Goal: Contribute content: Contribute content

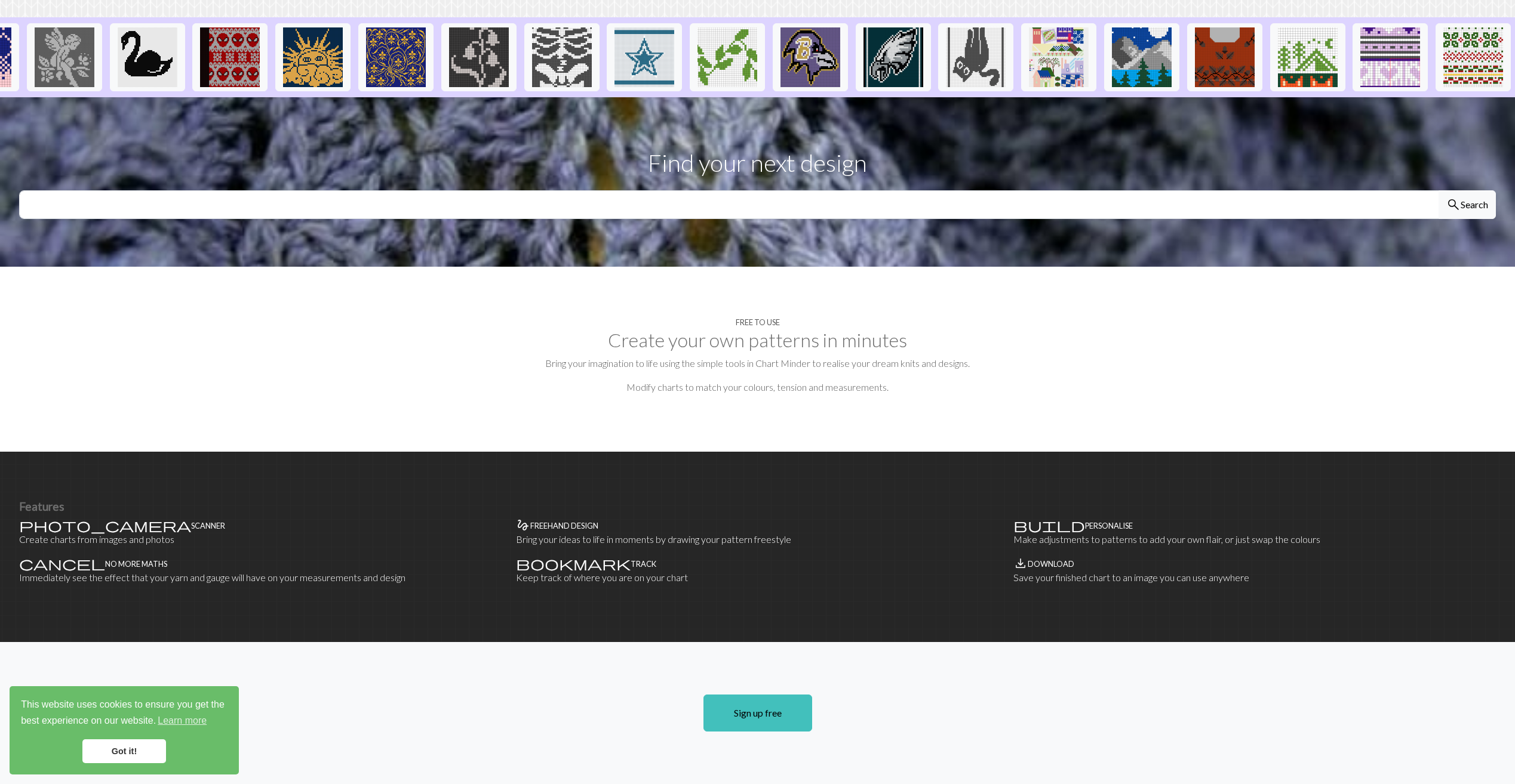
scroll to position [299, 0]
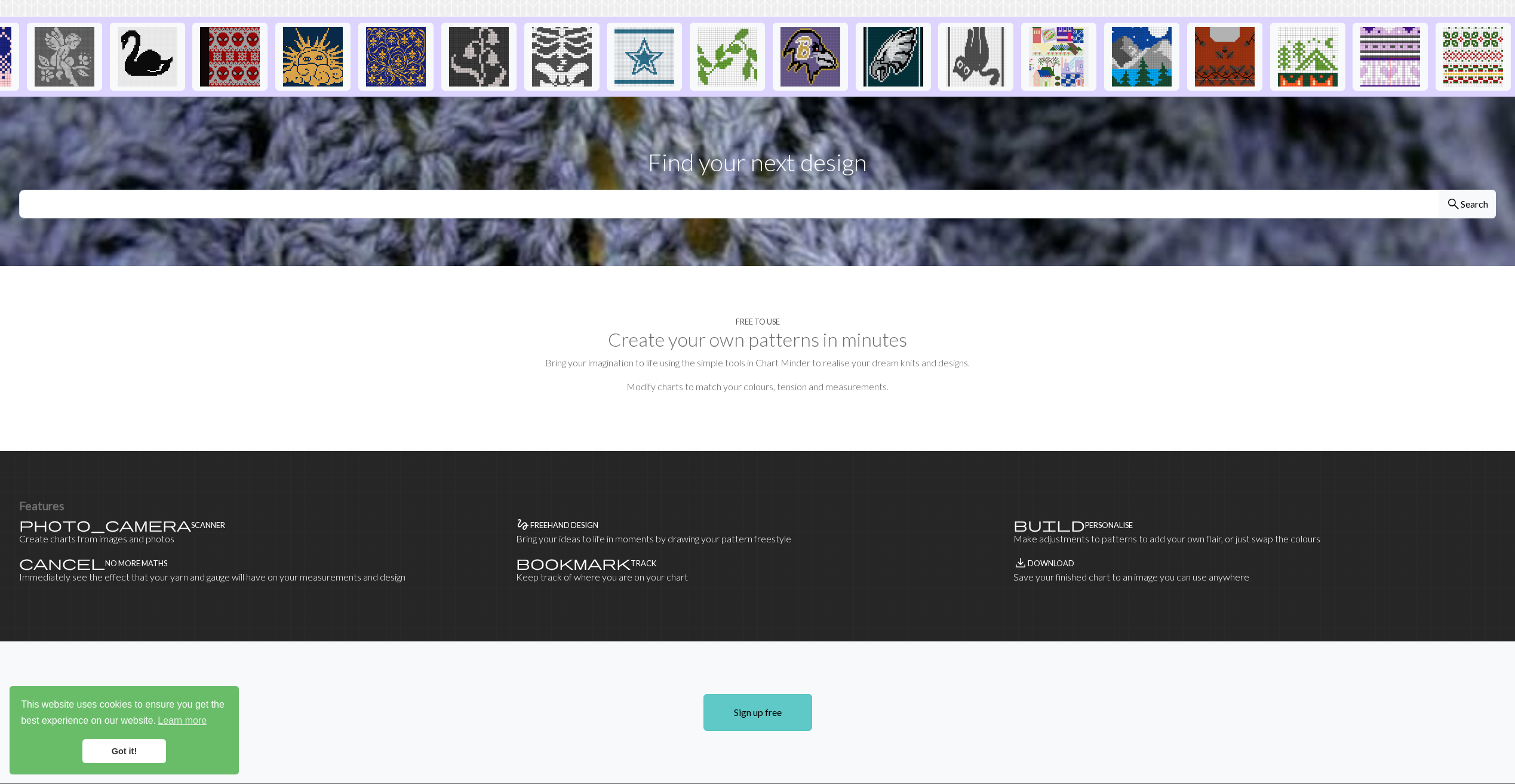
click at [766, 694] on link "Sign up free" at bounding box center [758, 712] width 109 height 37
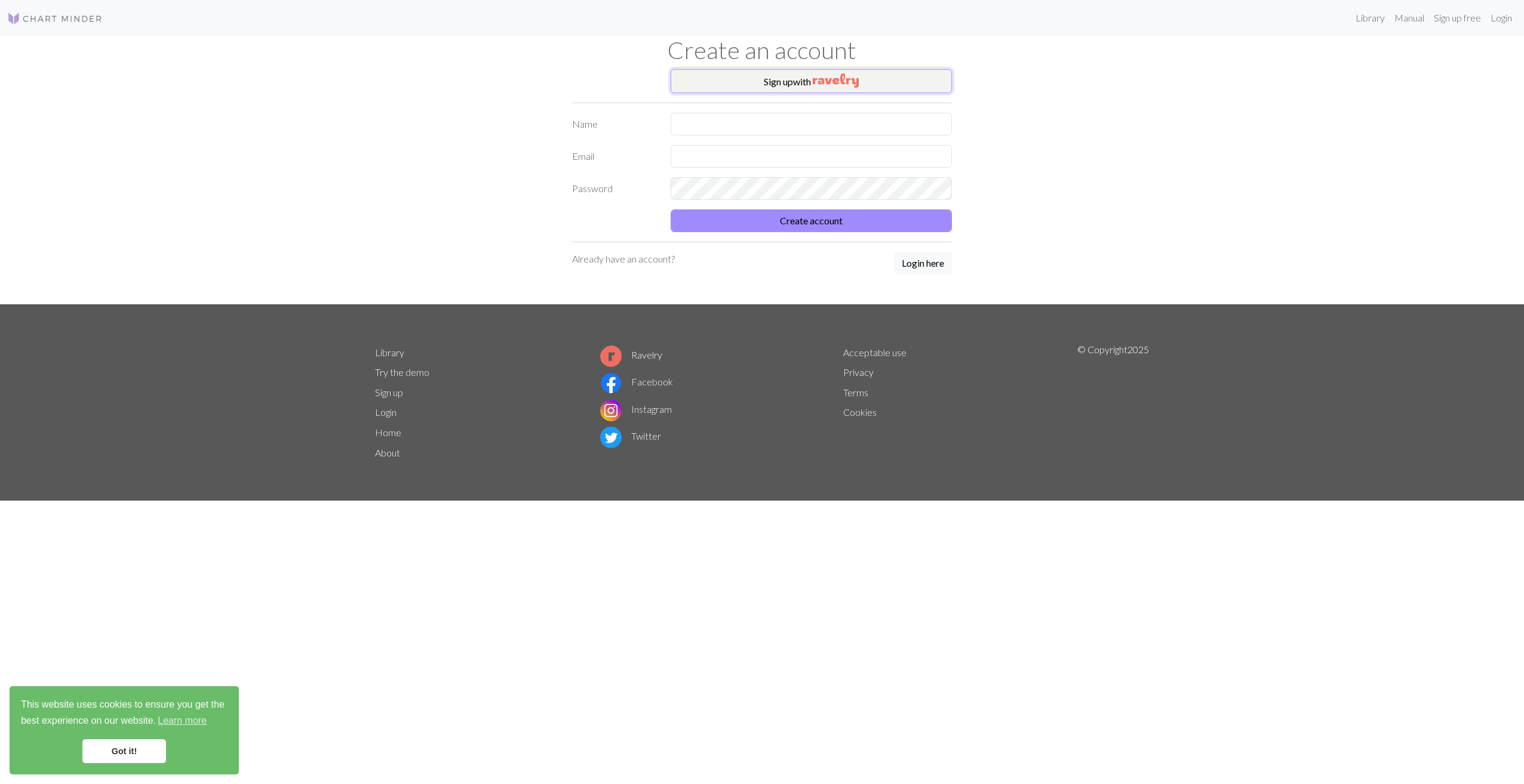
click at [786, 83] on button "Sign up with" at bounding box center [811, 81] width 281 height 24
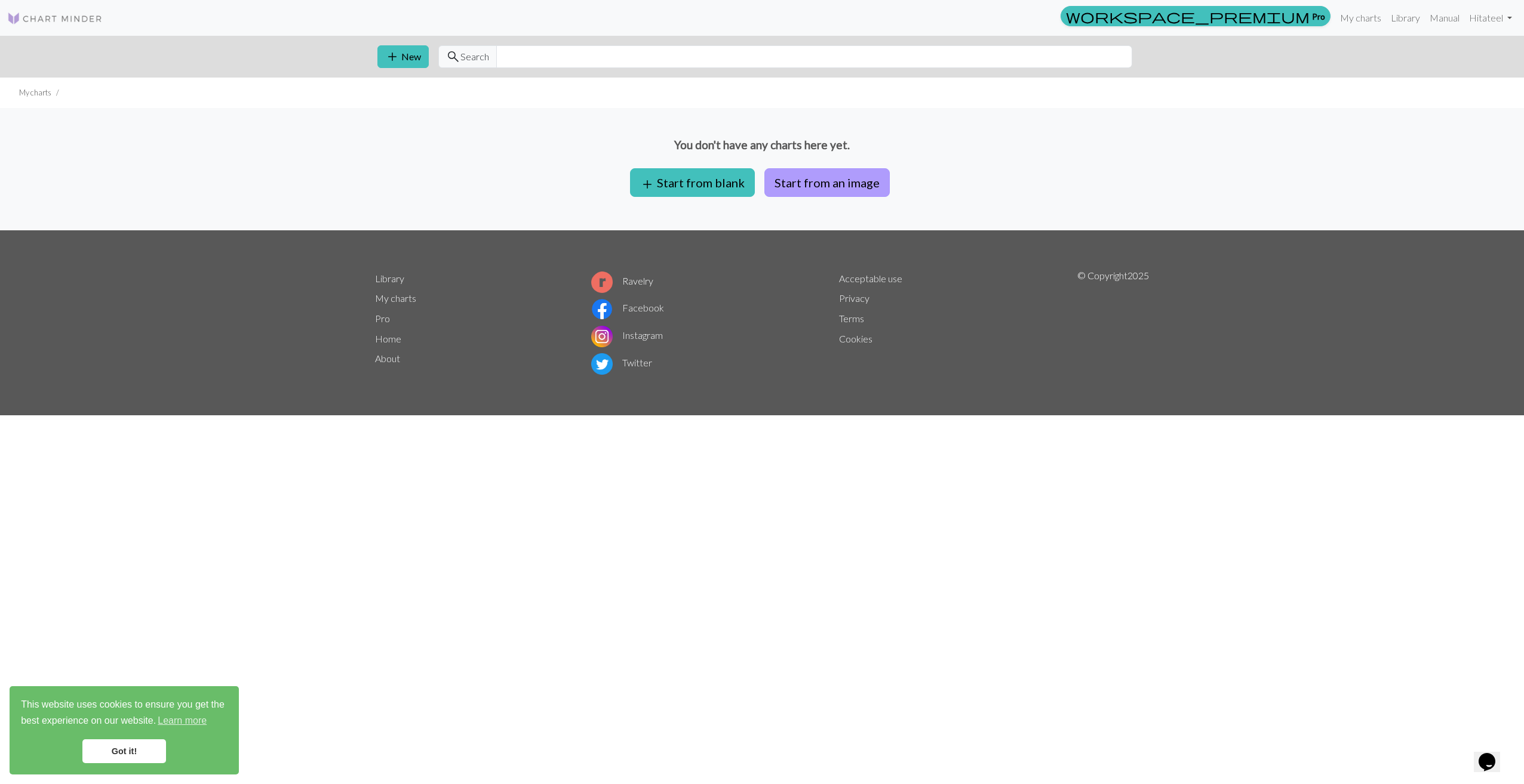
click at [783, 185] on button "Start from an image" at bounding box center [827, 182] width 125 height 29
click at [393, 58] on span "add" at bounding box center [392, 56] width 14 height 17
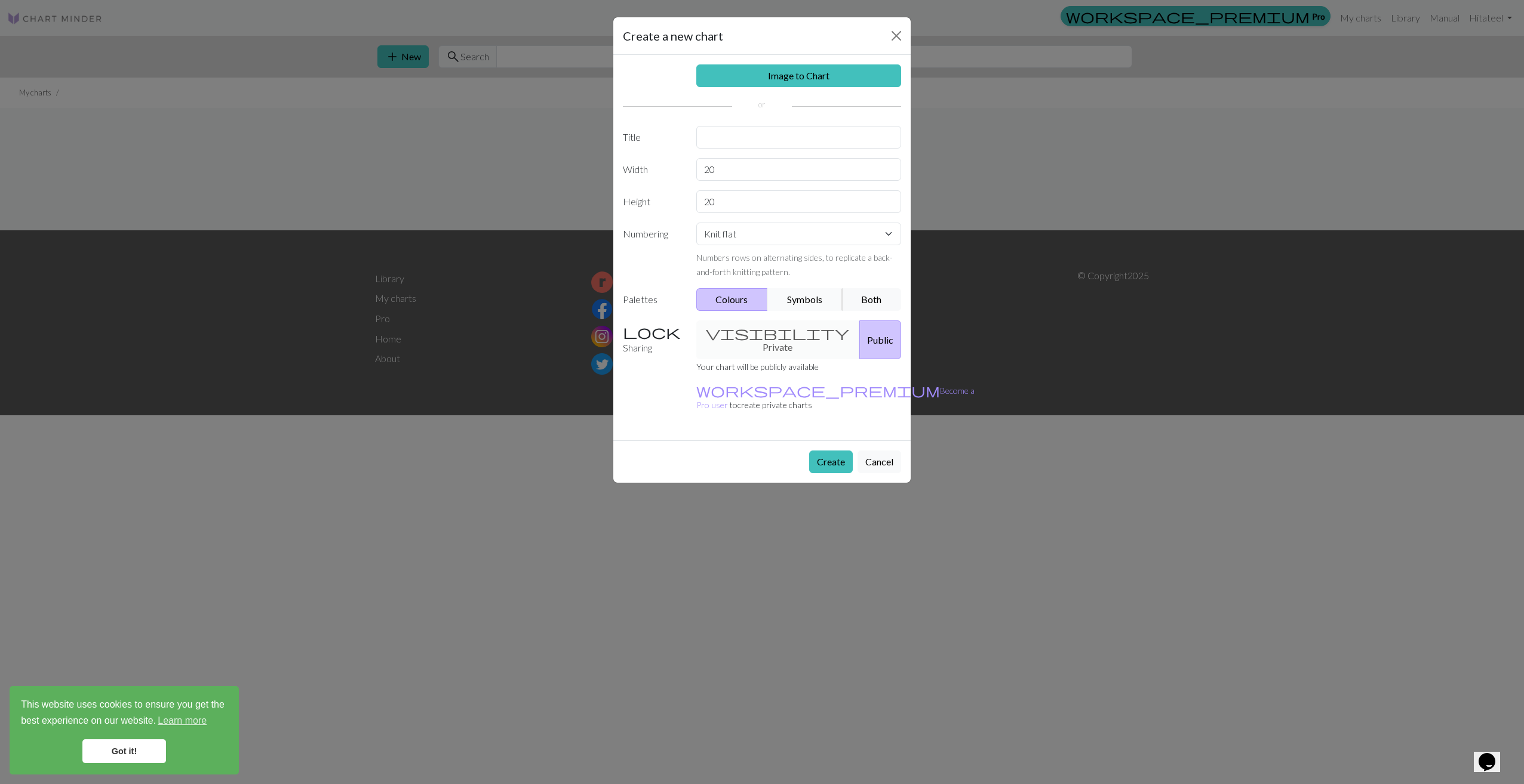
click at [815, 298] on button "Symbols" at bounding box center [805, 300] width 75 height 23
click at [744, 297] on button "Colours" at bounding box center [732, 300] width 72 height 23
click at [790, 338] on div "visibility Private Public" at bounding box center [799, 340] width 220 height 39
click at [782, 333] on div "visibility Private Public" at bounding box center [799, 340] width 220 height 39
click at [746, 335] on div "visibility Private Public" at bounding box center [799, 340] width 220 height 39
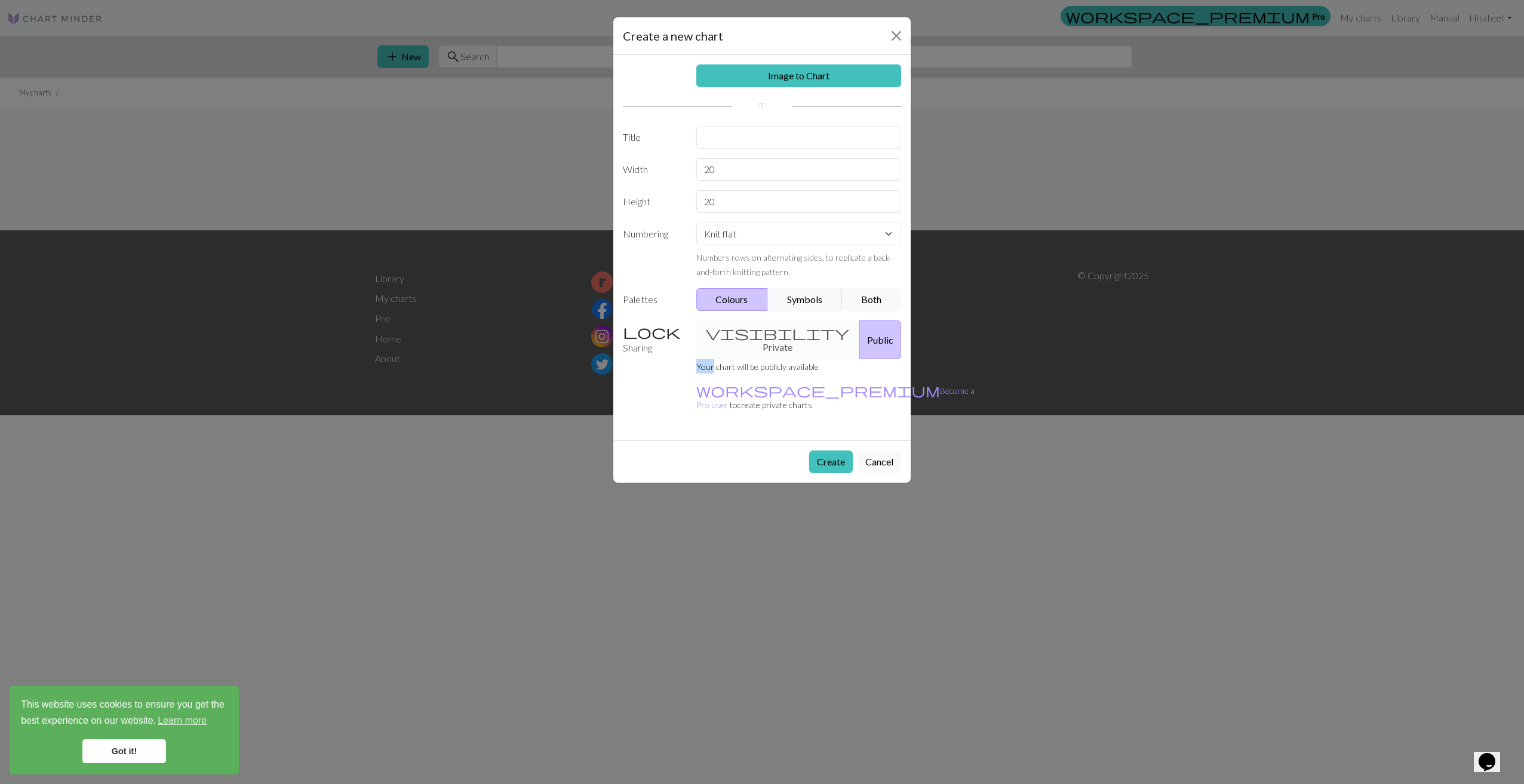
click at [746, 334] on div "visibility Private Public" at bounding box center [799, 340] width 220 height 39
click at [745, 334] on div "visibility Private Public" at bounding box center [799, 340] width 220 height 39
click at [859, 331] on button "Public" at bounding box center [880, 340] width 42 height 39
click at [773, 333] on div "visibility Private Public" at bounding box center [799, 340] width 220 height 39
click at [859, 330] on button "Public" at bounding box center [880, 340] width 42 height 39
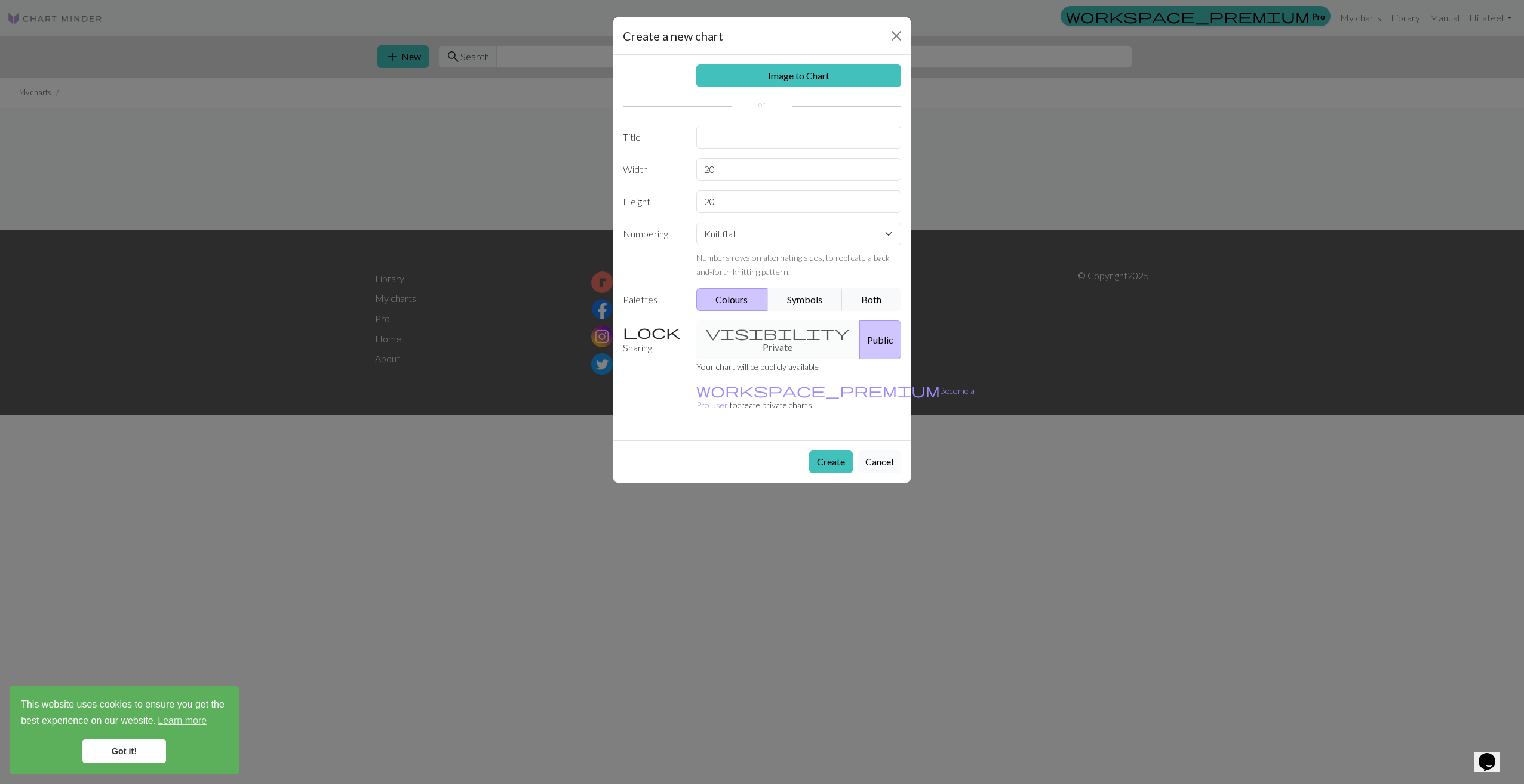
click at [867, 451] on button "Cancel" at bounding box center [879, 462] width 44 height 23
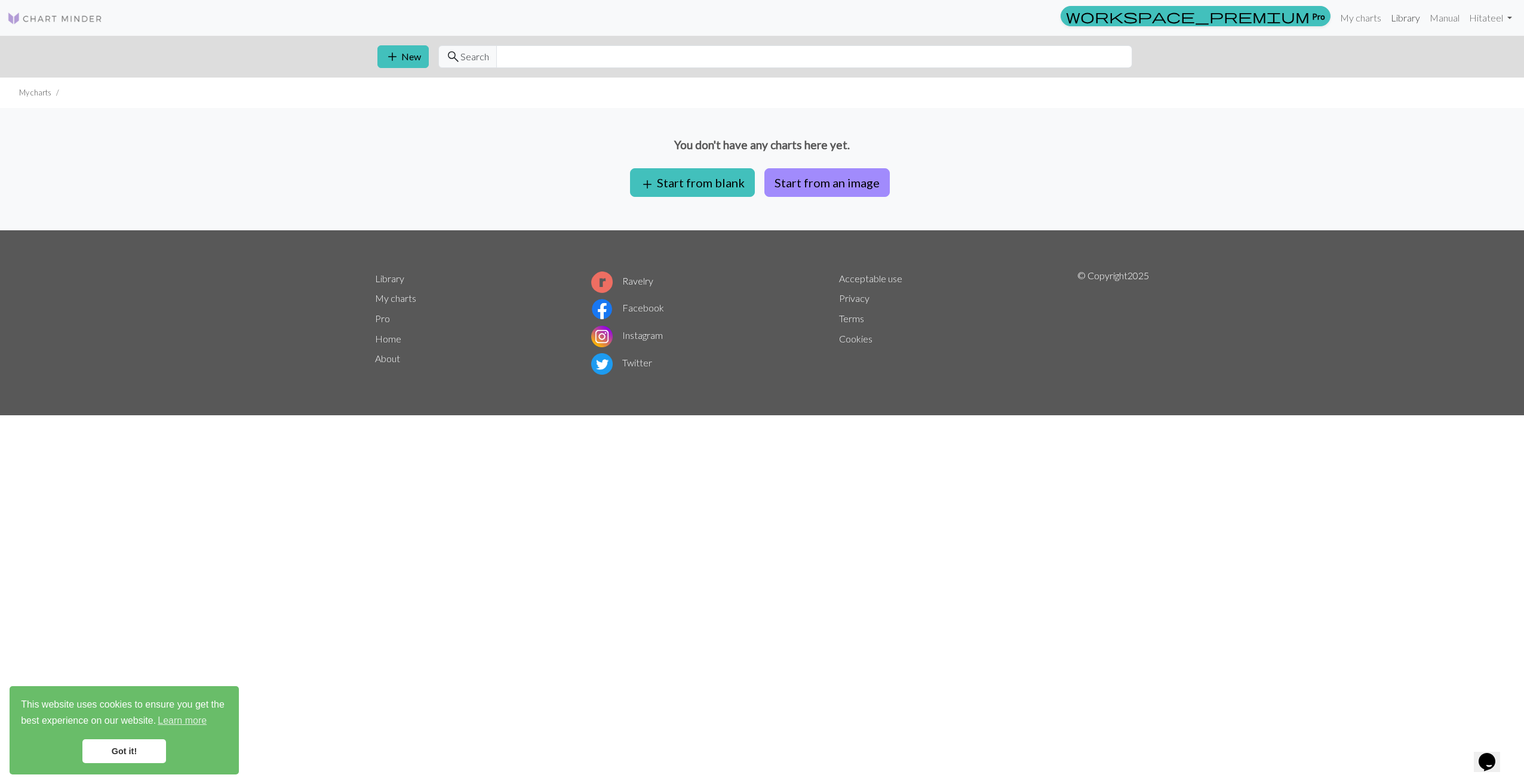
click at [1401, 18] on link "Library" at bounding box center [1405, 18] width 39 height 24
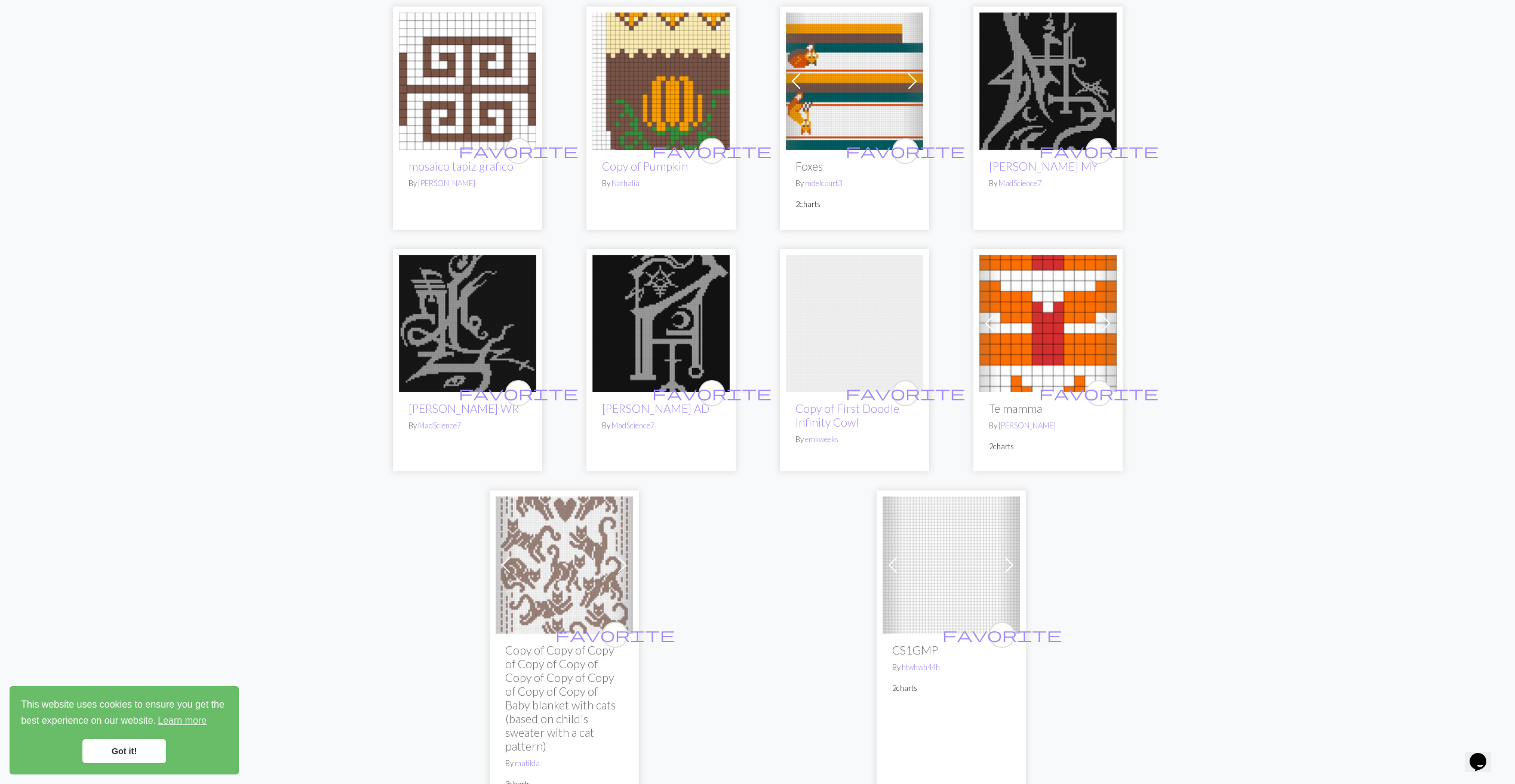
scroll to position [2686, 0]
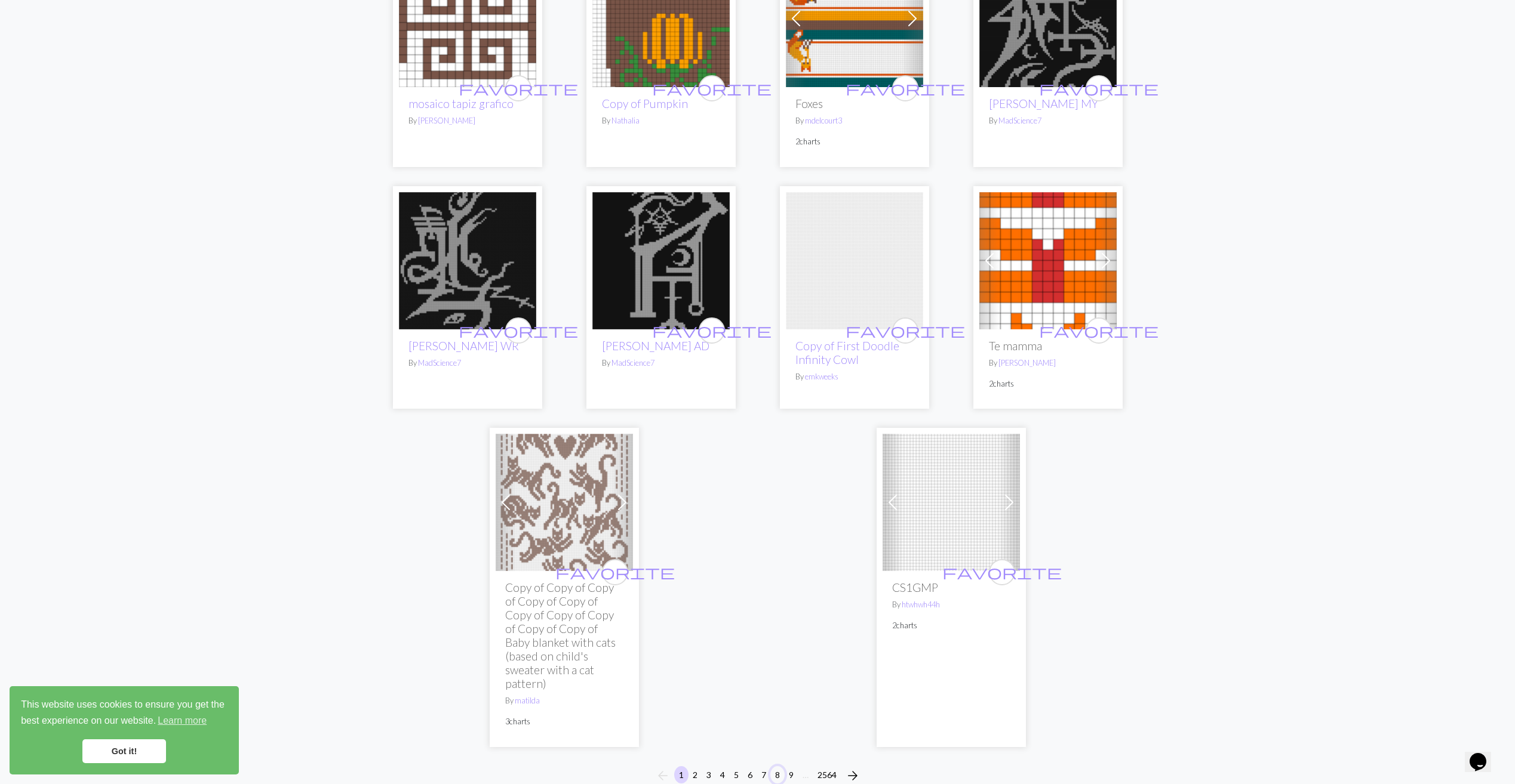
click at [775, 767] on button "8" at bounding box center [777, 775] width 14 height 17
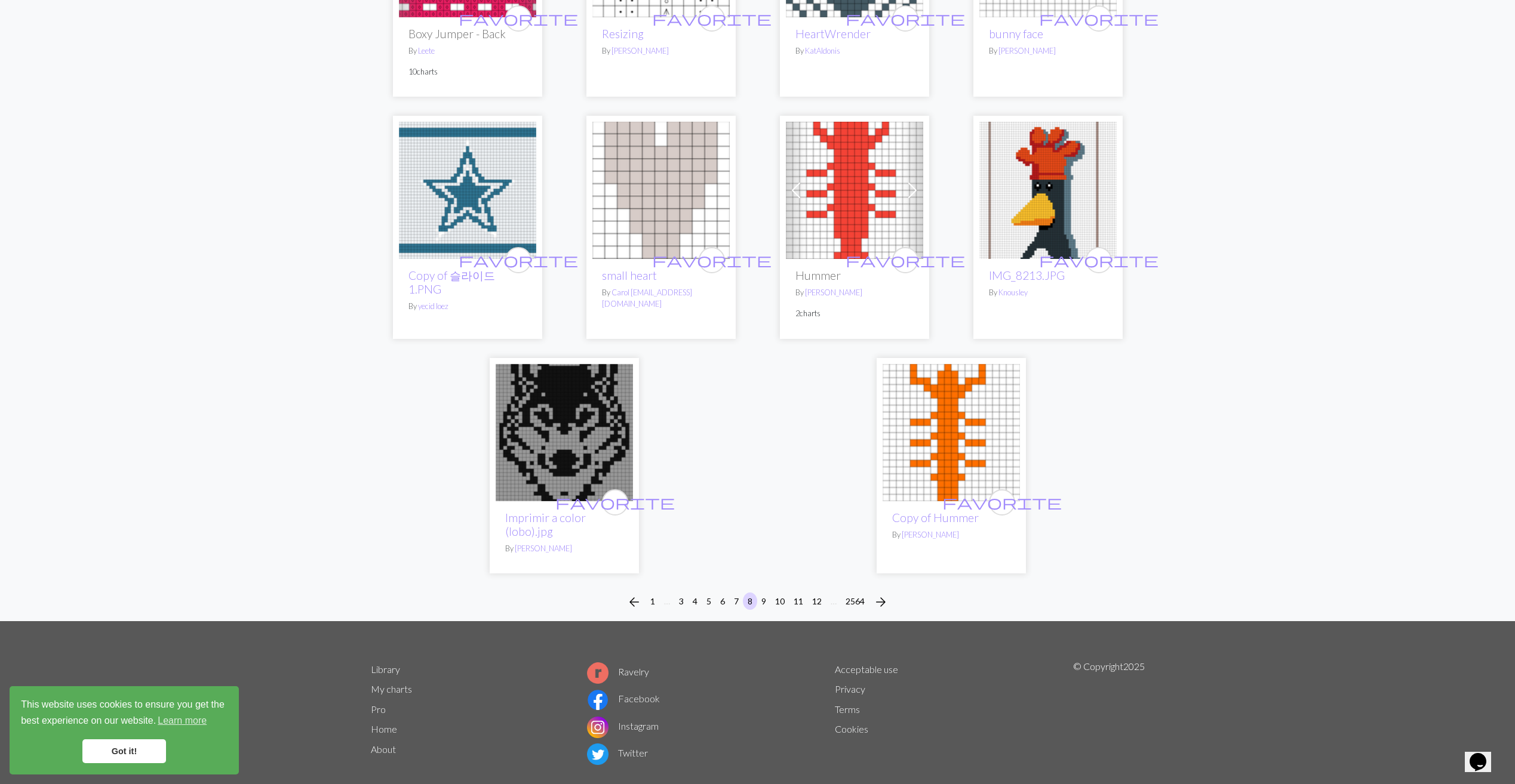
scroll to position [2722, 0]
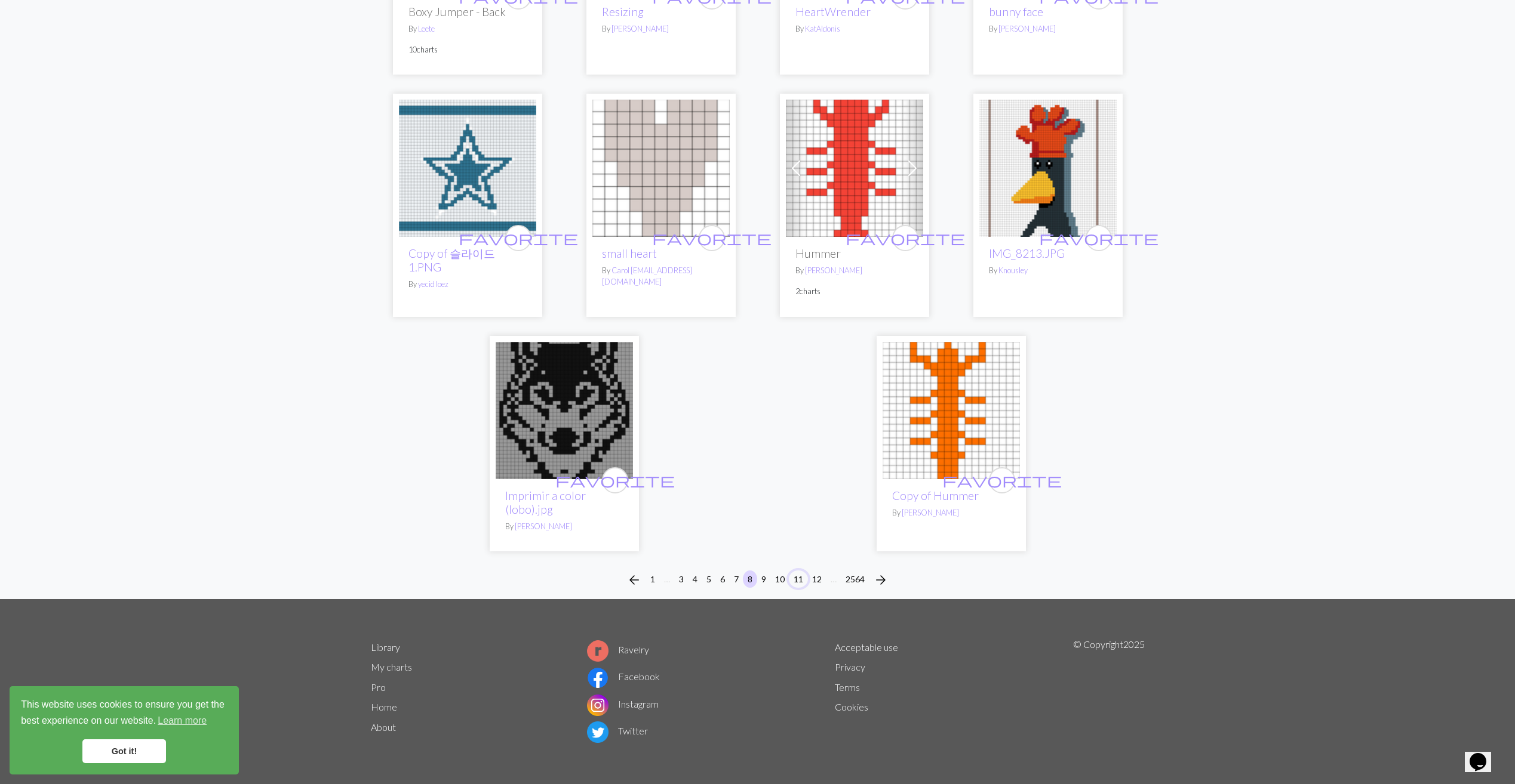
click at [799, 581] on button "11" at bounding box center [798, 579] width 19 height 17
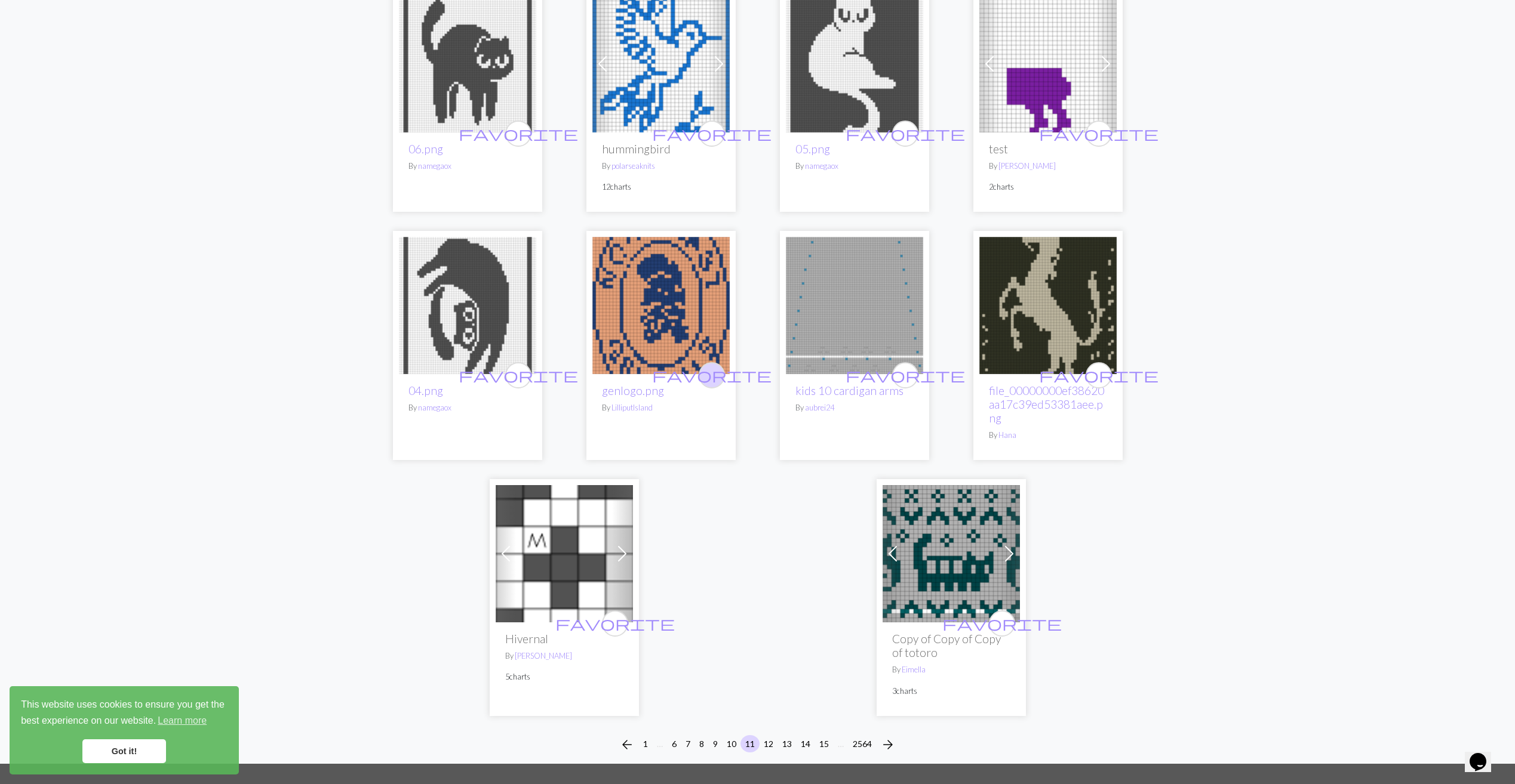
scroll to position [2686, 0]
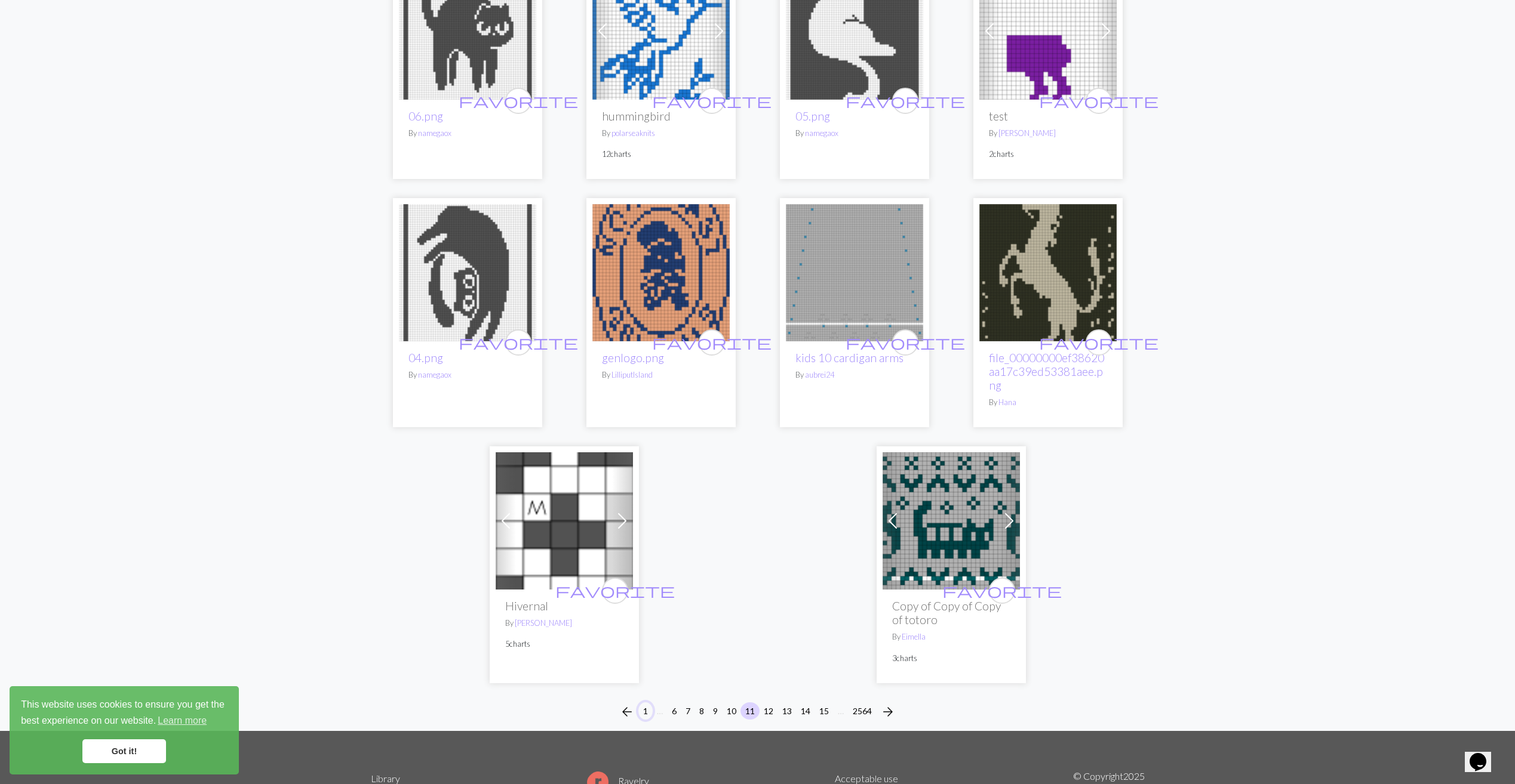
click at [648, 702] on button "1" at bounding box center [645, 711] width 14 height 17
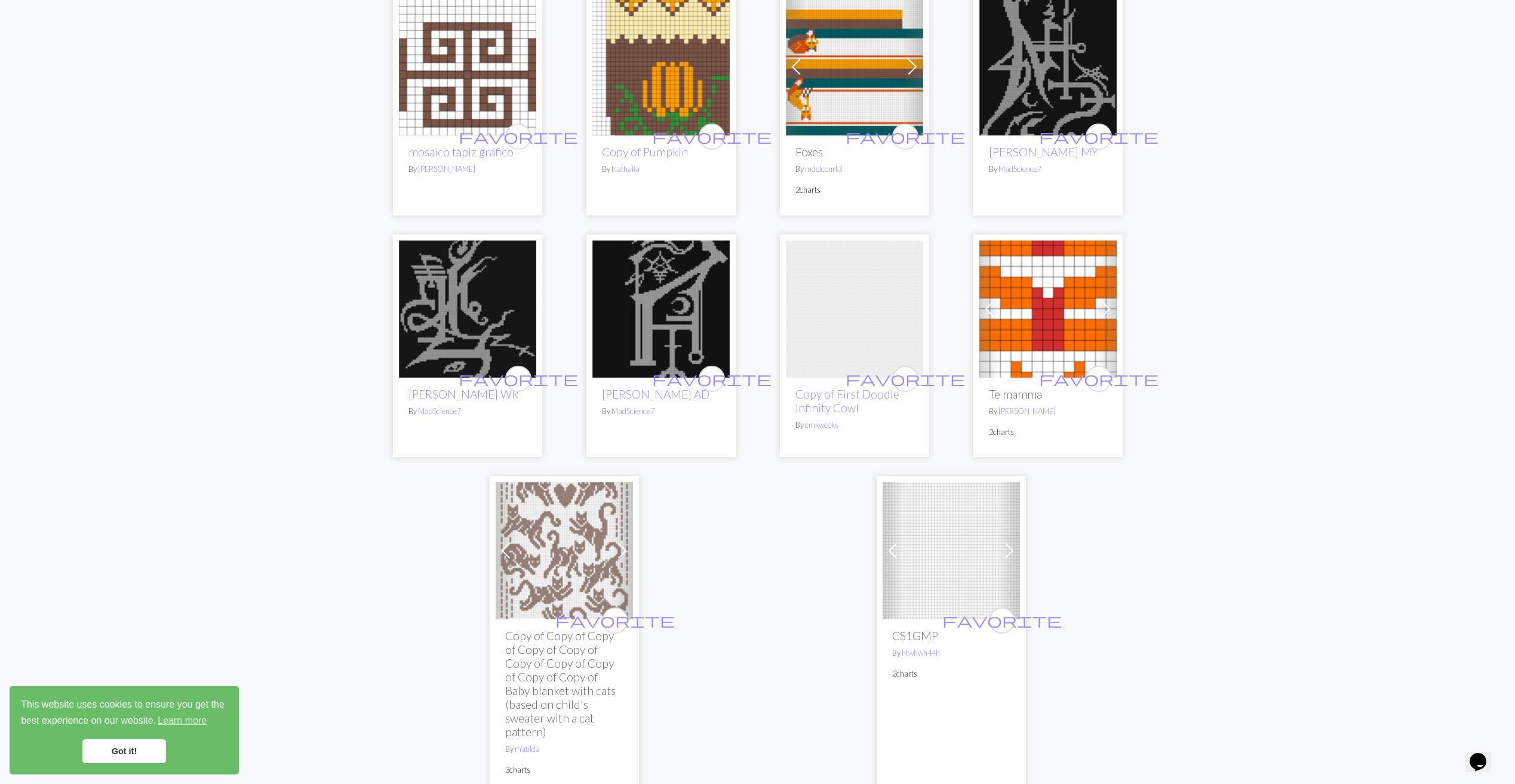
scroll to position [2686, 0]
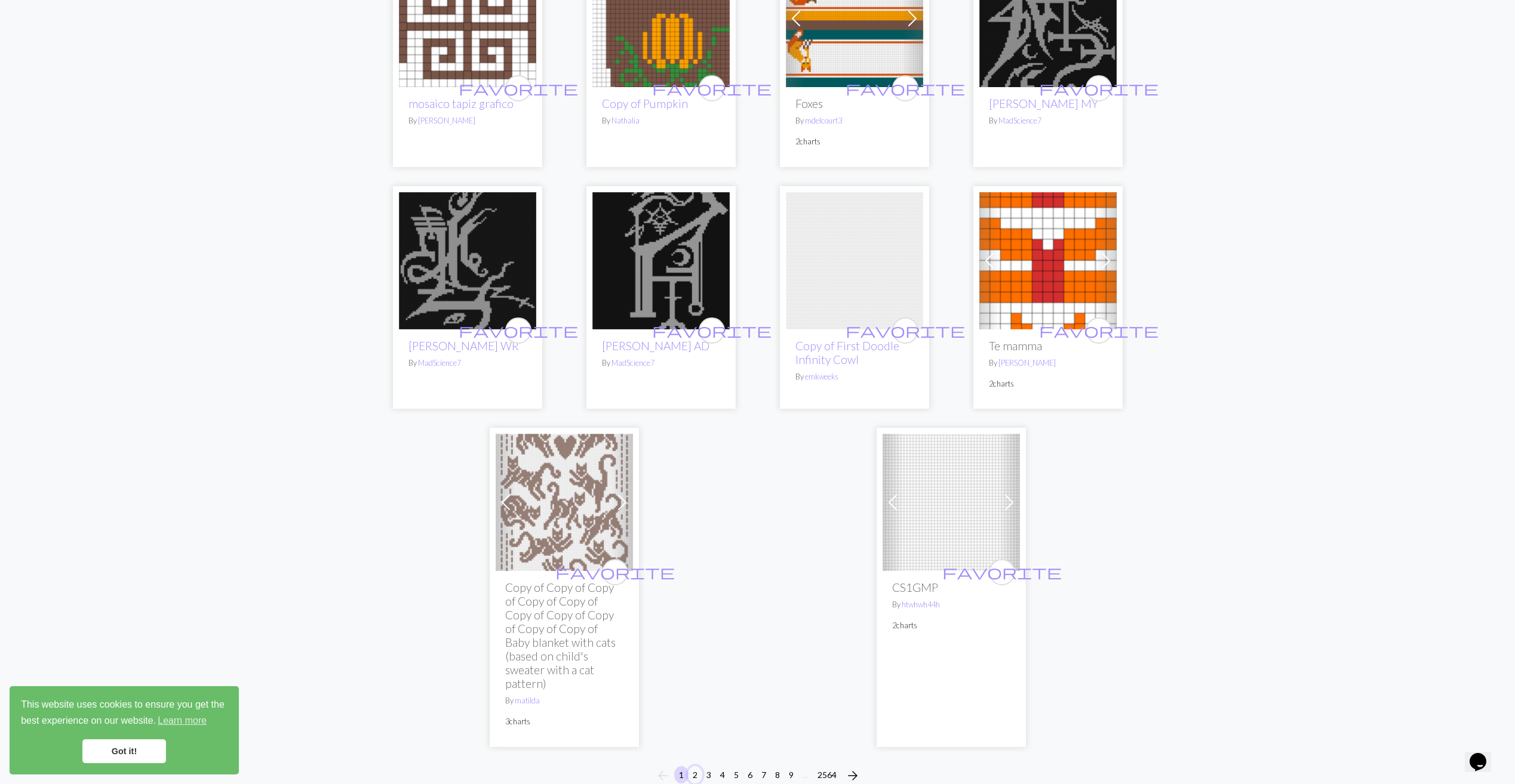
click at [696, 767] on button "2" at bounding box center [695, 775] width 14 height 17
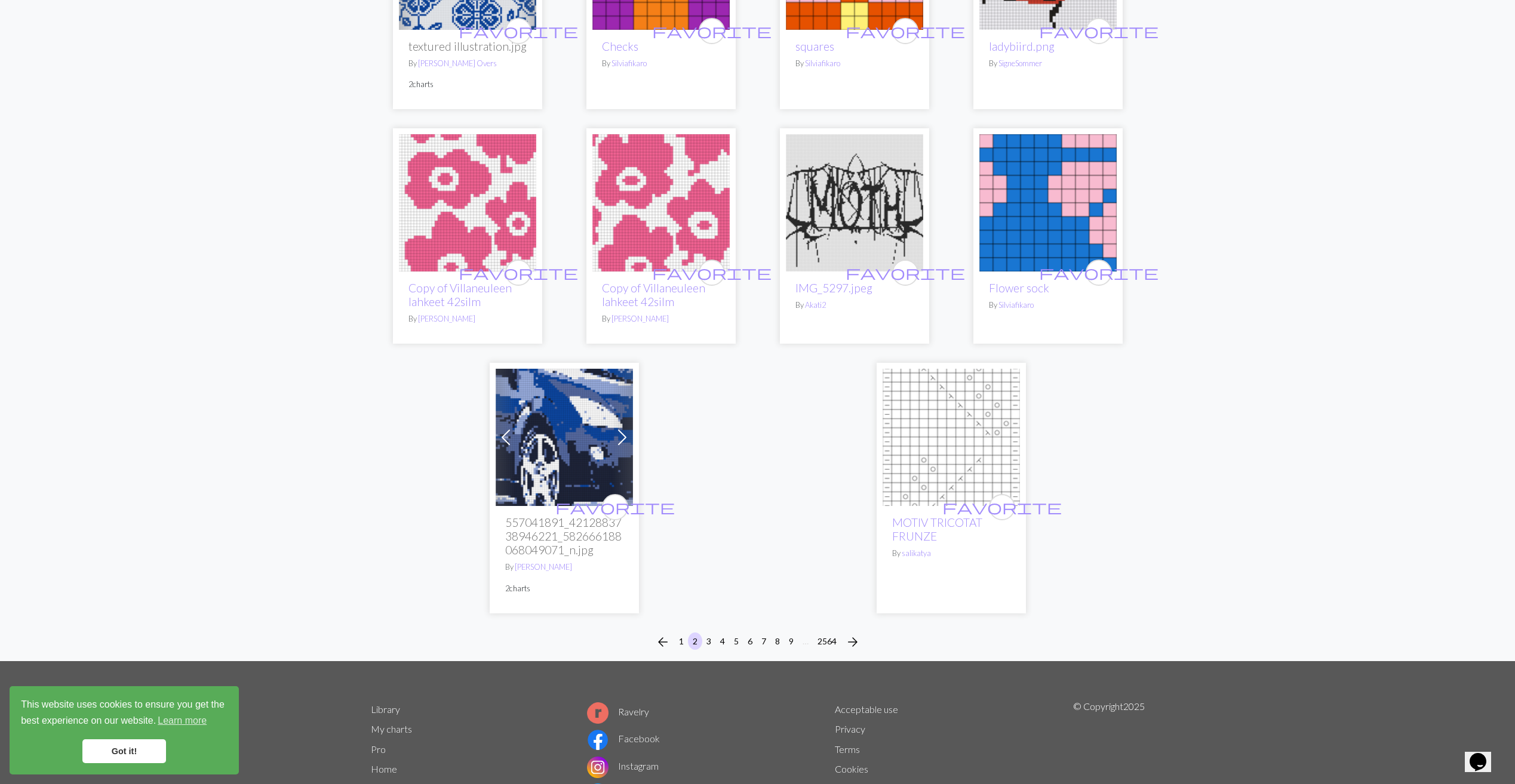
scroll to position [2746, 0]
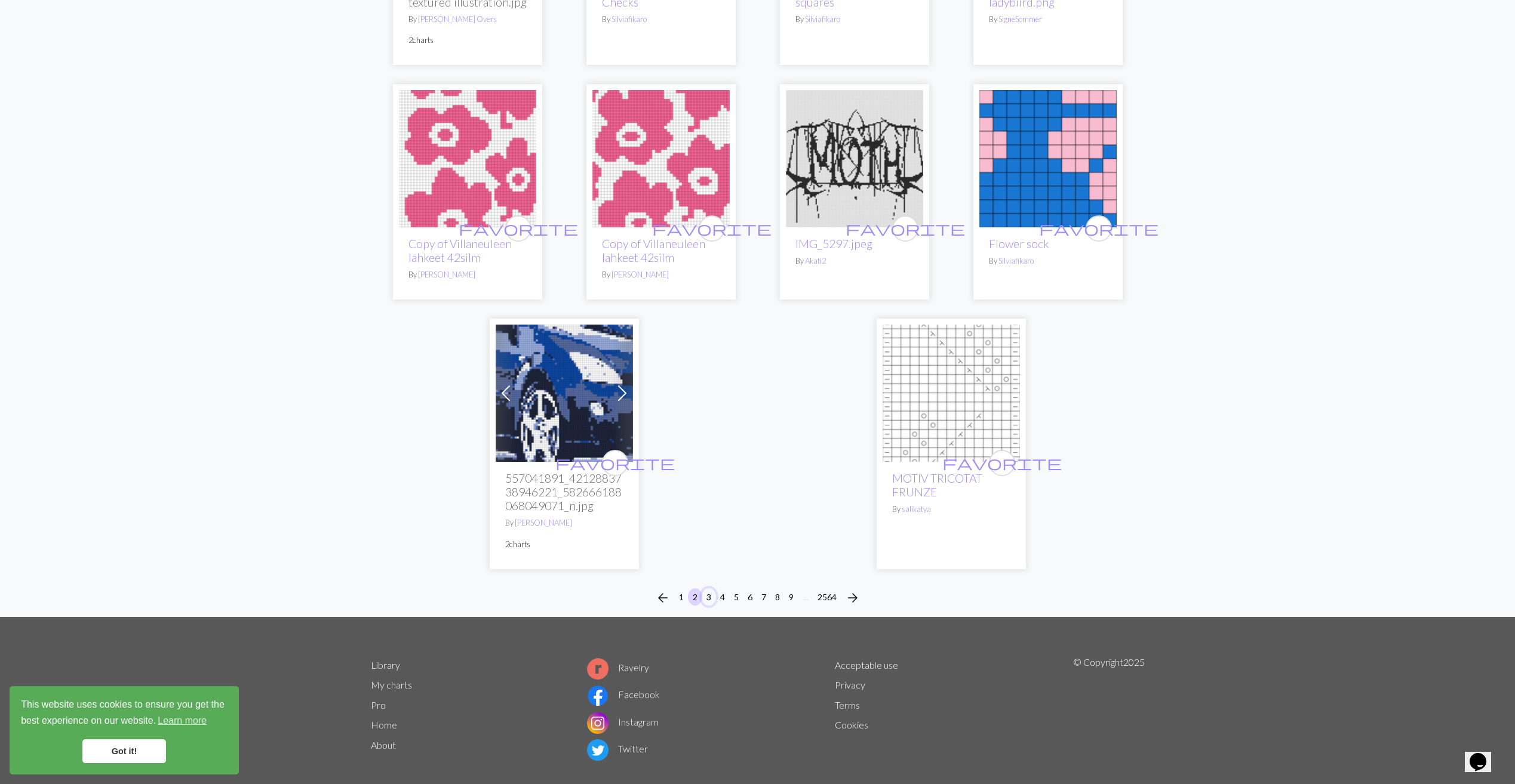
click at [709, 600] on button "3" at bounding box center [708, 597] width 14 height 17
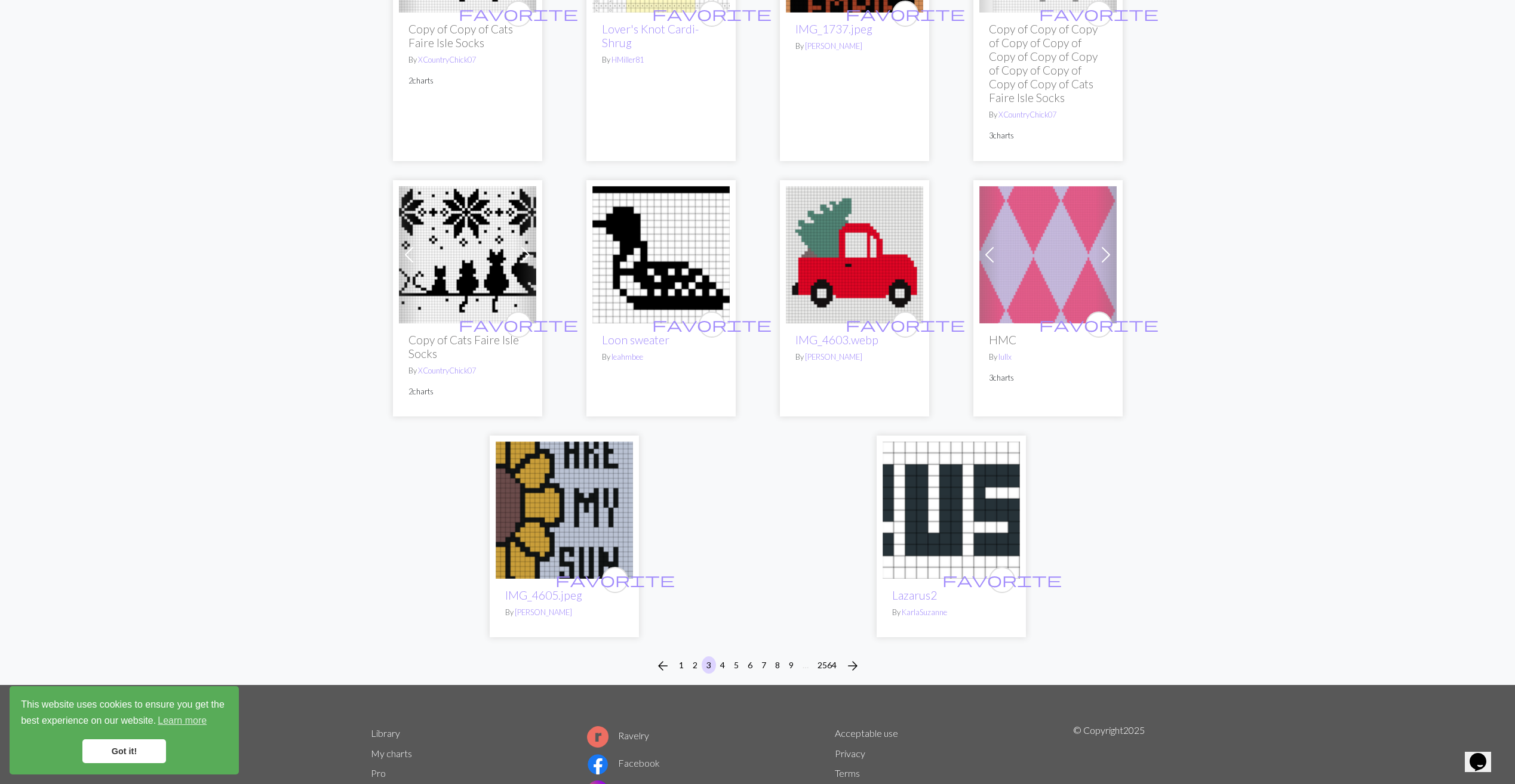
scroll to position [2902, 0]
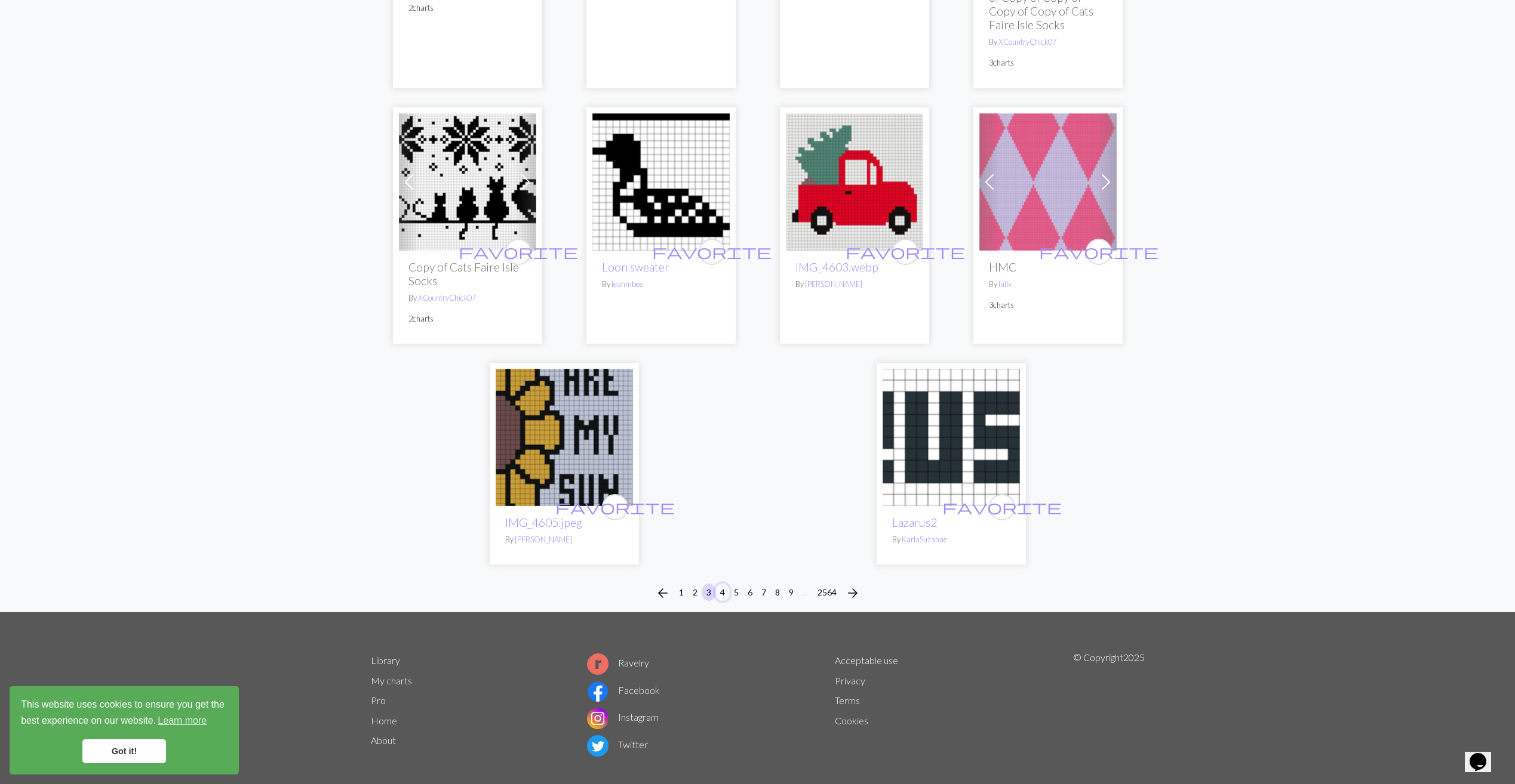
click at [718, 584] on button "4" at bounding box center [722, 593] width 14 height 17
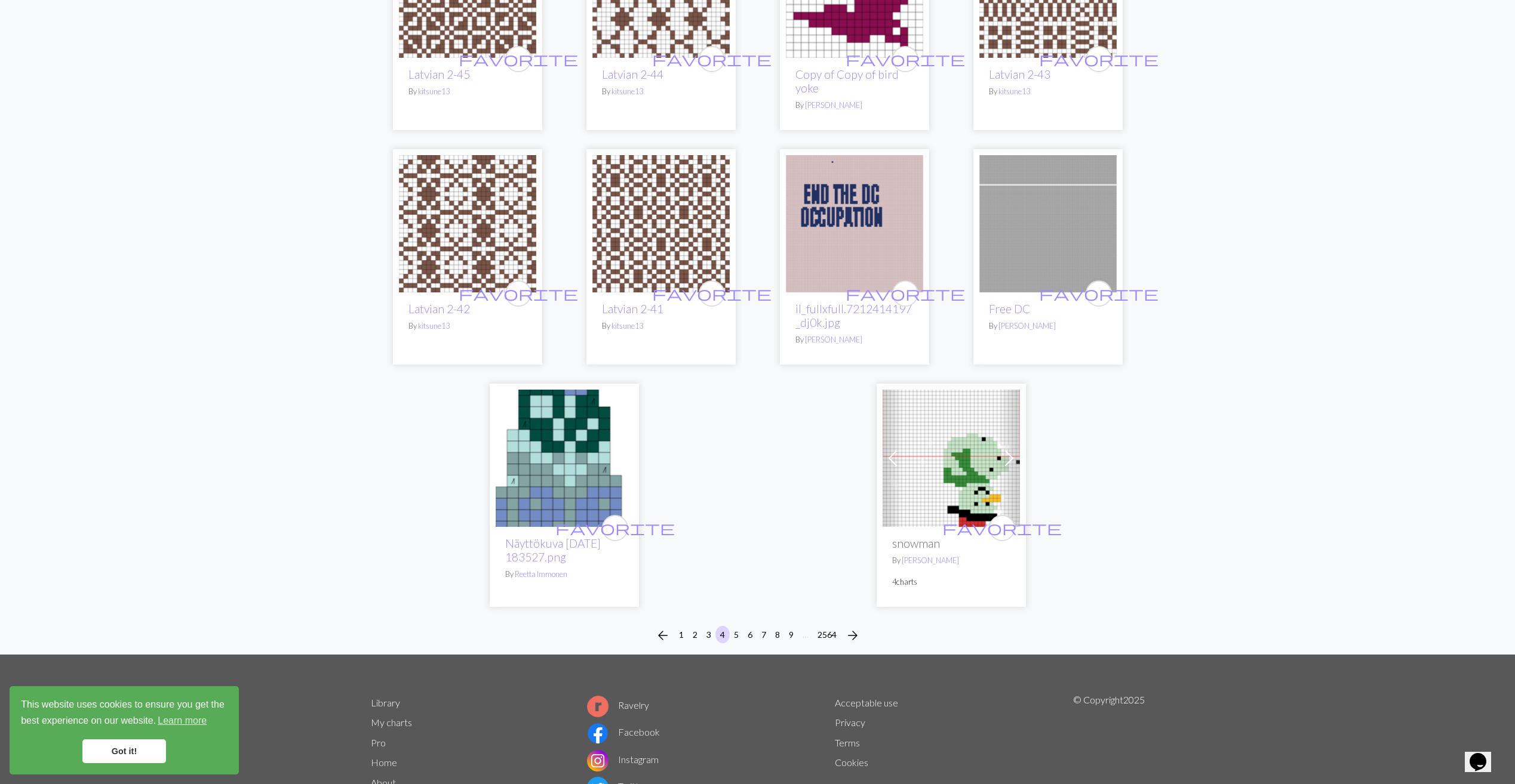
scroll to position [2805, 0]
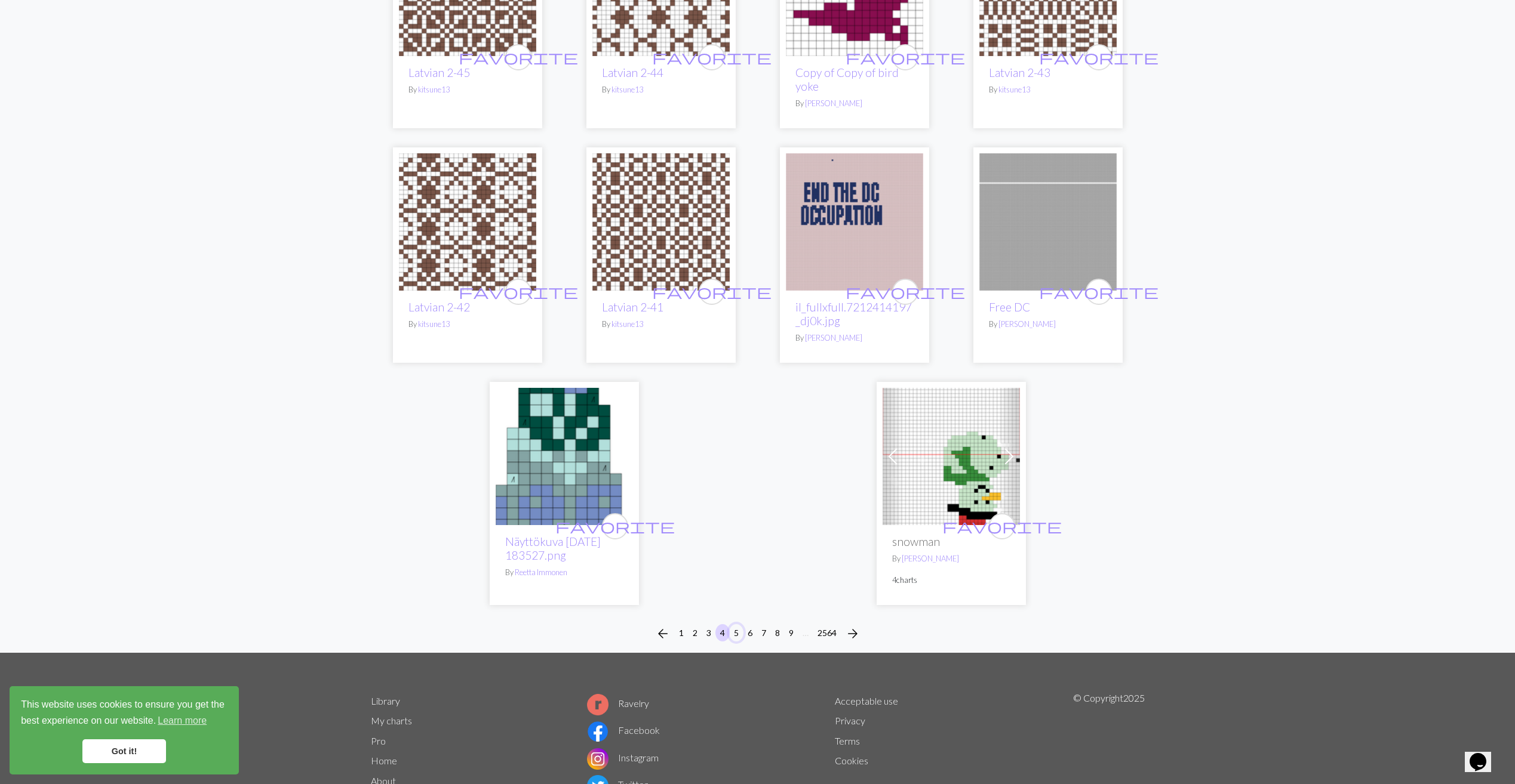
click at [735, 624] on button "5" at bounding box center [736, 633] width 14 height 17
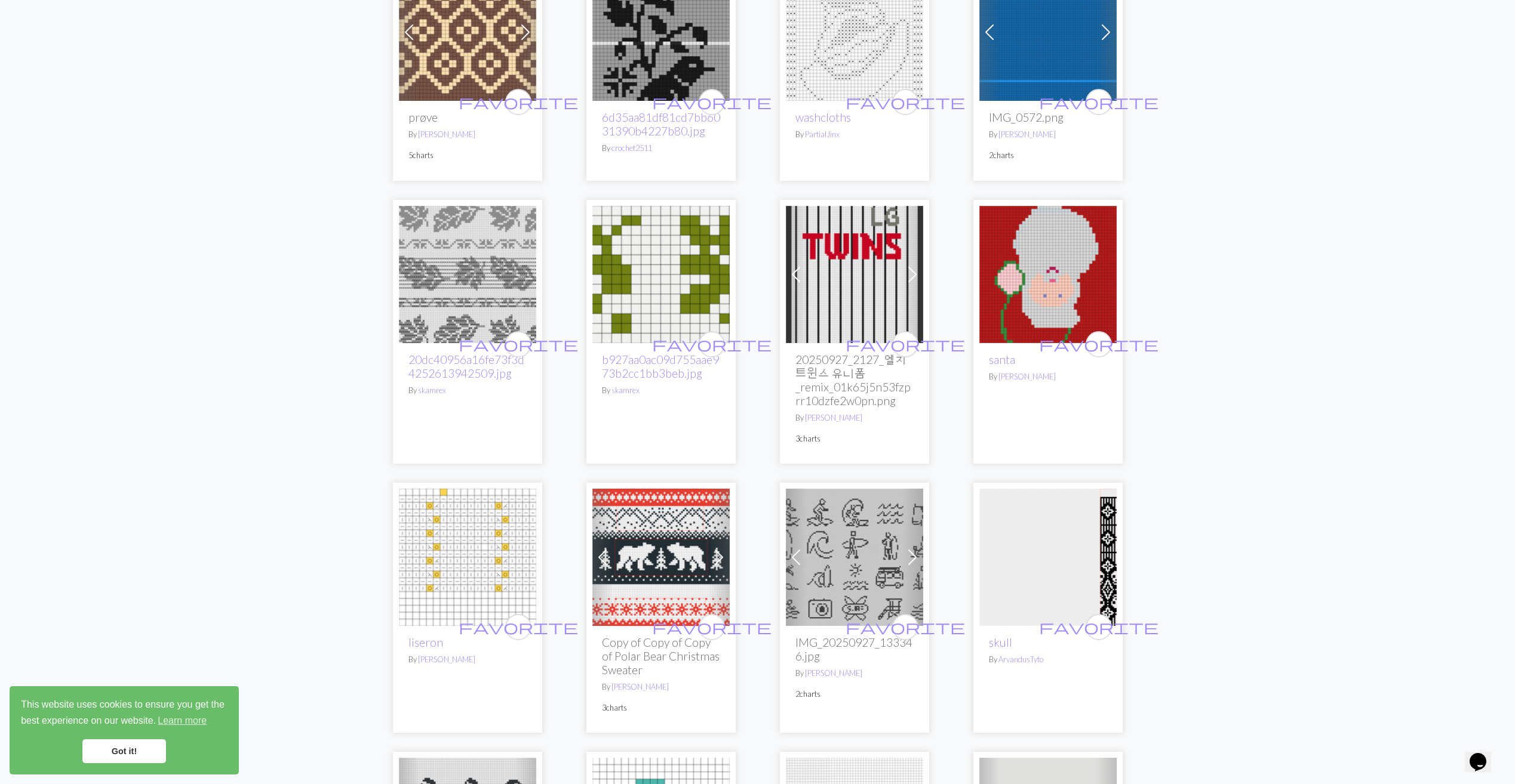
scroll to position [955, 0]
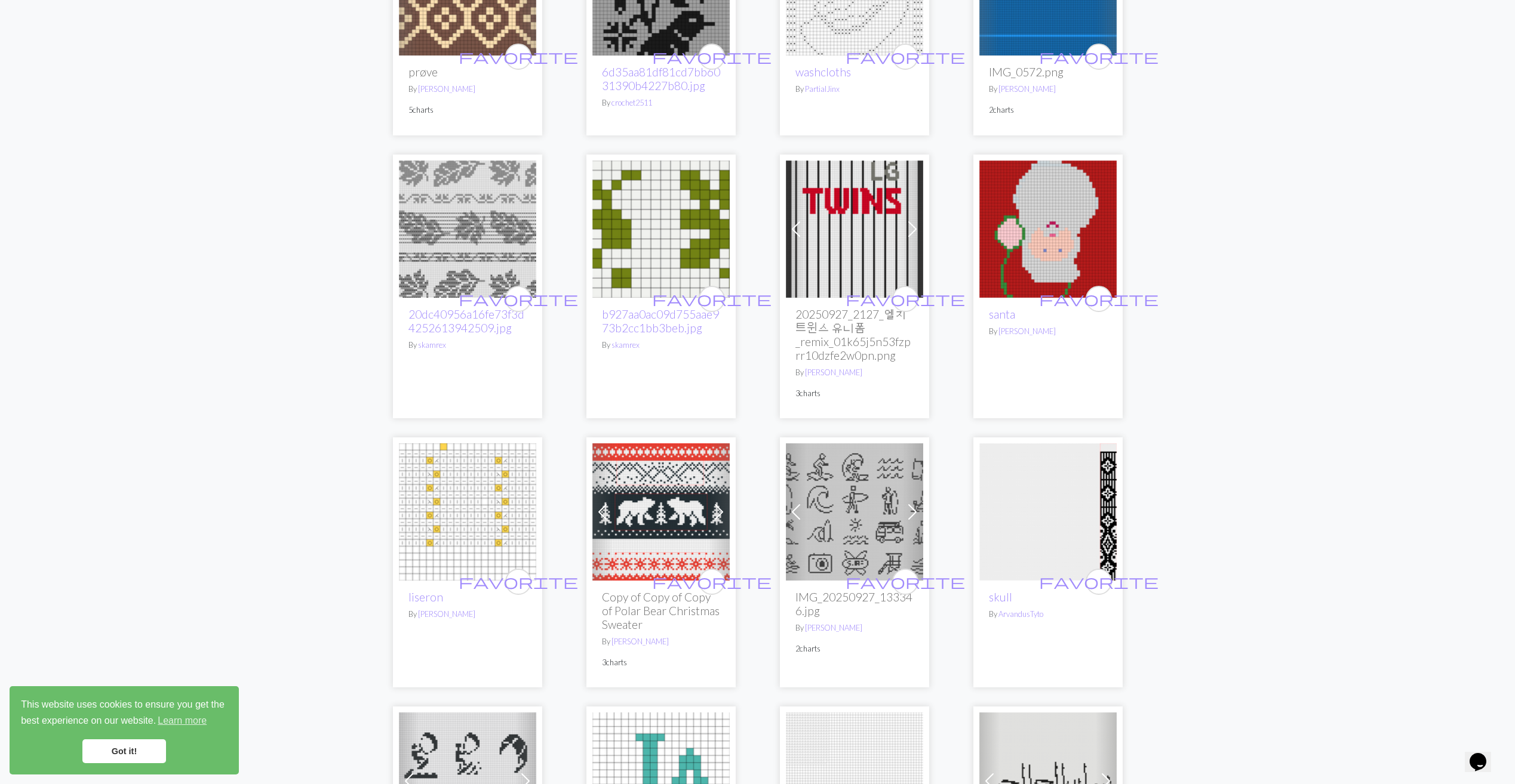
click at [465, 246] on img at bounding box center [467, 229] width 137 height 137
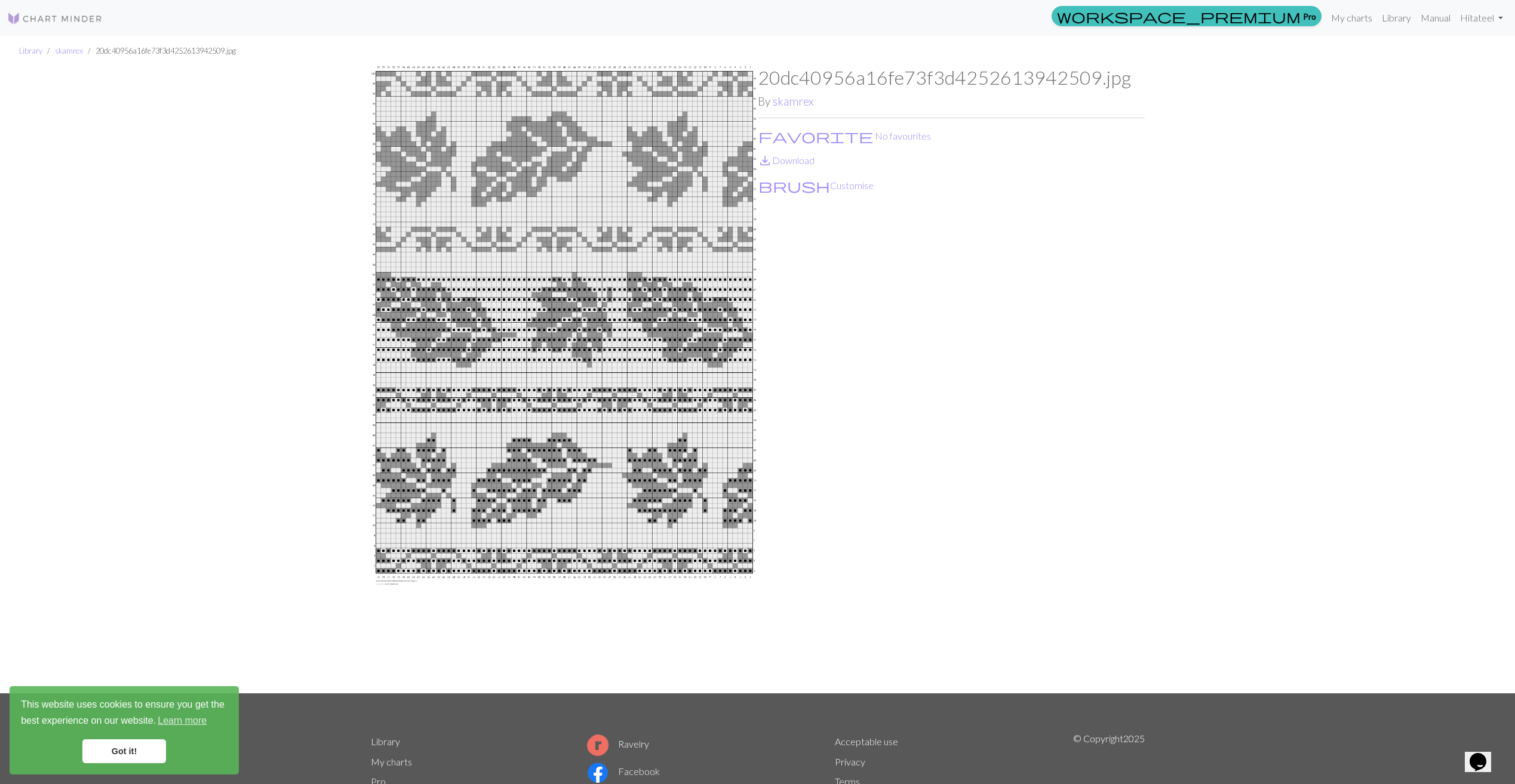
click at [453, 157] on img at bounding box center [565, 380] width 387 height 627
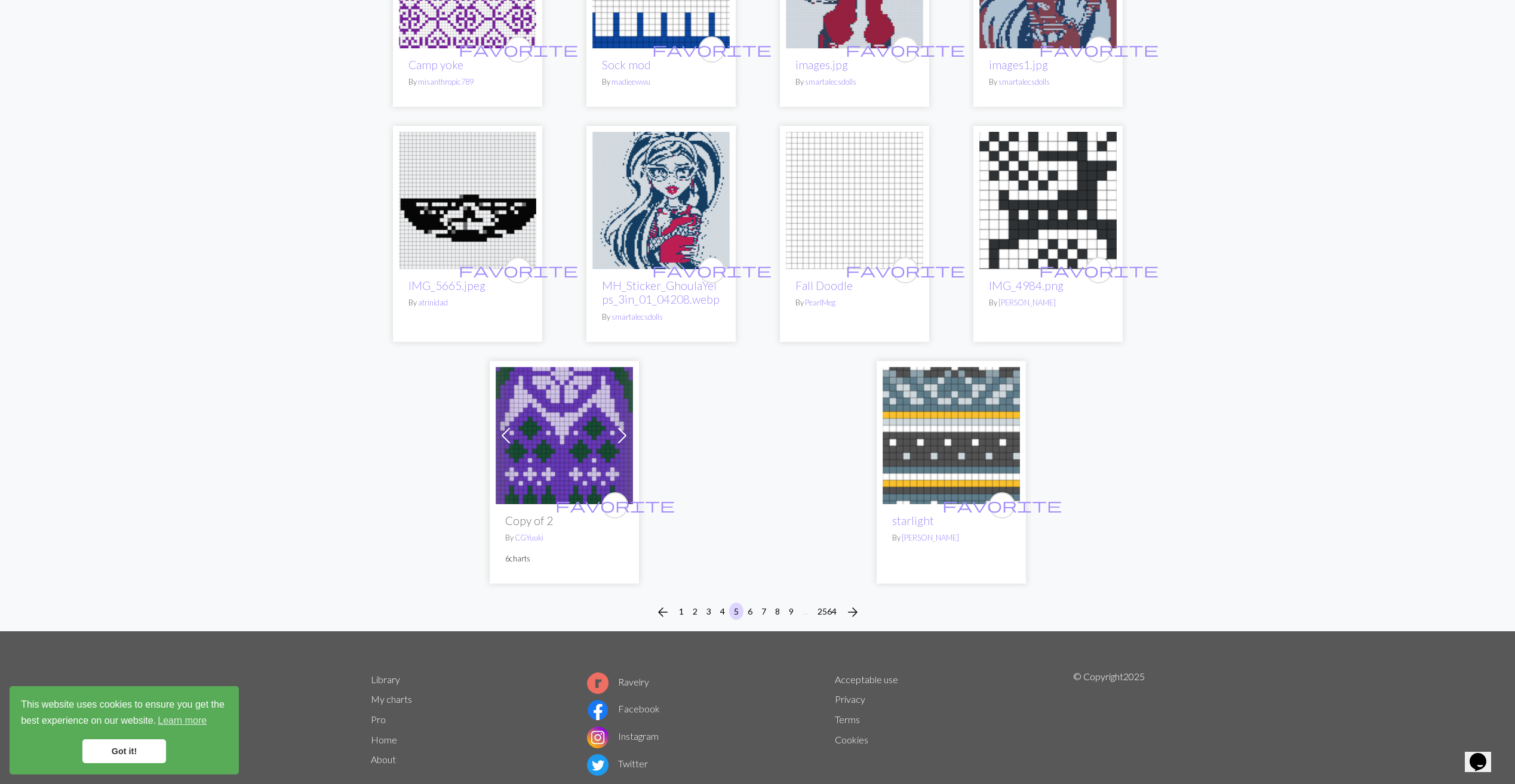
scroll to position [2805, 0]
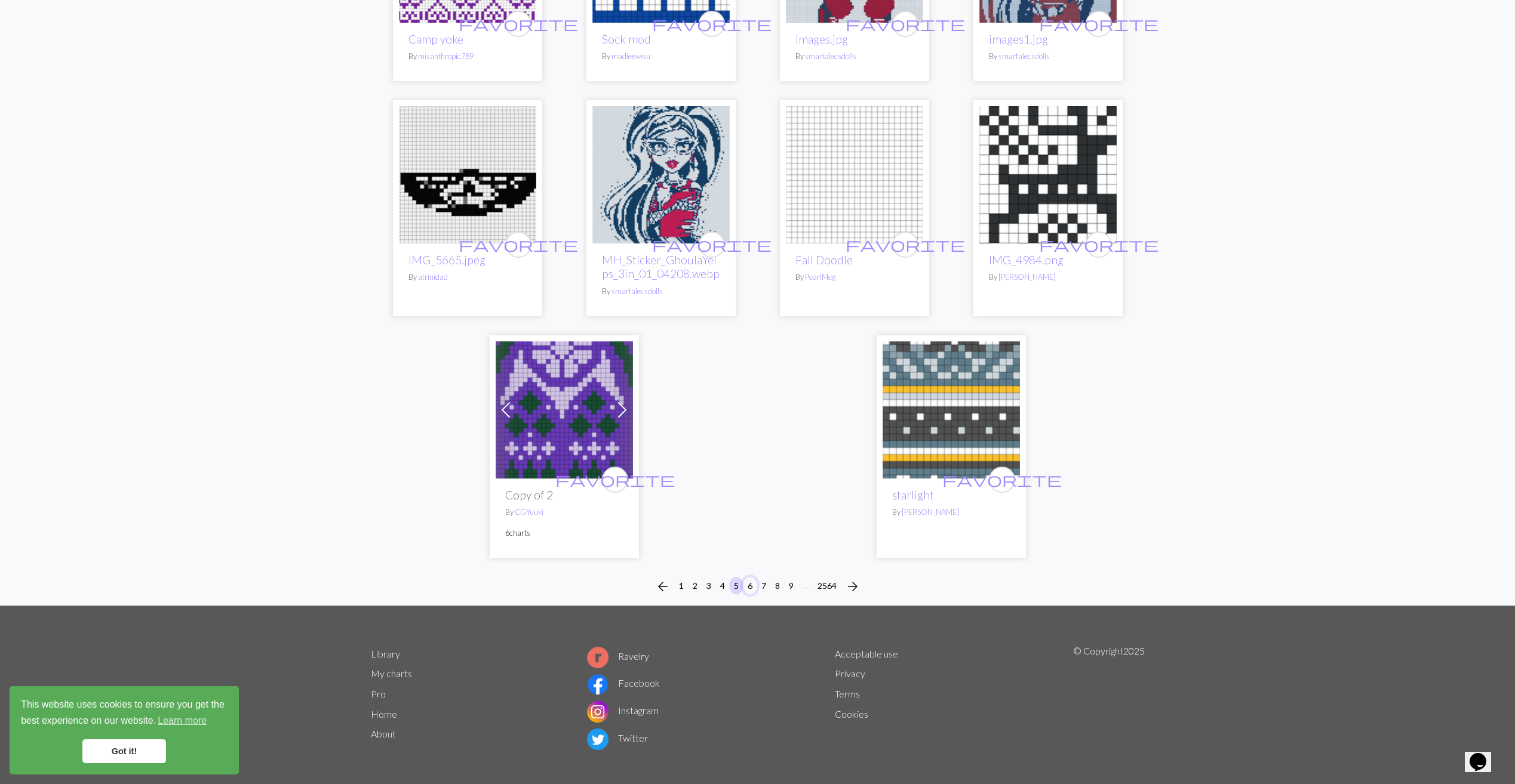
click at [751, 595] on button "6" at bounding box center [749, 586] width 14 height 17
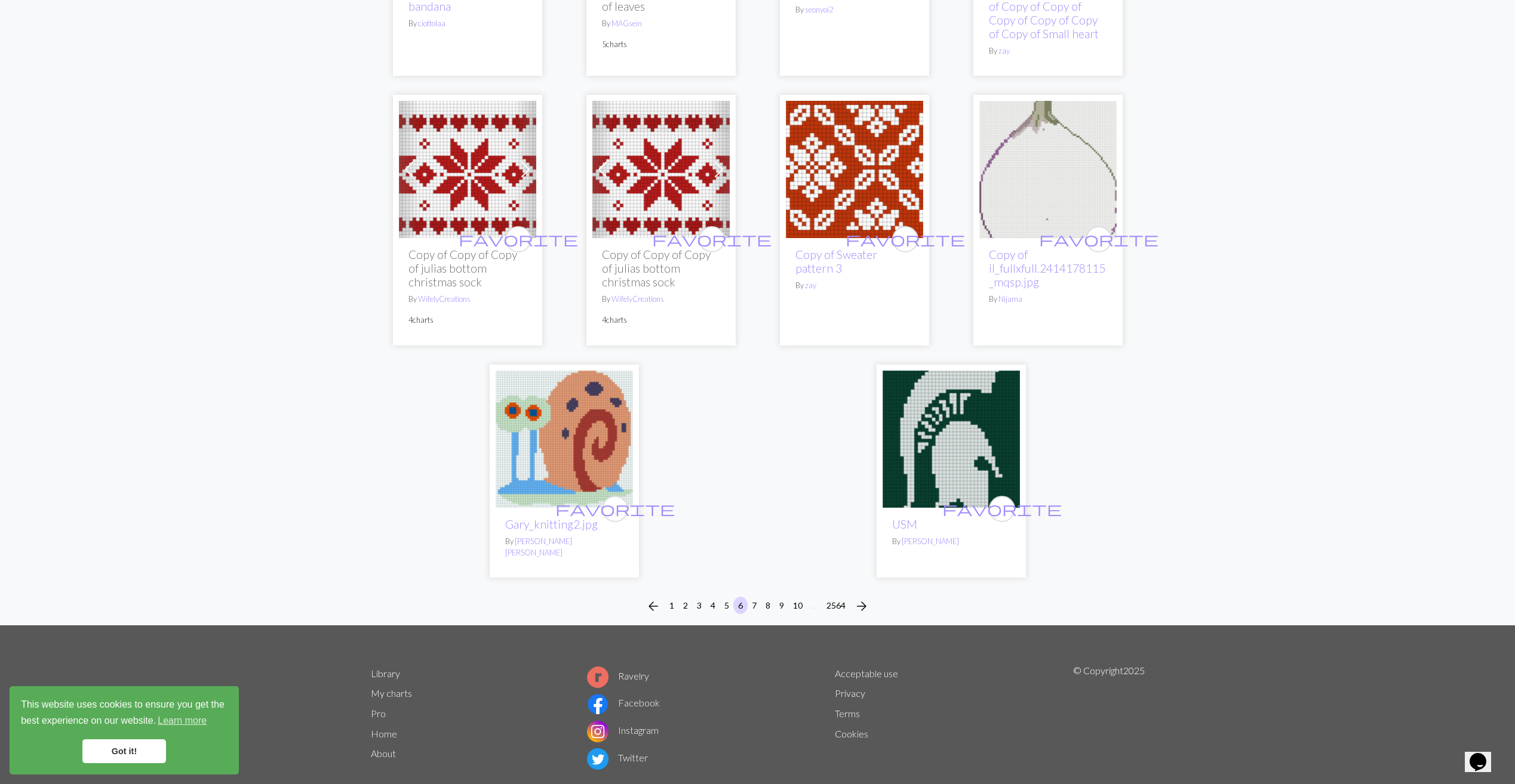
scroll to position [2764, 0]
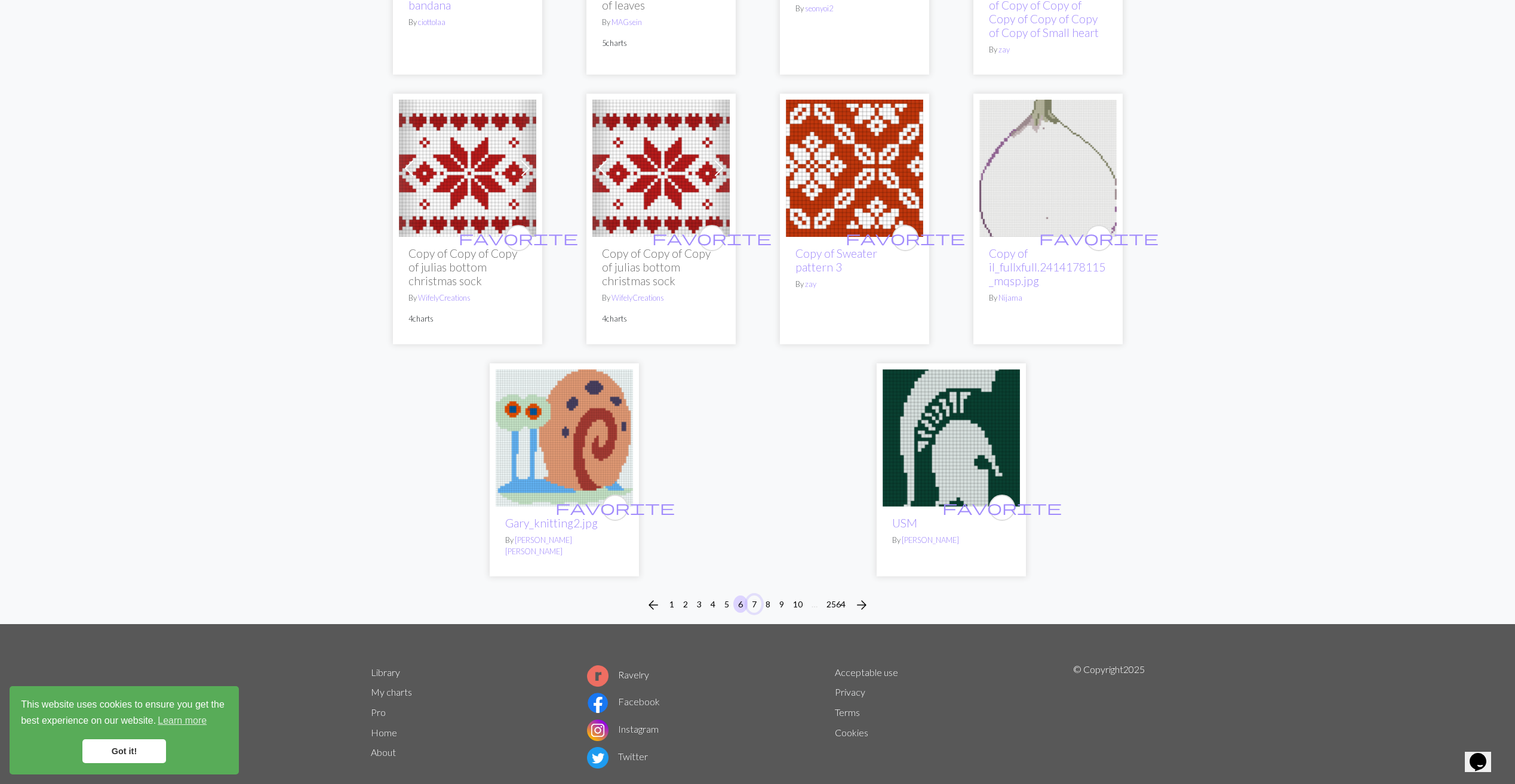
click at [758, 596] on button "7" at bounding box center [753, 605] width 14 height 17
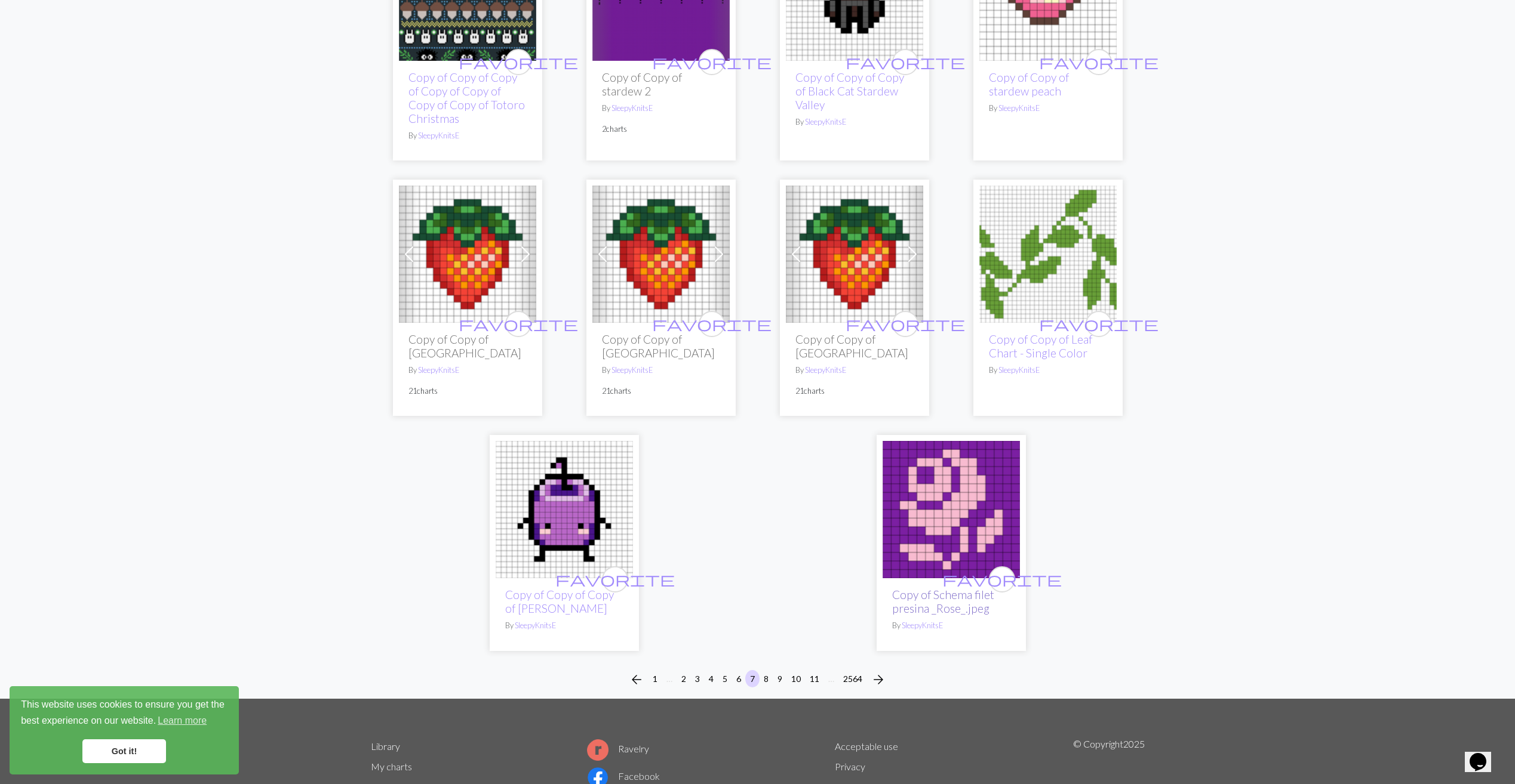
scroll to position [2686, 0]
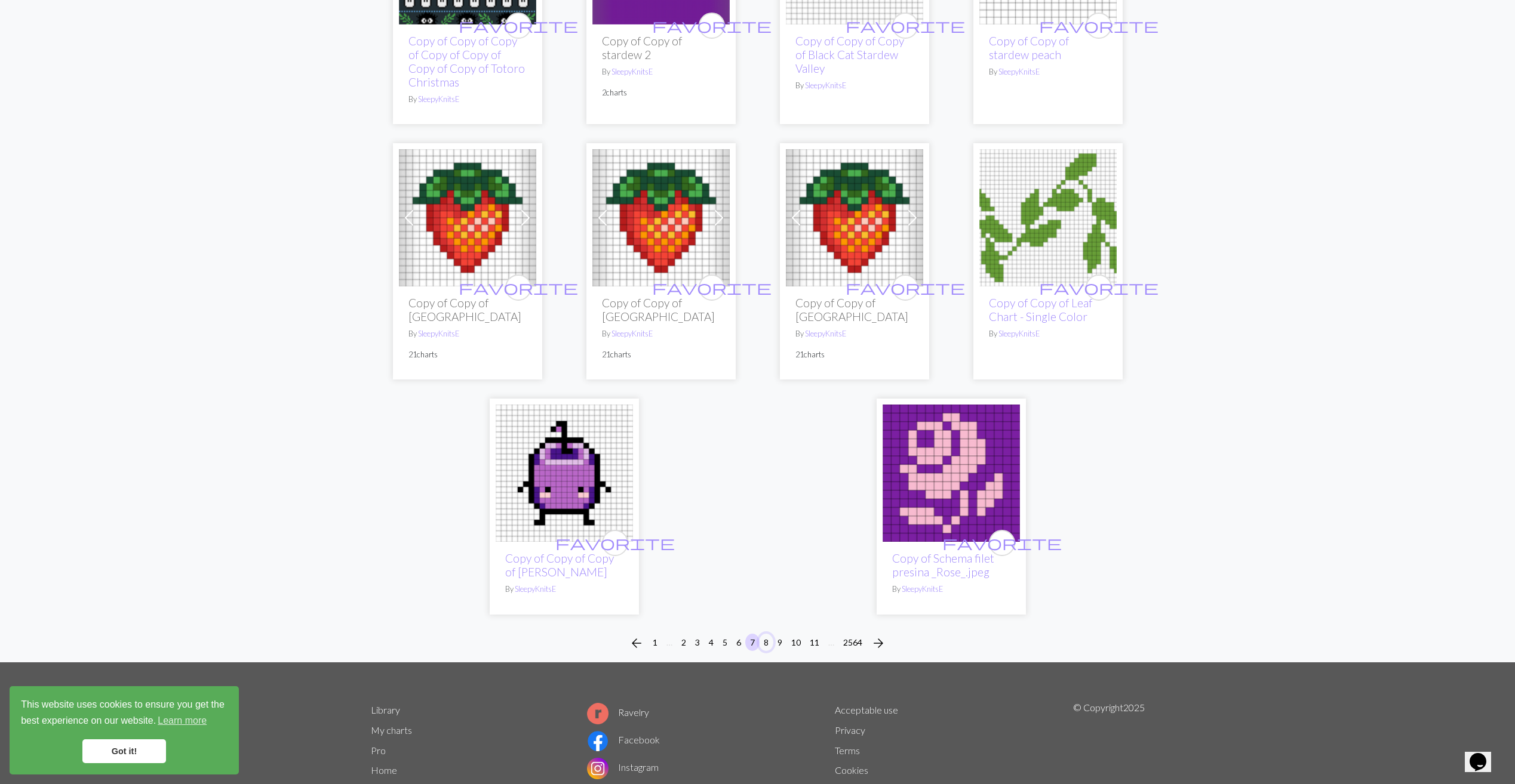
click at [764, 634] on button "8" at bounding box center [766, 643] width 14 height 17
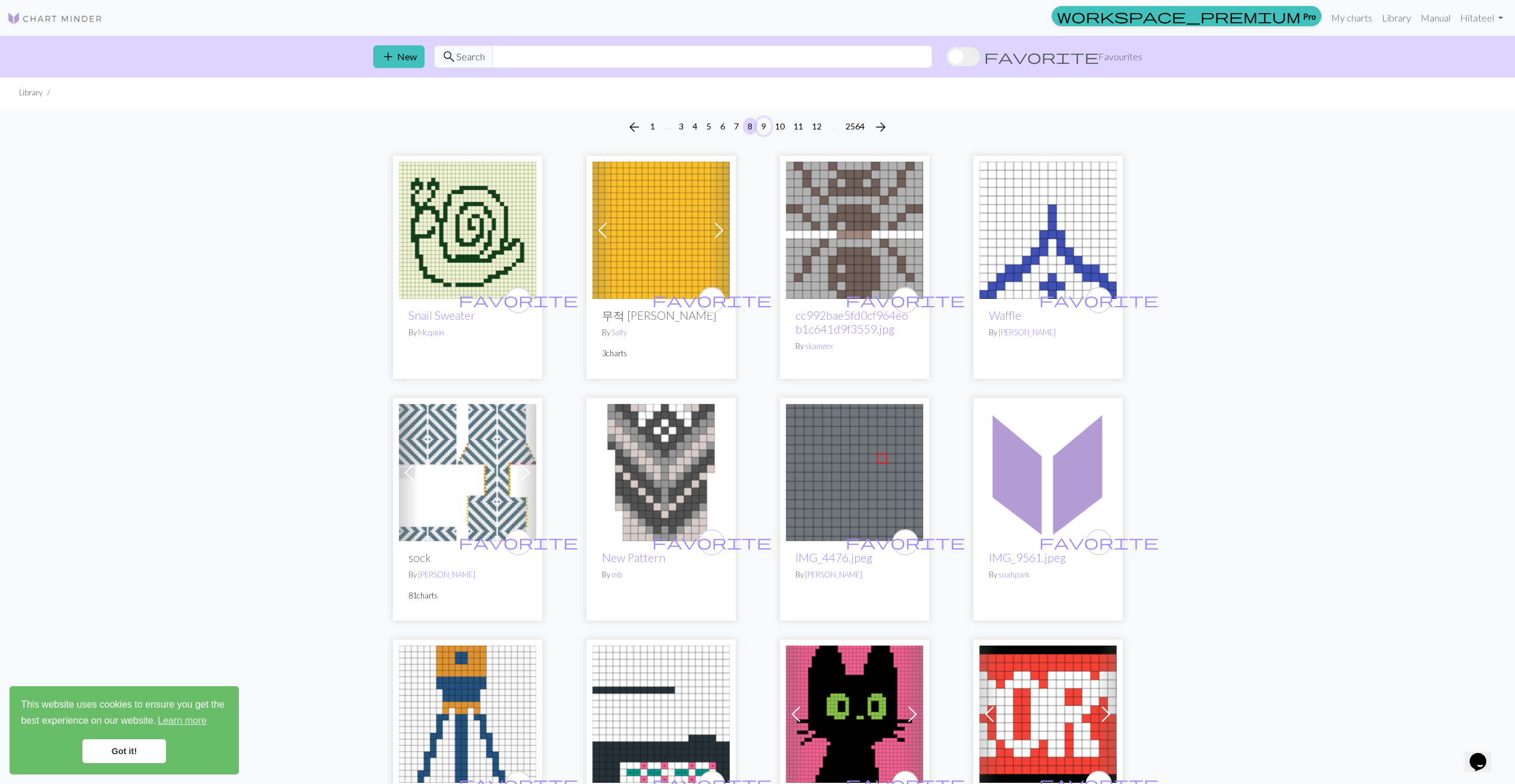
click at [765, 129] on button "9" at bounding box center [764, 127] width 14 height 17
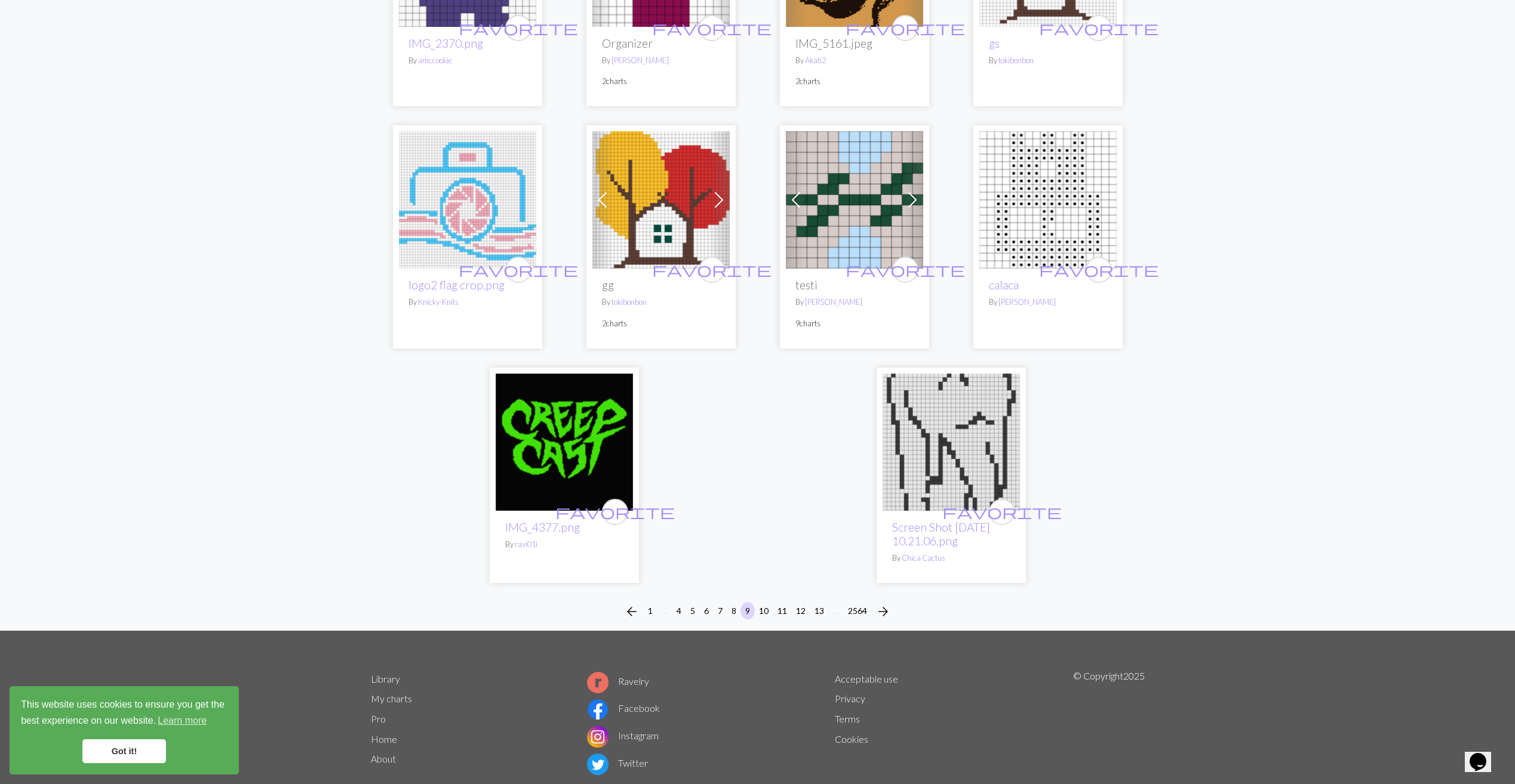
scroll to position [2812, 0]
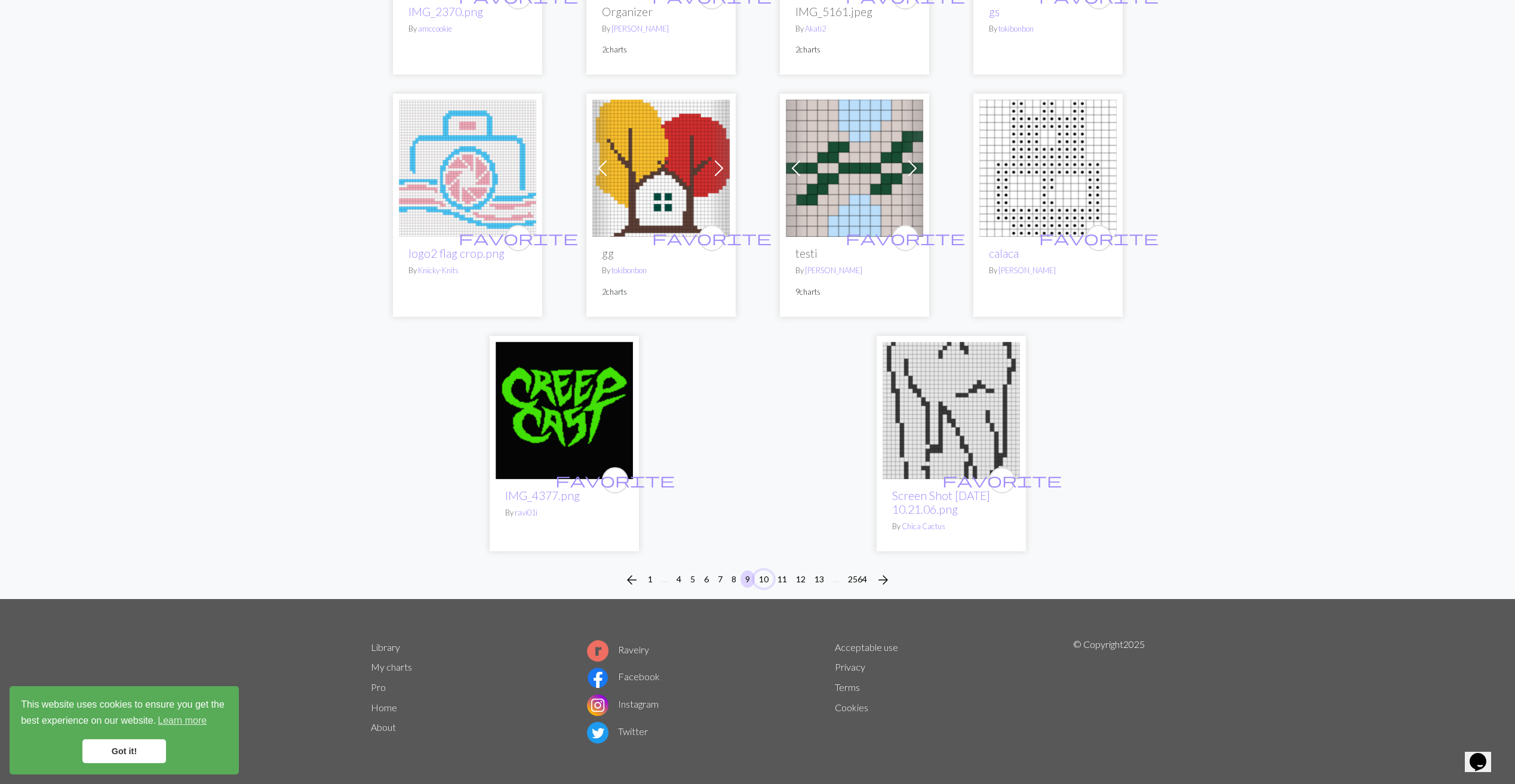
click at [767, 580] on button "10" at bounding box center [764, 579] width 19 height 17
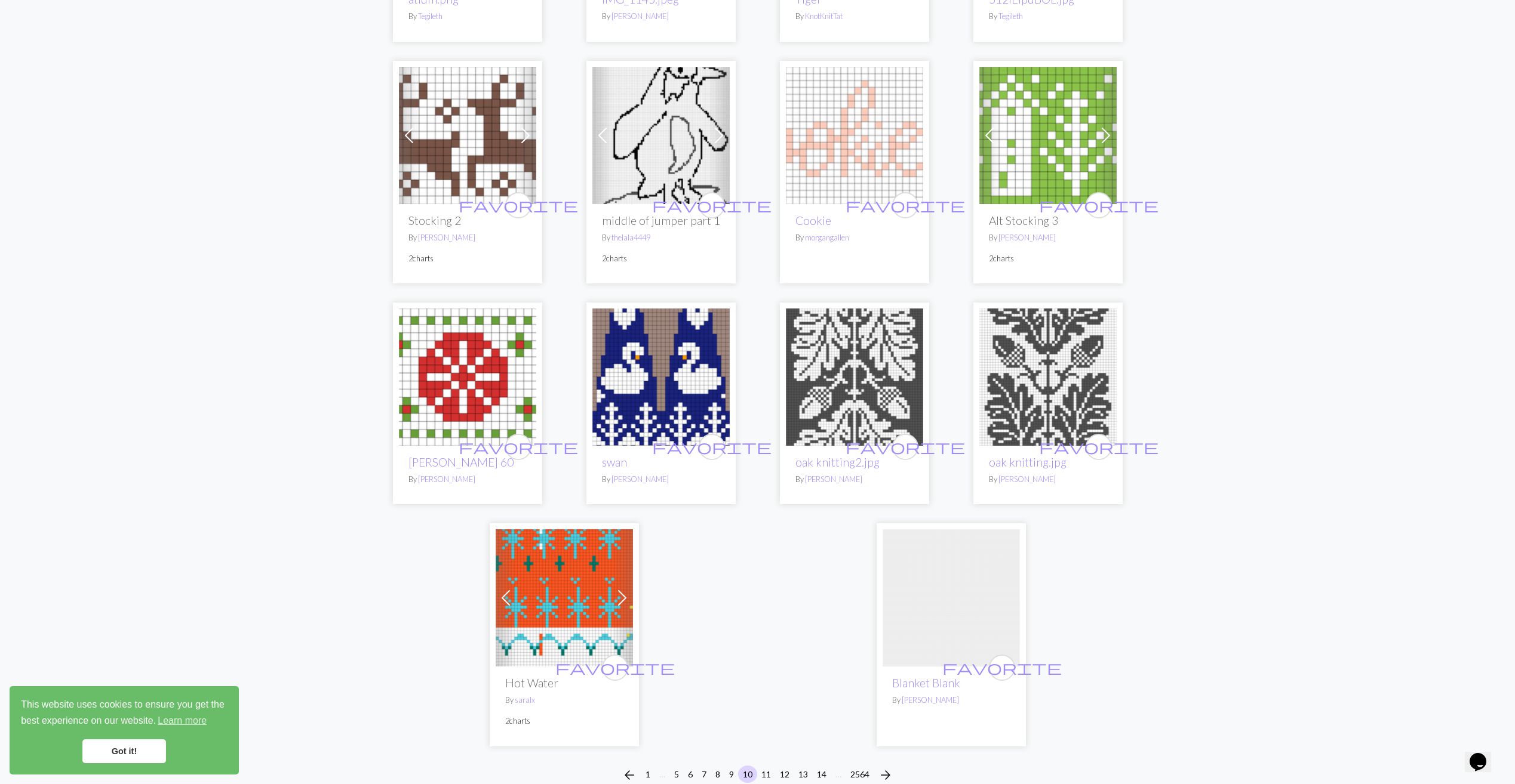
scroll to position [2791, 0]
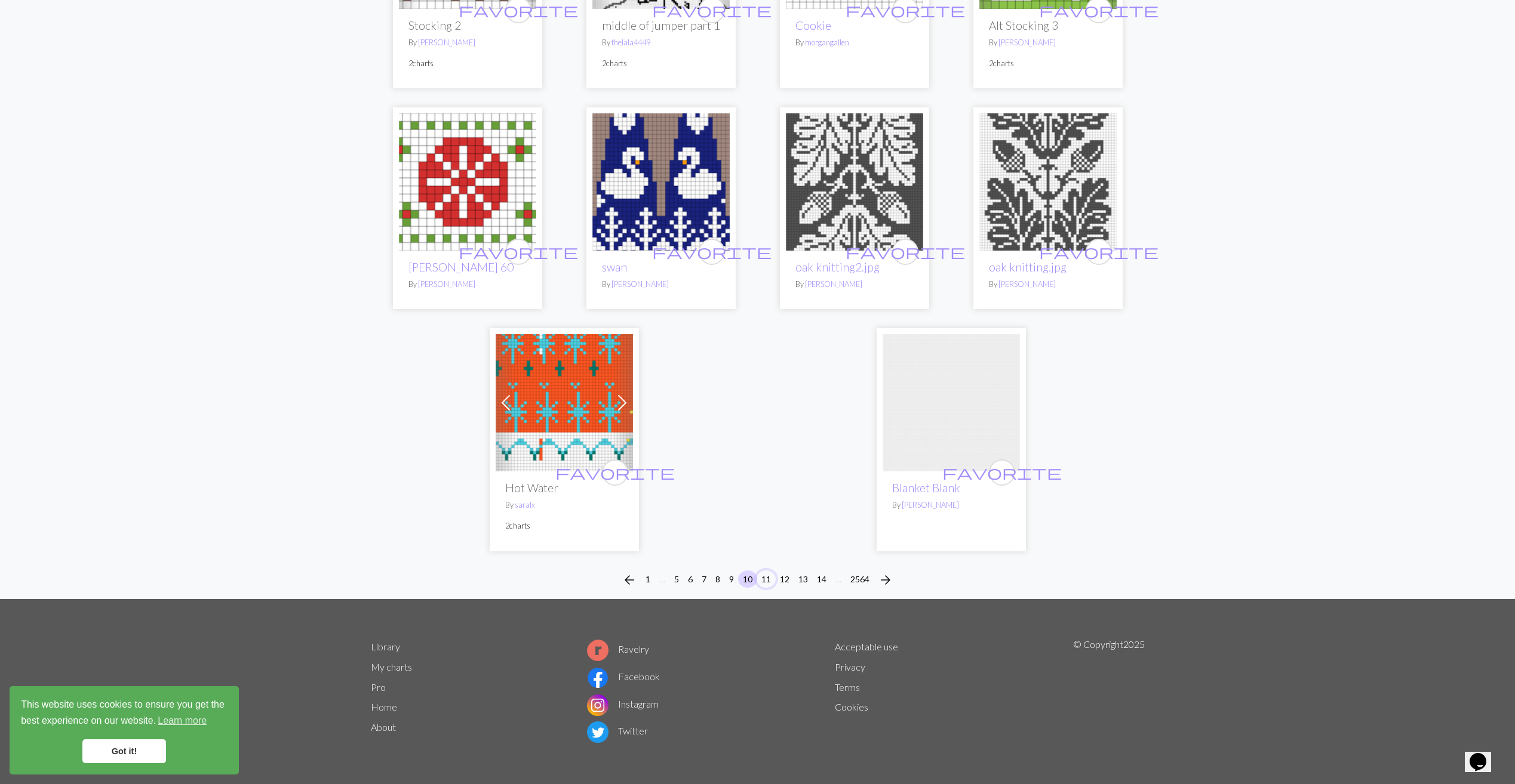
click at [763, 578] on button "11" at bounding box center [766, 579] width 19 height 17
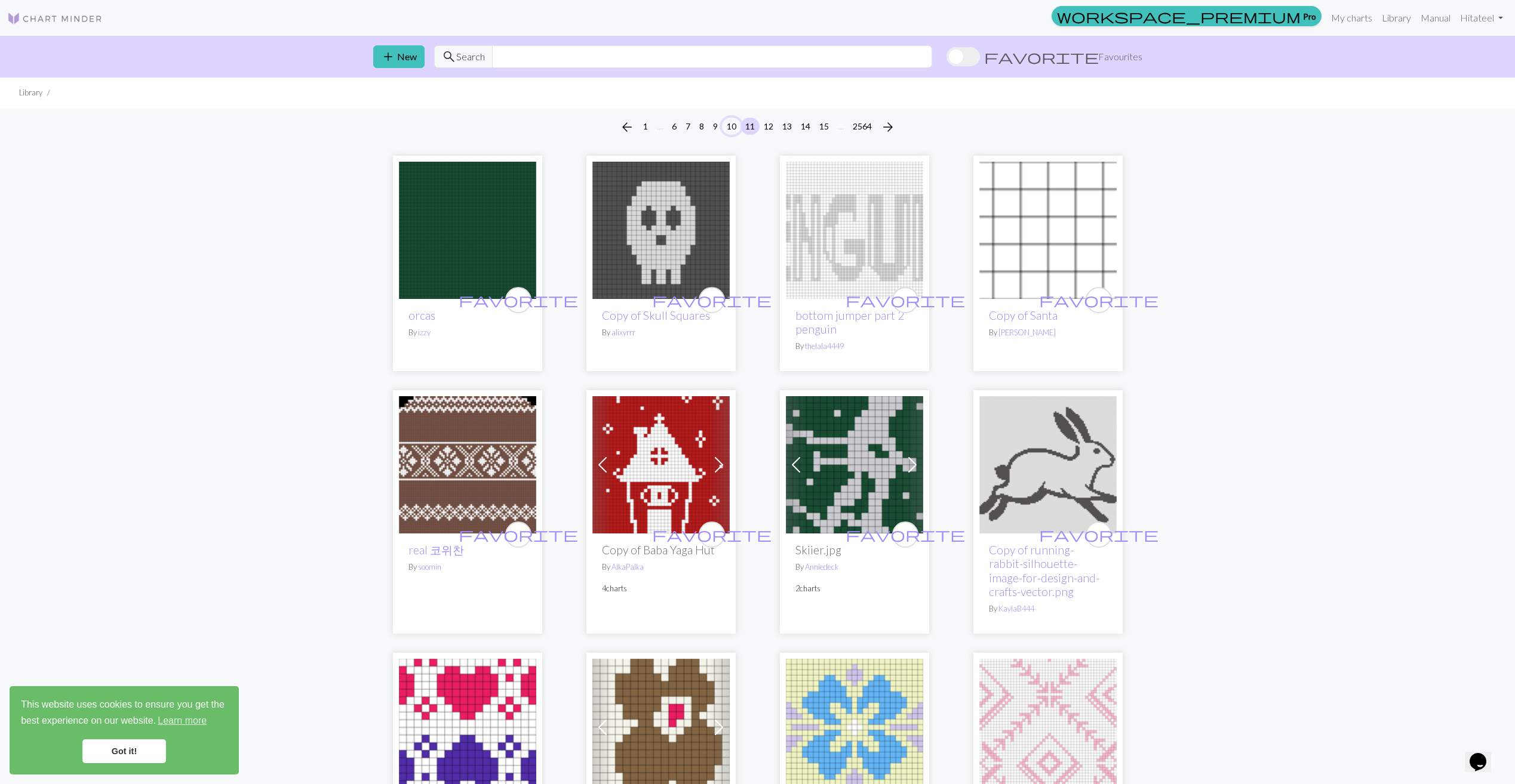
click at [731, 132] on button "10" at bounding box center [731, 127] width 19 height 17
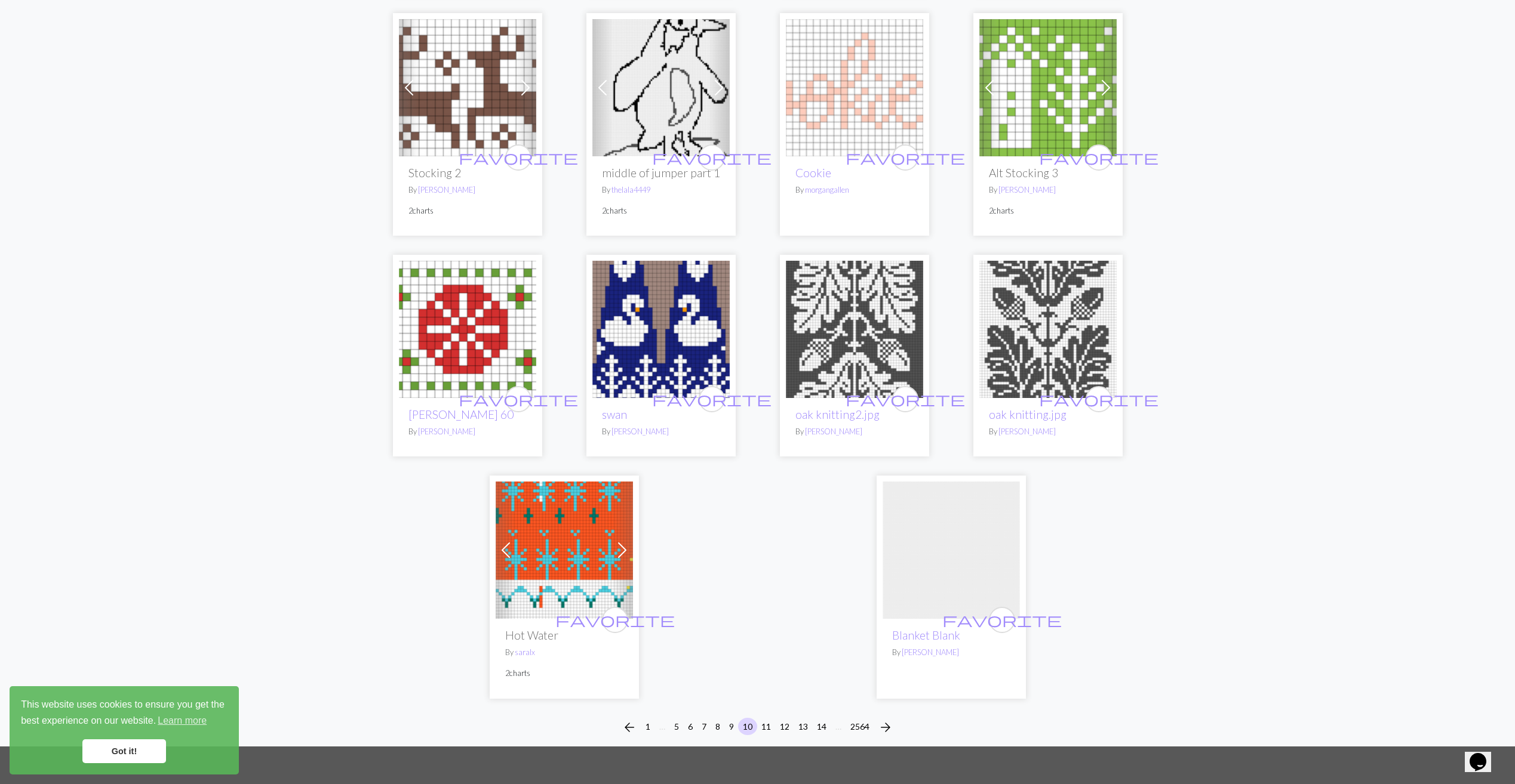
scroll to position [2686, 0]
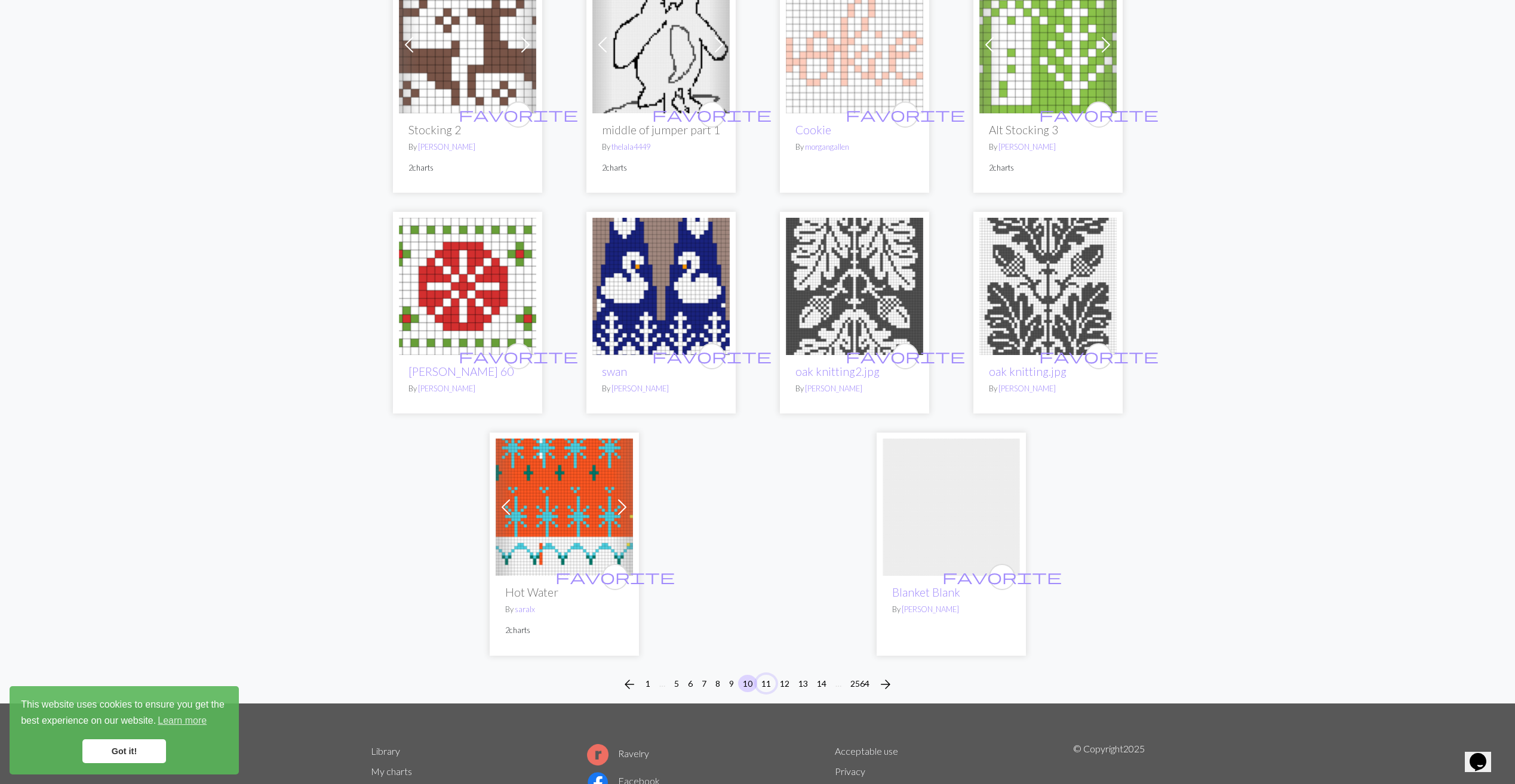
click at [767, 684] on button "11" at bounding box center [766, 684] width 19 height 17
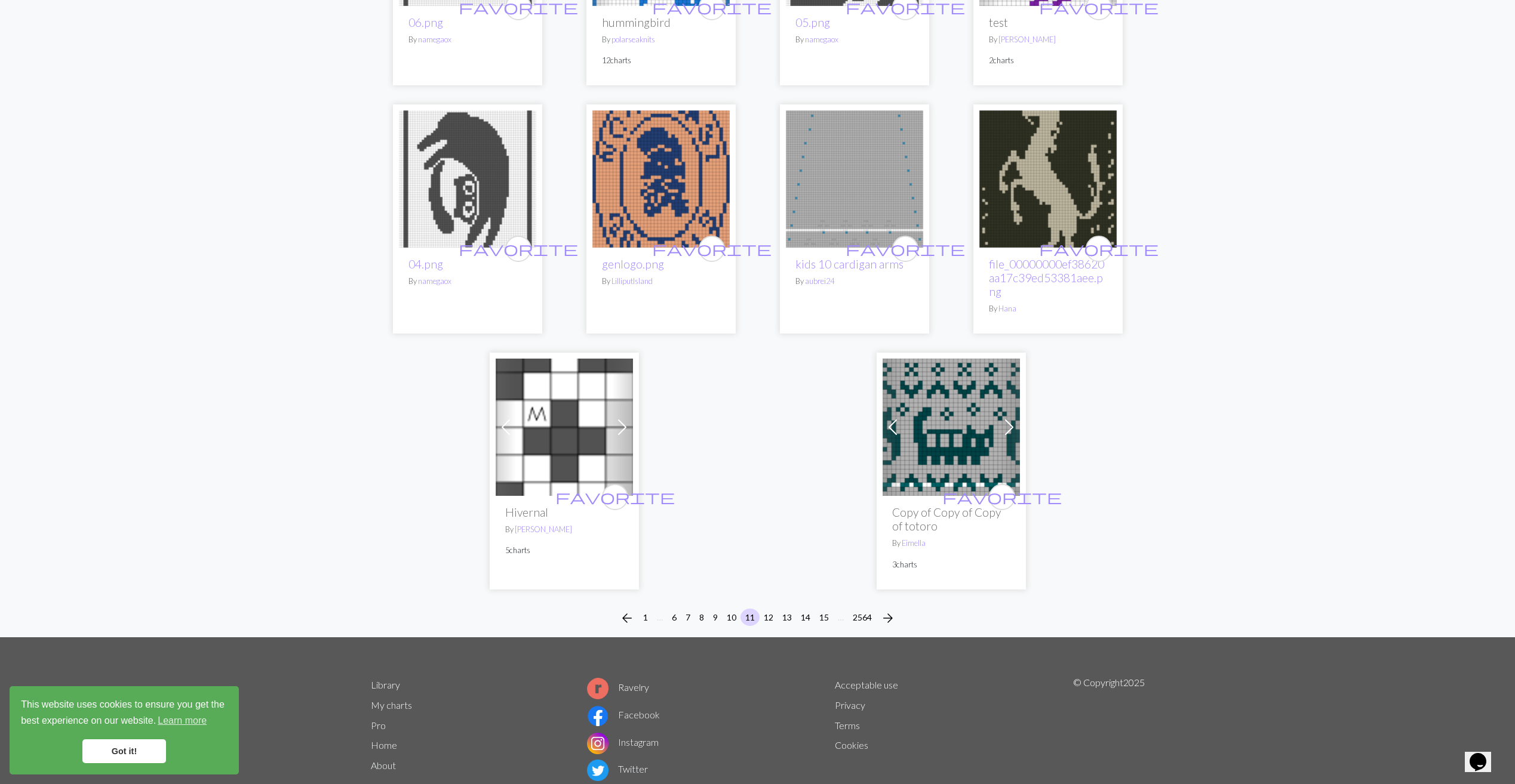
scroll to position [2804, 0]
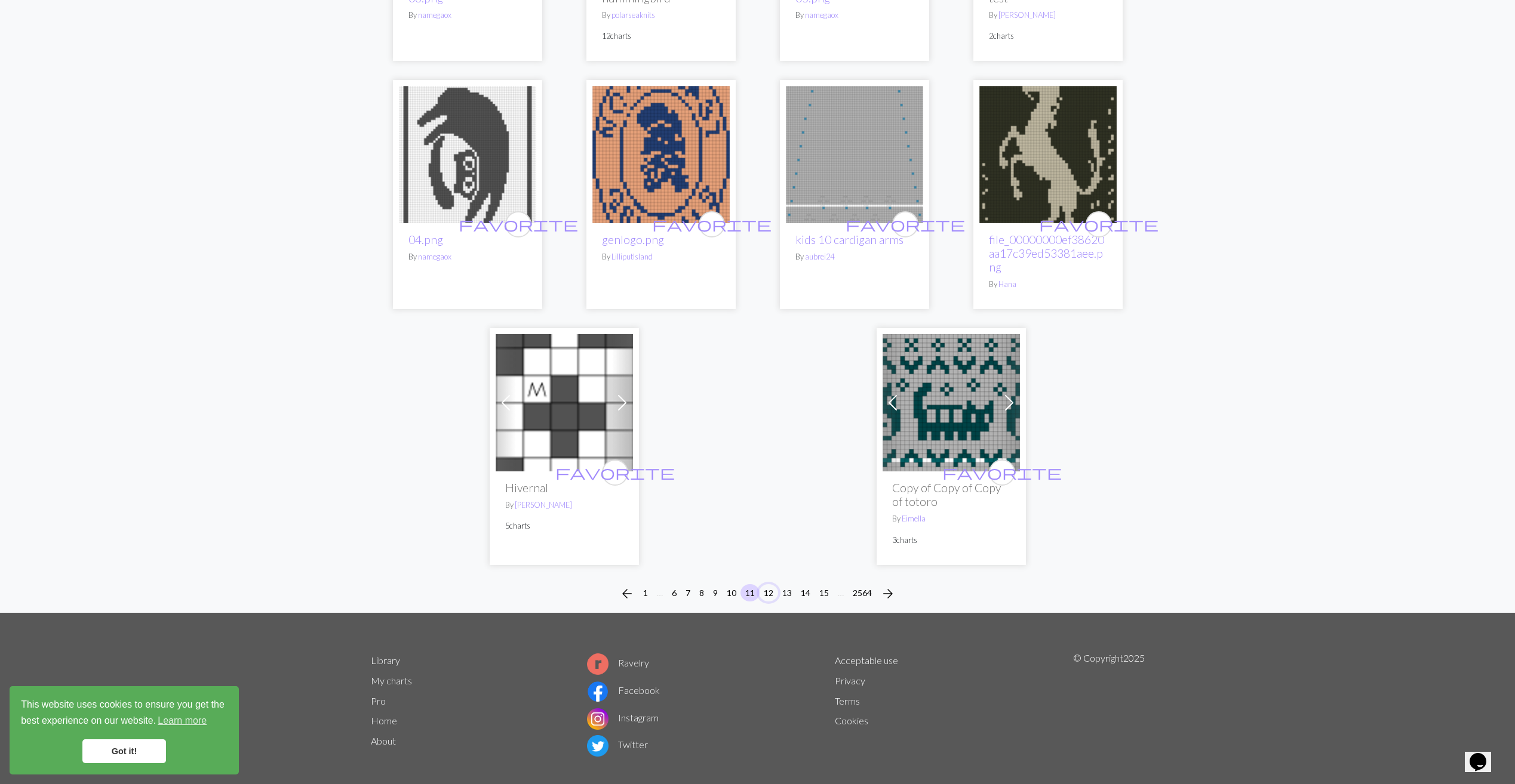
click at [770, 584] on button "12" at bounding box center [768, 593] width 19 height 17
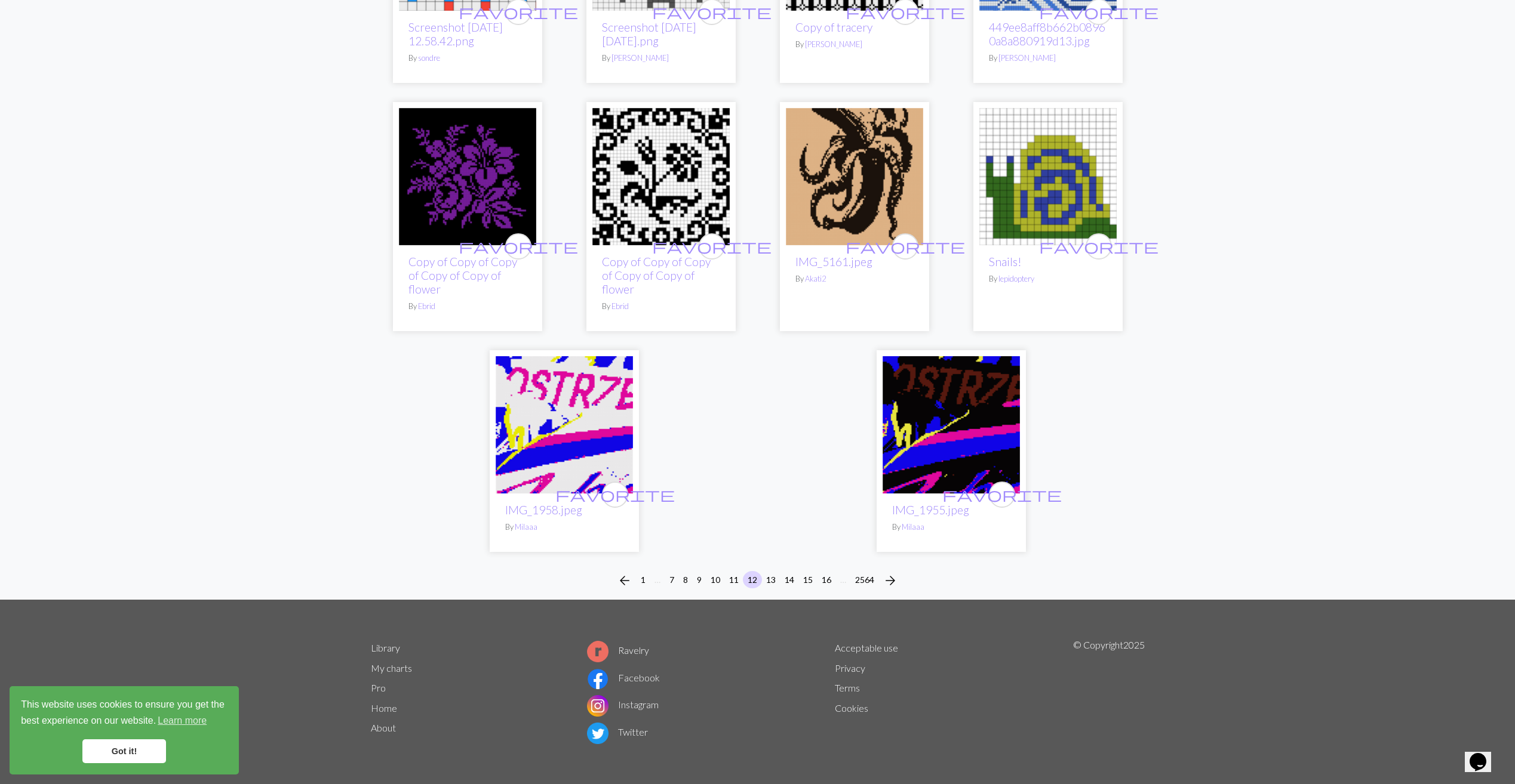
scroll to position [2701, 0]
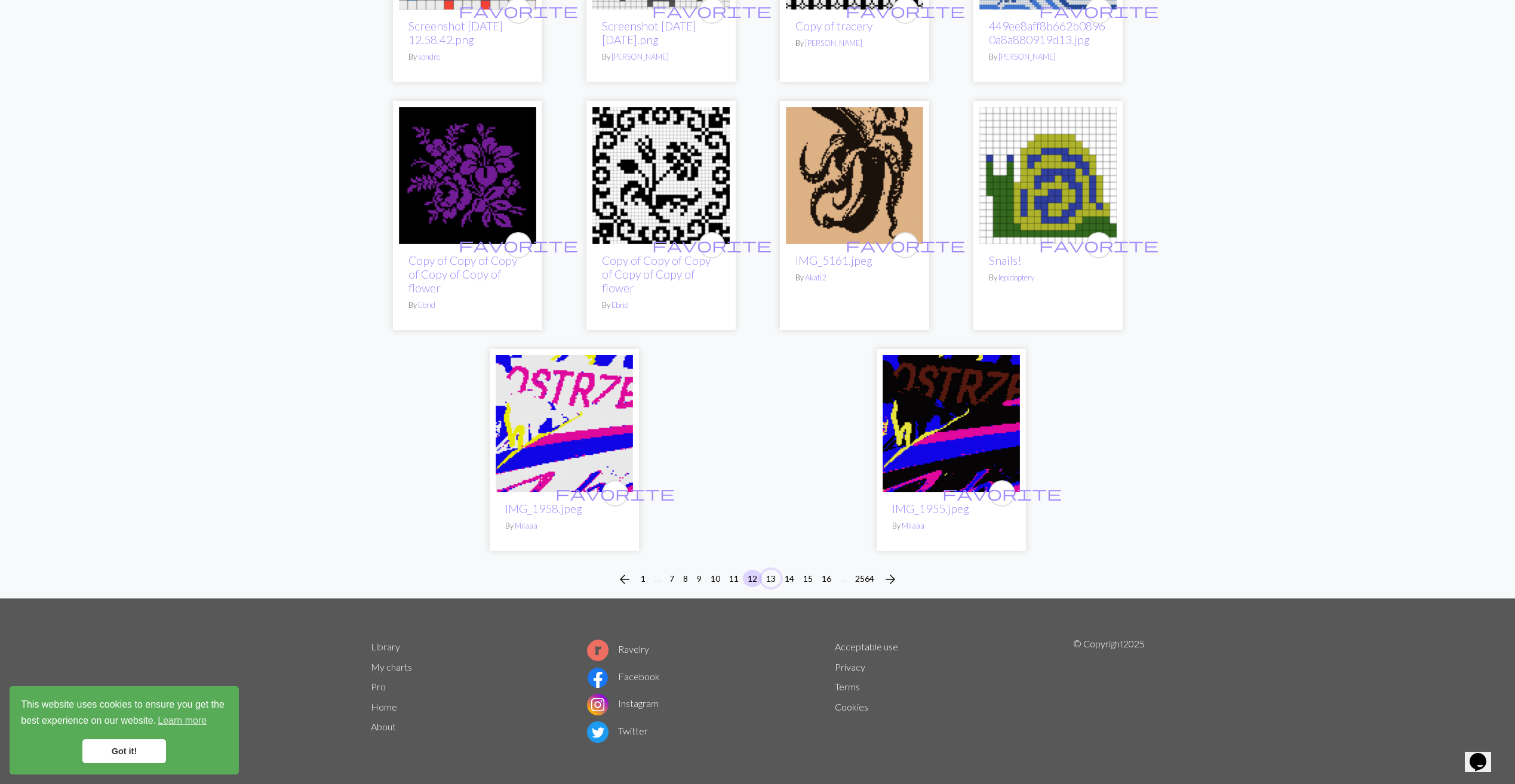
click at [771, 579] on button "13" at bounding box center [771, 578] width 19 height 17
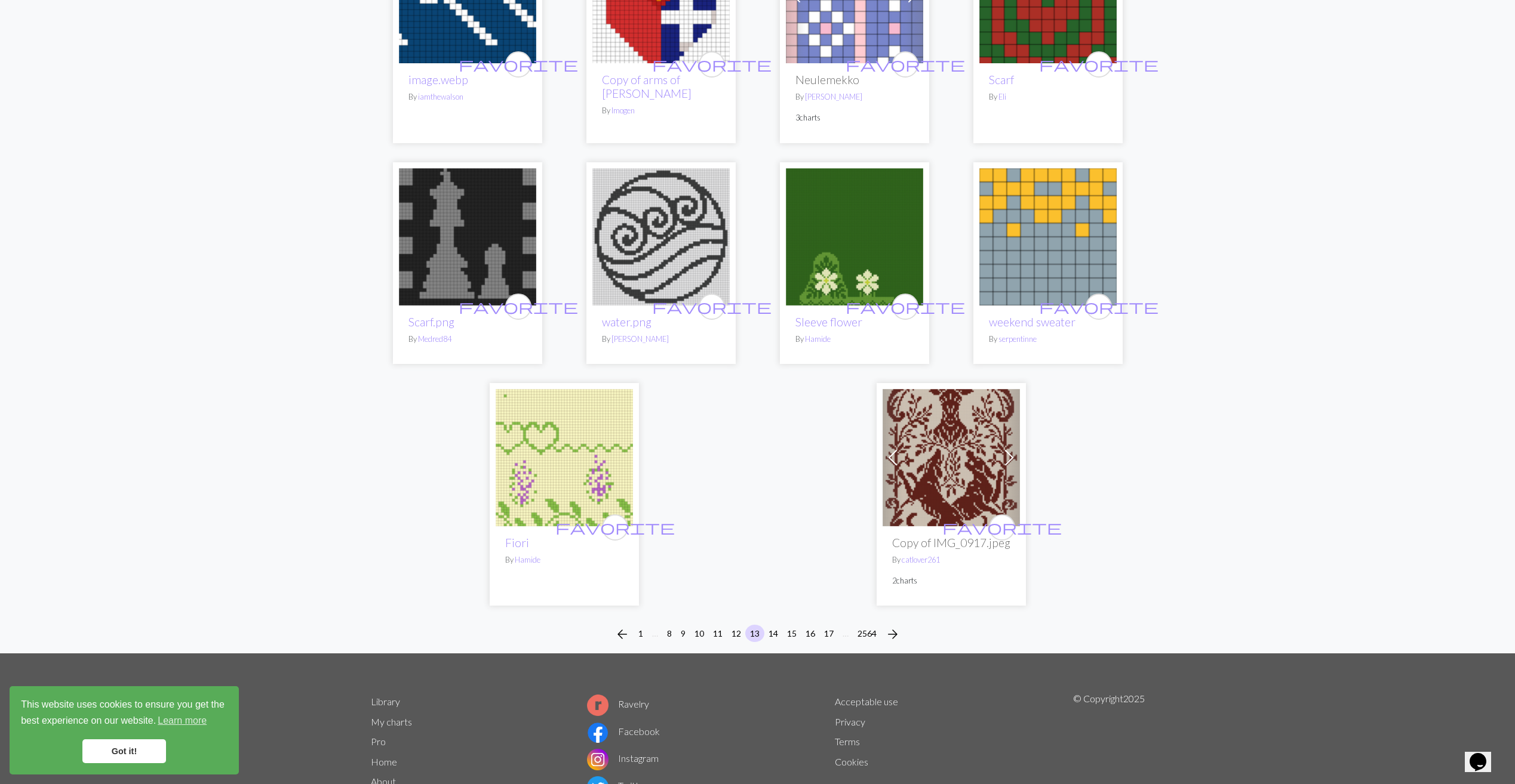
scroll to position [2770, 0]
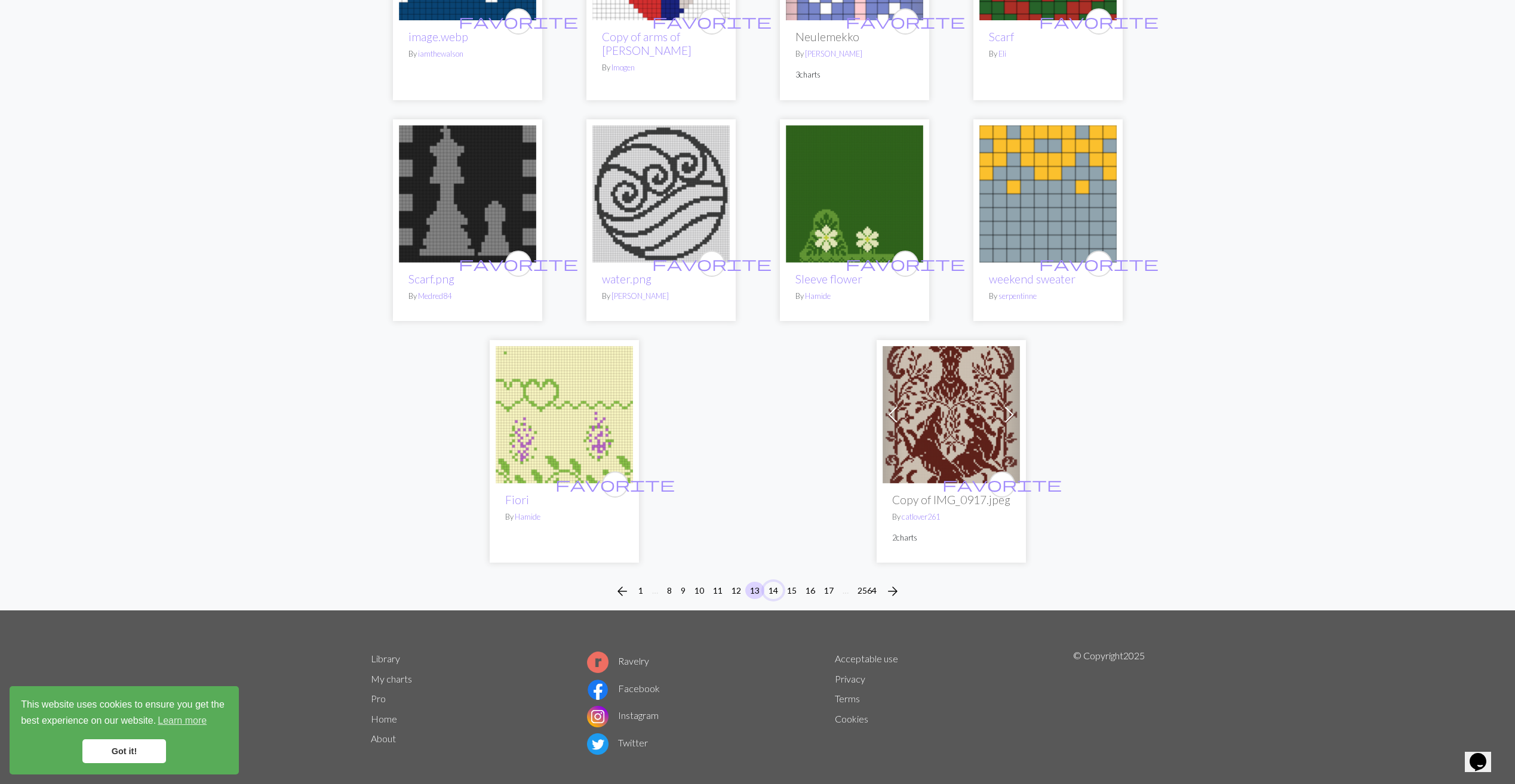
click at [770, 582] on button "14" at bounding box center [773, 591] width 19 height 17
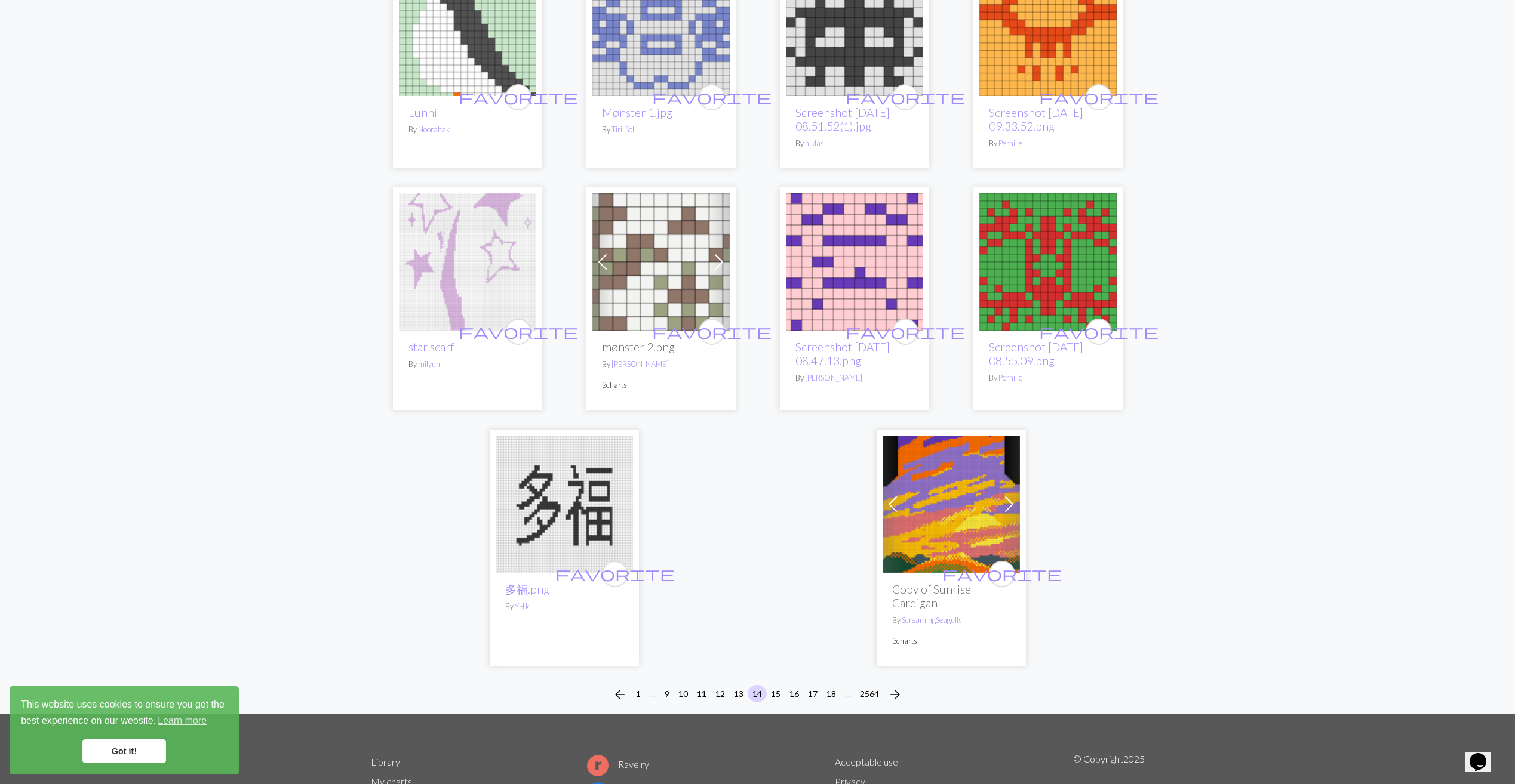
scroll to position [2746, 0]
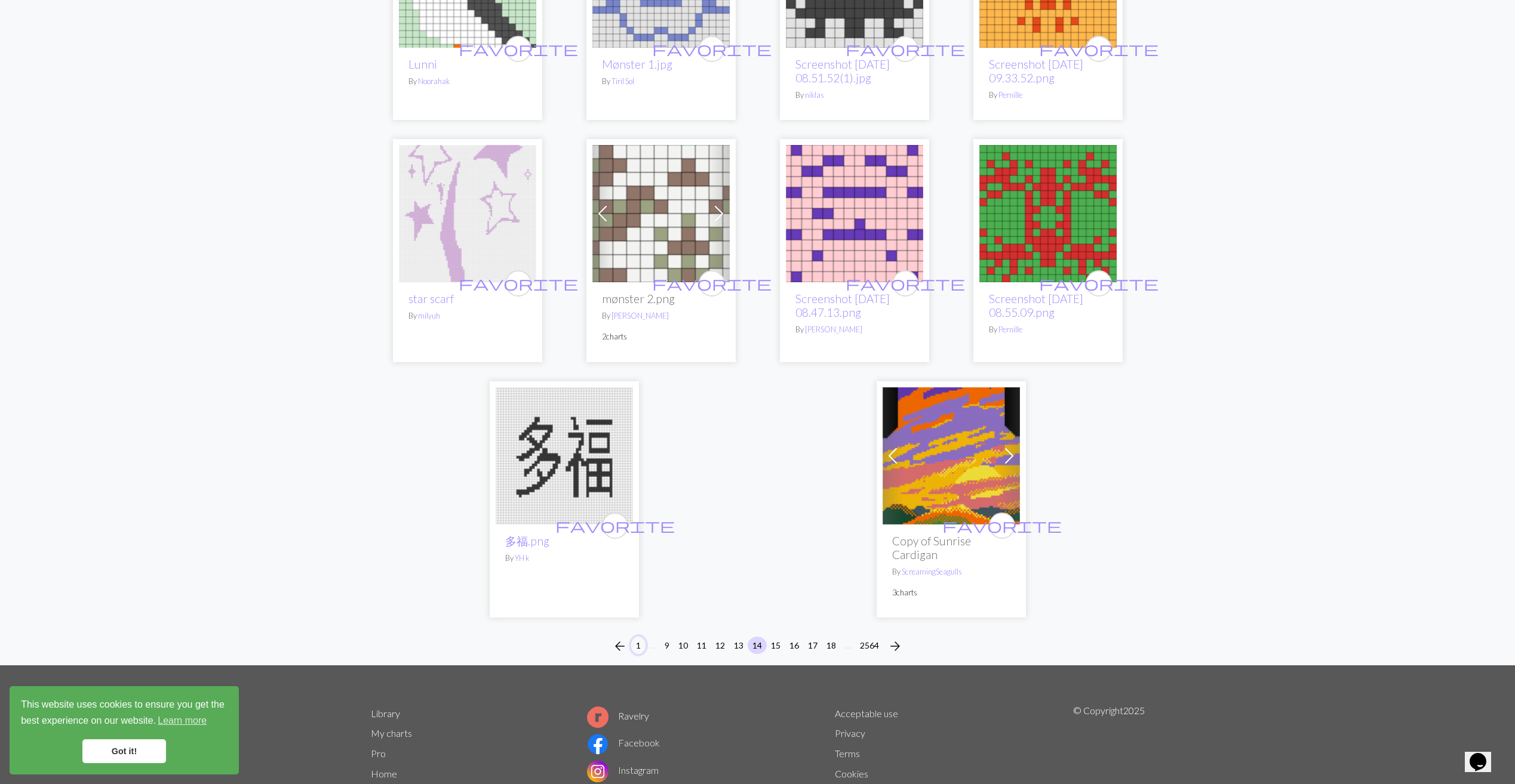
click at [637, 645] on button "1" at bounding box center [638, 645] width 14 height 17
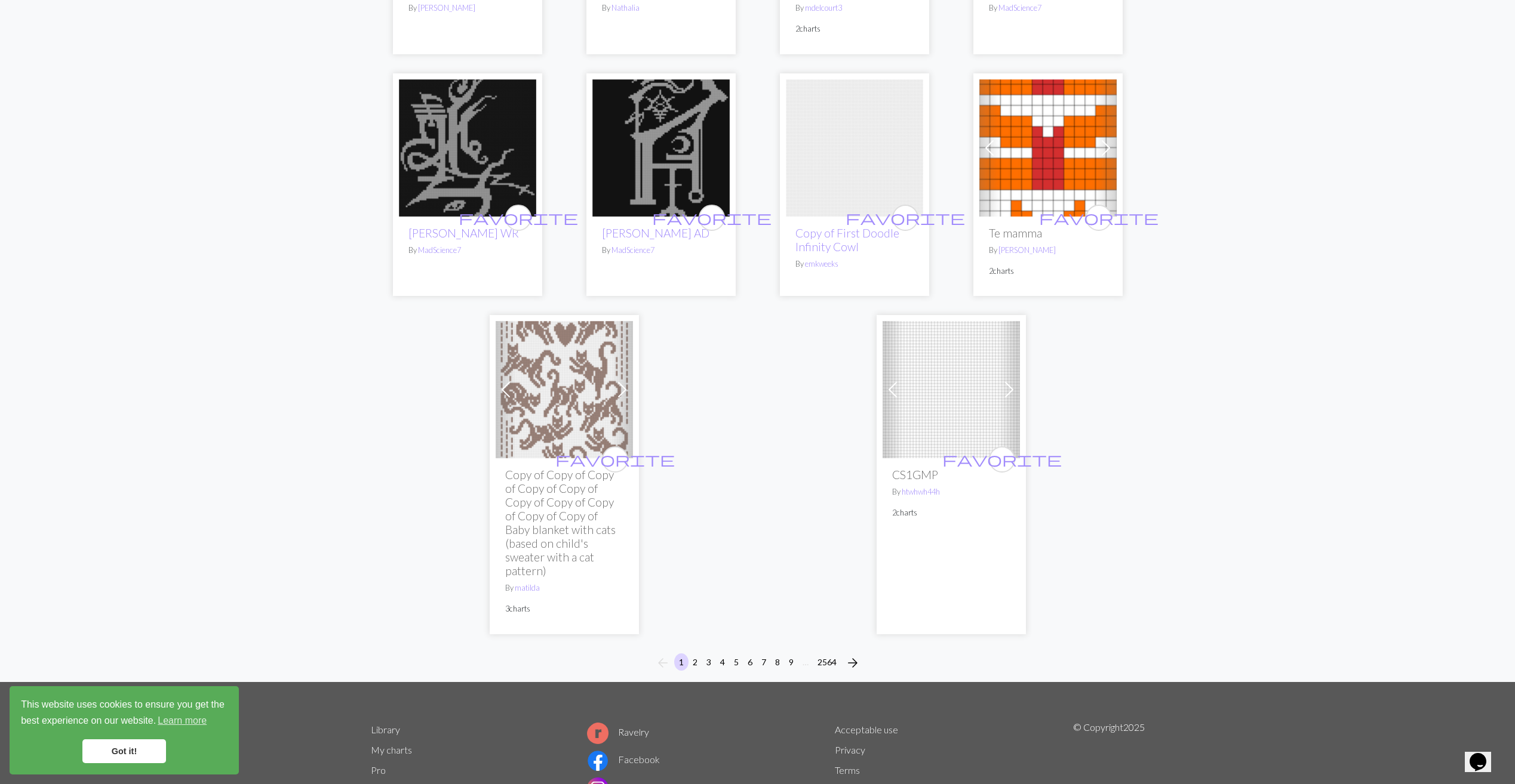
scroll to position [2805, 0]
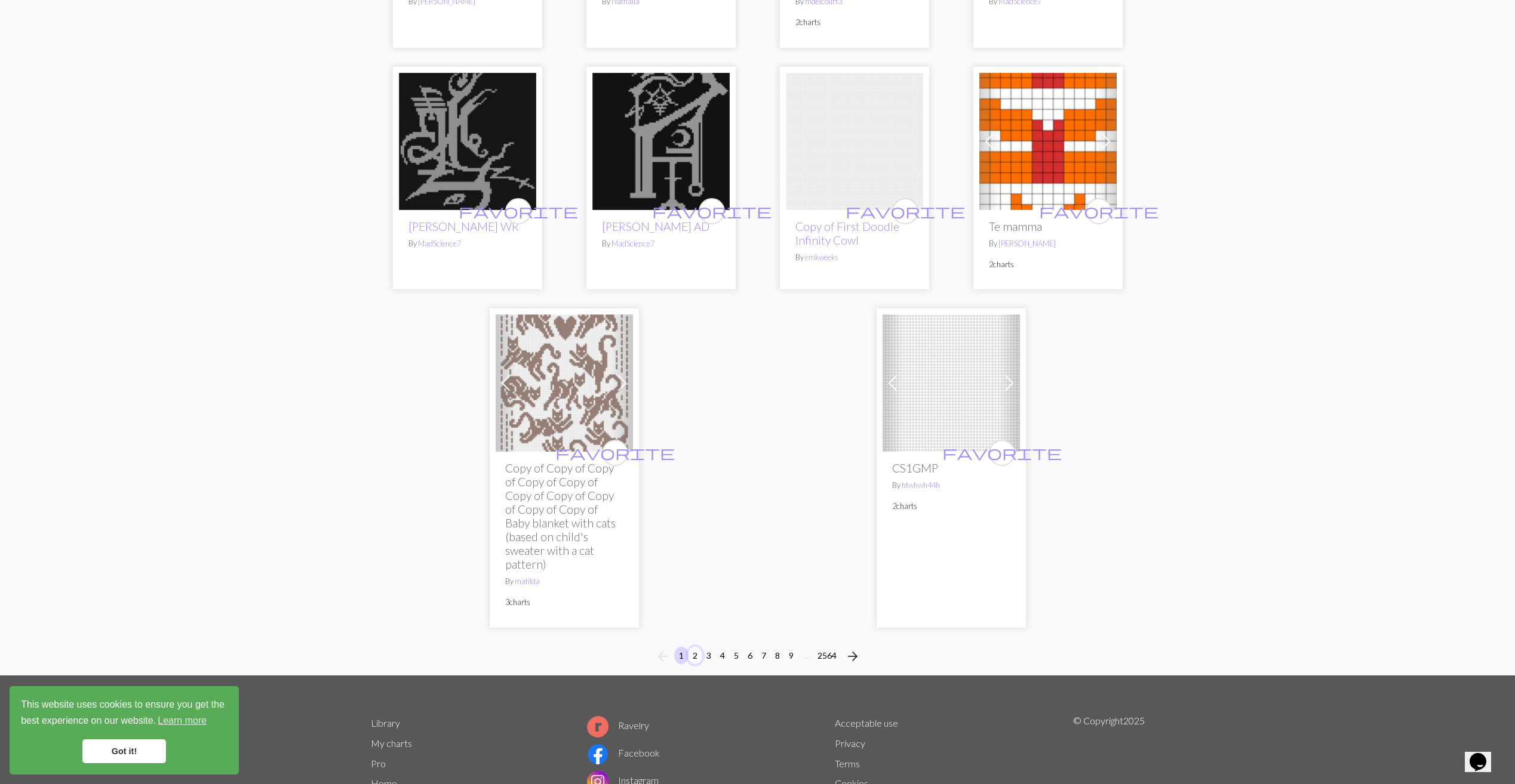
click at [693, 647] on button "2" at bounding box center [695, 655] width 14 height 17
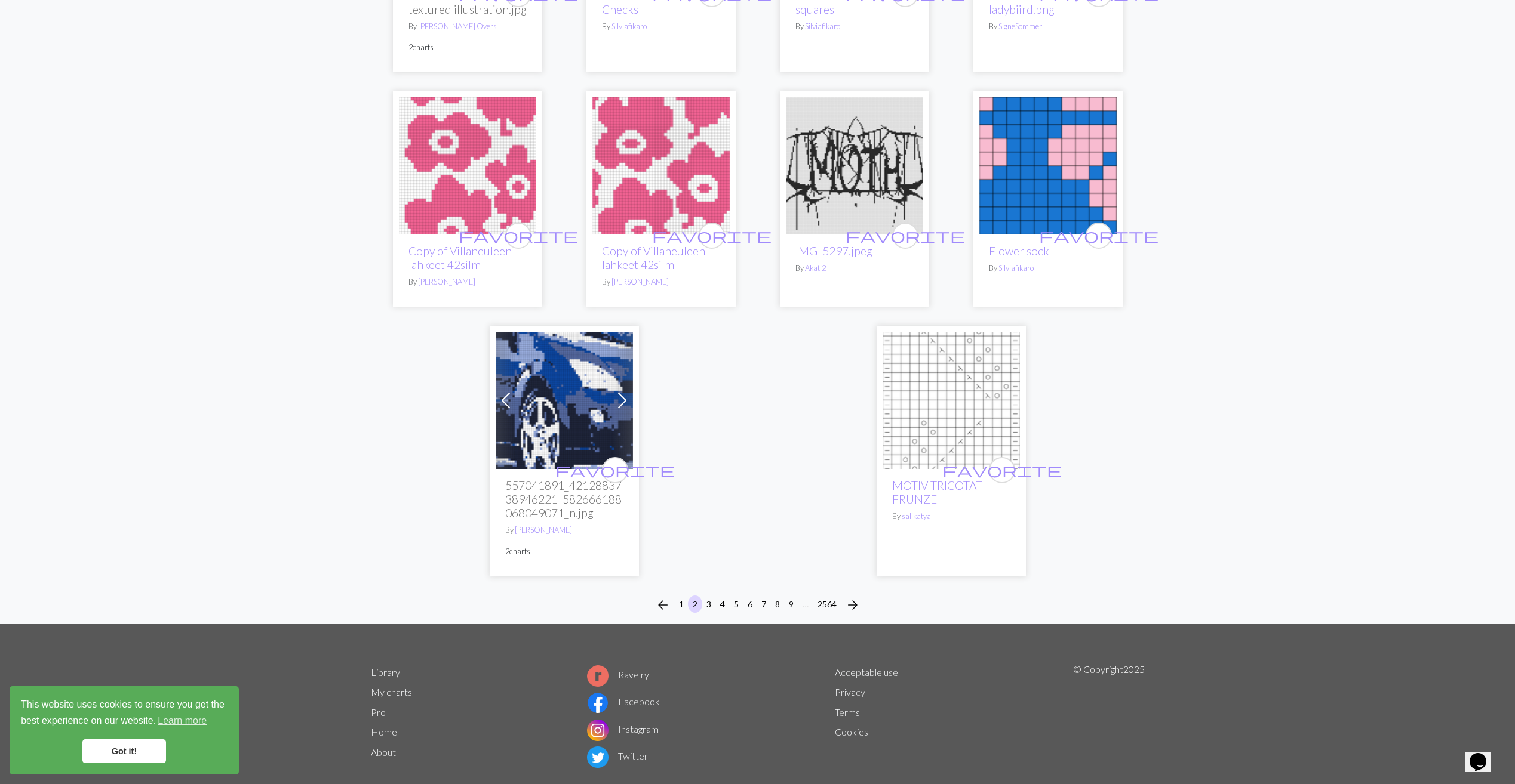
scroll to position [2746, 0]
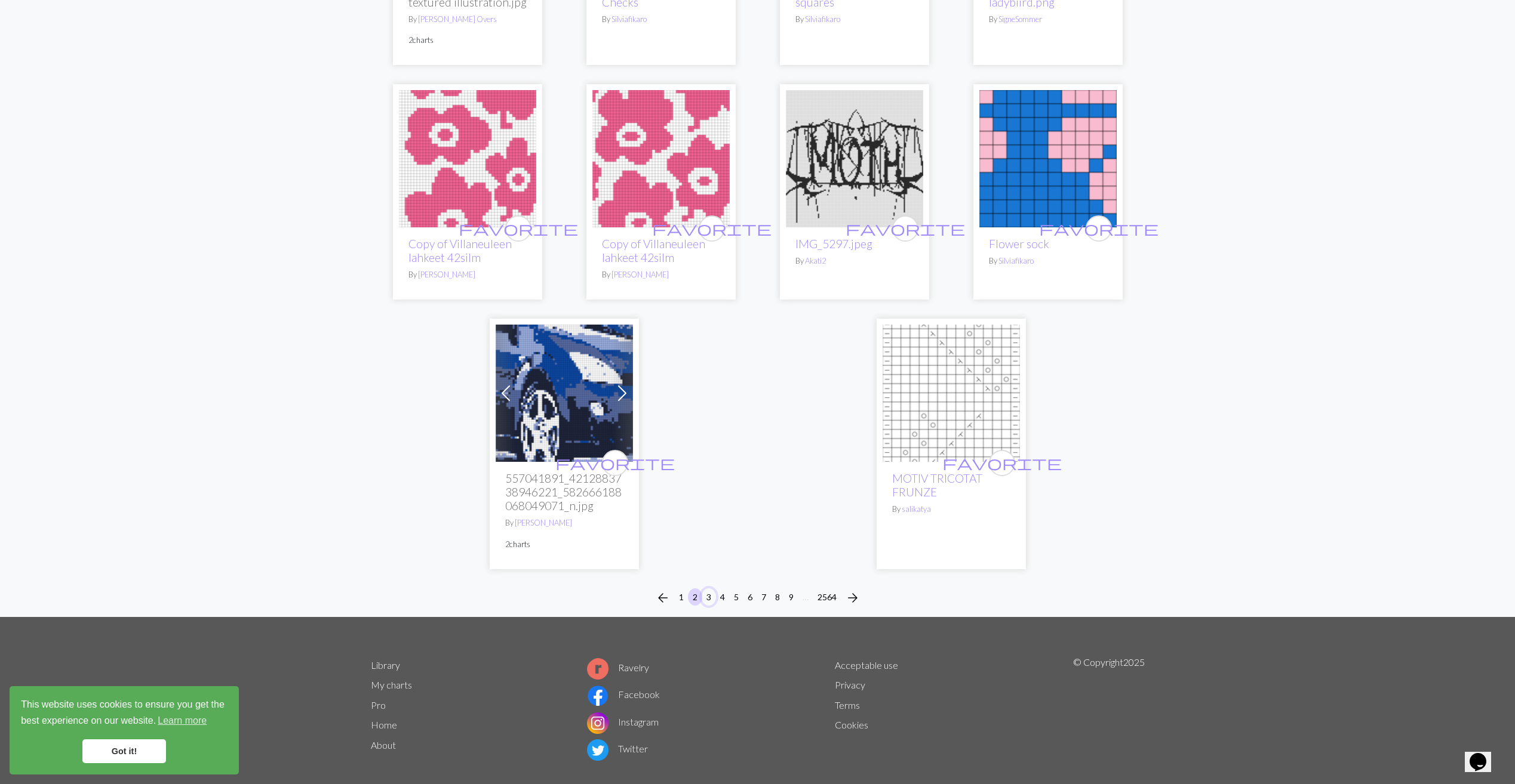
click at [707, 597] on button "3" at bounding box center [708, 597] width 14 height 17
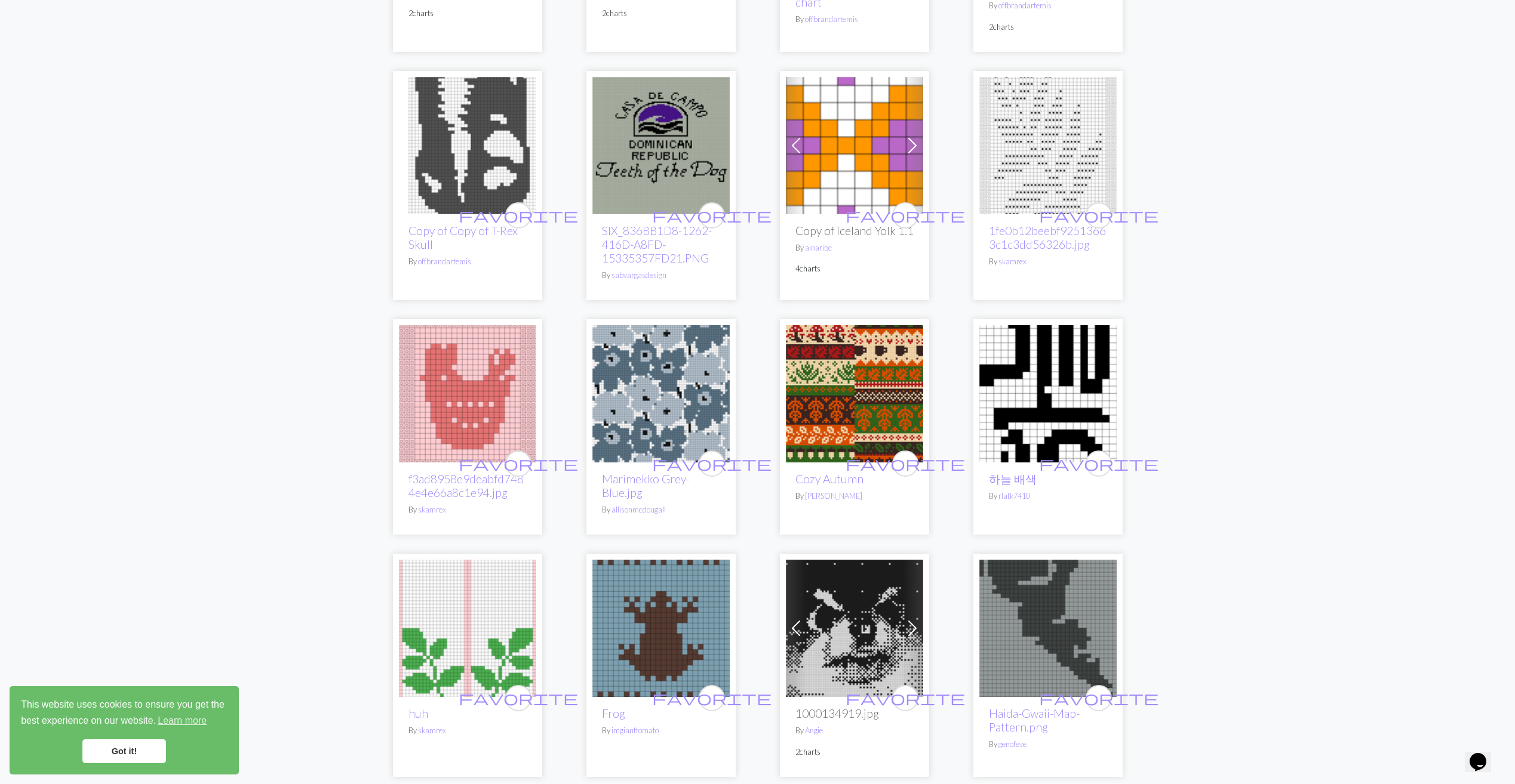
scroll to position [1253, 0]
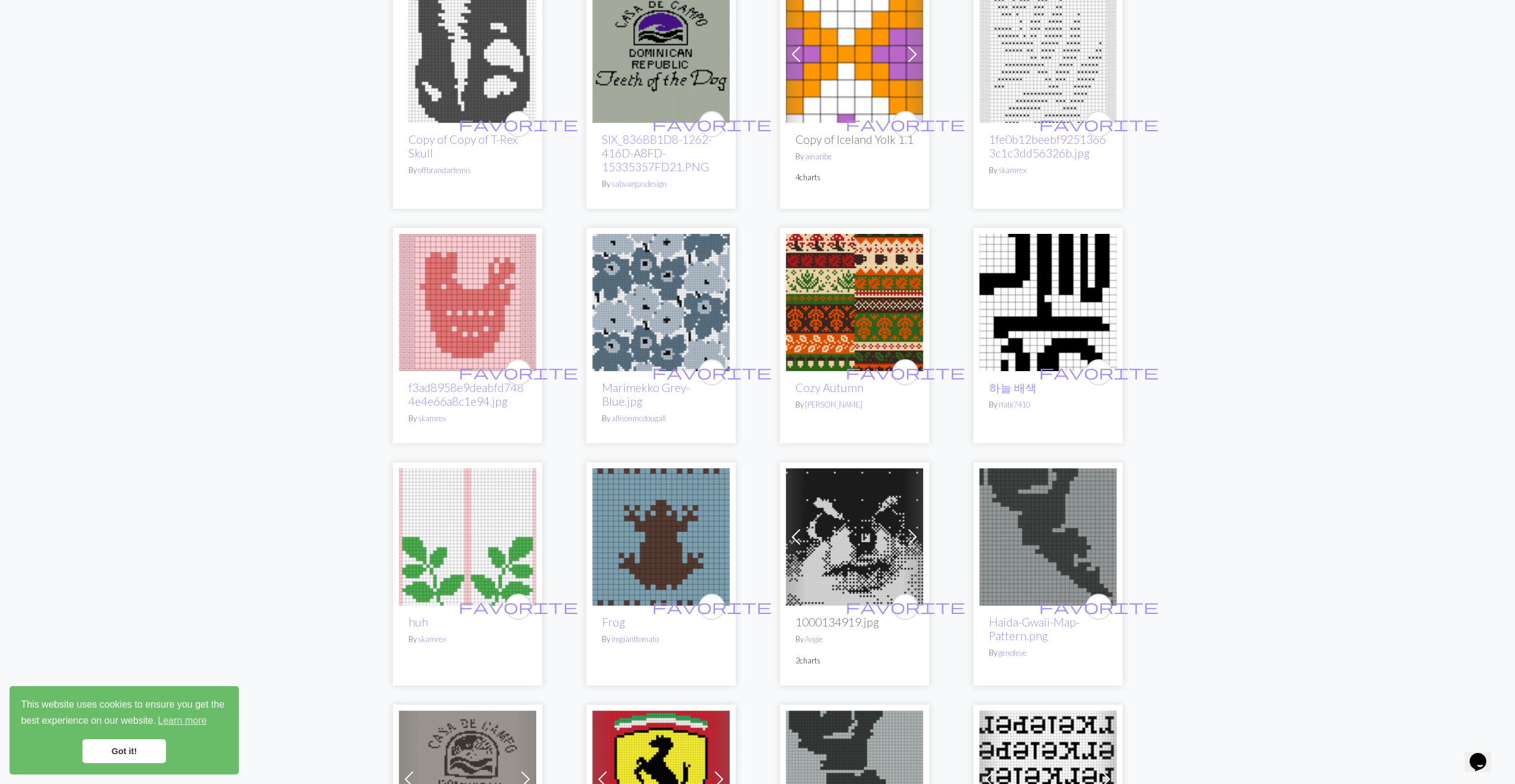
click at [818, 280] on img at bounding box center [854, 302] width 137 height 137
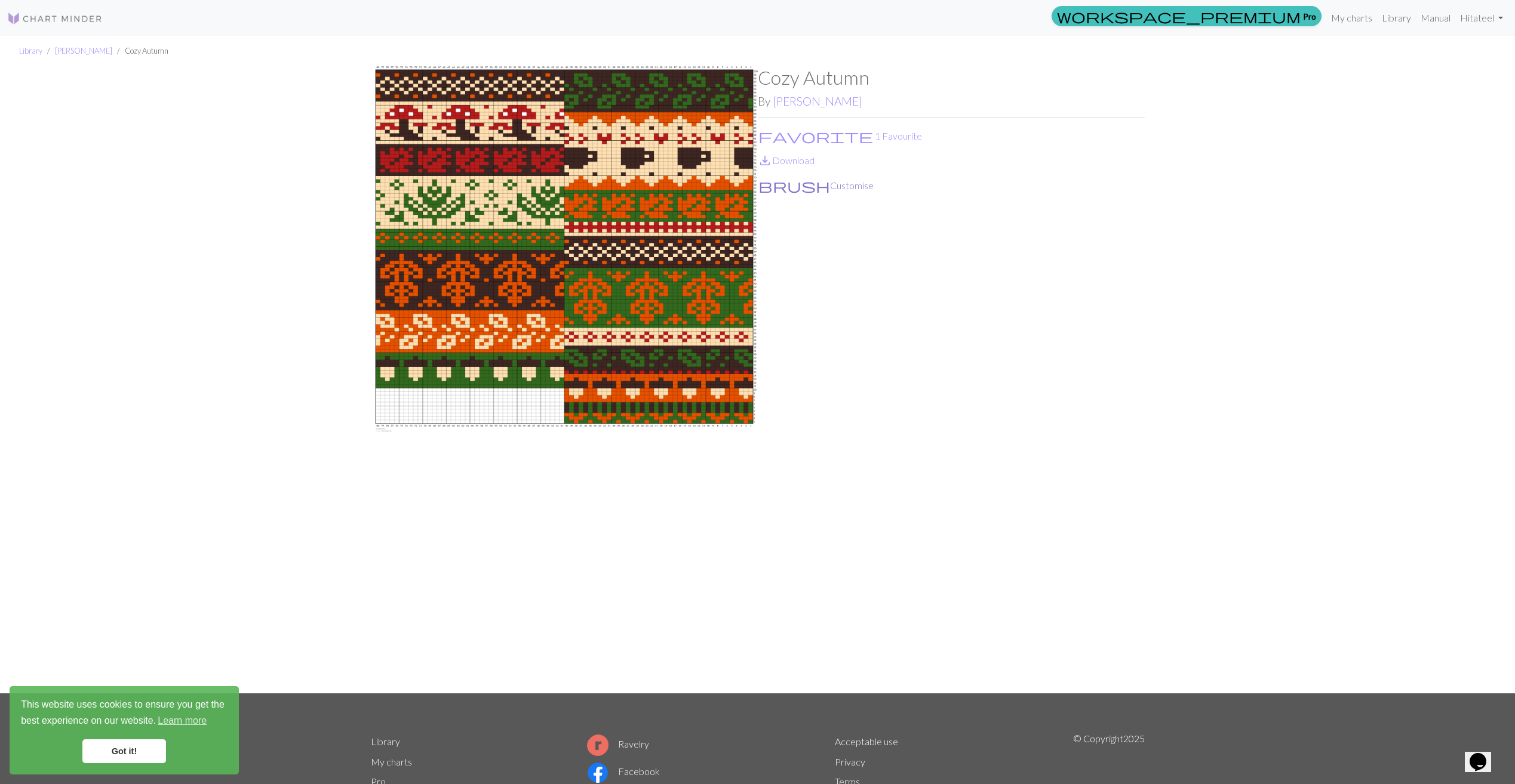
click at [787, 185] on button "brush Customise" at bounding box center [816, 185] width 117 height 15
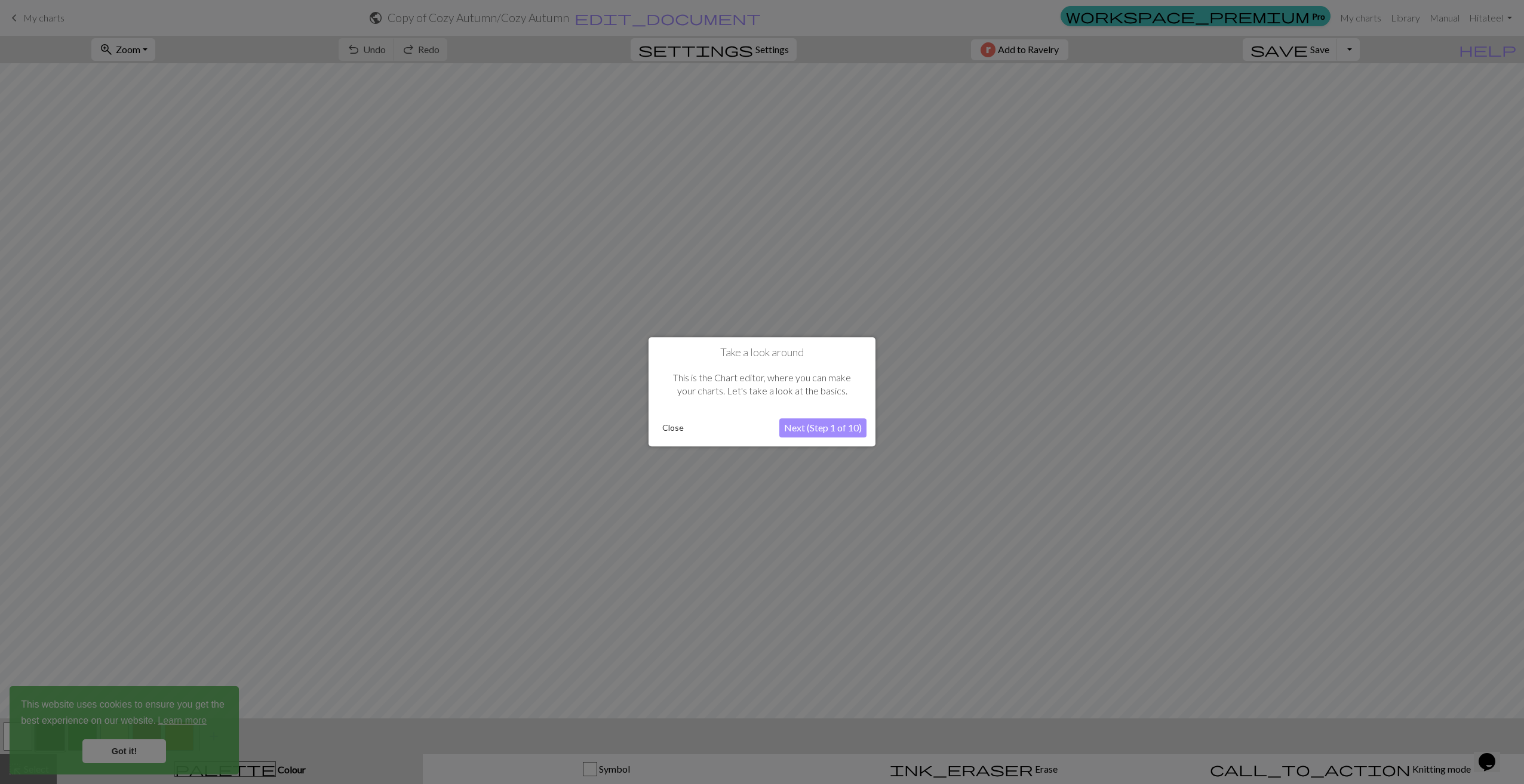
click at [800, 429] on button "Next (Step 1 of 10)" at bounding box center [823, 428] width 87 height 19
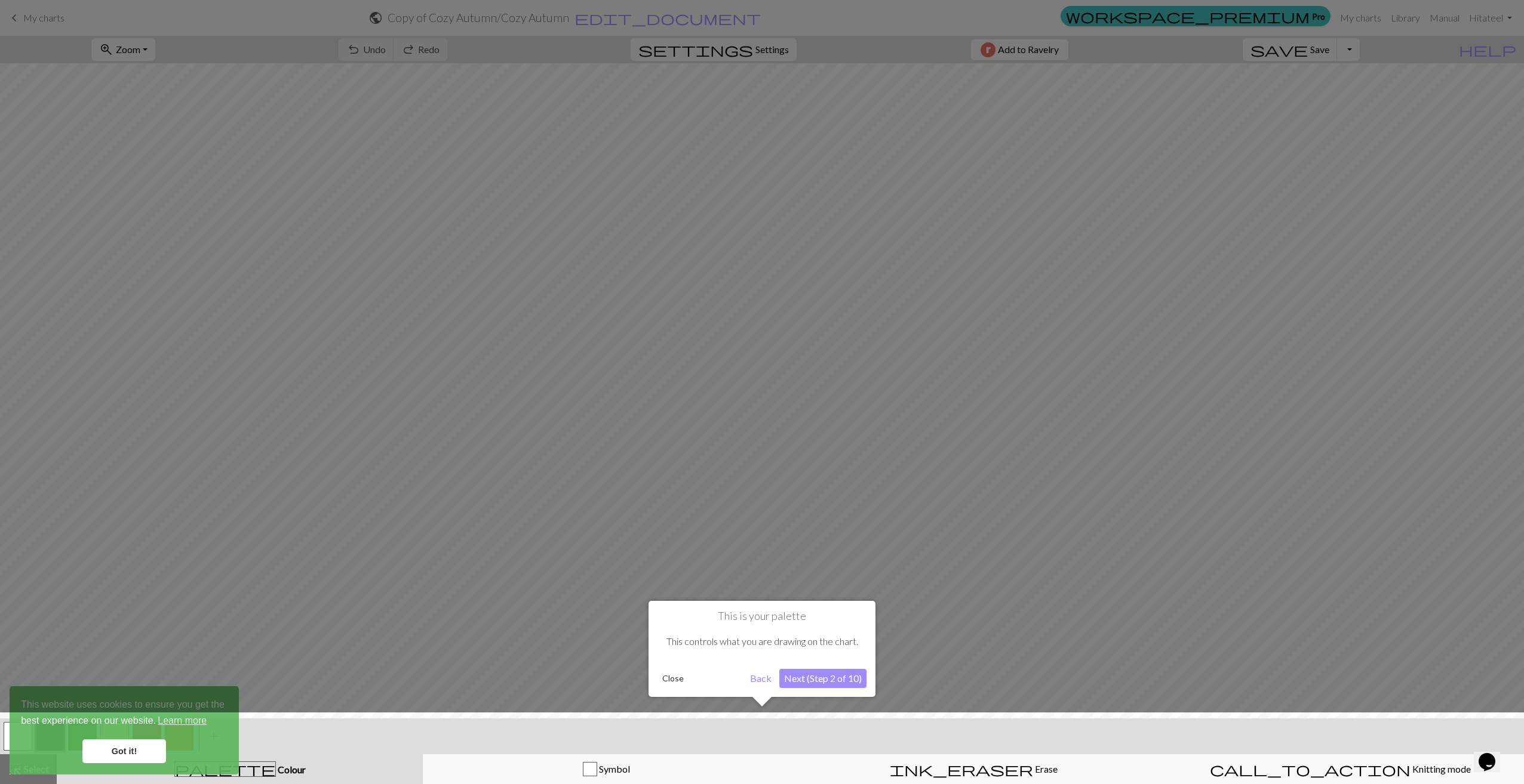
click at [800, 682] on button "Next (Step 2 of 10)" at bounding box center [823, 678] width 87 height 19
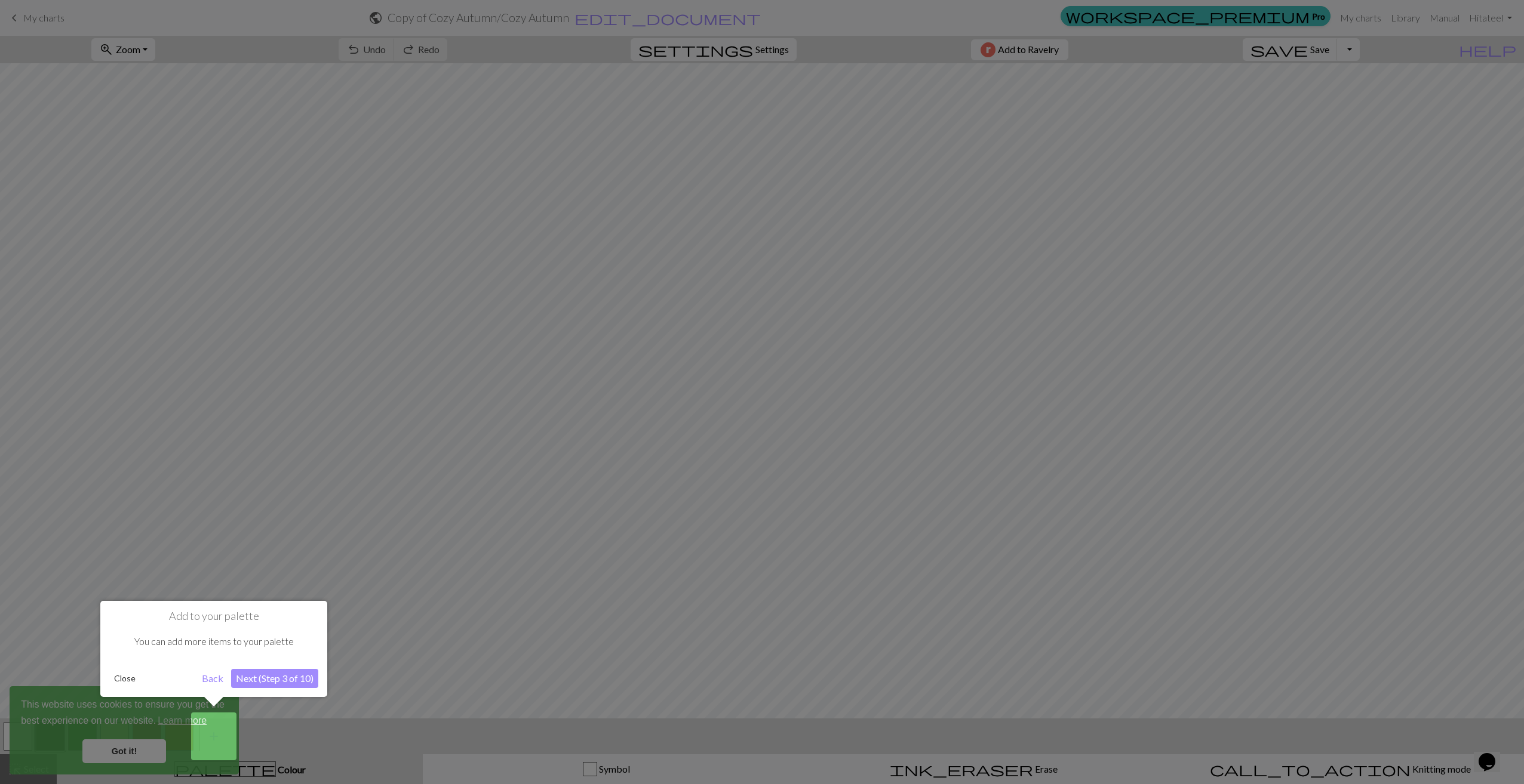
click at [278, 675] on button "Next (Step 3 of 10)" at bounding box center [275, 678] width 87 height 19
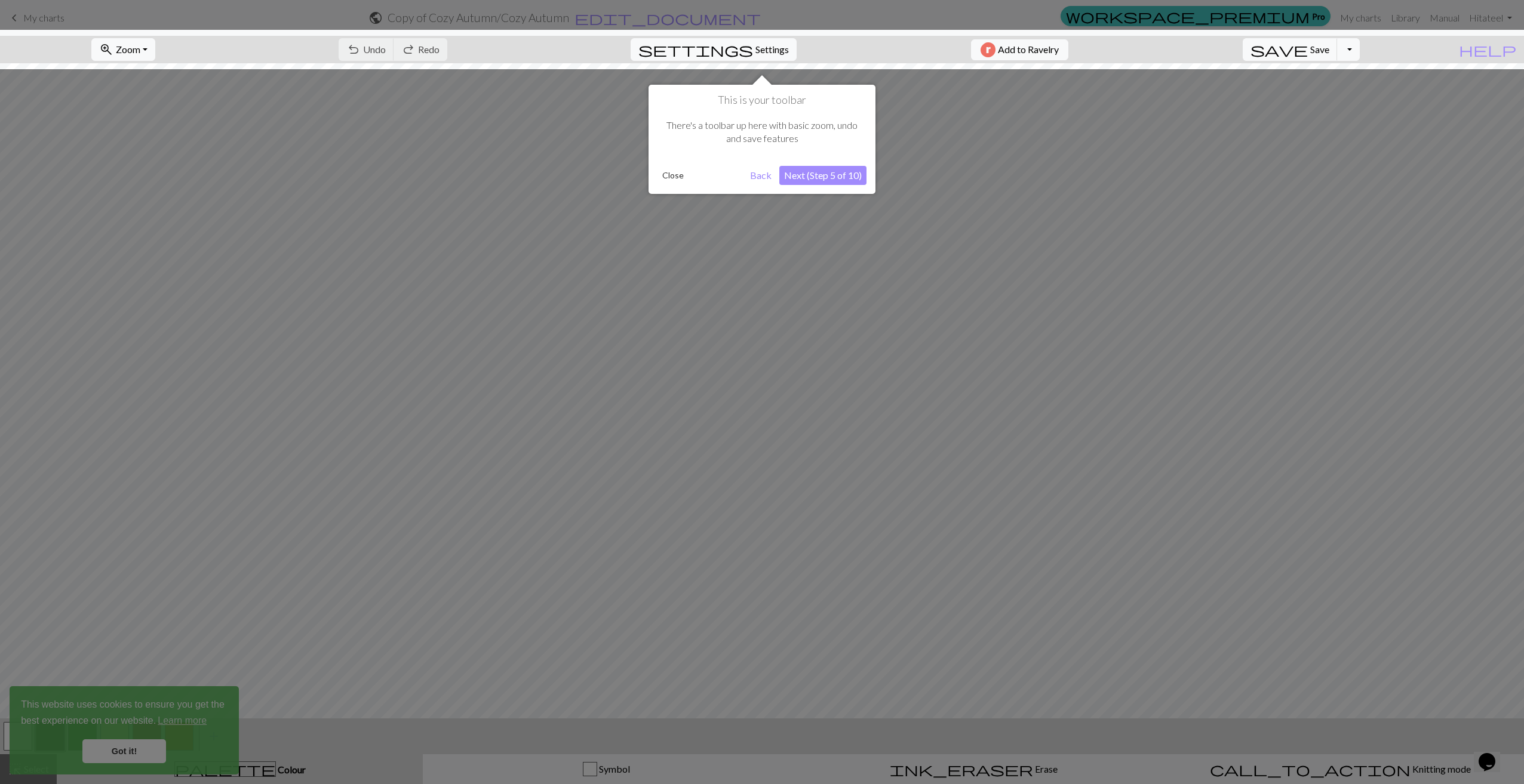
click at [804, 176] on button "Next (Step 5 of 10)" at bounding box center [823, 175] width 87 height 19
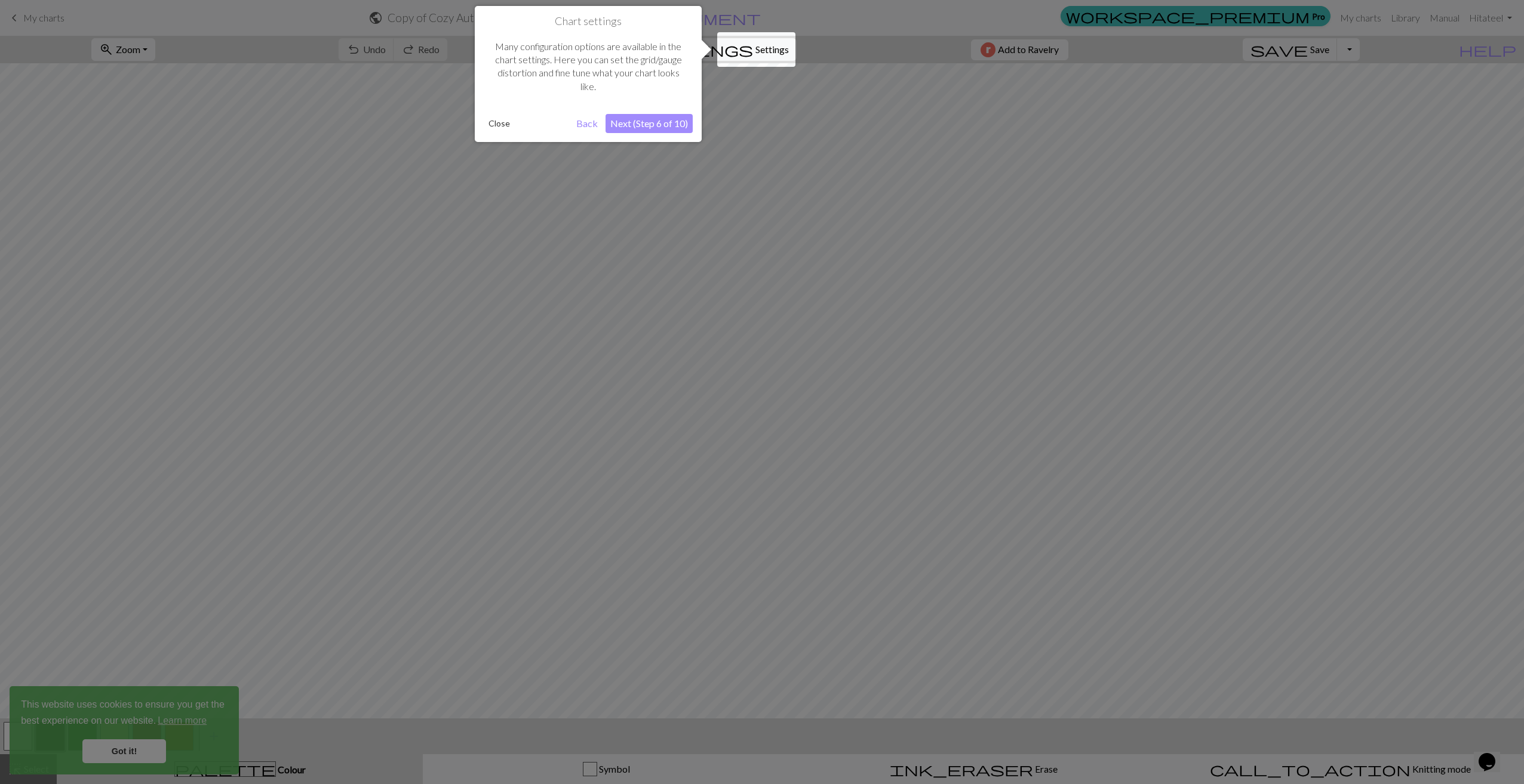
click at [663, 124] on button "Next (Step 6 of 10)" at bounding box center [649, 123] width 87 height 19
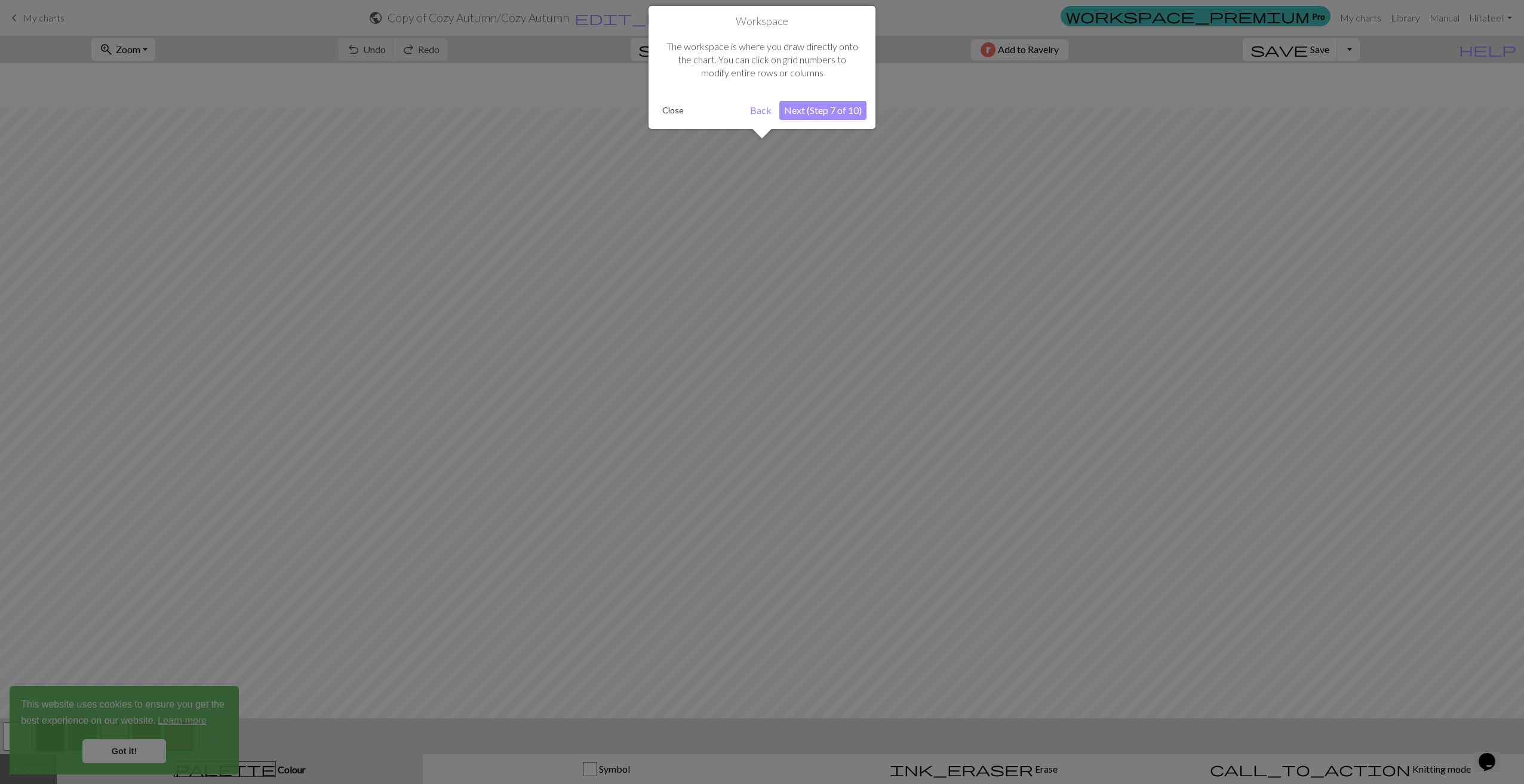
scroll to position [46, 0]
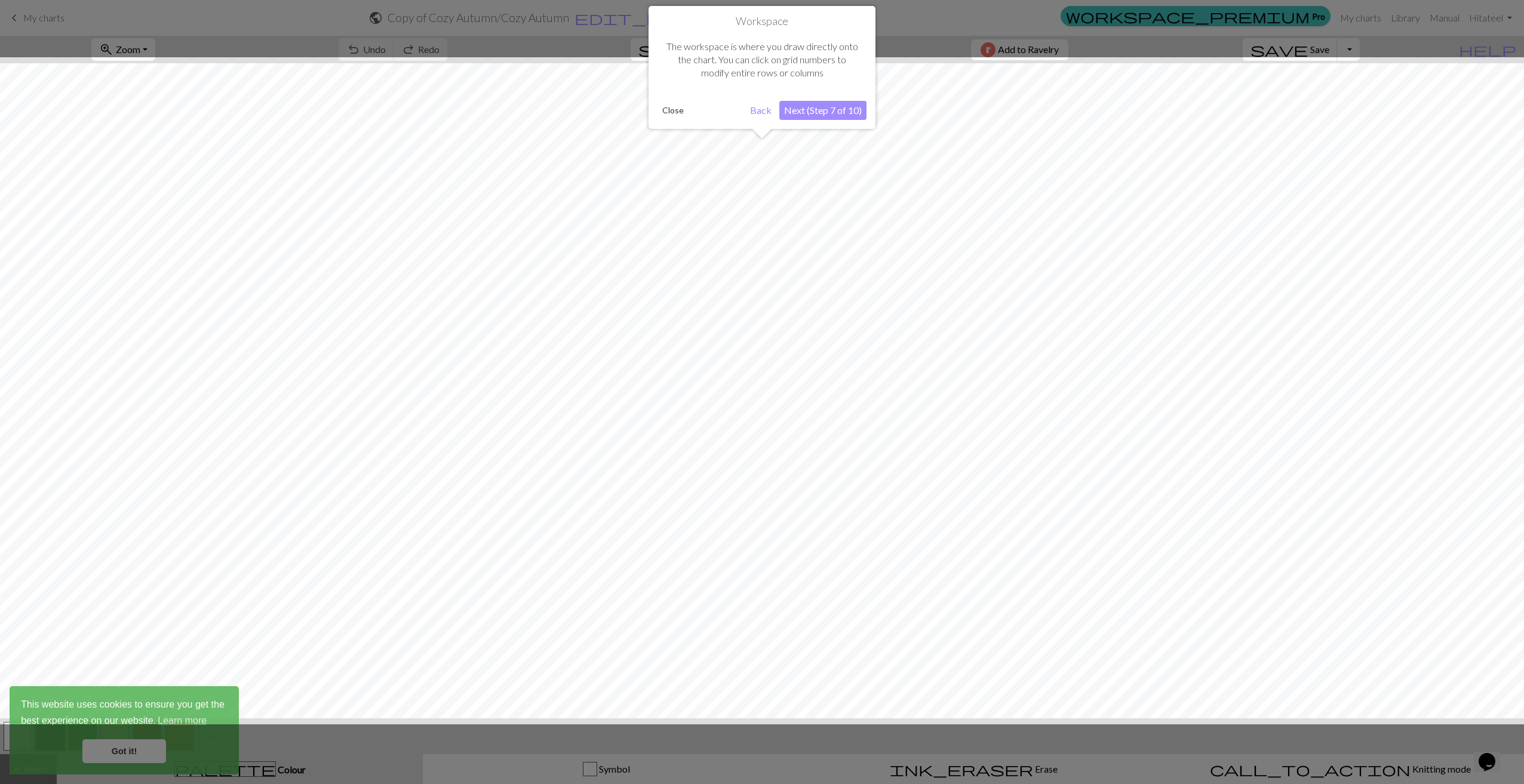
click at [814, 111] on button "Next (Step 7 of 10)" at bounding box center [823, 110] width 87 height 19
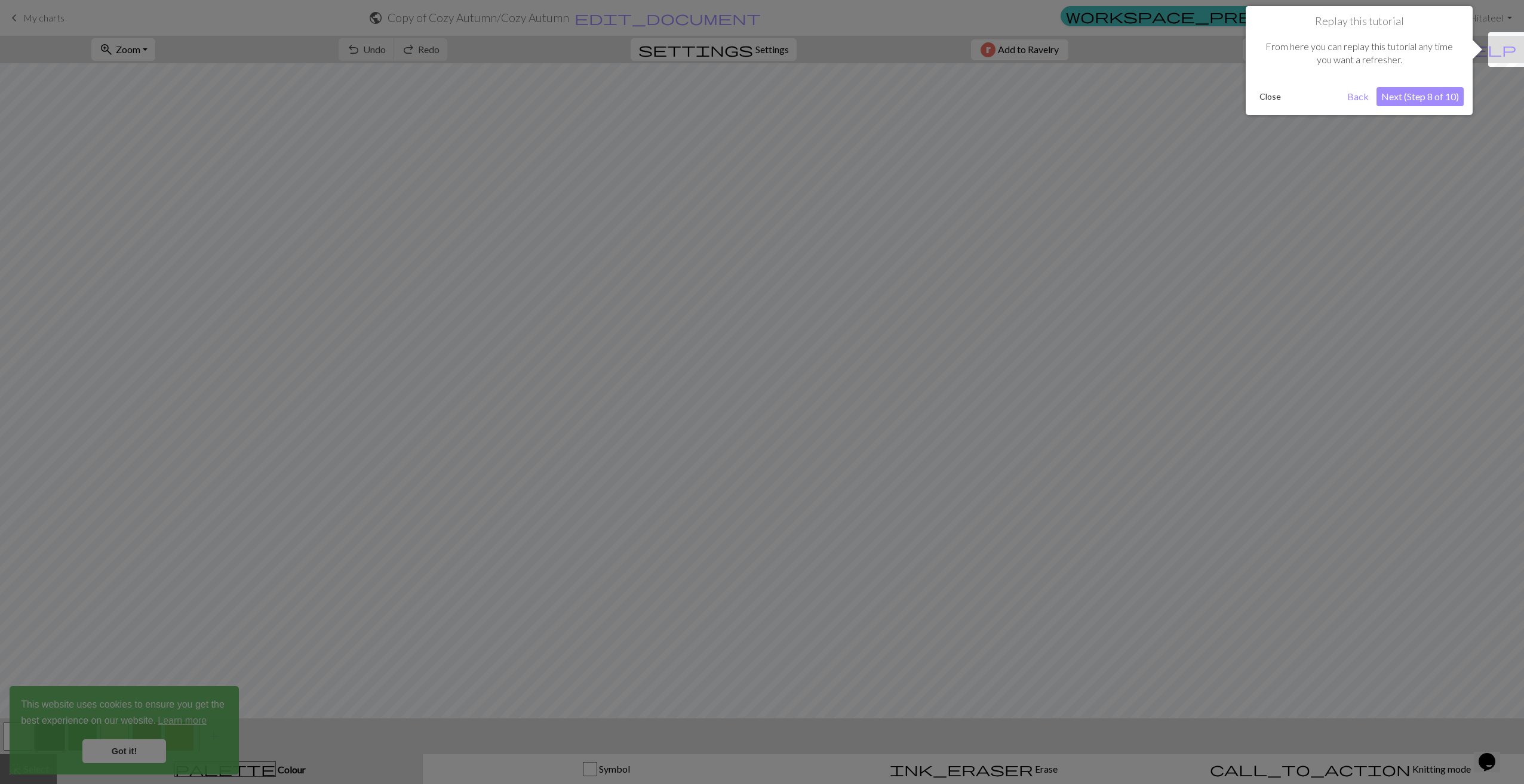
click at [1411, 92] on button "Next (Step 8 of 10)" at bounding box center [1420, 96] width 87 height 19
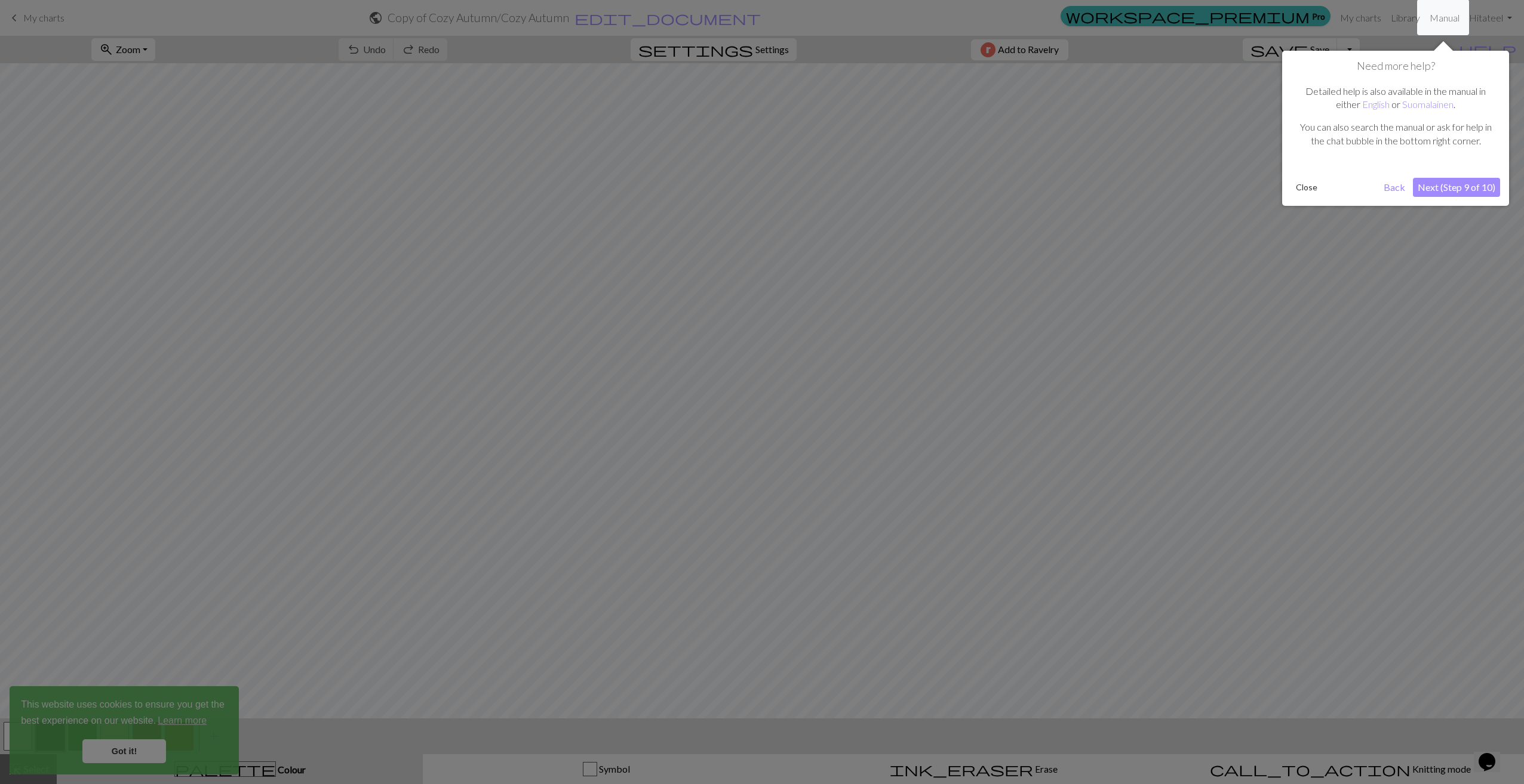
click at [1448, 181] on button "Next (Step 9 of 10)" at bounding box center [1456, 187] width 87 height 19
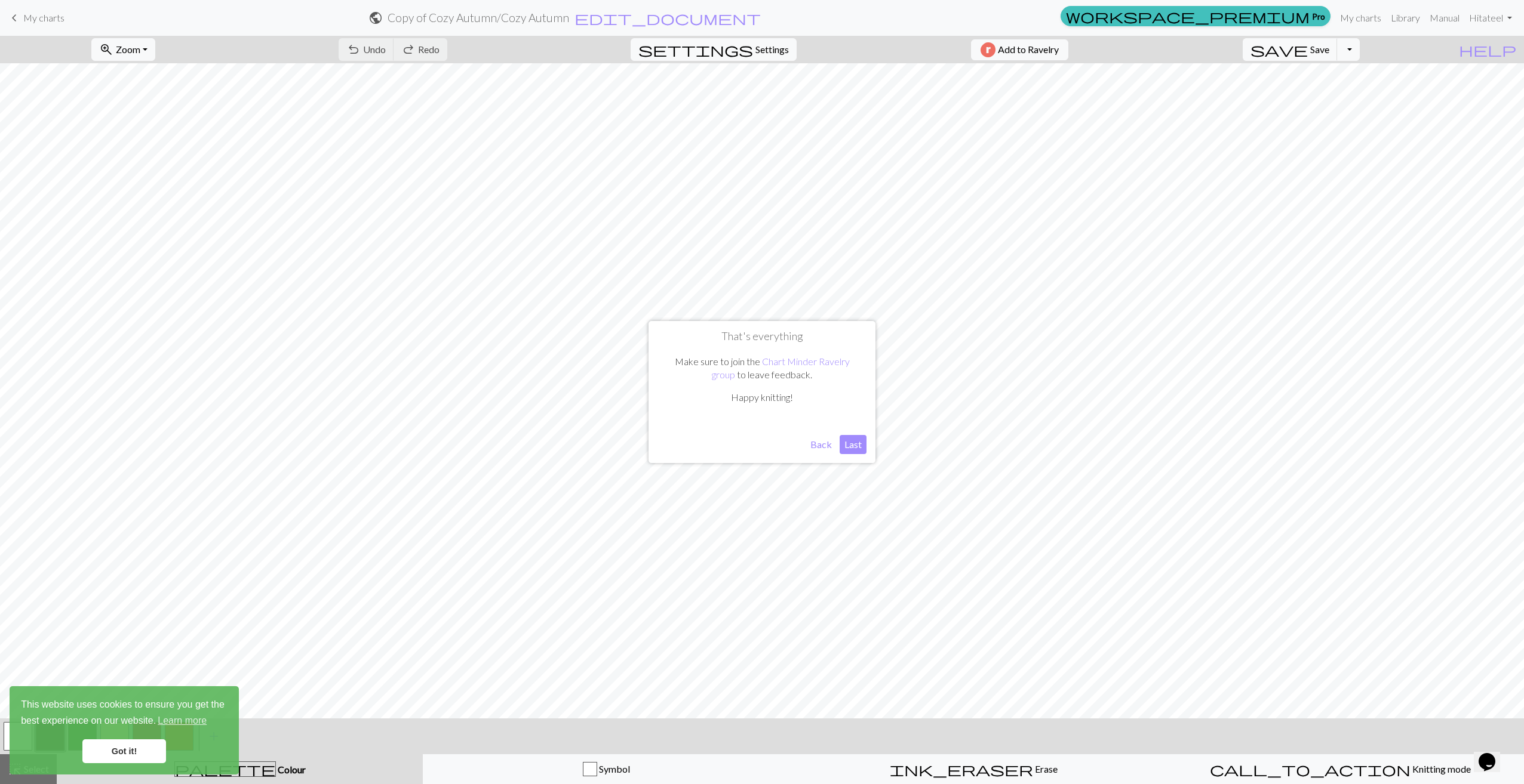
click at [827, 447] on button "Back" at bounding box center [821, 445] width 31 height 19
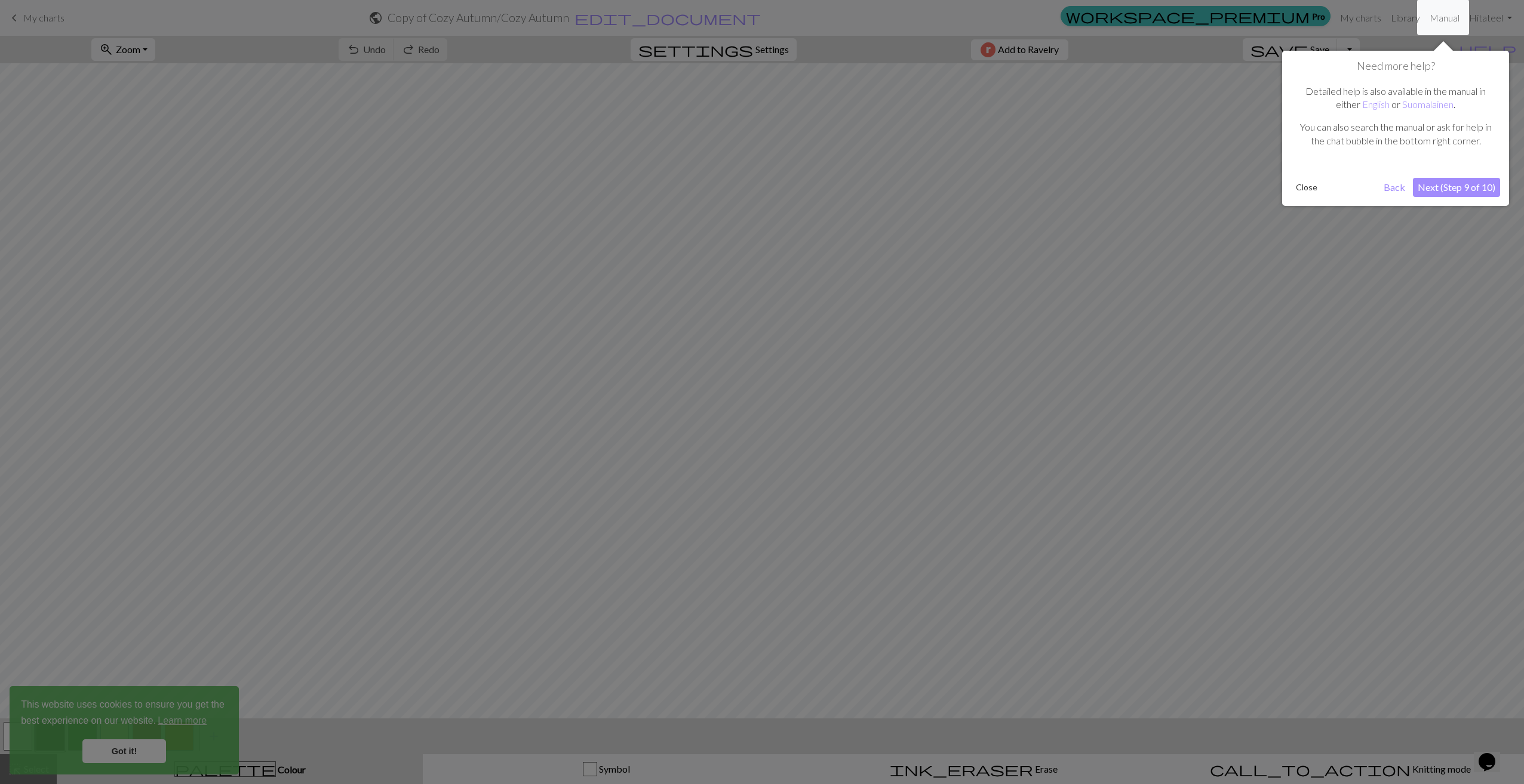
click at [1442, 185] on button "Next (Step 9 of 10)" at bounding box center [1456, 187] width 87 height 19
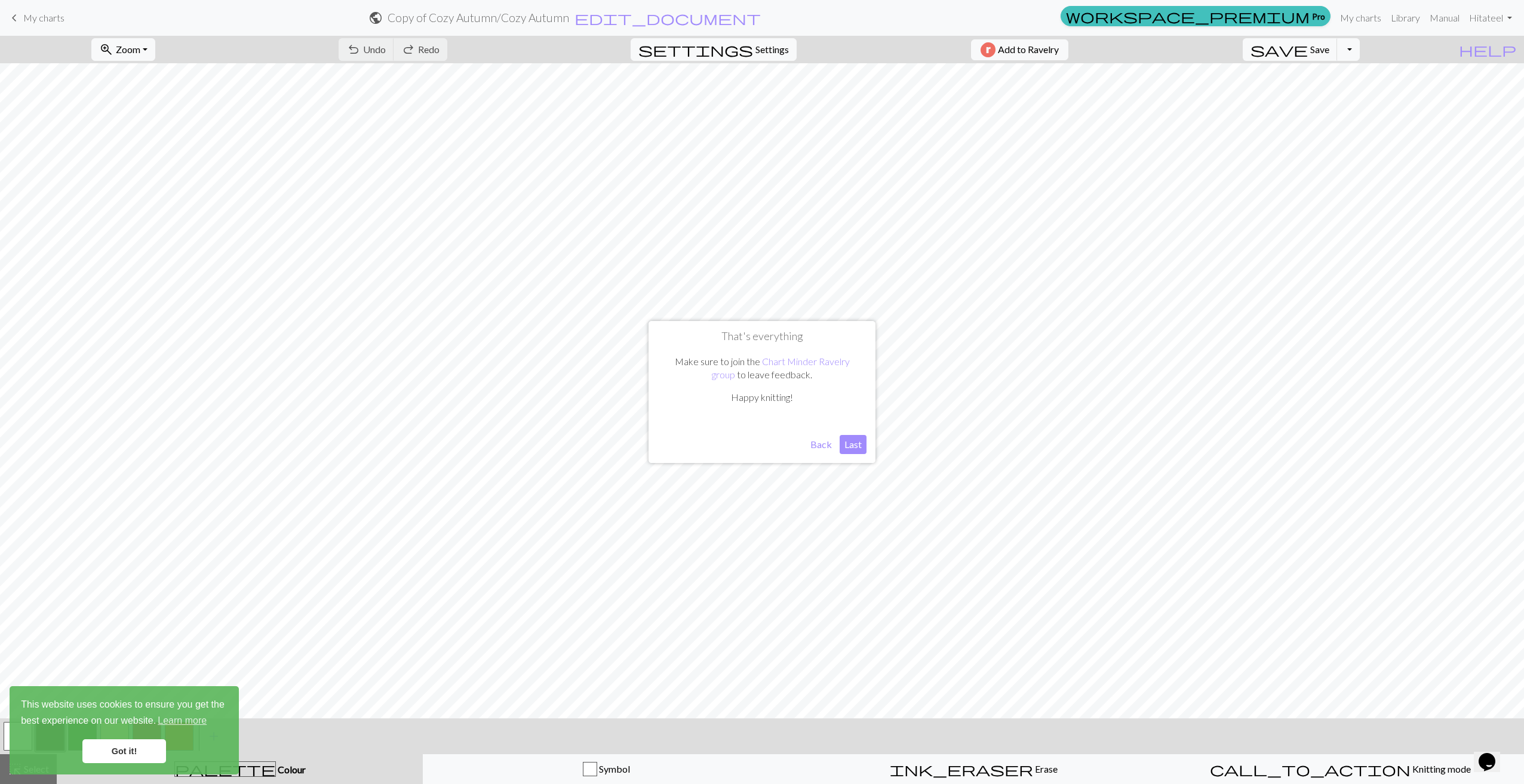
click at [848, 443] on button "Last" at bounding box center [853, 445] width 27 height 19
drag, startPoint x: 123, startPoint y: 63, endPoint x: 309, endPoint y: 37, distance: 187.8
click at [309, 37] on div "zoom_in Zoom Zoom Fit all Fit width Fit height 50% 100% 150% 200% undo Undo Und…" at bounding box center [725, 49] width 1451 height 27
click at [744, 48] on span "settings" at bounding box center [695, 50] width 115 height 17
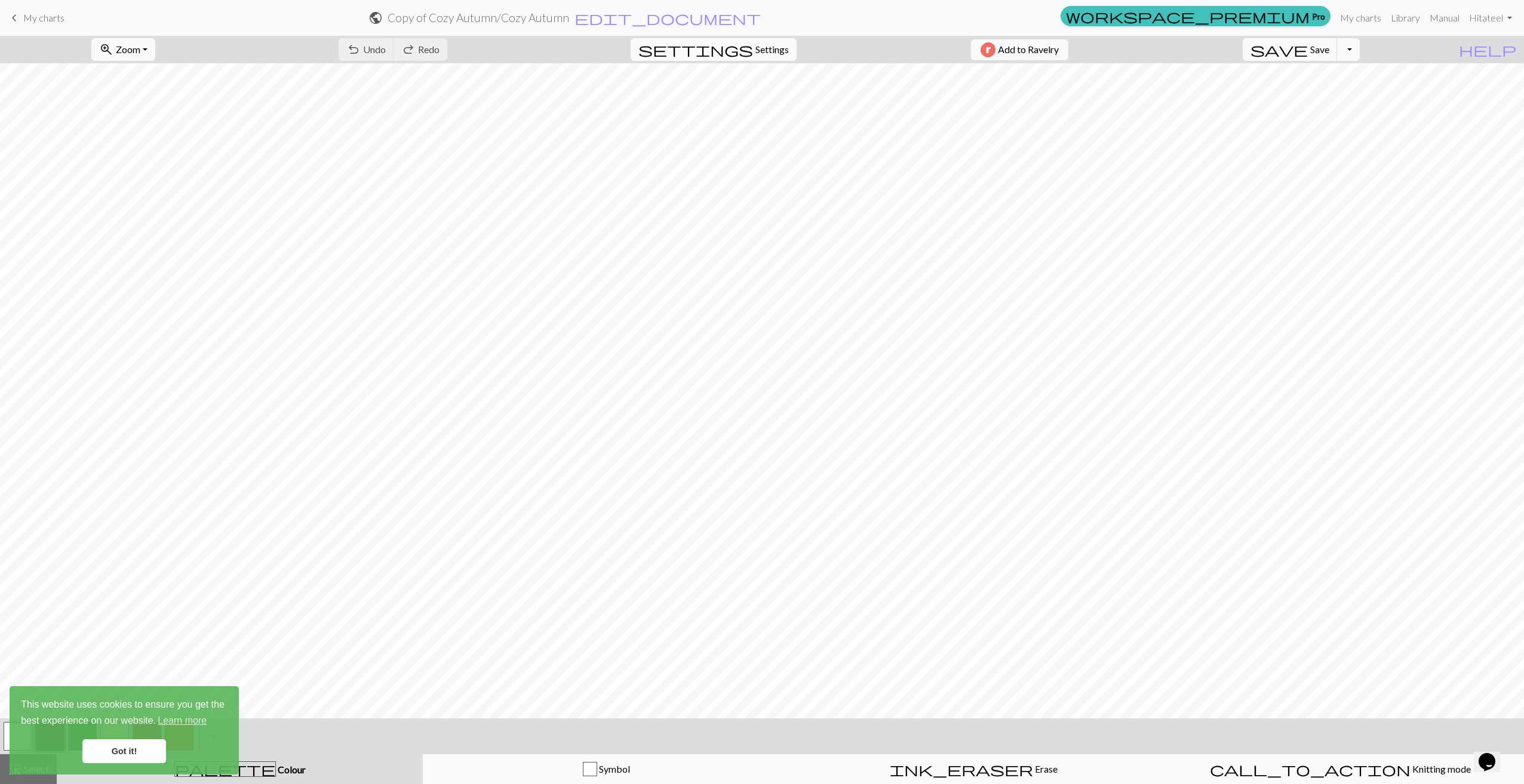
select select "aran"
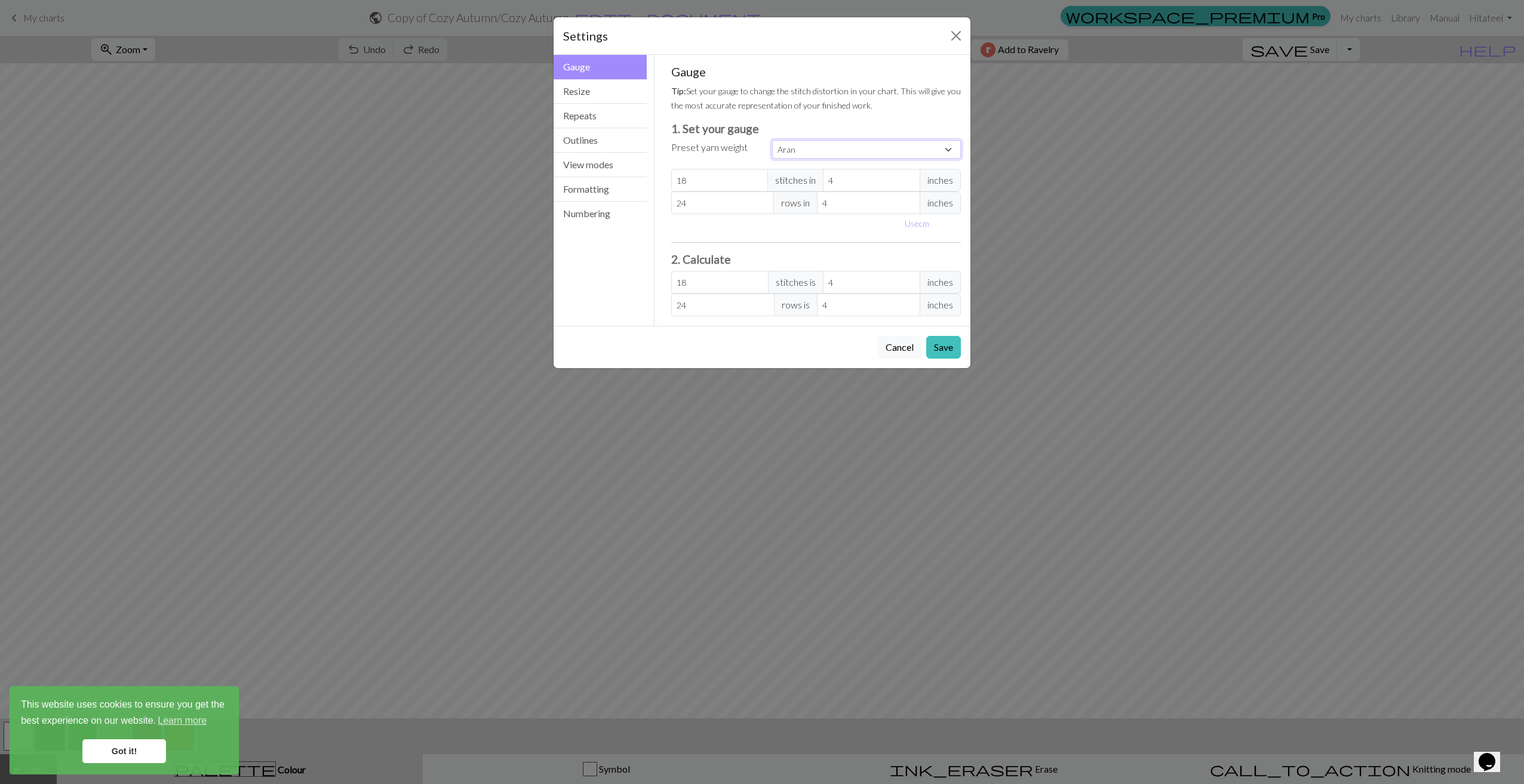
click at [815, 145] on select "Custom Square Lace Light Fingering Fingering Sport Double knit Worsted Aran Bul…" at bounding box center [867, 149] width 189 height 19
click at [708, 183] on input "18" at bounding box center [719, 180] width 97 height 23
click at [831, 143] on select "Custom Square Lace Light Fingering Fingering Sport Double knit Worsted Aran Bul…" at bounding box center [867, 149] width 189 height 19
click at [595, 100] on button "Resize" at bounding box center [600, 92] width 93 height 25
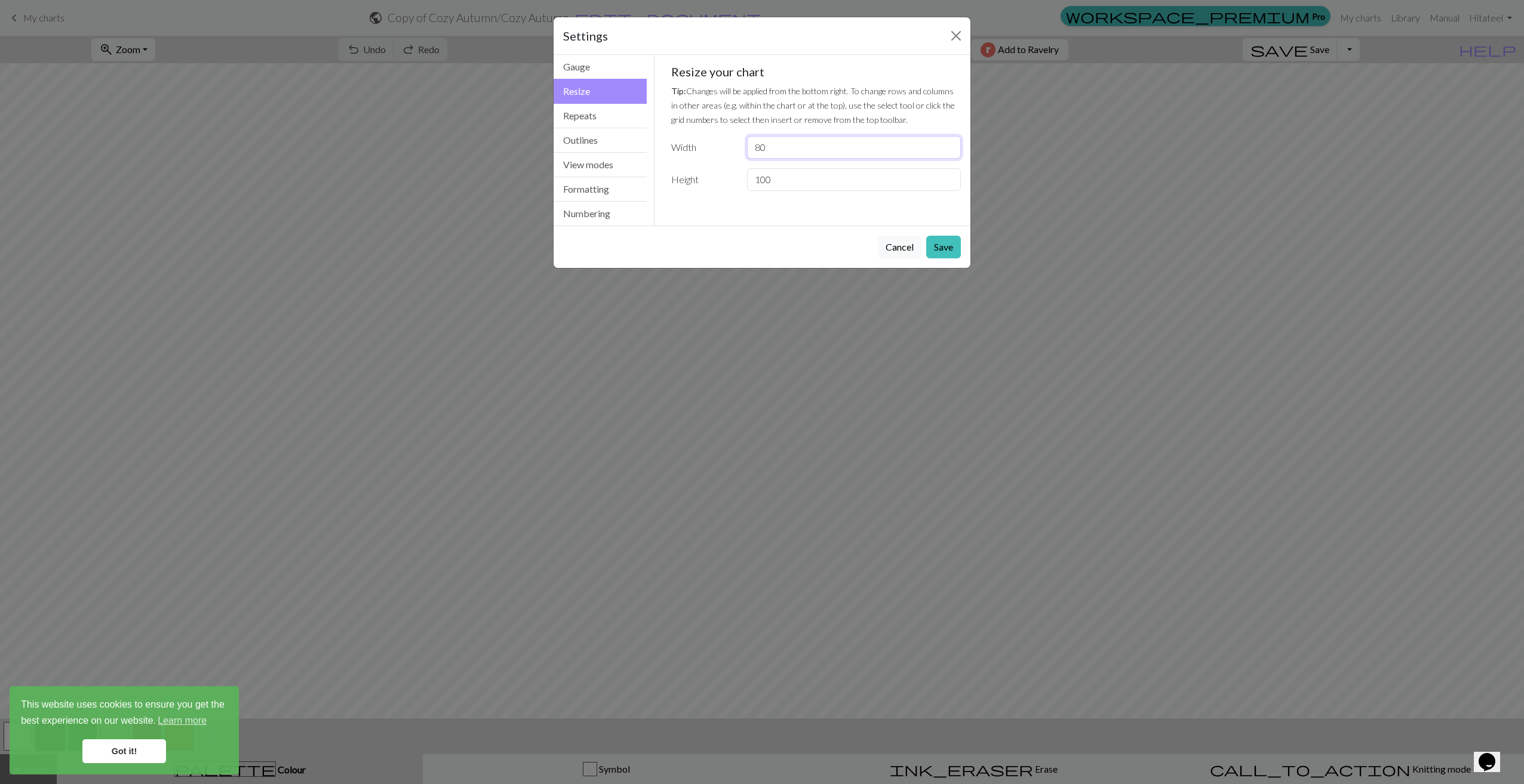
drag, startPoint x: 800, startPoint y: 155, endPoint x: 748, endPoint y: 155, distance: 52.0
click at [748, 155] on input "80" at bounding box center [853, 147] width 214 height 23
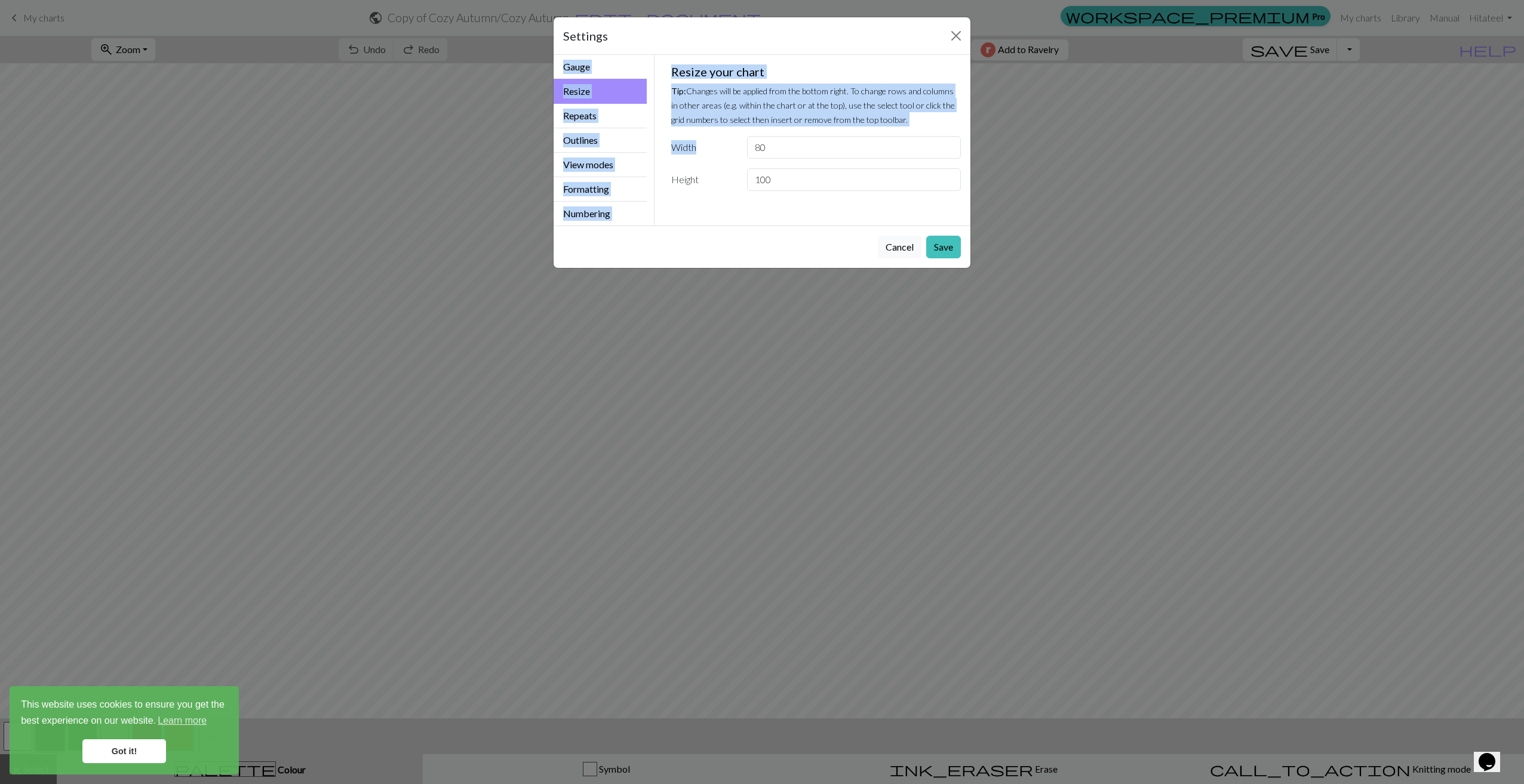
drag, startPoint x: 744, startPoint y: 35, endPoint x: 876, endPoint y: 127, distance: 160.9
click at [876, 127] on div "Settings Resize Gauge Resize Repeats Outlines View modes Formatting Numbering G…" at bounding box center [762, 143] width 418 height 252
drag, startPoint x: 876, startPoint y: 127, endPoint x: 817, endPoint y: 39, distance: 105.9
click at [817, 39] on div "Settings" at bounding box center [762, 36] width 417 height 37
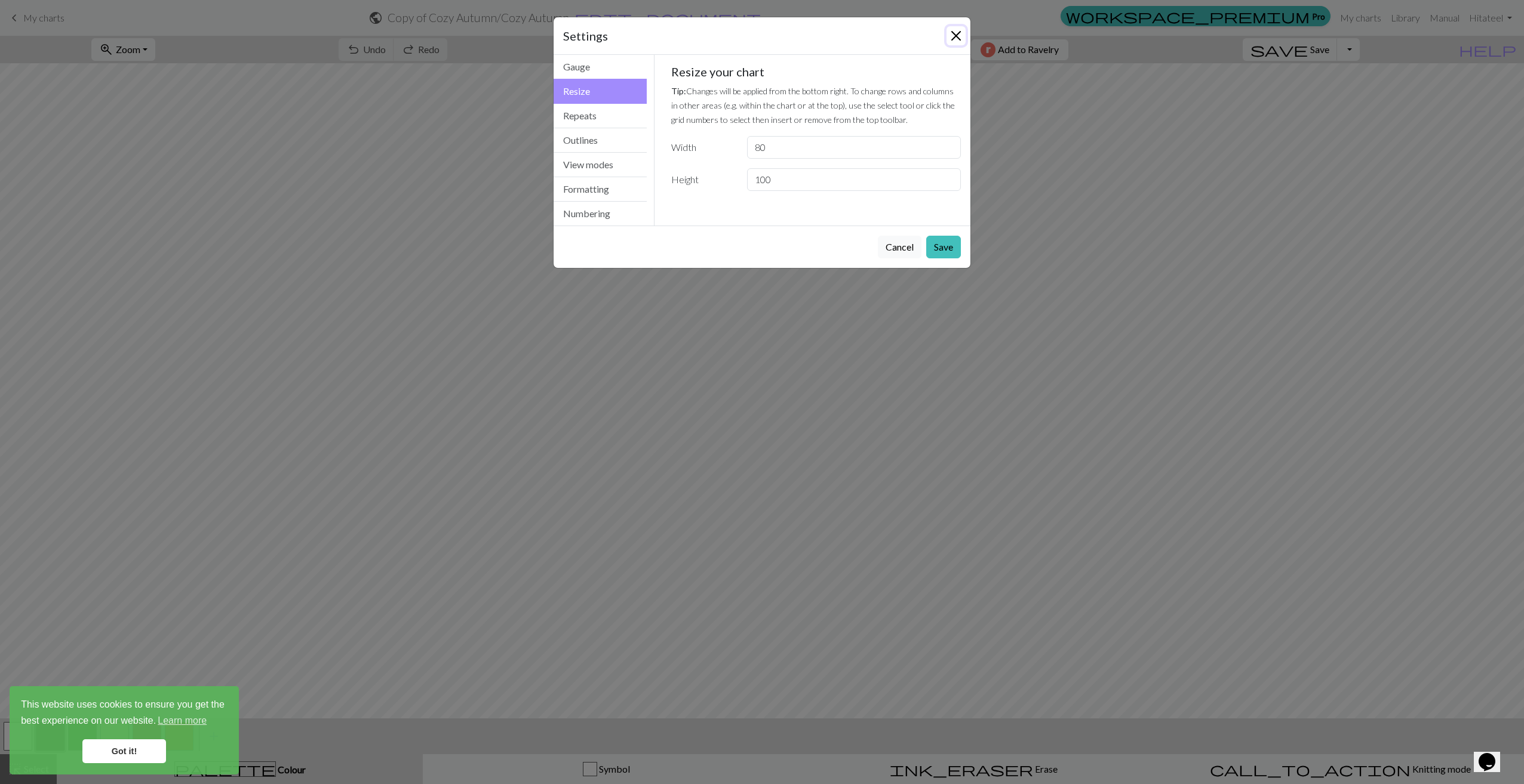
click at [953, 31] on button "Close" at bounding box center [956, 35] width 19 height 19
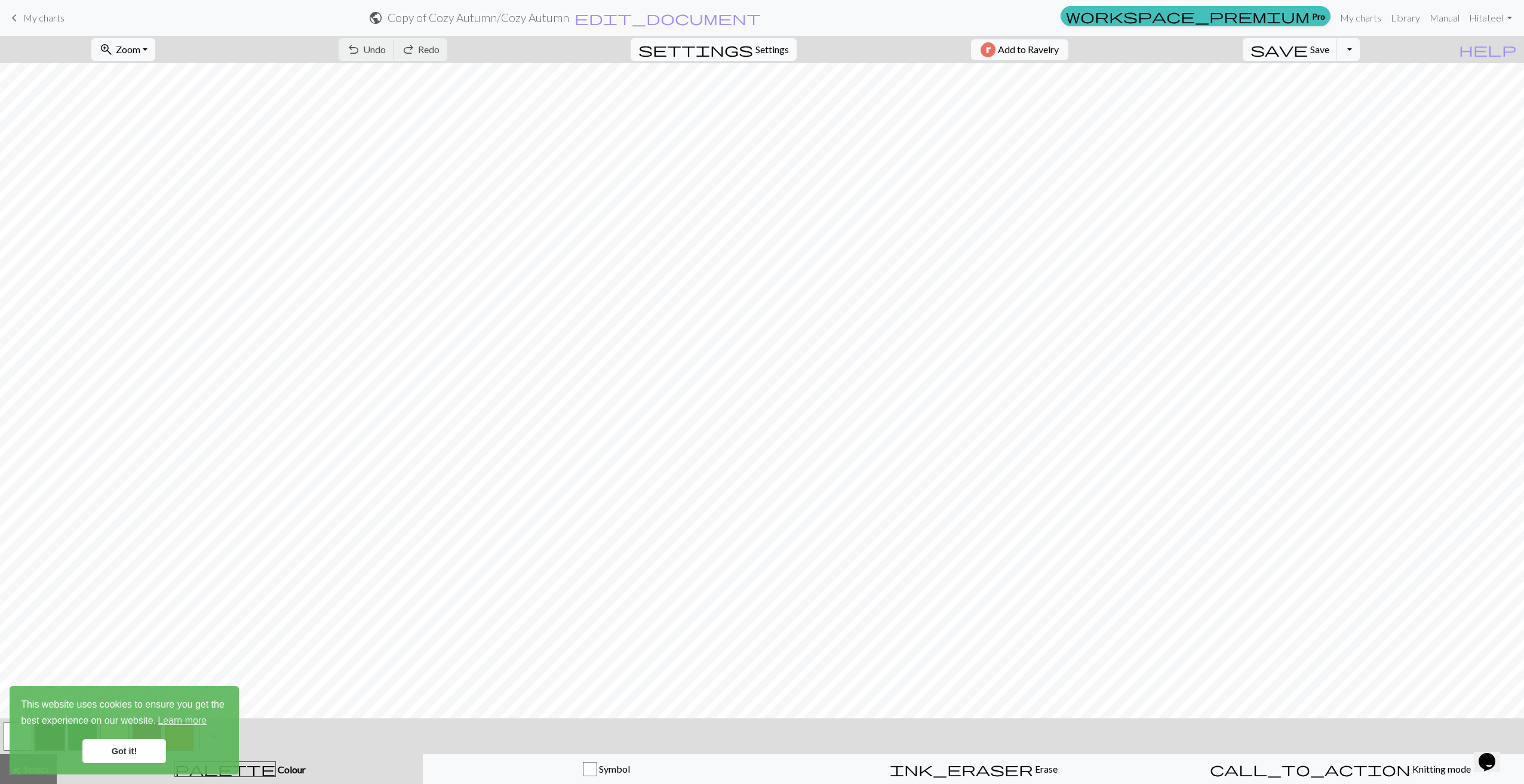
click at [758, 48] on span "Settings" at bounding box center [772, 49] width 33 height 14
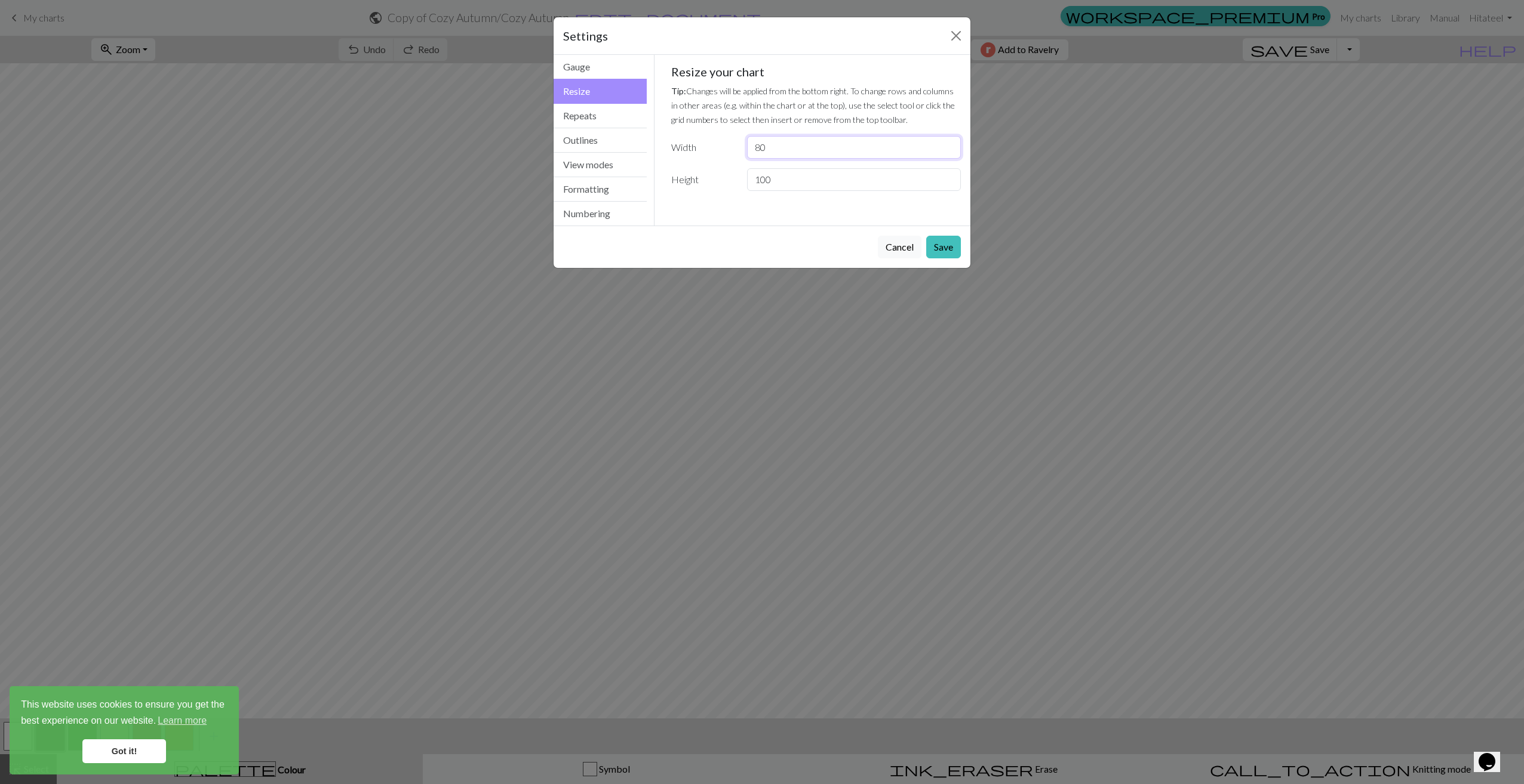
drag, startPoint x: 793, startPoint y: 144, endPoint x: 752, endPoint y: 148, distance: 41.2
click at [752, 148] on input "80" at bounding box center [853, 147] width 214 height 23
type input "40"
click at [940, 242] on button "Save" at bounding box center [944, 247] width 35 height 23
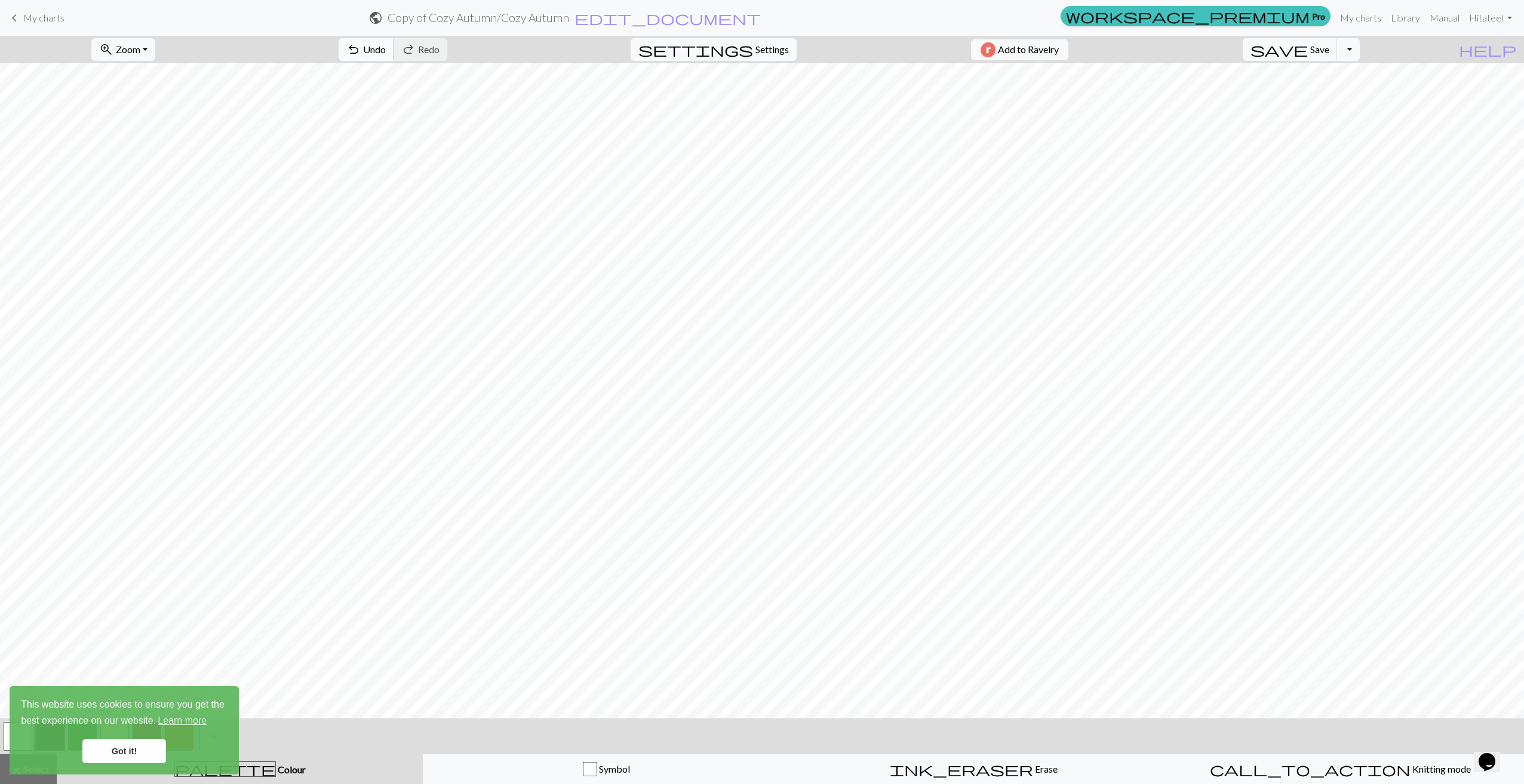
click at [394, 48] on button "undo Undo Undo" at bounding box center [366, 50] width 56 height 23
click at [746, 53] on button "settings Settings" at bounding box center [713, 50] width 166 height 23
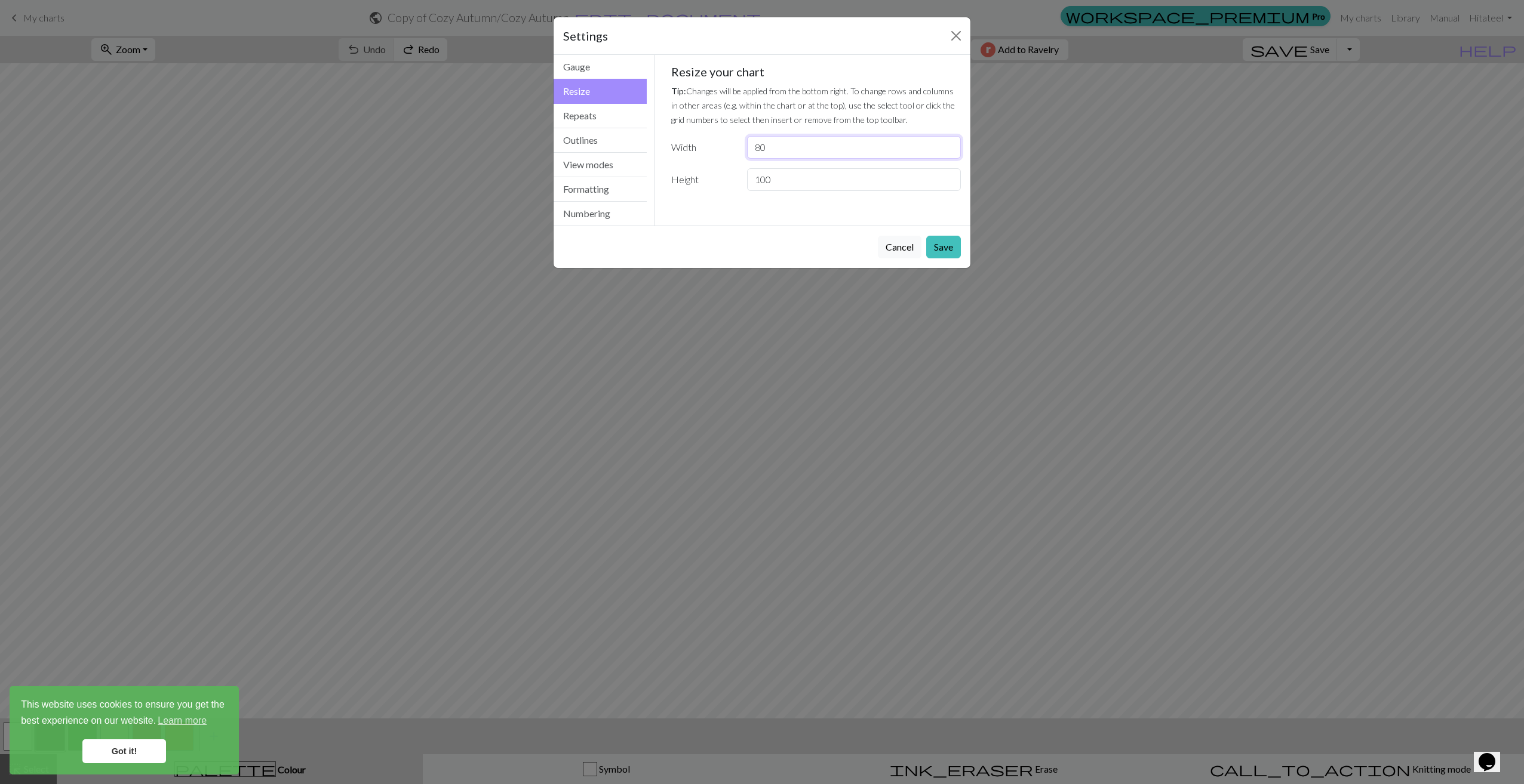
drag, startPoint x: 768, startPoint y: 149, endPoint x: 736, endPoint y: 149, distance: 32.0
click at [736, 149] on div "Width 80" at bounding box center [816, 147] width 305 height 23
click at [960, 39] on button "Close" at bounding box center [956, 35] width 19 height 19
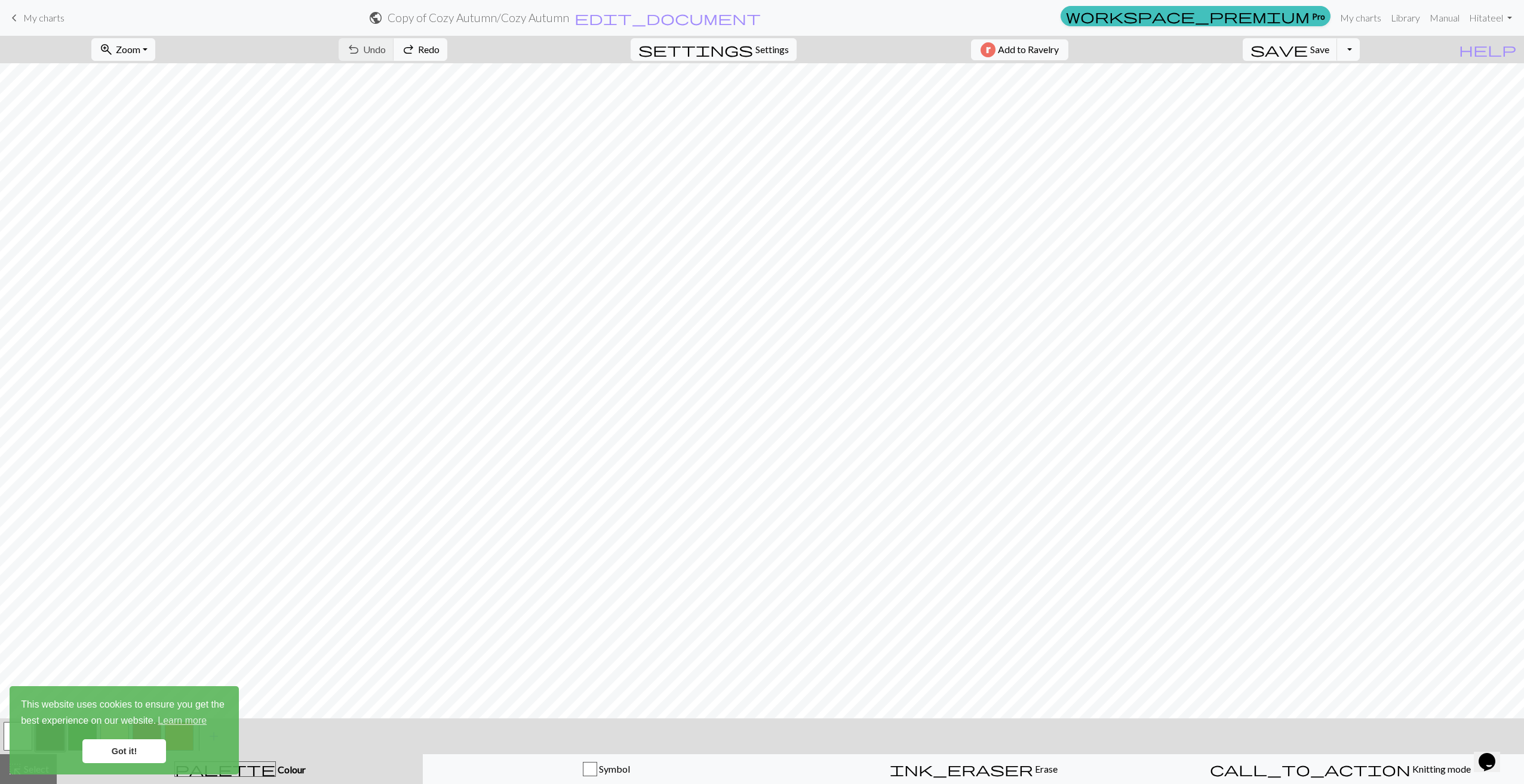
click at [115, 749] on link "Got it!" at bounding box center [124, 752] width 84 height 24
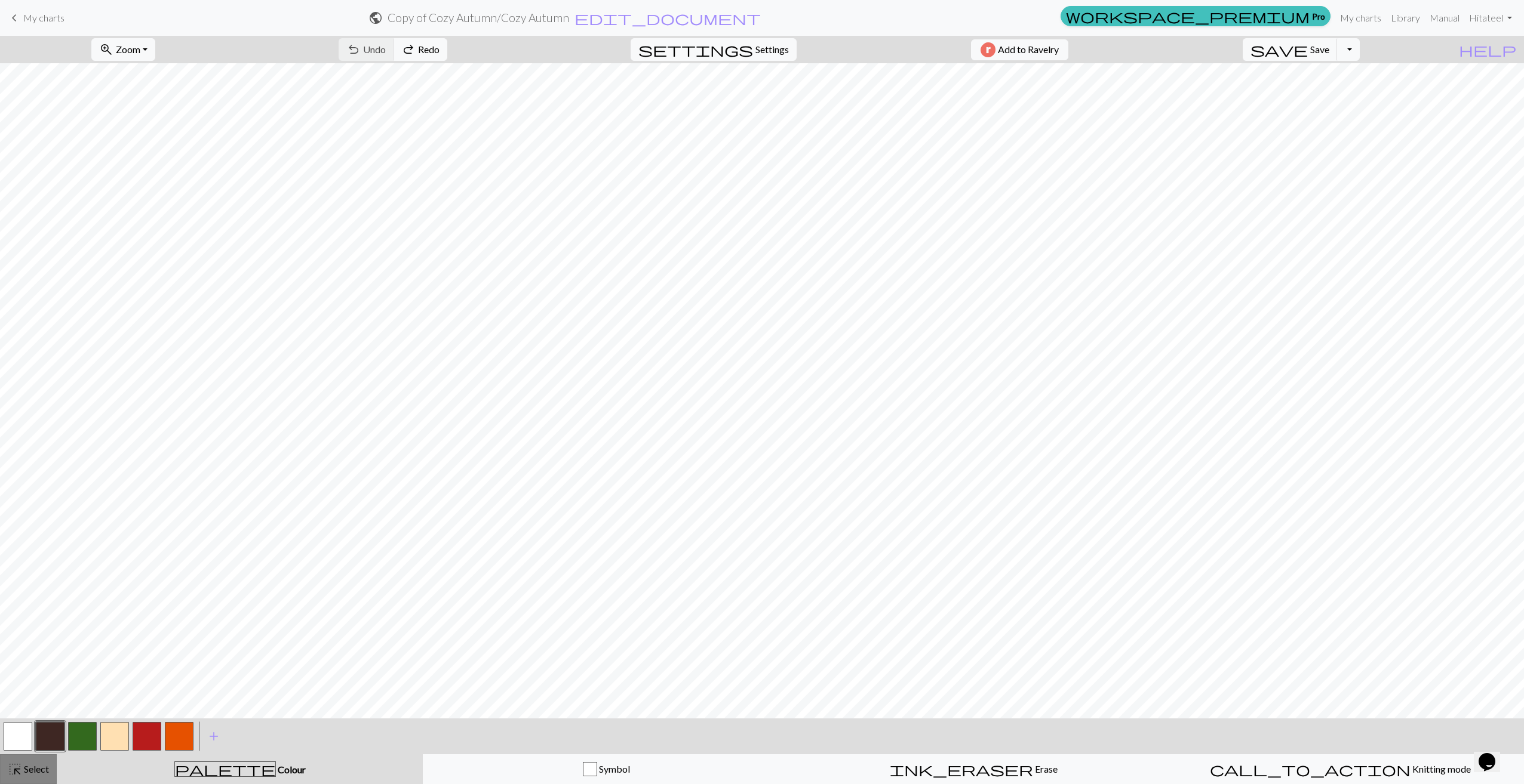
click at [44, 770] on span "Select" at bounding box center [36, 769] width 27 height 11
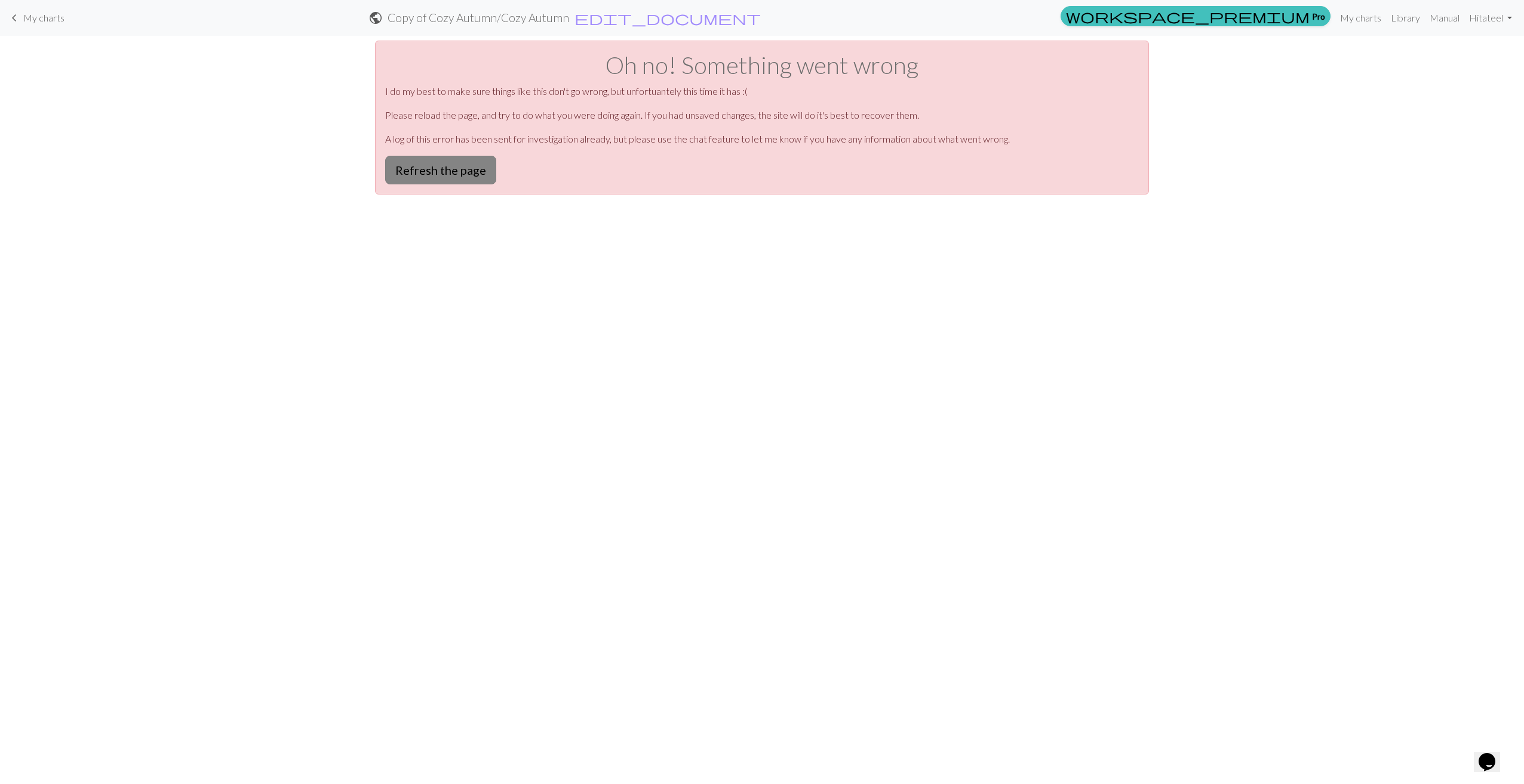
click at [460, 167] on button "Refresh the page" at bounding box center [441, 170] width 111 height 29
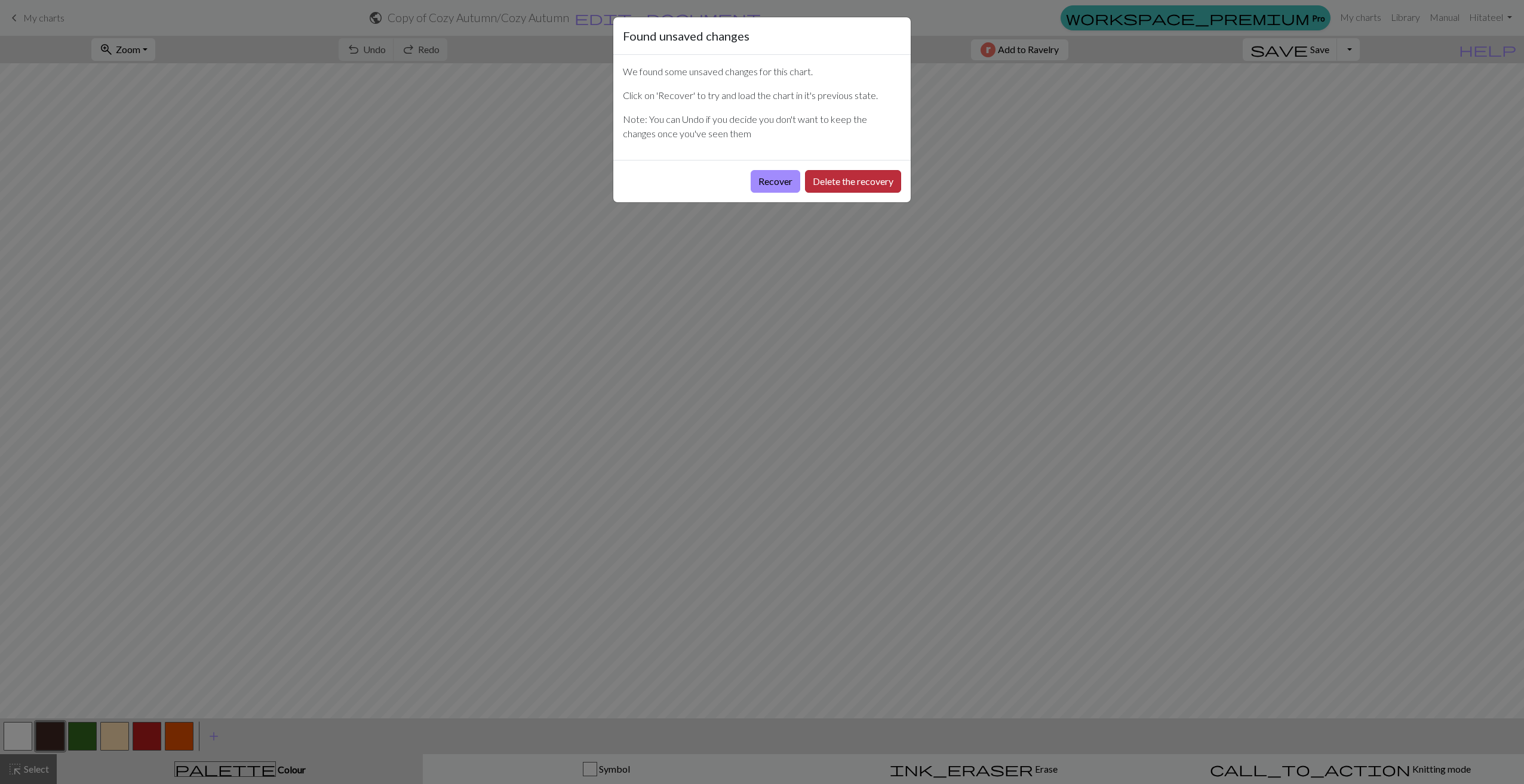
click at [827, 177] on button "Delete the recovery" at bounding box center [853, 181] width 96 height 23
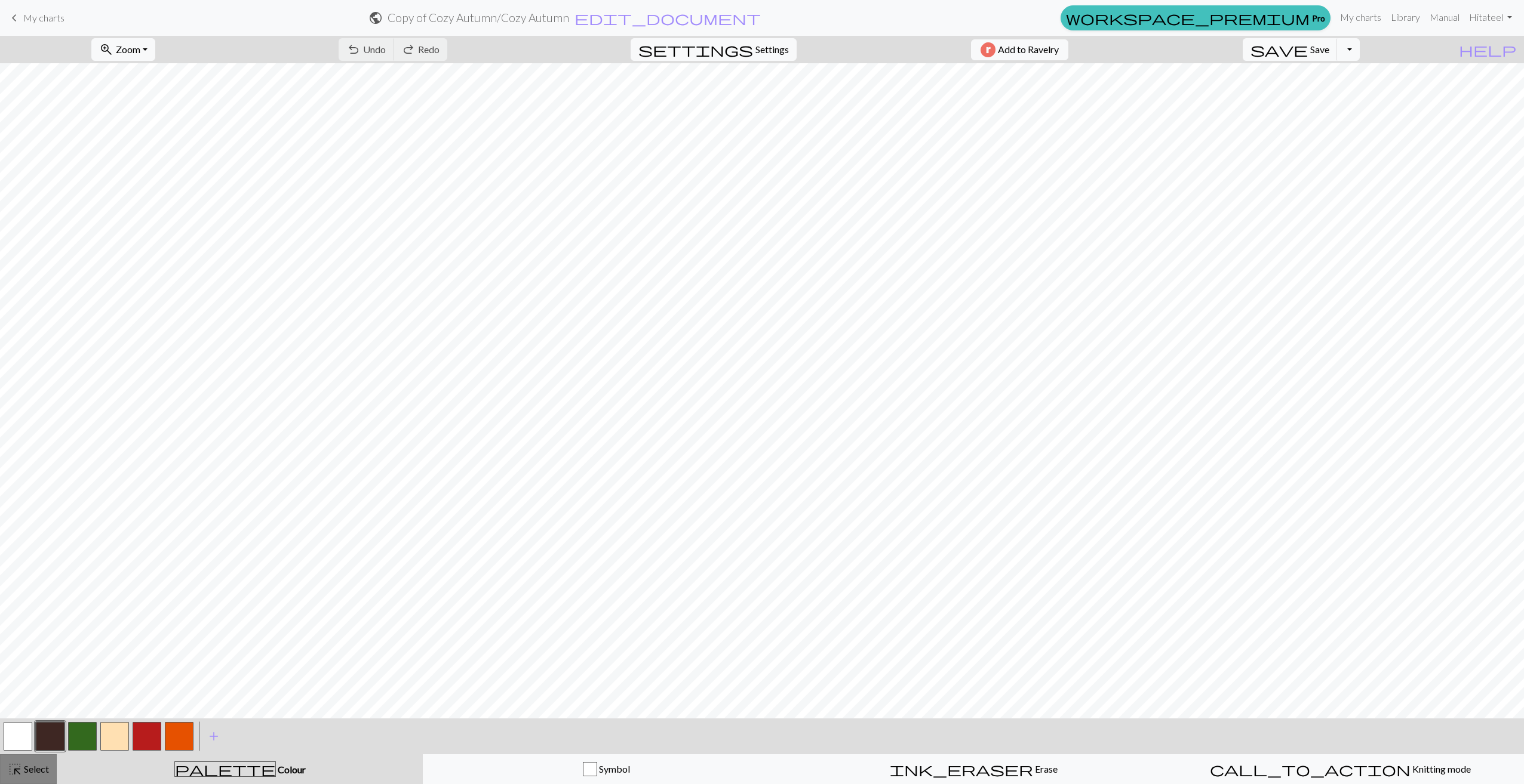
click at [37, 771] on span "Select" at bounding box center [36, 769] width 27 height 11
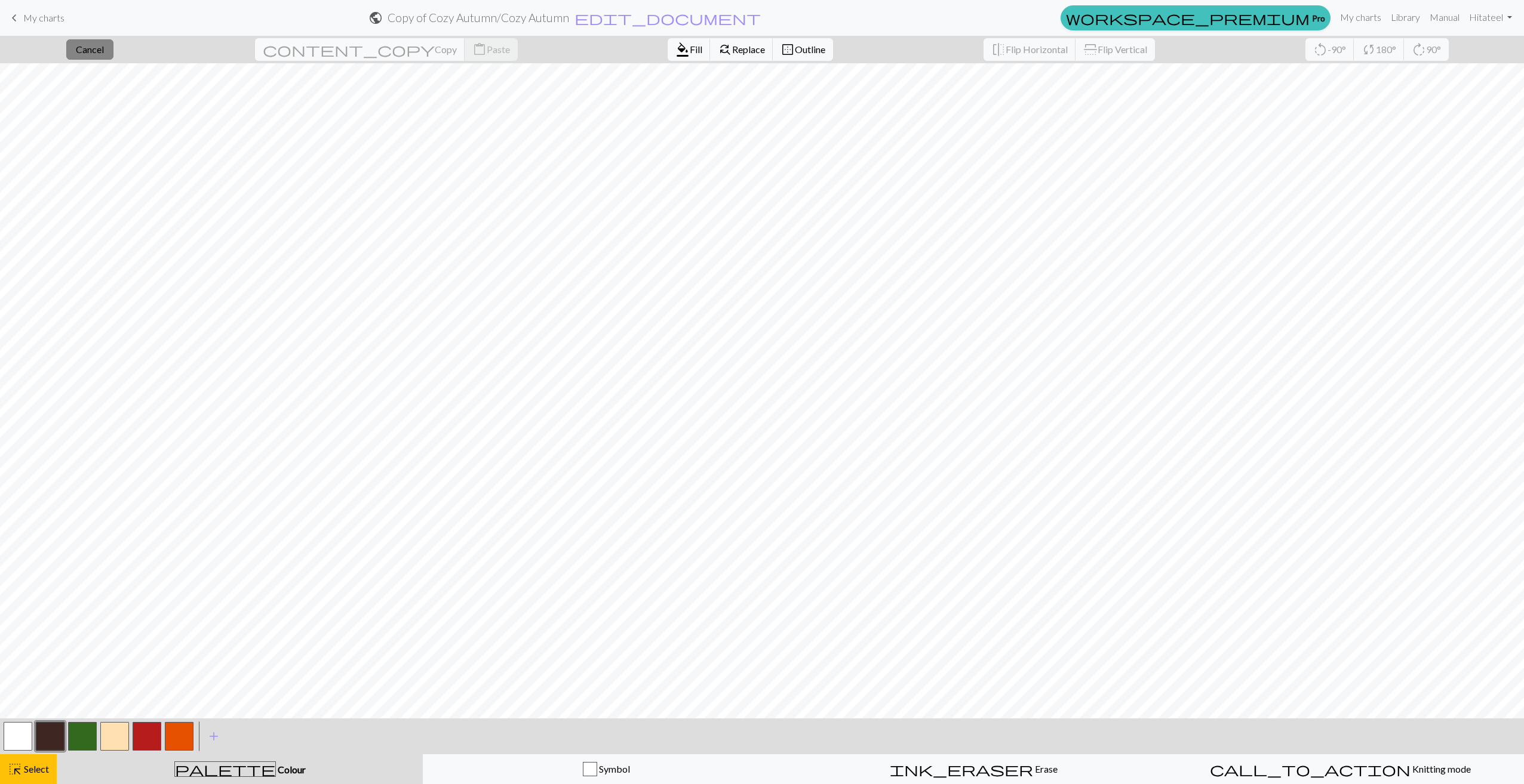
click at [101, 53] on span "Cancel" at bounding box center [90, 49] width 28 height 11
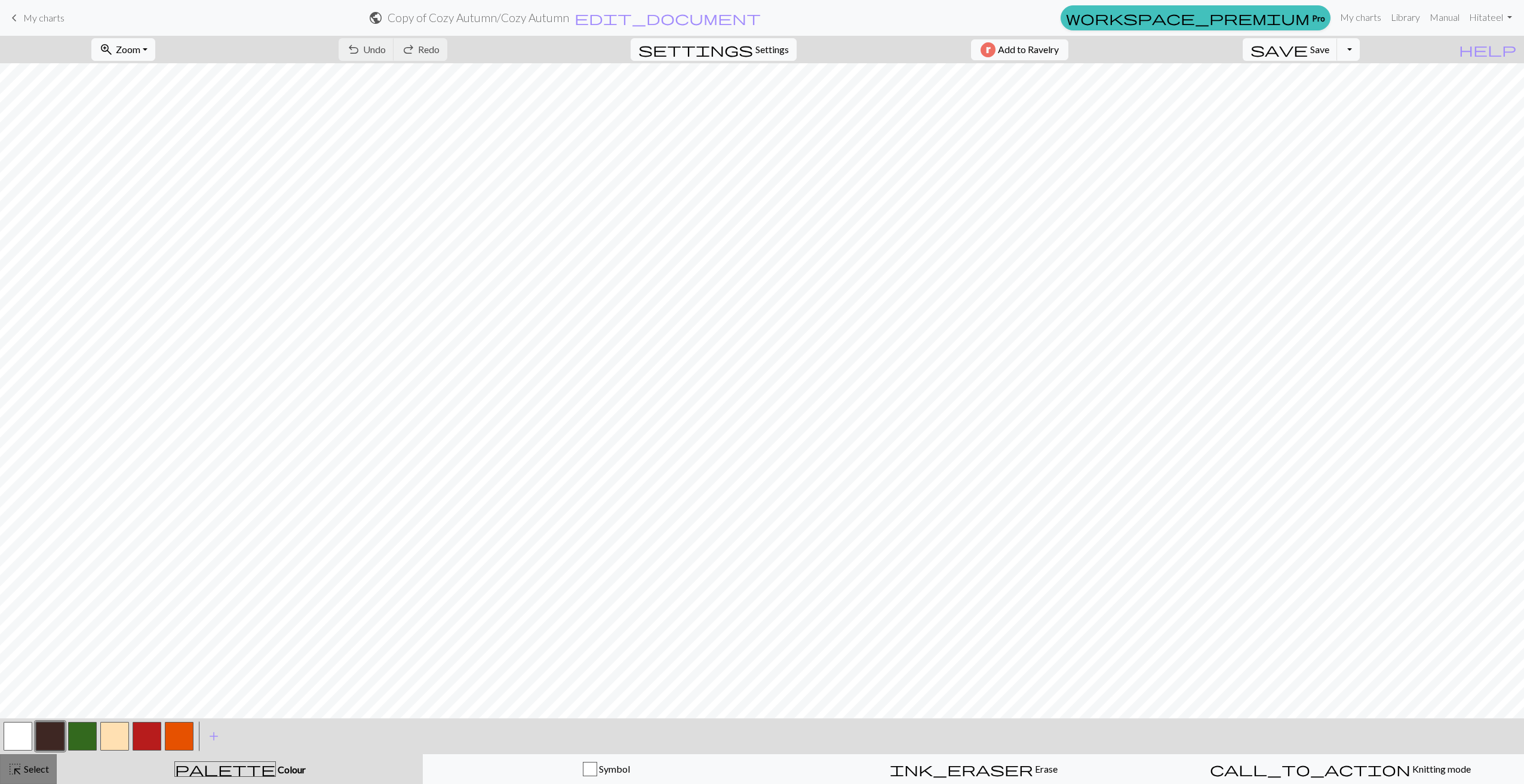
click at [38, 773] on span "Select" at bounding box center [36, 769] width 27 height 11
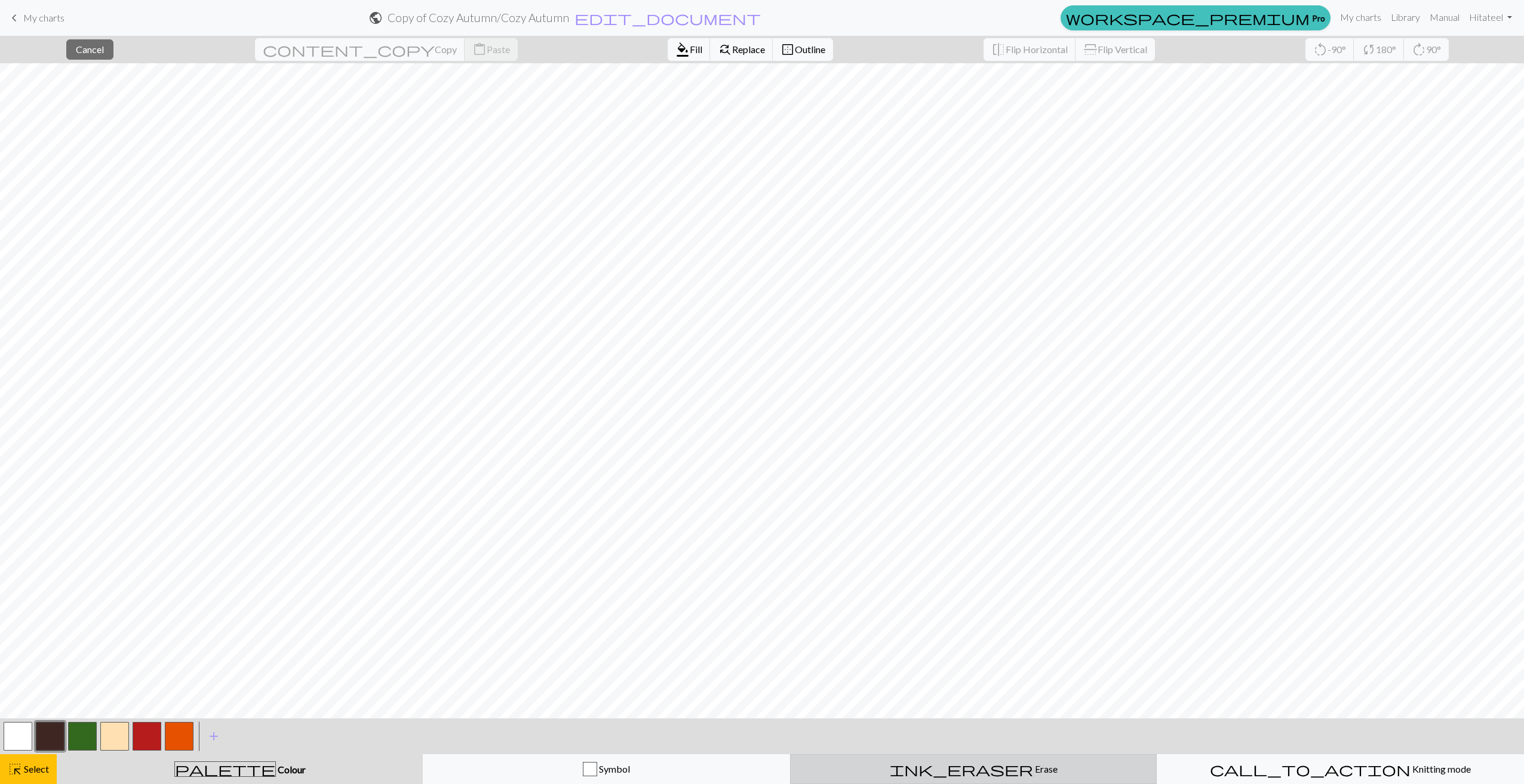
click at [967, 768] on span "ink_eraser" at bounding box center [961, 769] width 143 height 17
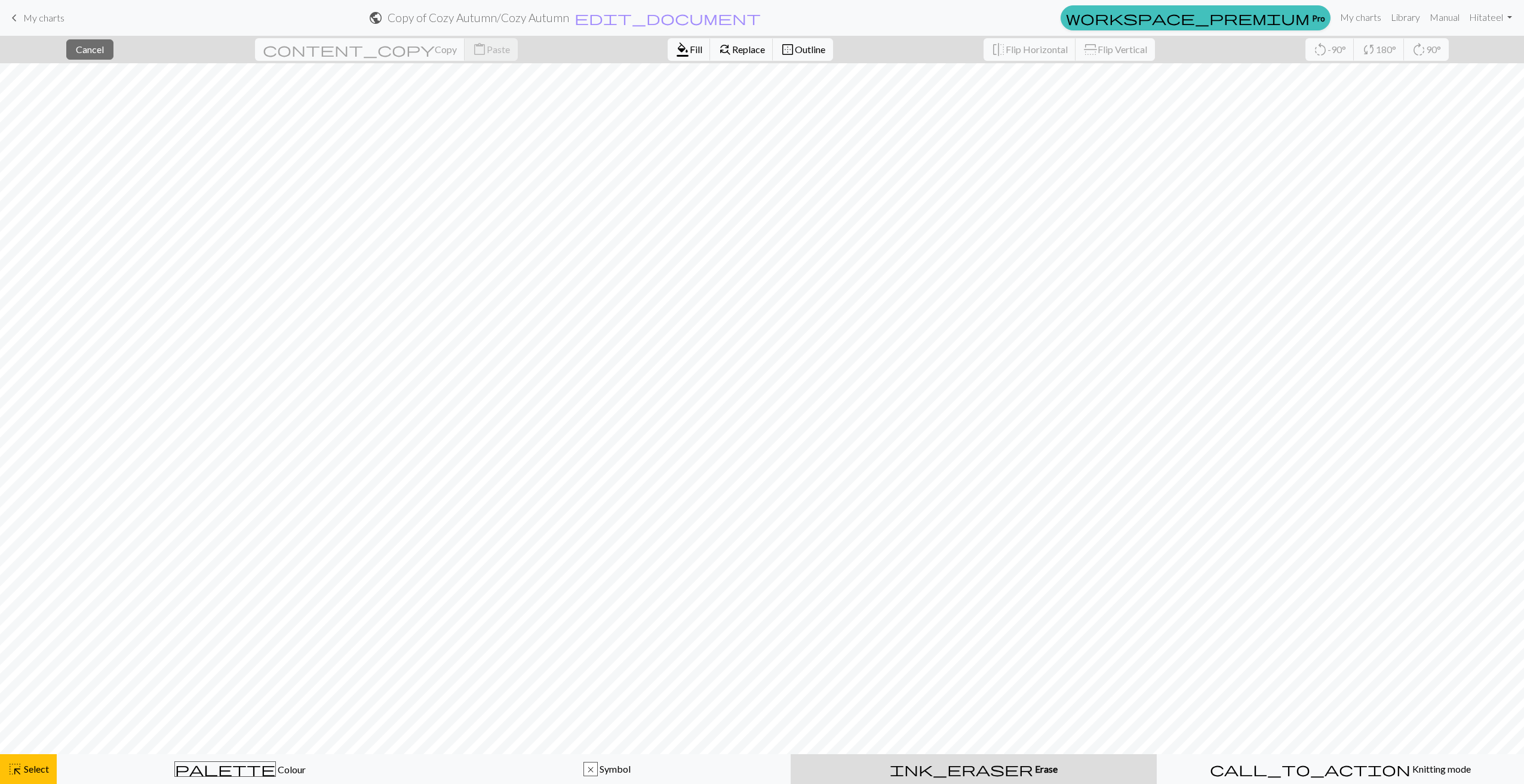
click at [859, 769] on div "ink_eraser Erase Erase" at bounding box center [973, 769] width 352 height 14
click at [965, 771] on span "ink_eraser" at bounding box center [961, 769] width 143 height 17
click at [38, 757] on button "highlight_alt Select Select" at bounding box center [28, 769] width 57 height 30
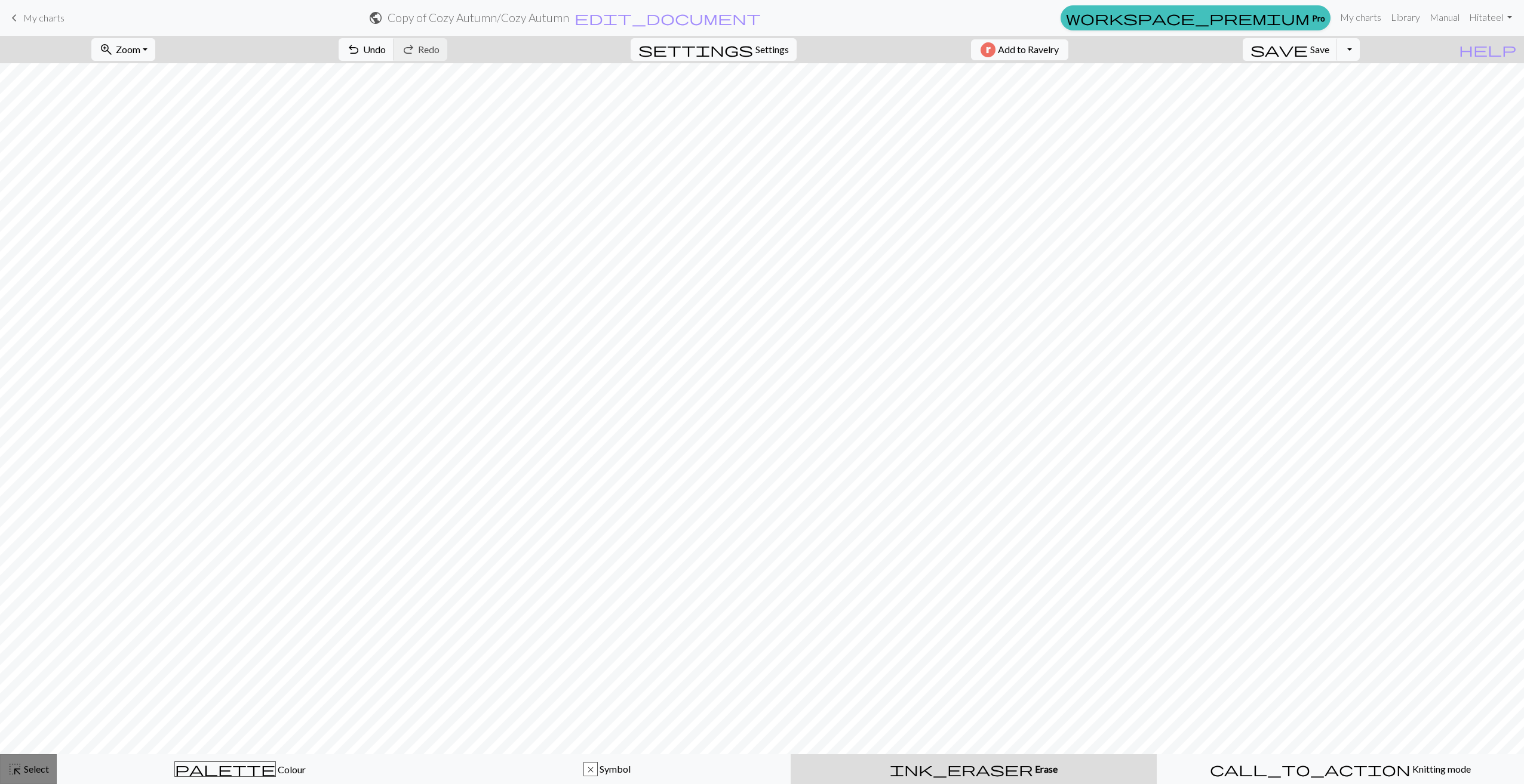
click at [38, 762] on div "highlight_alt Select Select" at bounding box center [29, 769] width 42 height 14
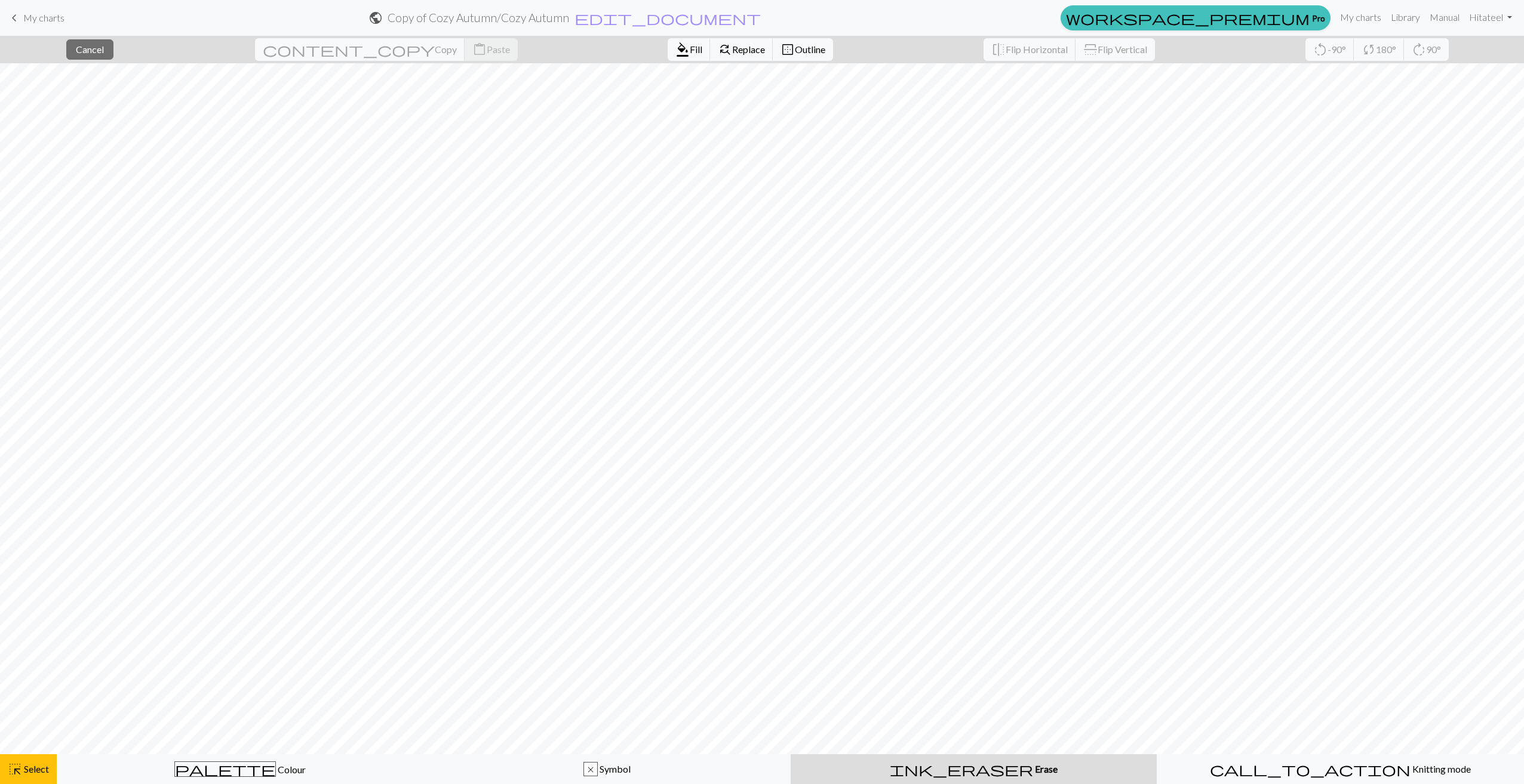
drag, startPoint x: 62, startPoint y: 748, endPoint x: 900, endPoint y: 763, distance: 838.1
click at [900, 763] on div "ink_eraser Erase Erase" at bounding box center [973, 769] width 352 height 14
click at [690, 52] on span "Fill" at bounding box center [696, 49] width 13 height 11
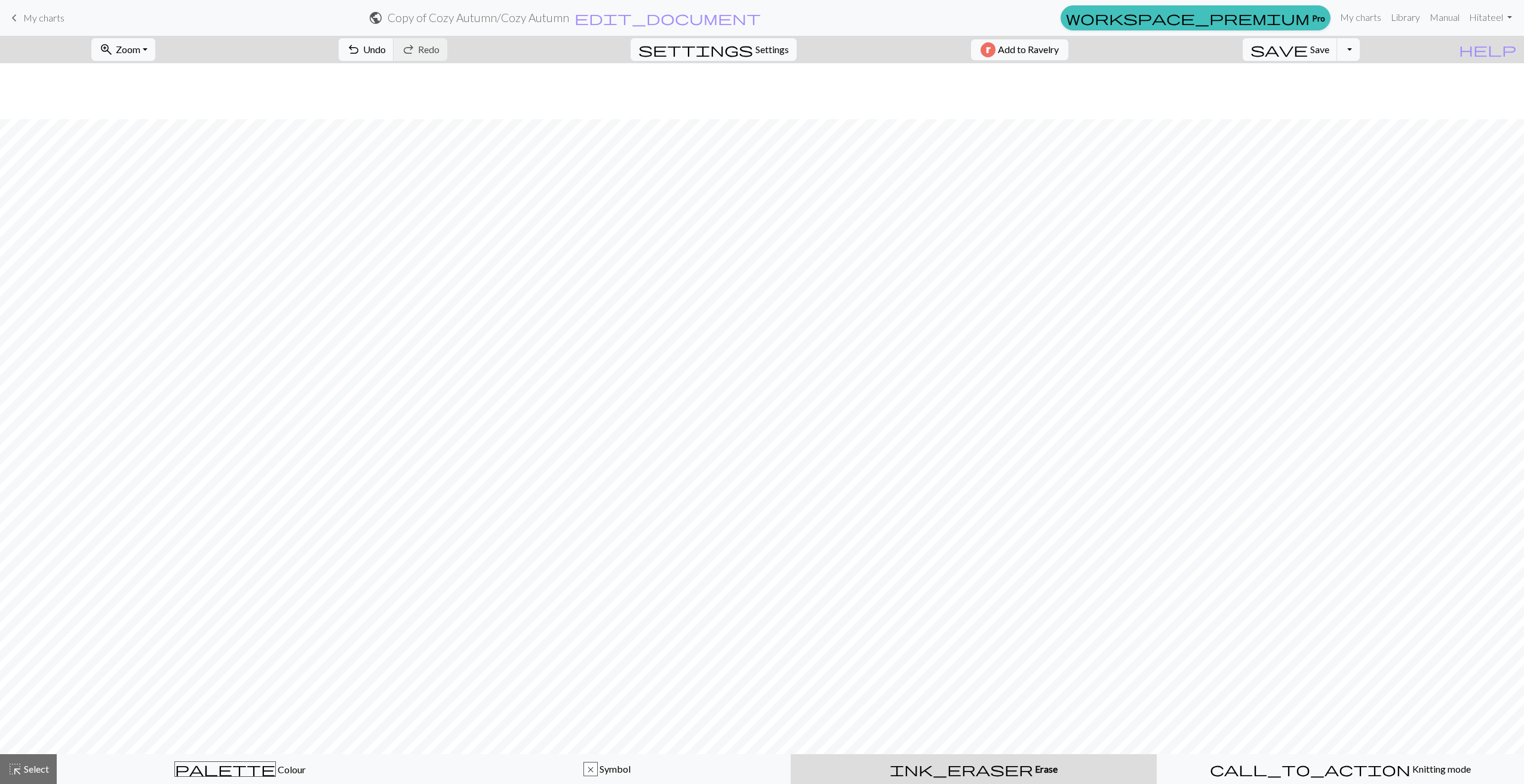
scroll to position [537, 0]
click at [42, 768] on span "Select" at bounding box center [36, 769] width 27 height 11
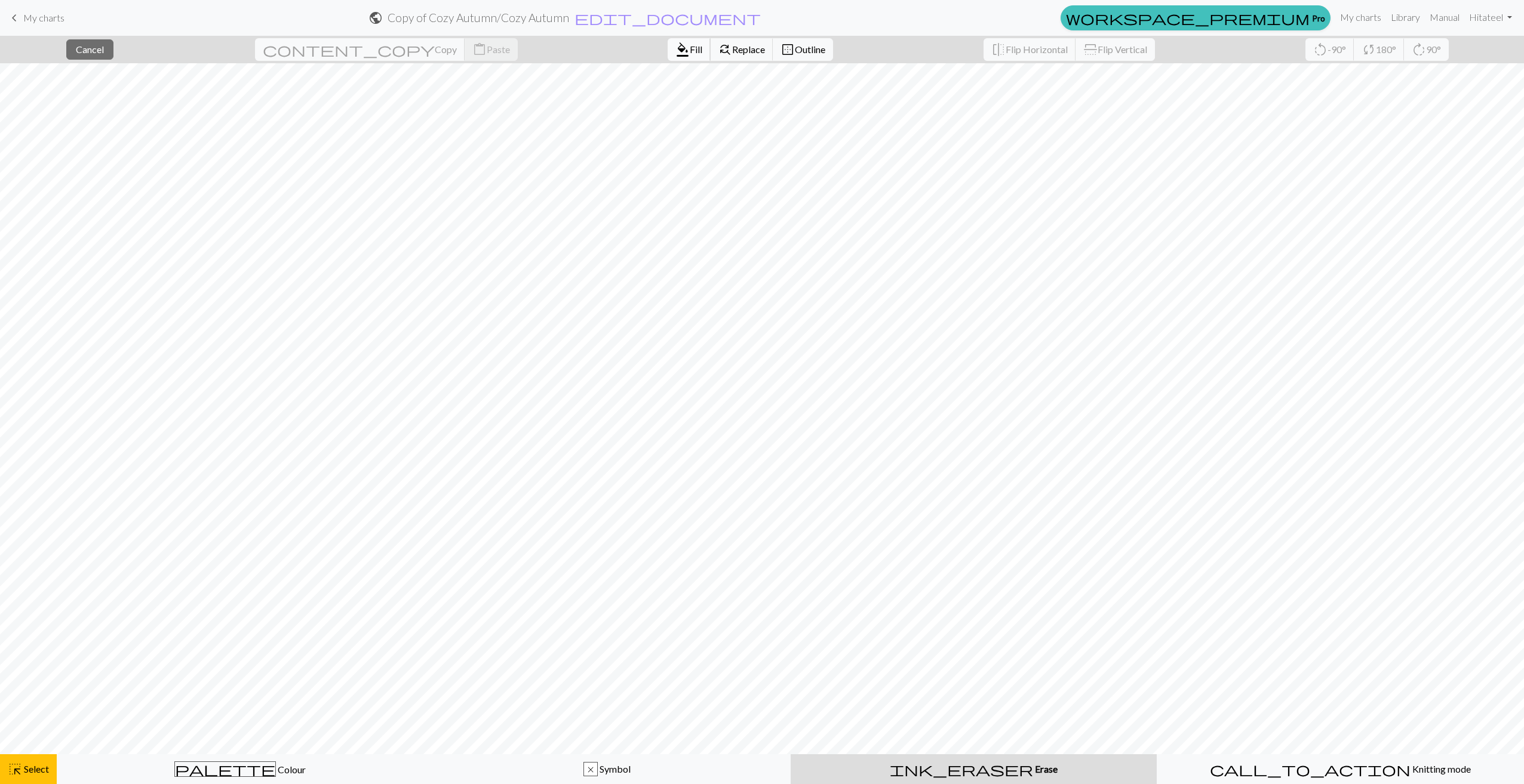
click at [668, 57] on button "format_color_fill Fill" at bounding box center [689, 50] width 43 height 23
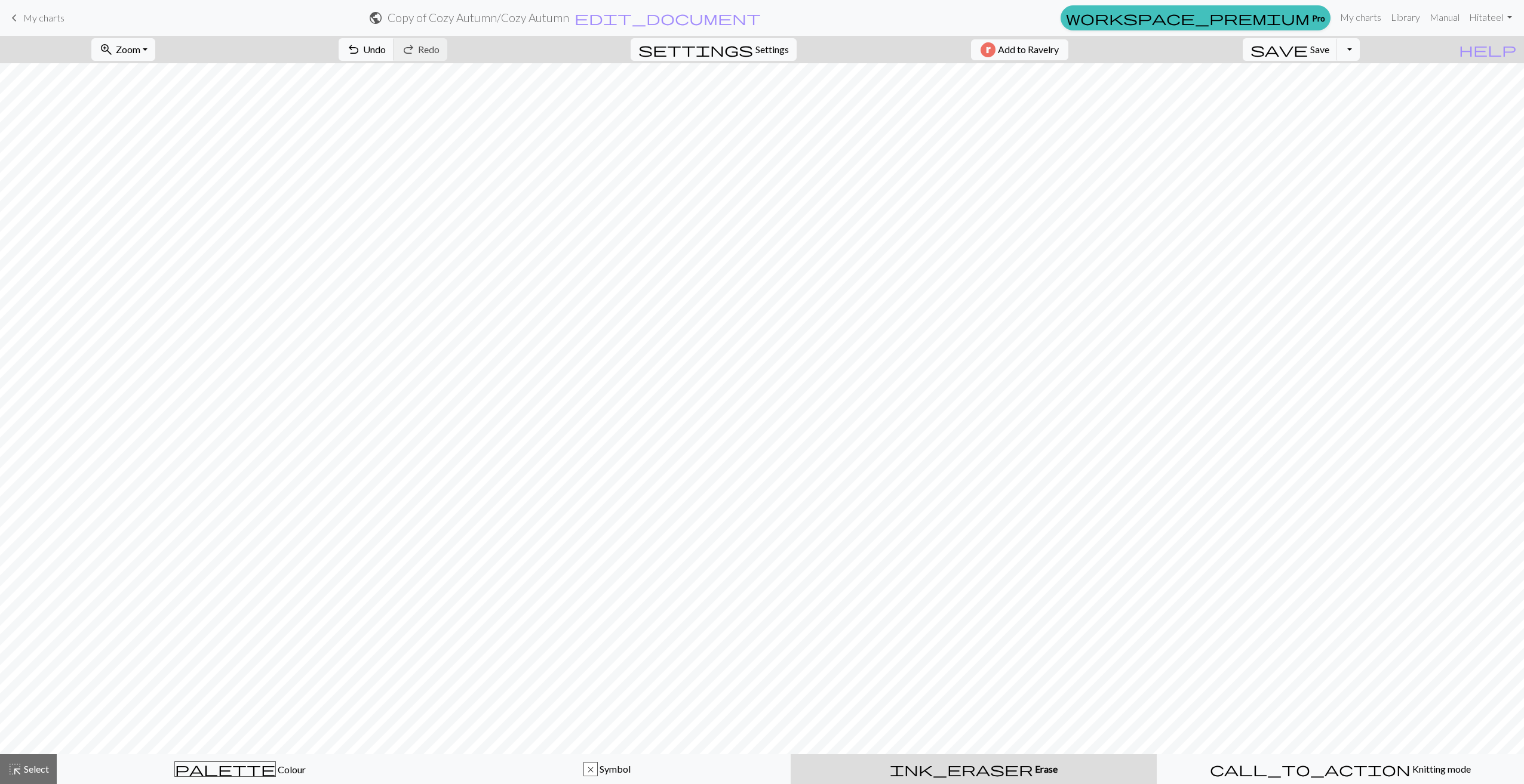
scroll to position [565, 0]
click at [45, 776] on div "highlight_alt Select Select" at bounding box center [29, 769] width 42 height 14
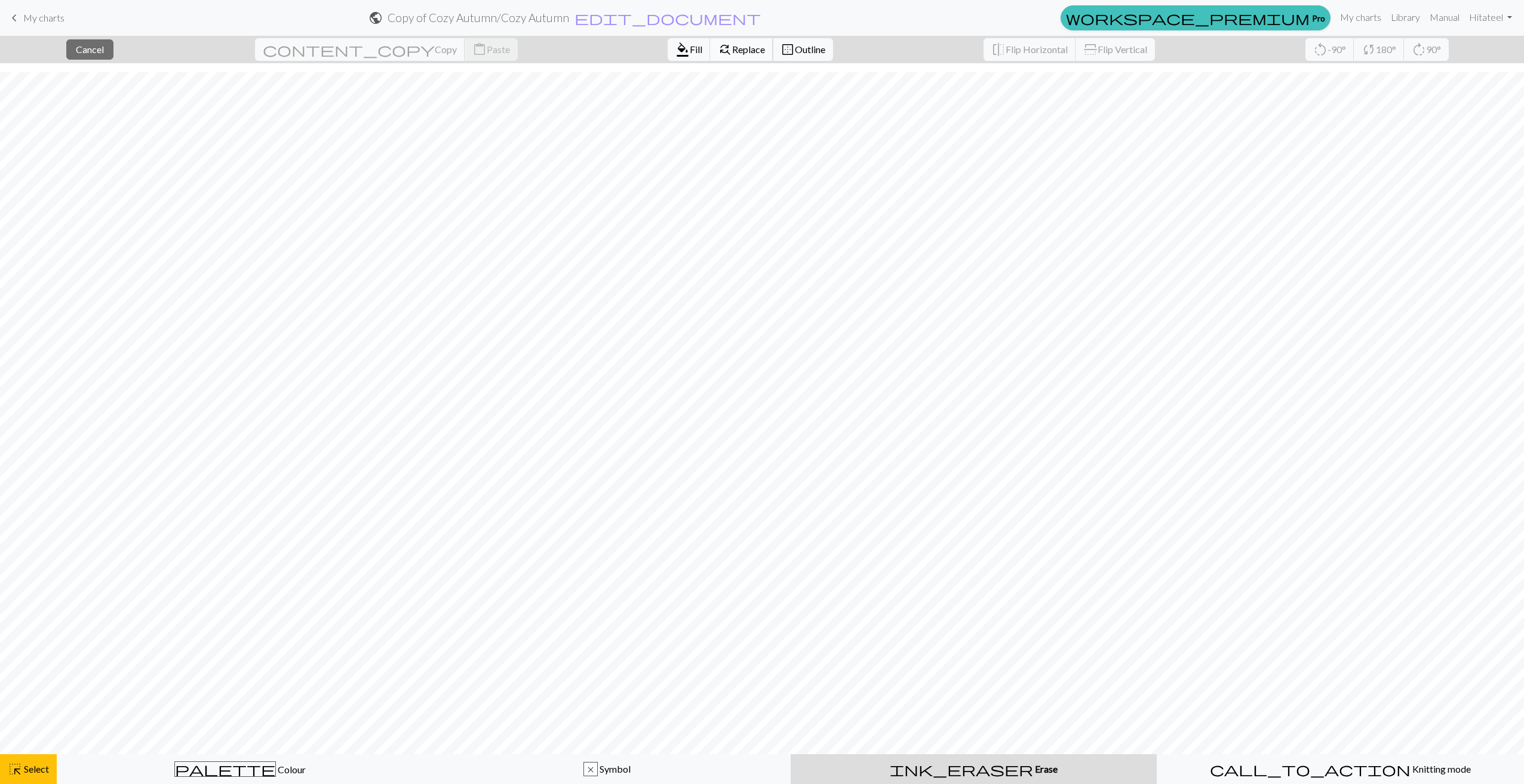
click at [710, 55] on button "find_replace Replace" at bounding box center [742, 50] width 63 height 23
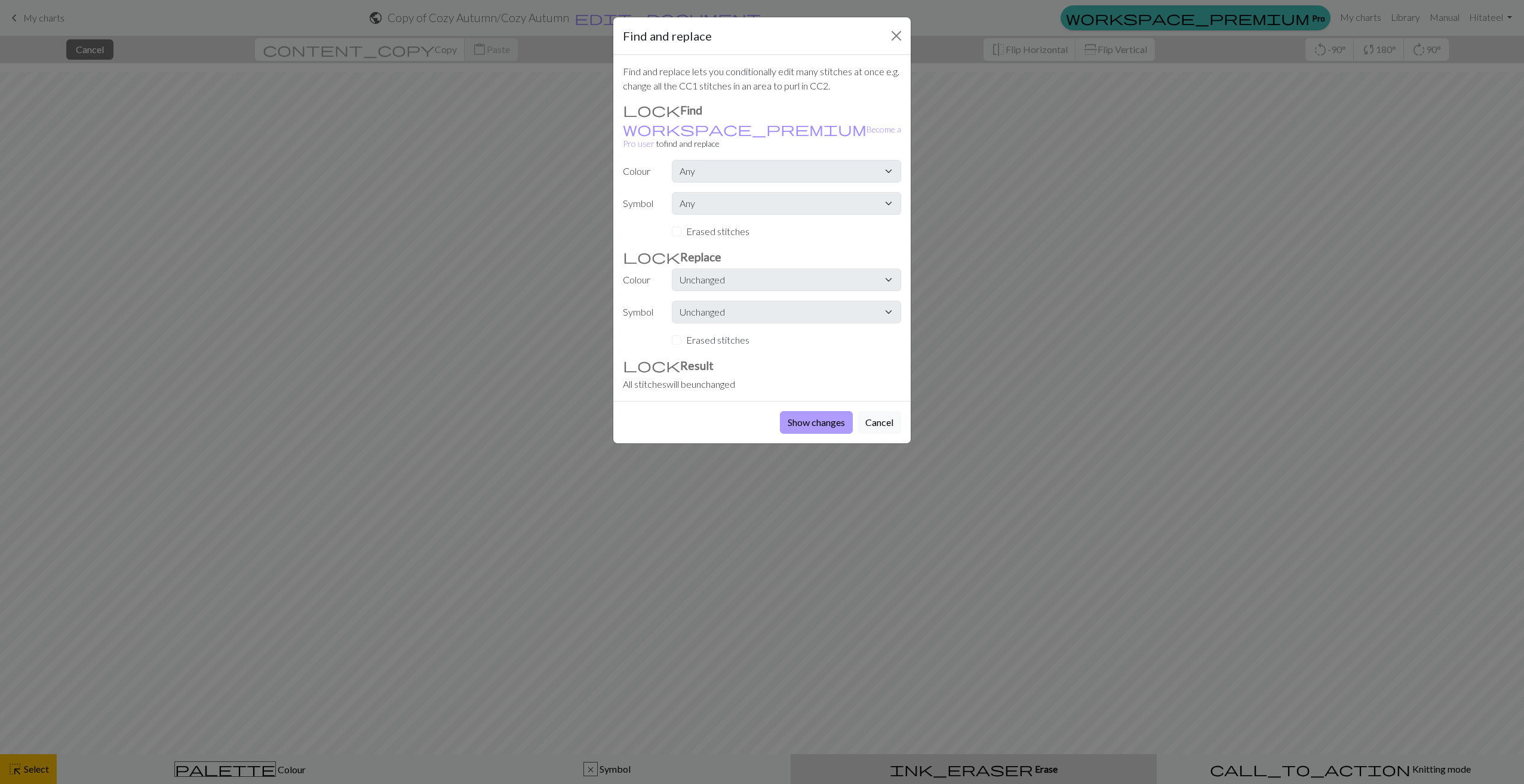
click at [812, 411] on button "Show changes" at bounding box center [816, 422] width 73 height 23
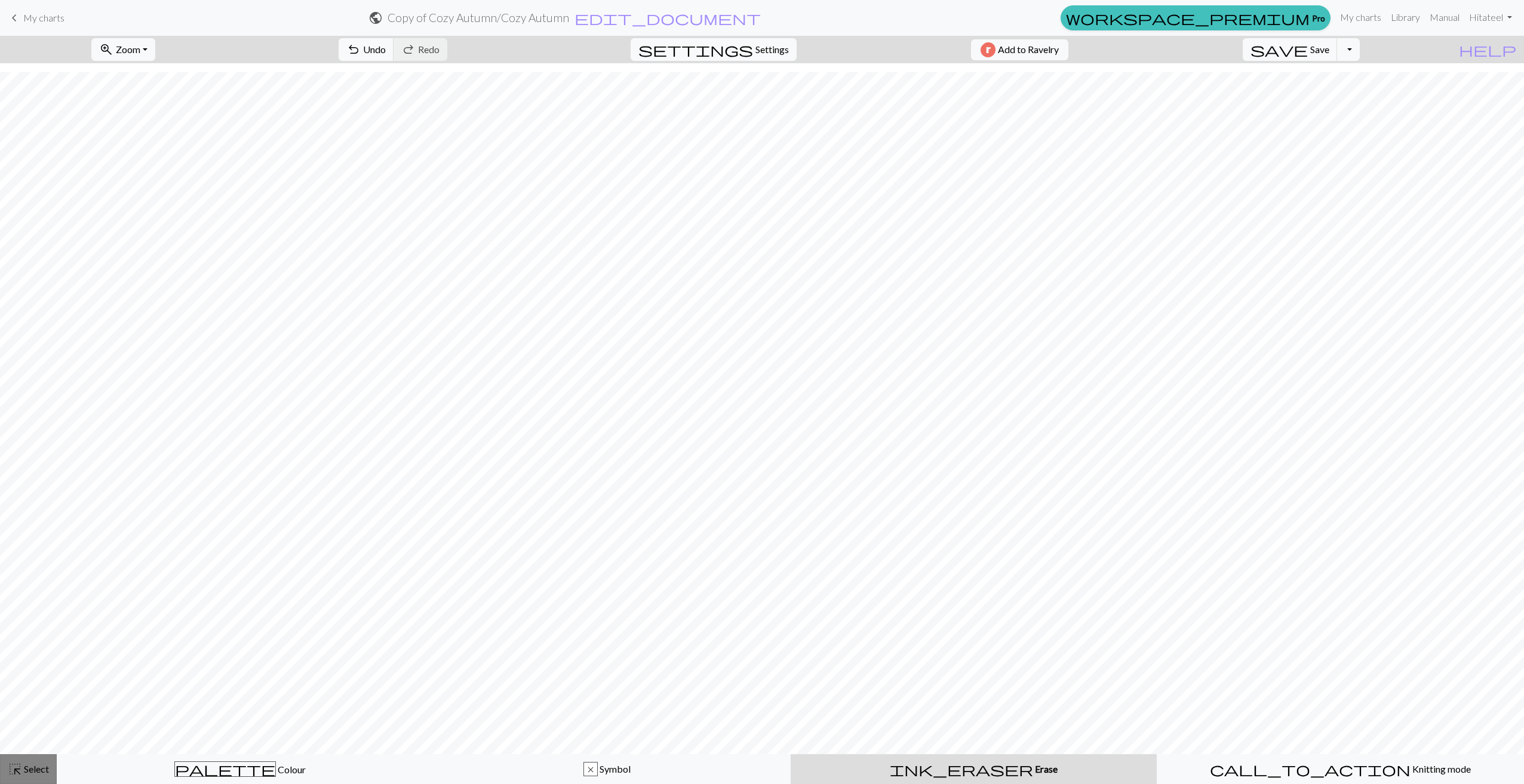
click at [42, 773] on span "Select" at bounding box center [36, 769] width 27 height 11
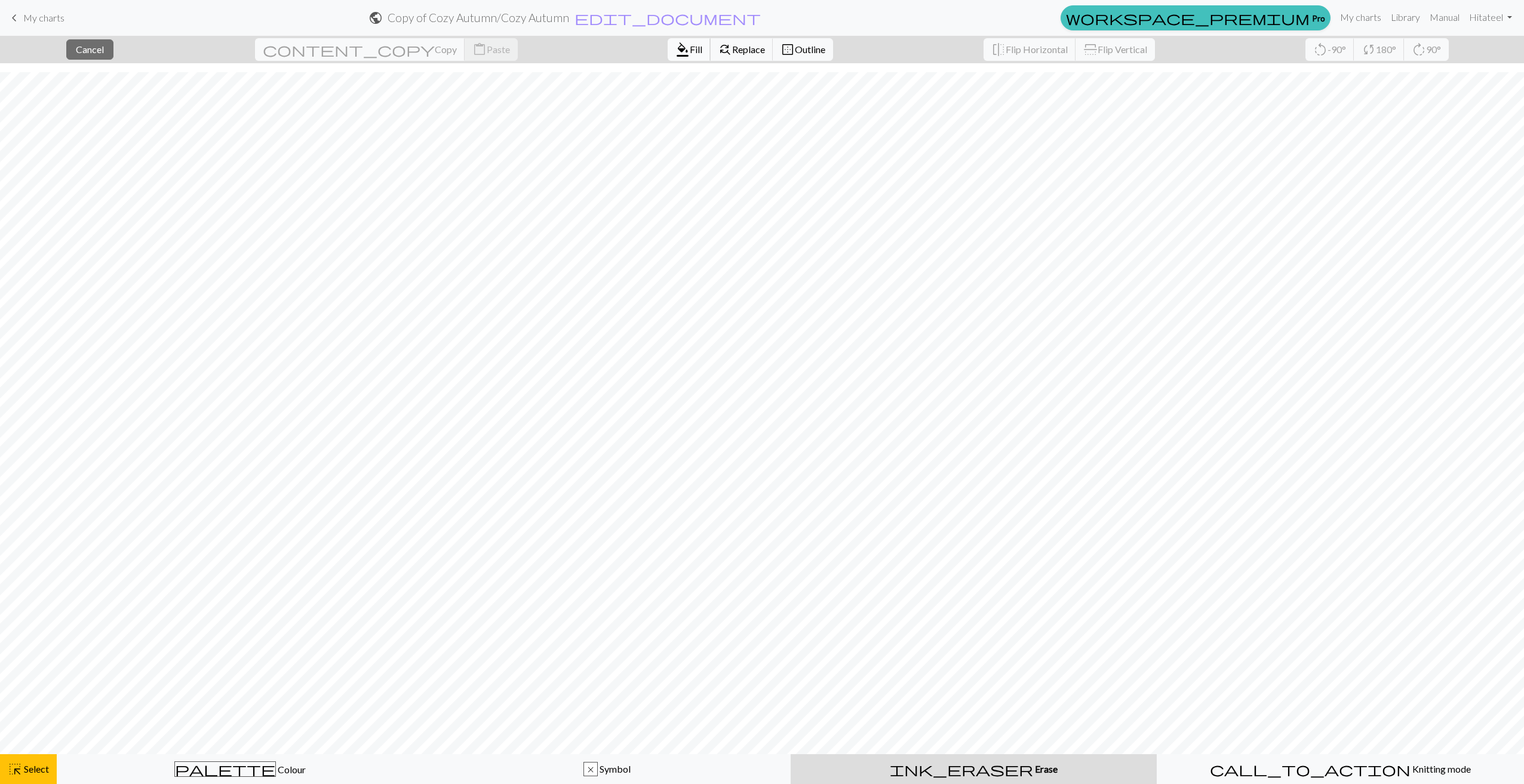
click at [675, 50] on span "format_color_fill" at bounding box center [682, 50] width 14 height 17
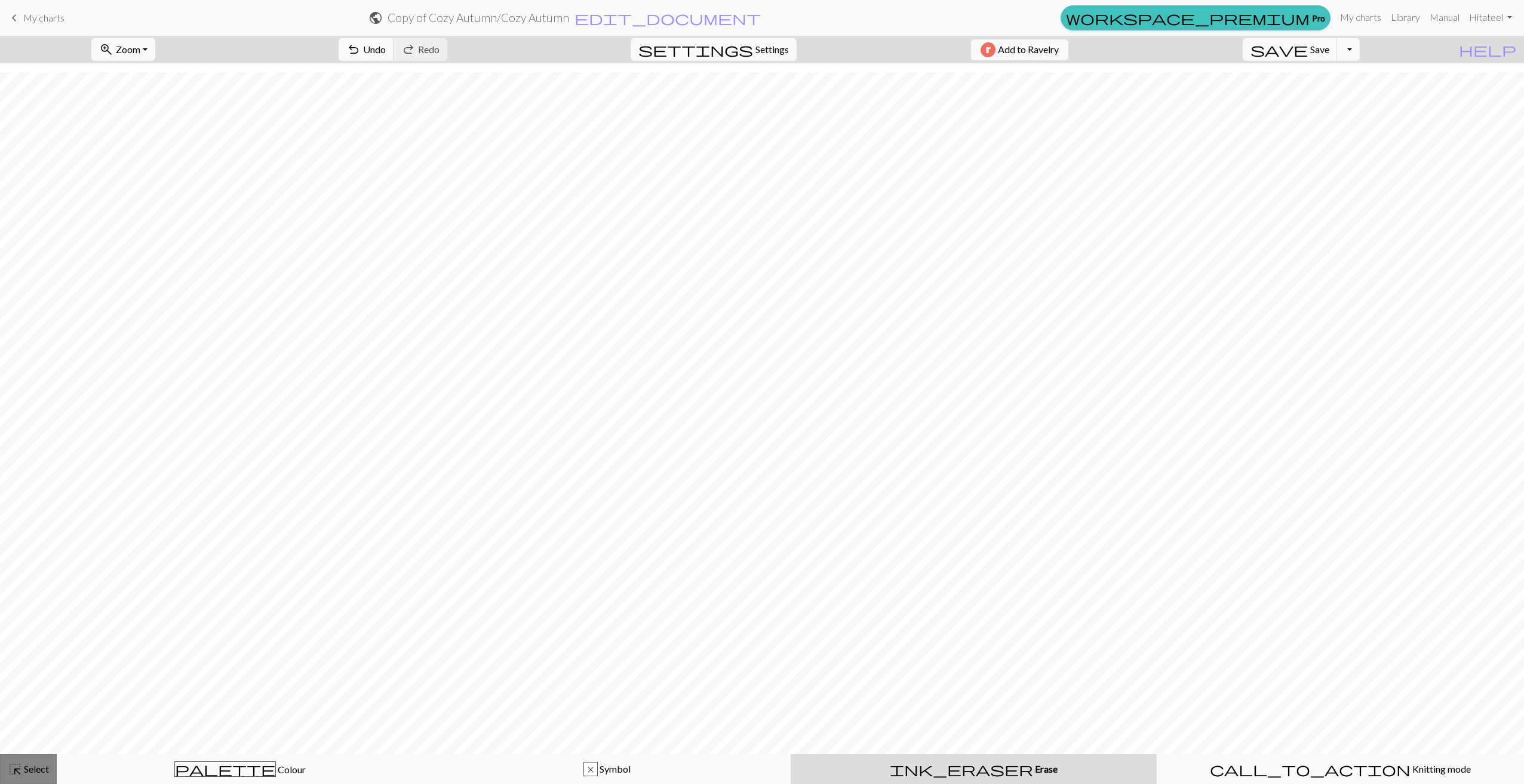
click at [27, 762] on button "highlight_alt Select Select" at bounding box center [28, 769] width 57 height 30
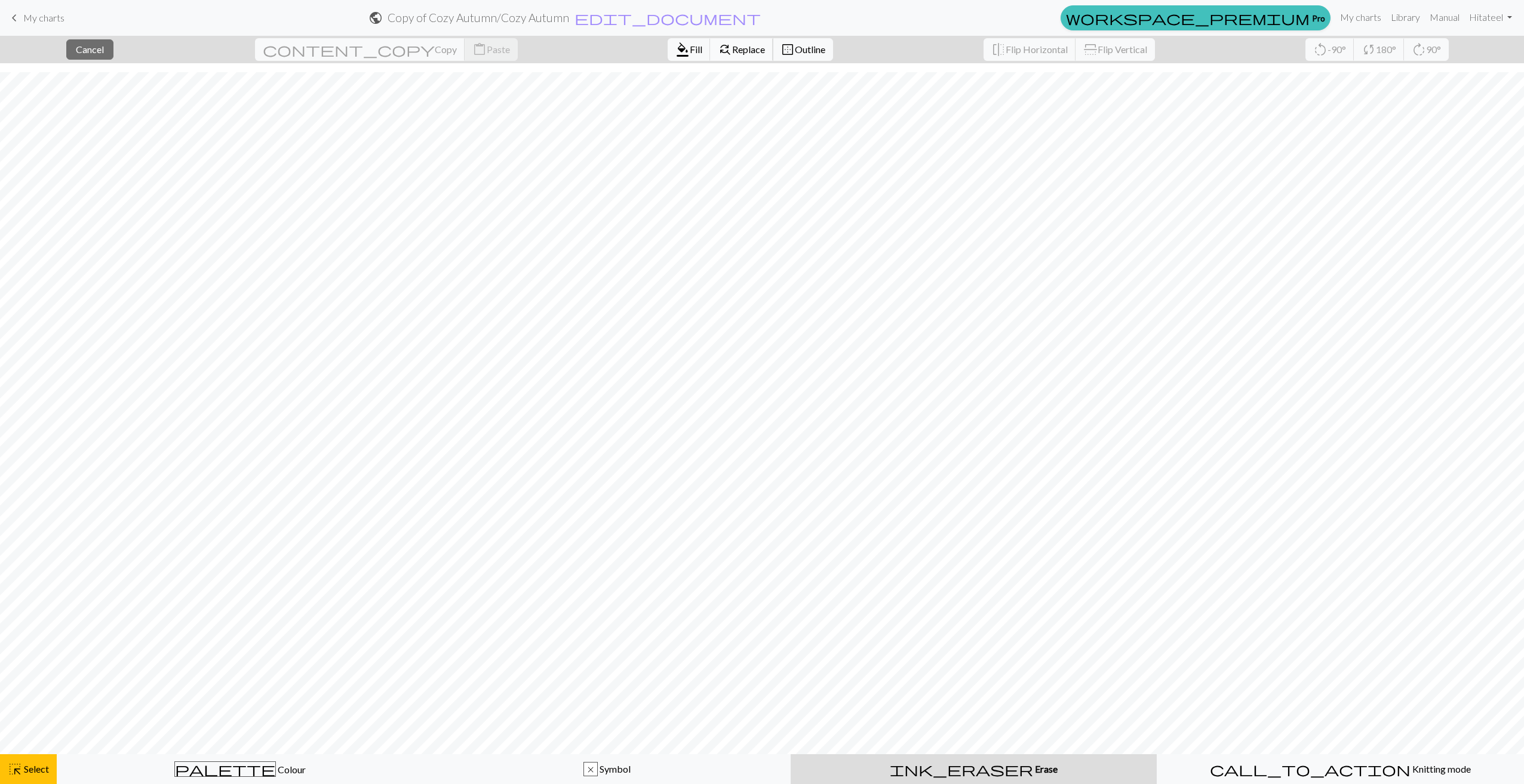
click at [718, 46] on span "find_replace" at bounding box center [725, 50] width 14 height 17
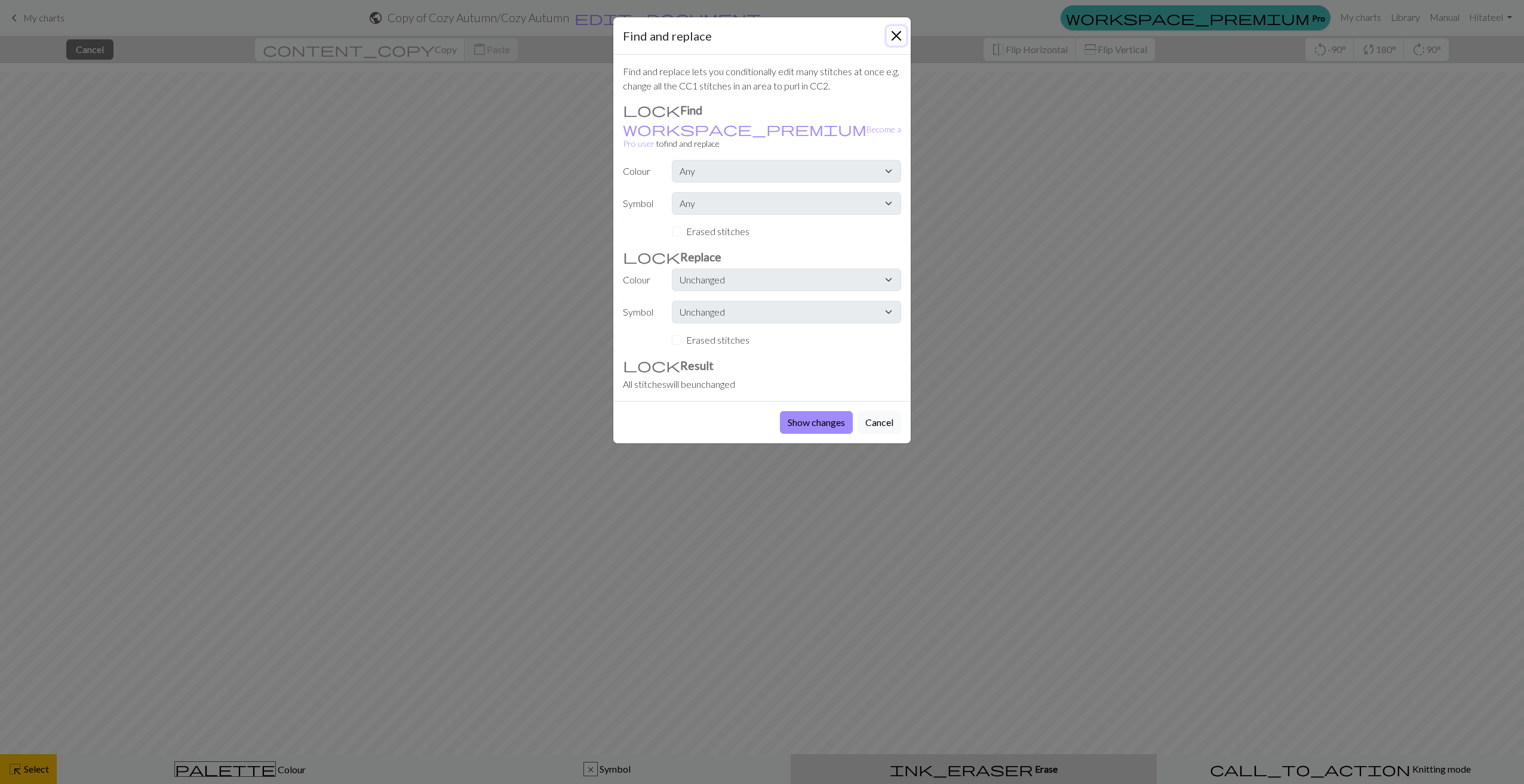
click at [896, 34] on button "Close" at bounding box center [896, 35] width 19 height 19
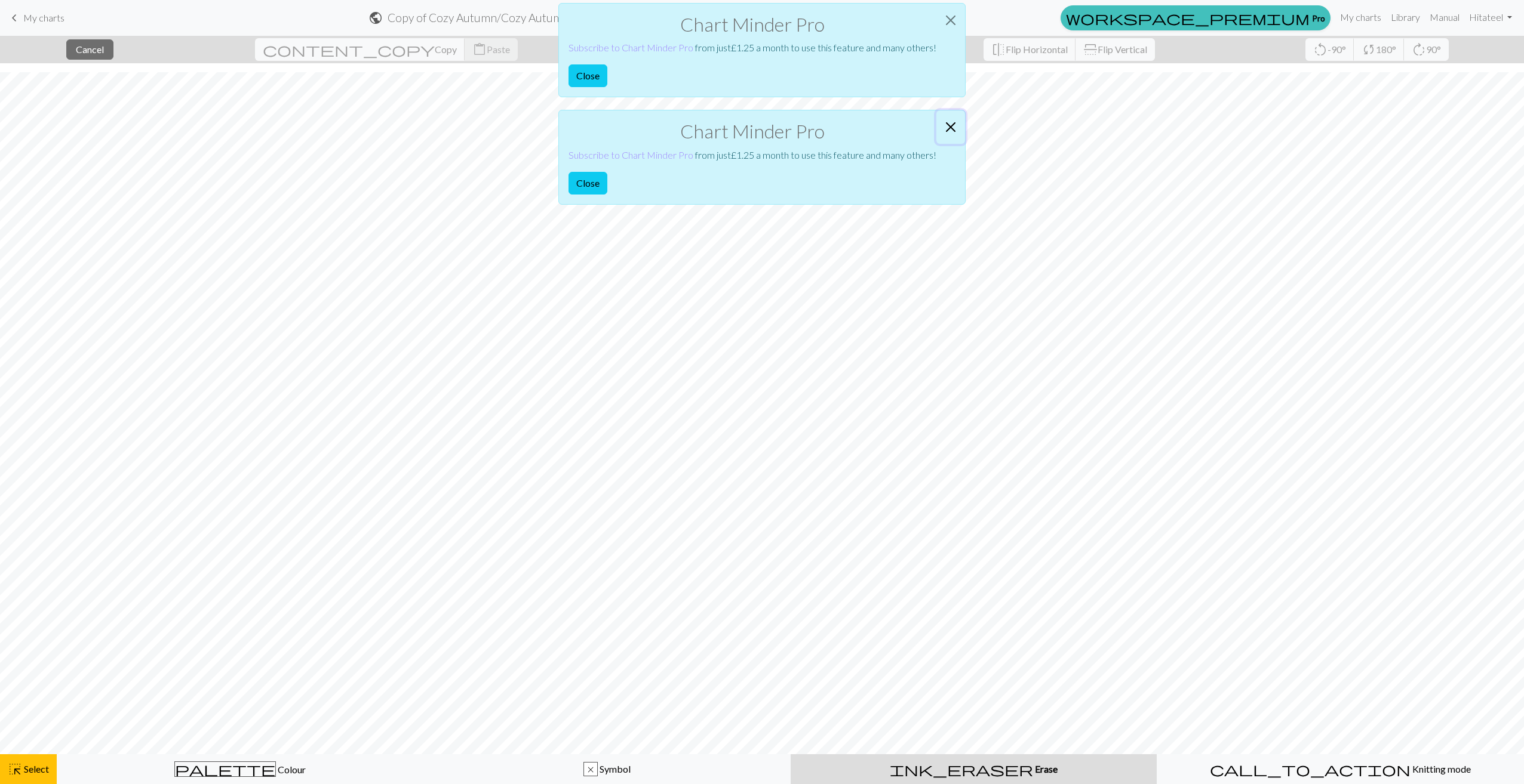
click at [954, 124] on button "Close" at bounding box center [951, 127] width 29 height 33
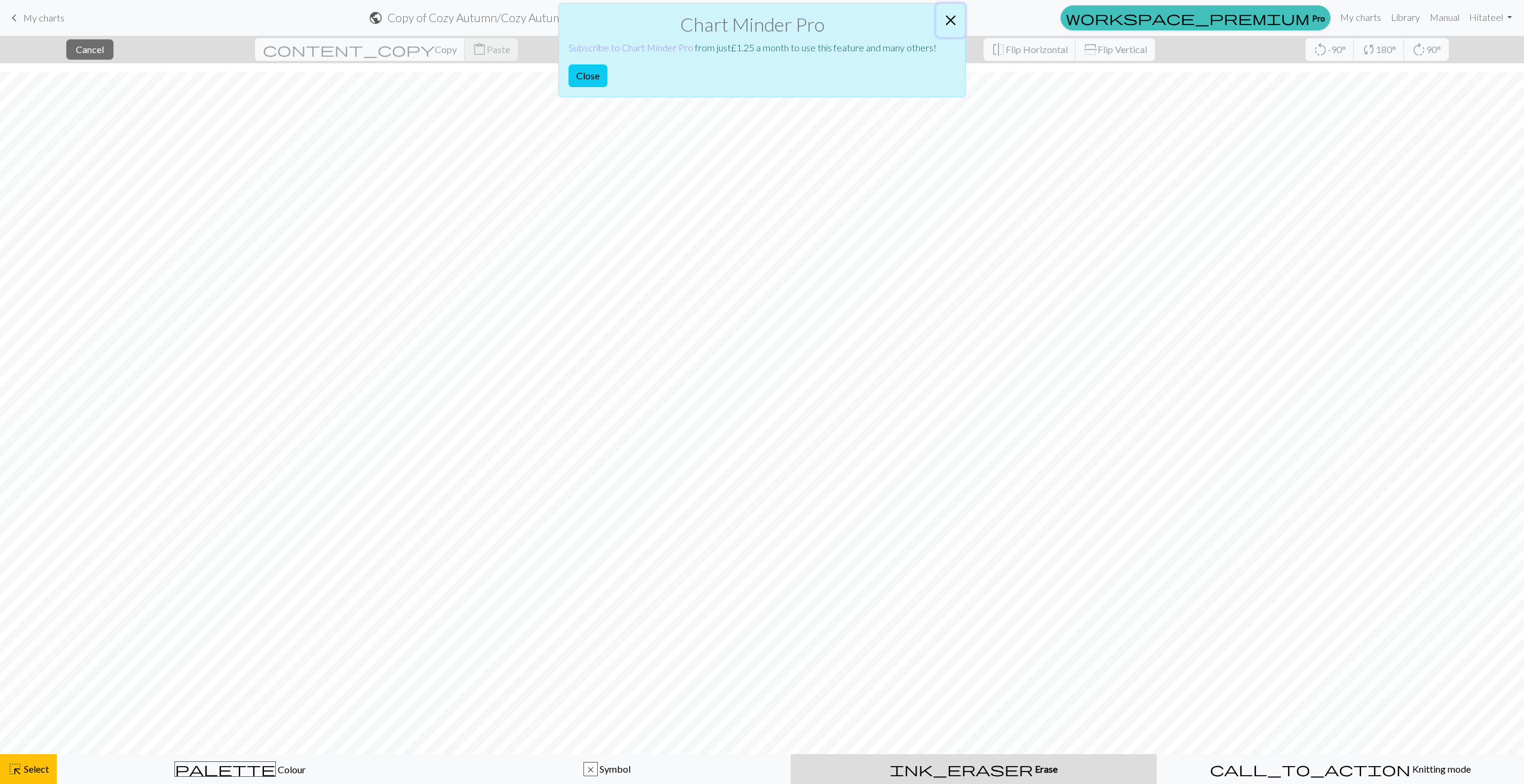
click at [953, 14] on button "Close" at bounding box center [951, 20] width 29 height 33
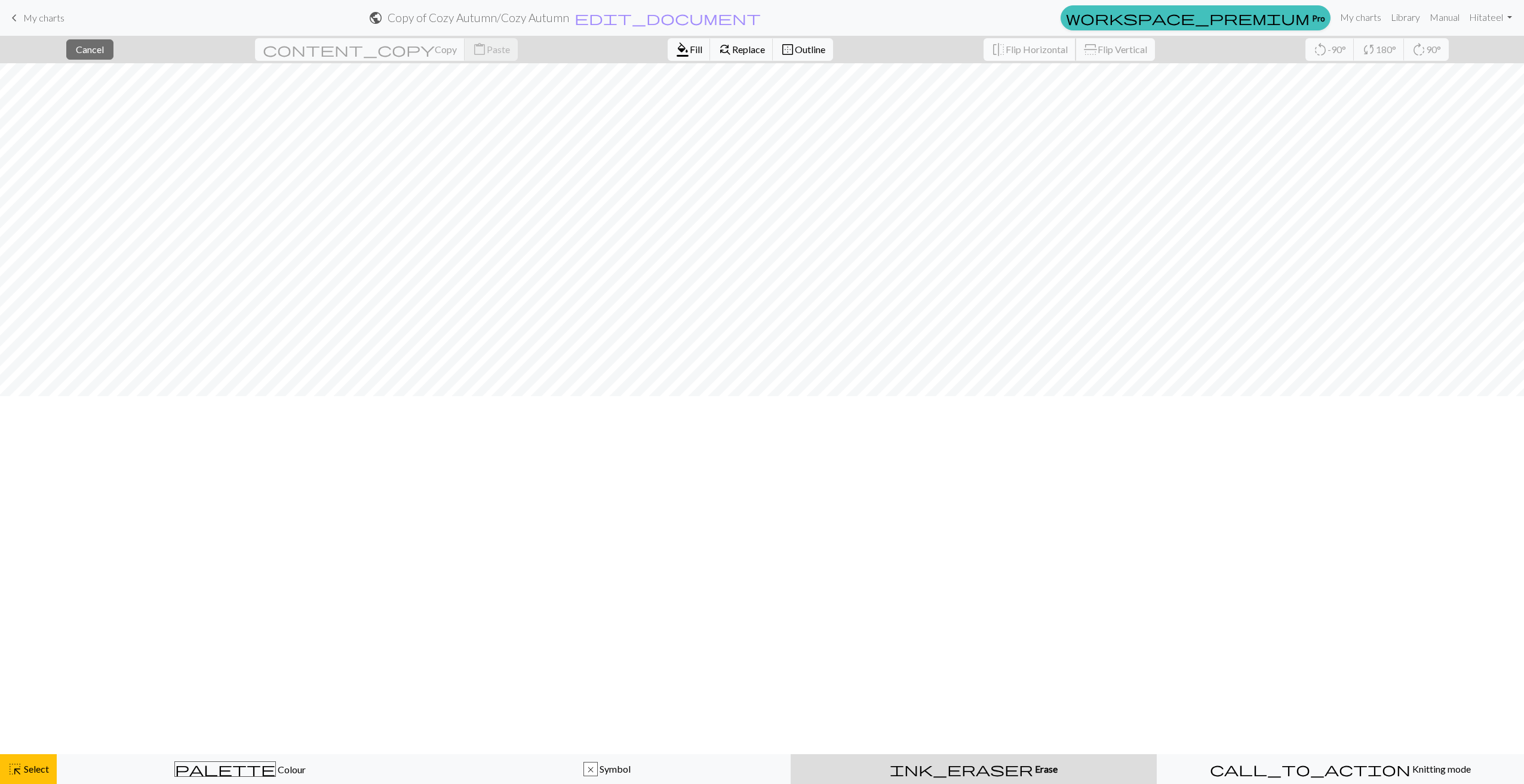
scroll to position [0, 0]
click at [690, 51] on span "Fill" at bounding box center [696, 49] width 13 height 11
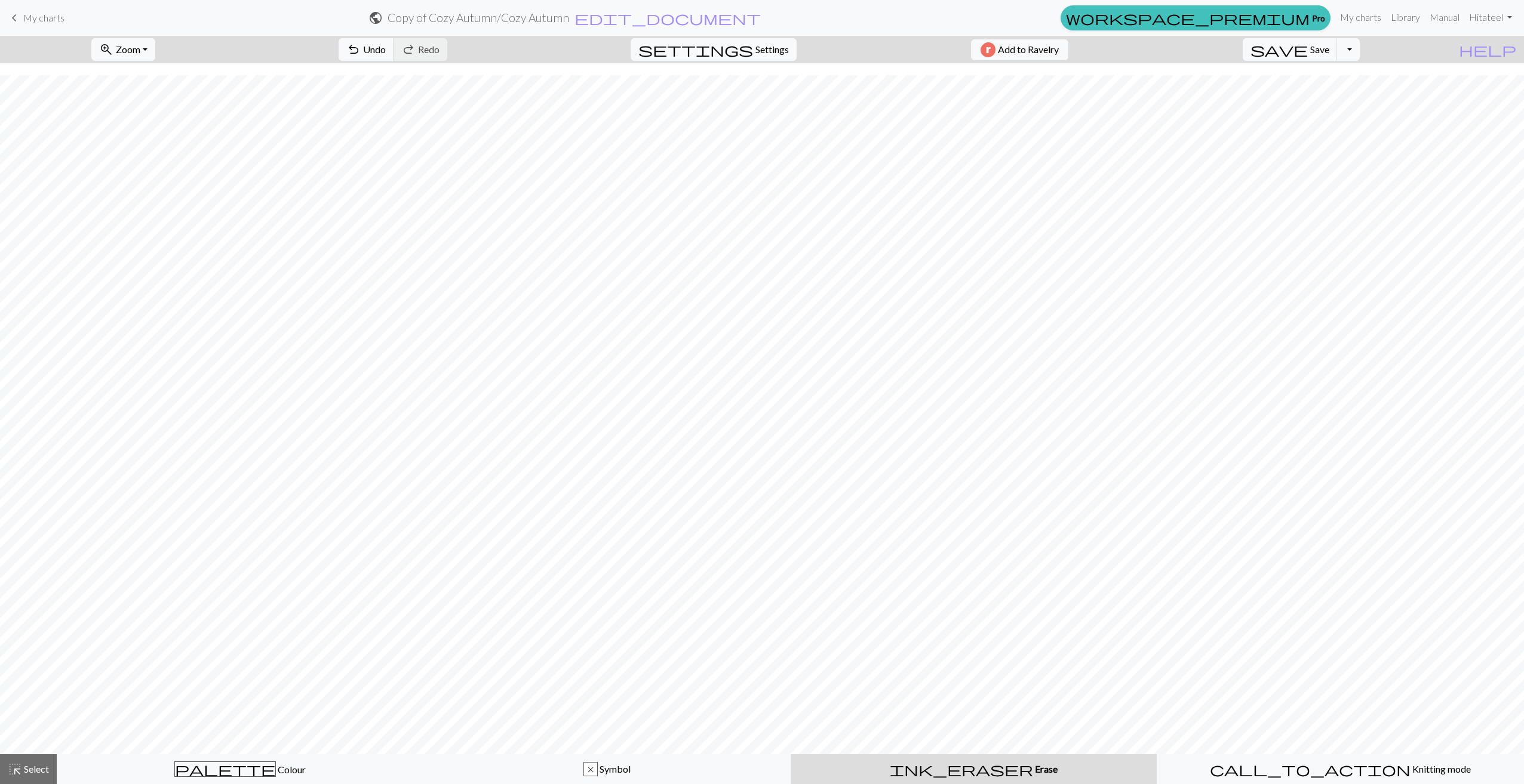
scroll to position [565, 0]
click at [25, 767] on span "Select" at bounding box center [36, 769] width 27 height 11
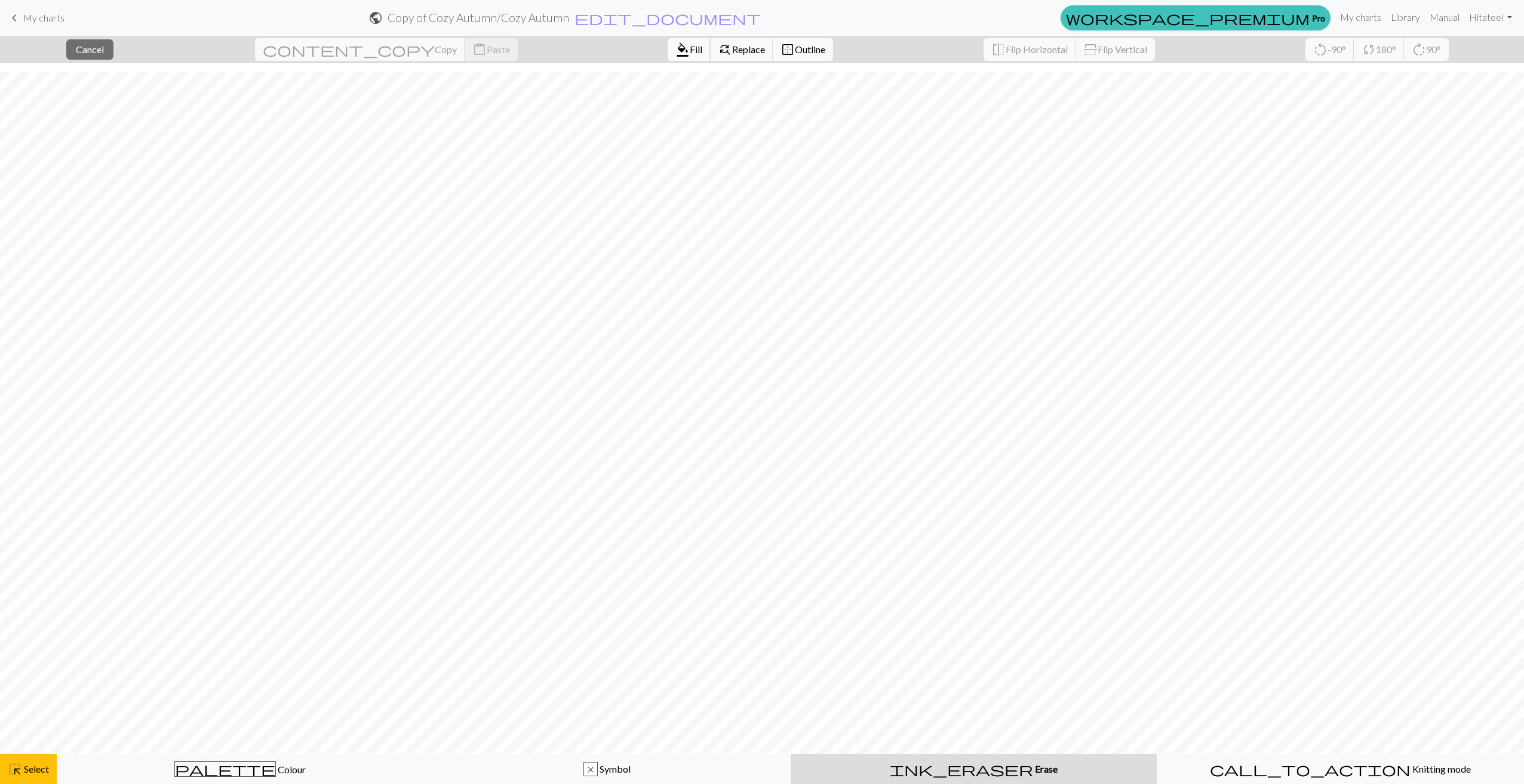
click at [675, 52] on span "format_color_fill" at bounding box center [682, 50] width 14 height 17
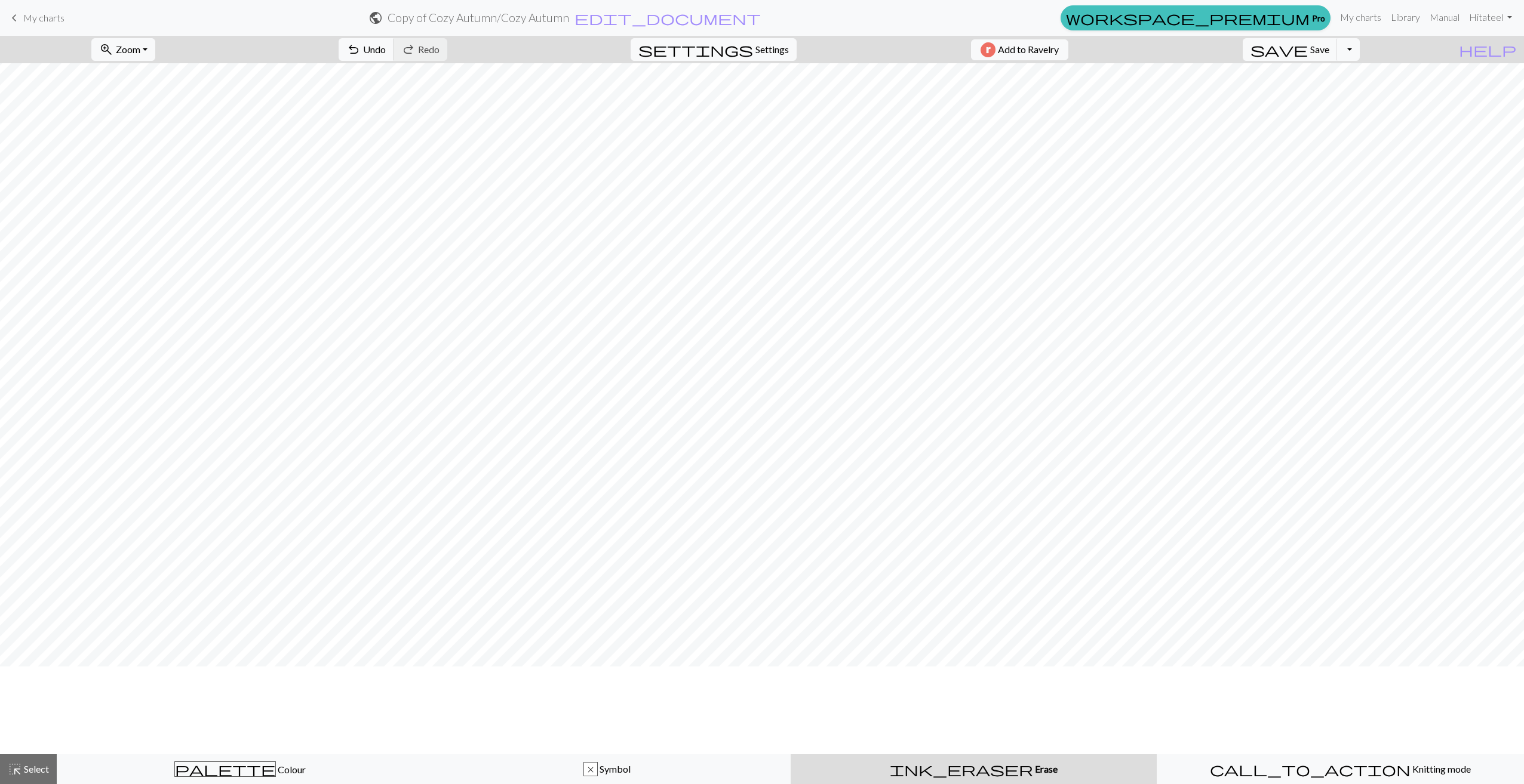
scroll to position [0, 0]
click at [238, 755] on button "palette Colour Colour" at bounding box center [240, 769] width 367 height 30
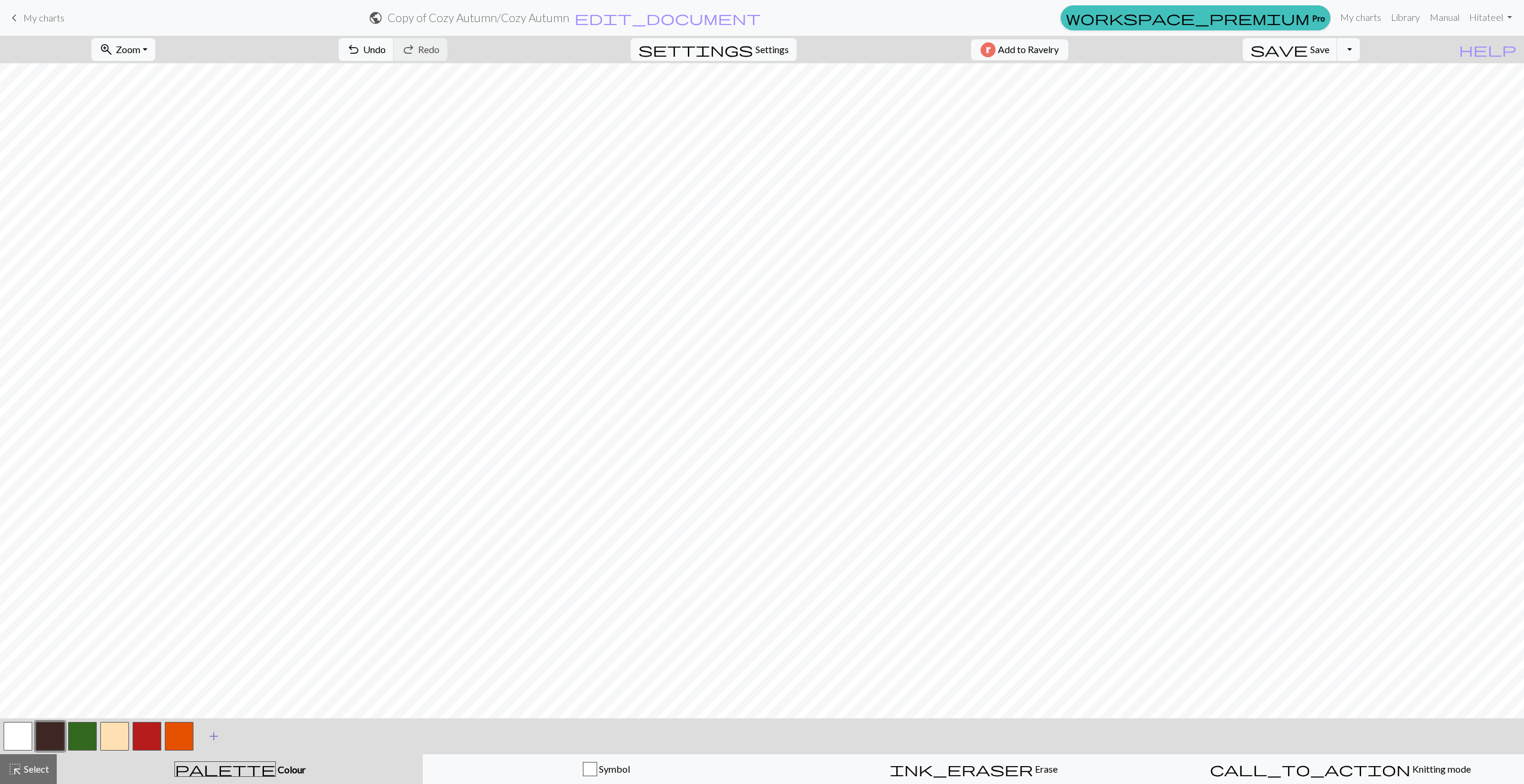
click at [208, 738] on span "add" at bounding box center [213, 736] width 14 height 17
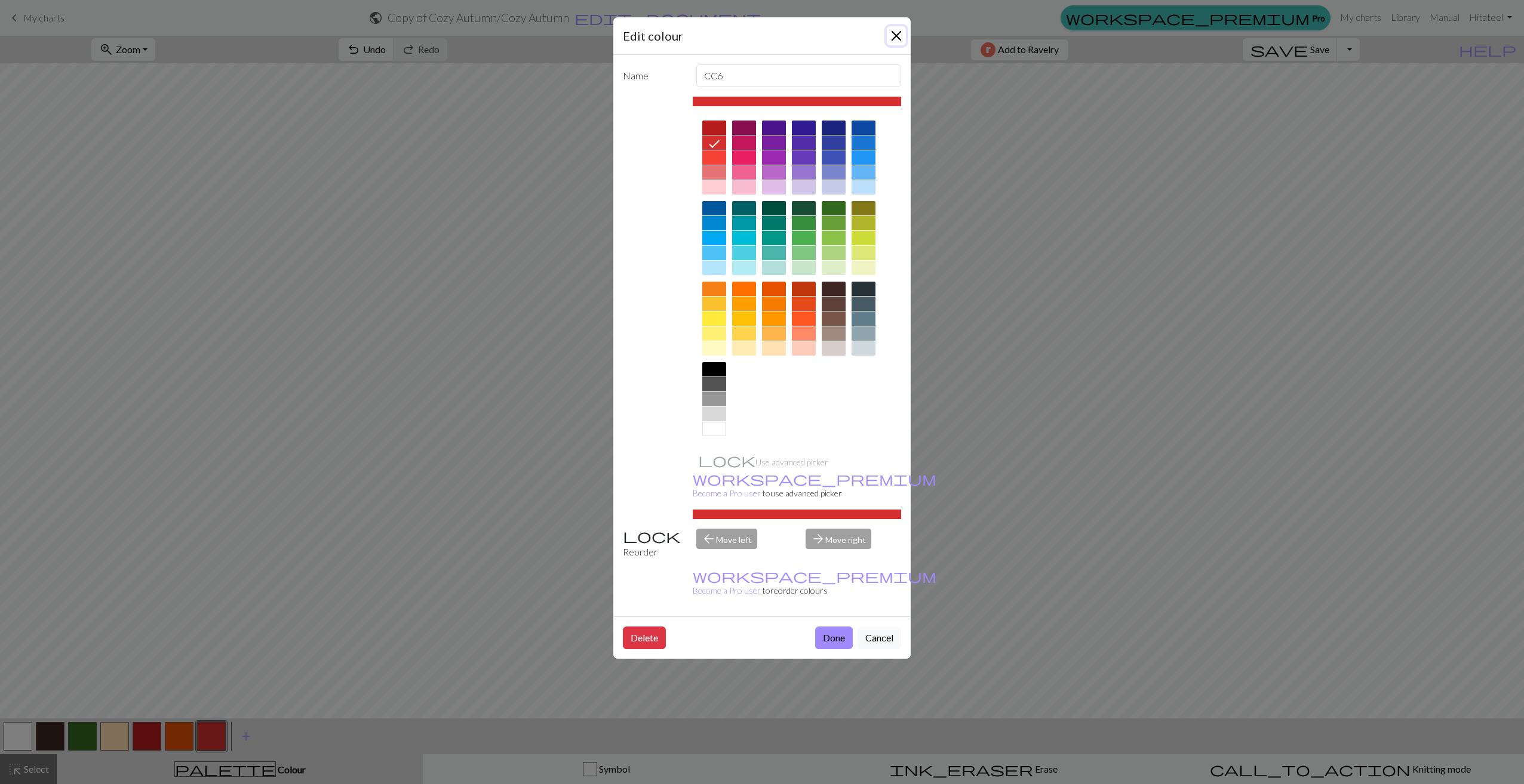
click at [893, 37] on button "Close" at bounding box center [896, 35] width 19 height 19
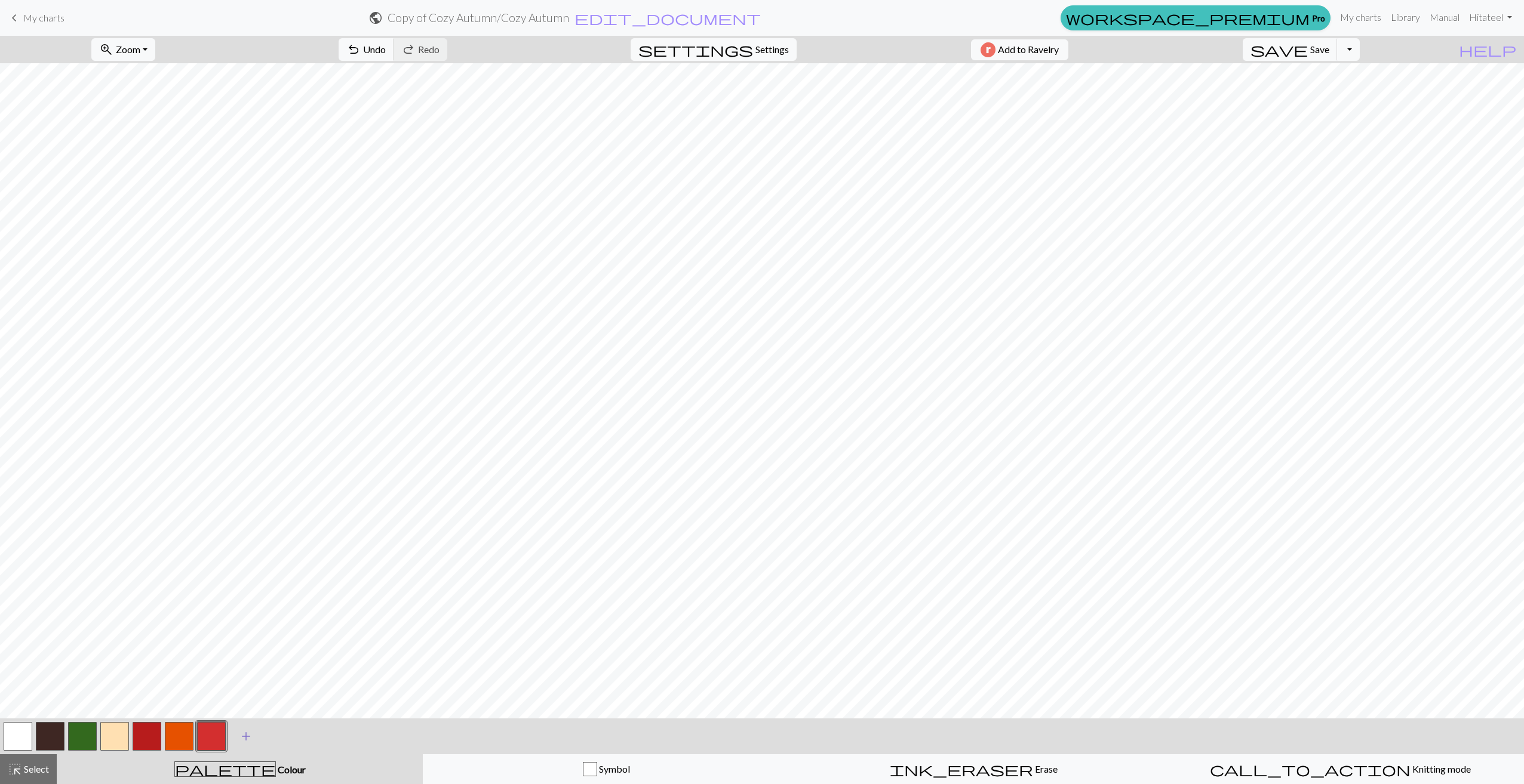
click at [248, 734] on span "add" at bounding box center [246, 736] width 14 height 17
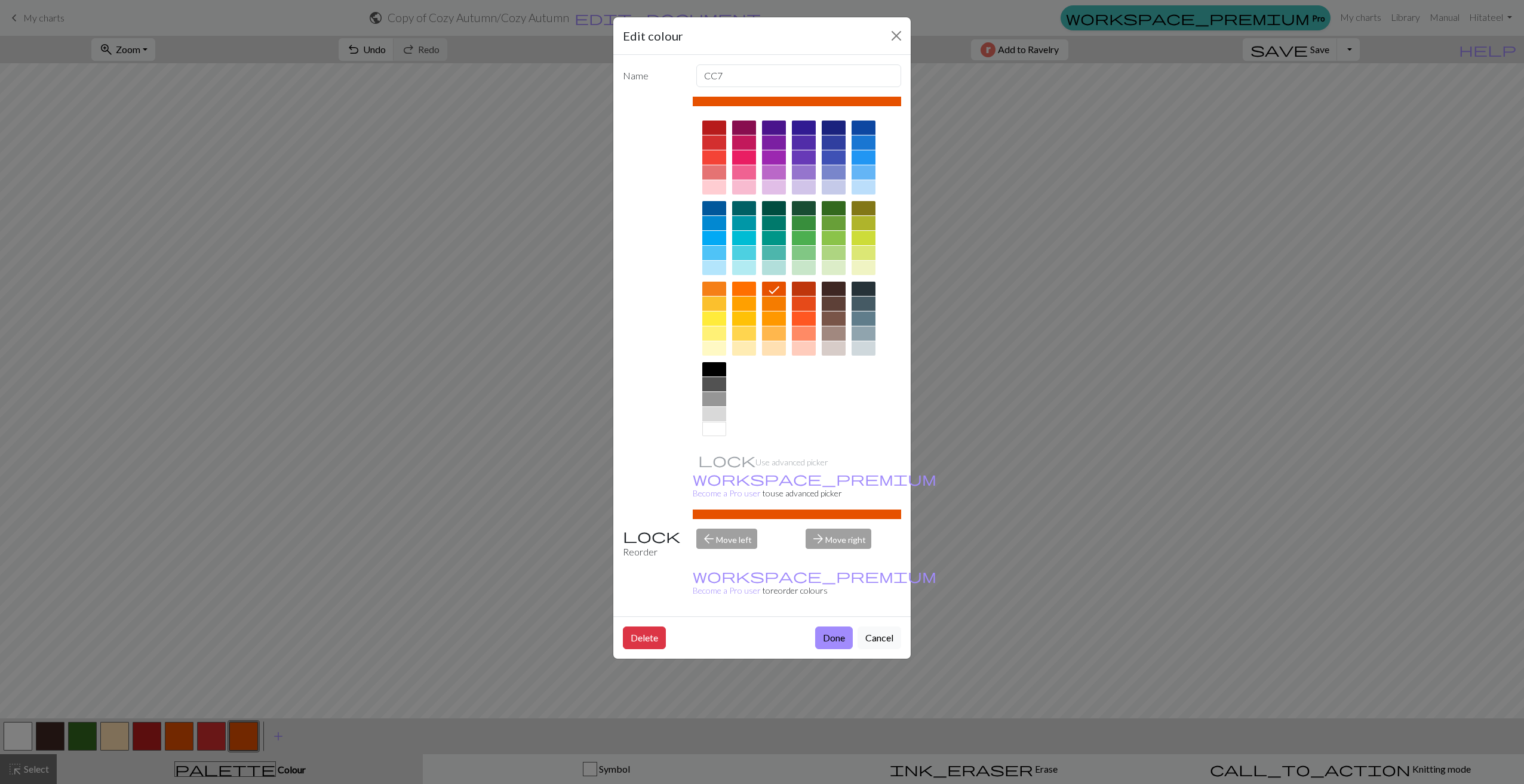
click at [775, 330] on div at bounding box center [774, 333] width 24 height 14
click at [831, 627] on button "Done" at bounding box center [834, 638] width 38 height 23
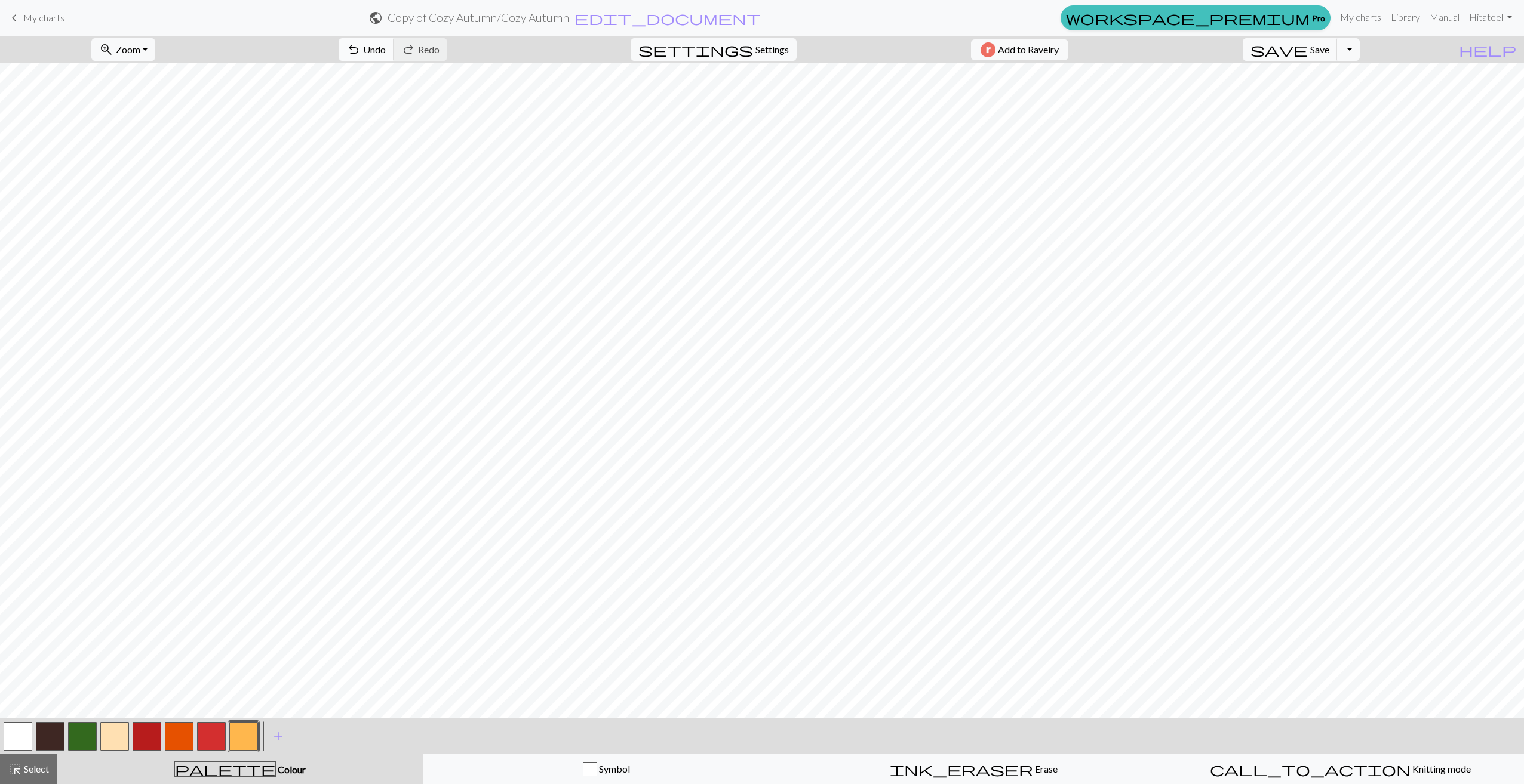
click at [386, 47] on span "Undo" at bounding box center [374, 49] width 23 height 11
click at [360, 53] on span "undo" at bounding box center [353, 50] width 14 height 17
click at [1338, 56] on button "save Save Save" at bounding box center [1290, 50] width 95 height 23
click at [760, 50] on span "Settings" at bounding box center [772, 49] width 33 height 14
select select "aran"
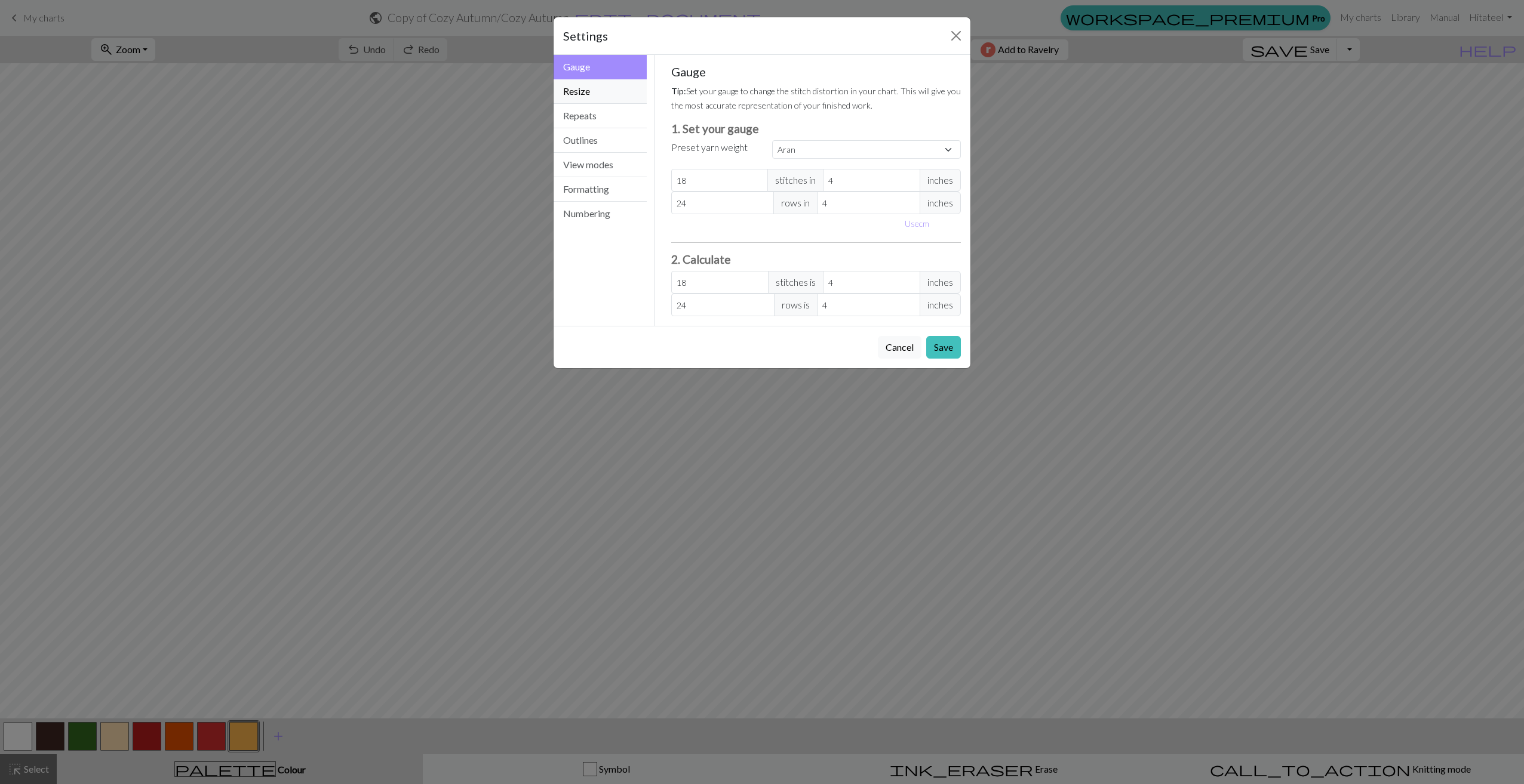
click at [592, 97] on button "Resize" at bounding box center [600, 92] width 93 height 25
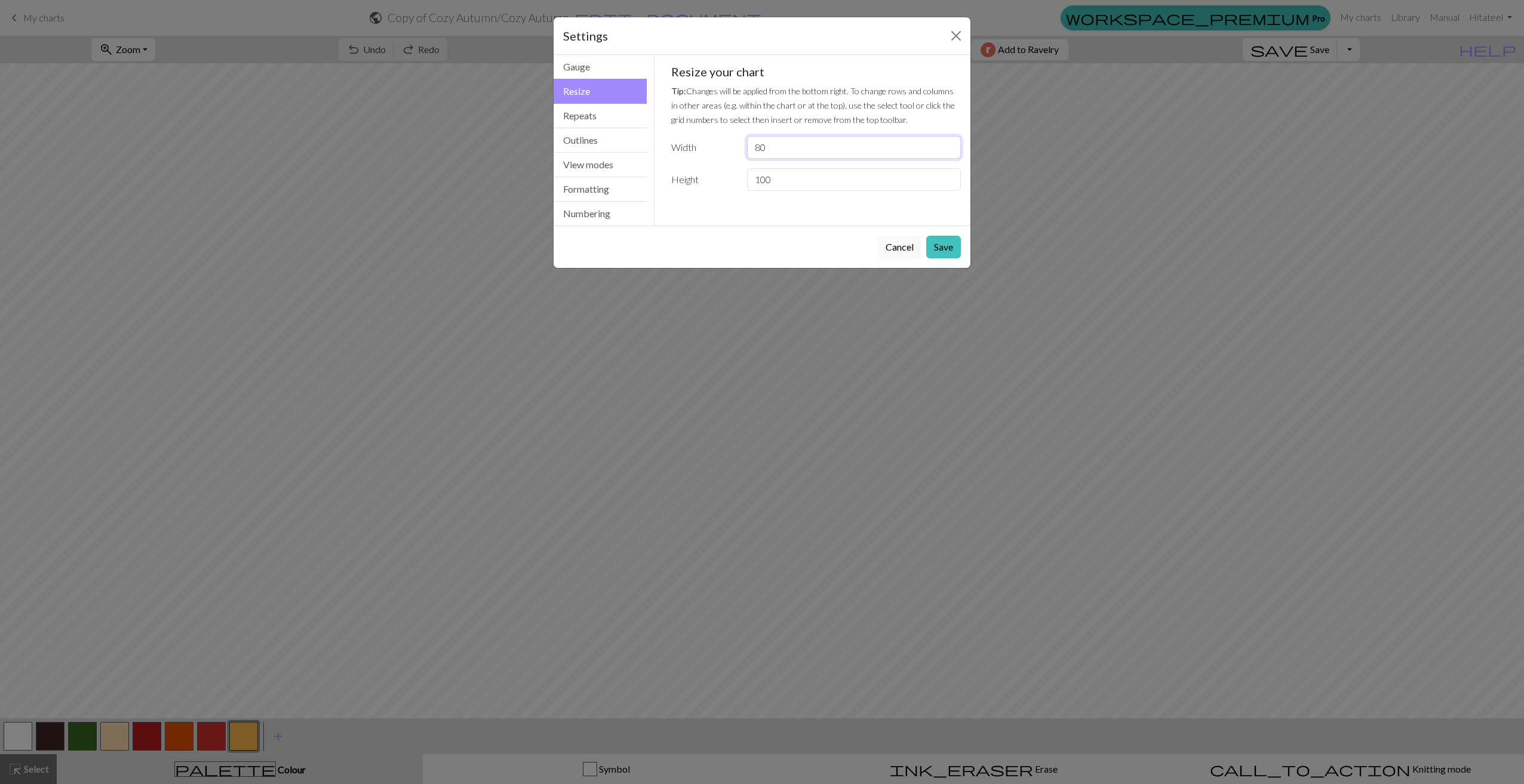
drag, startPoint x: 790, startPoint y: 145, endPoint x: 743, endPoint y: 149, distance: 47.2
click at [743, 149] on div "80" at bounding box center [854, 147] width 228 height 23
type input "40"
click at [751, 217] on div "Gauge Tip: Set your gauge to change the stitch distortion in your chart. This w…" at bounding box center [816, 140] width 324 height 171
click at [932, 242] on button "Save" at bounding box center [944, 247] width 35 height 23
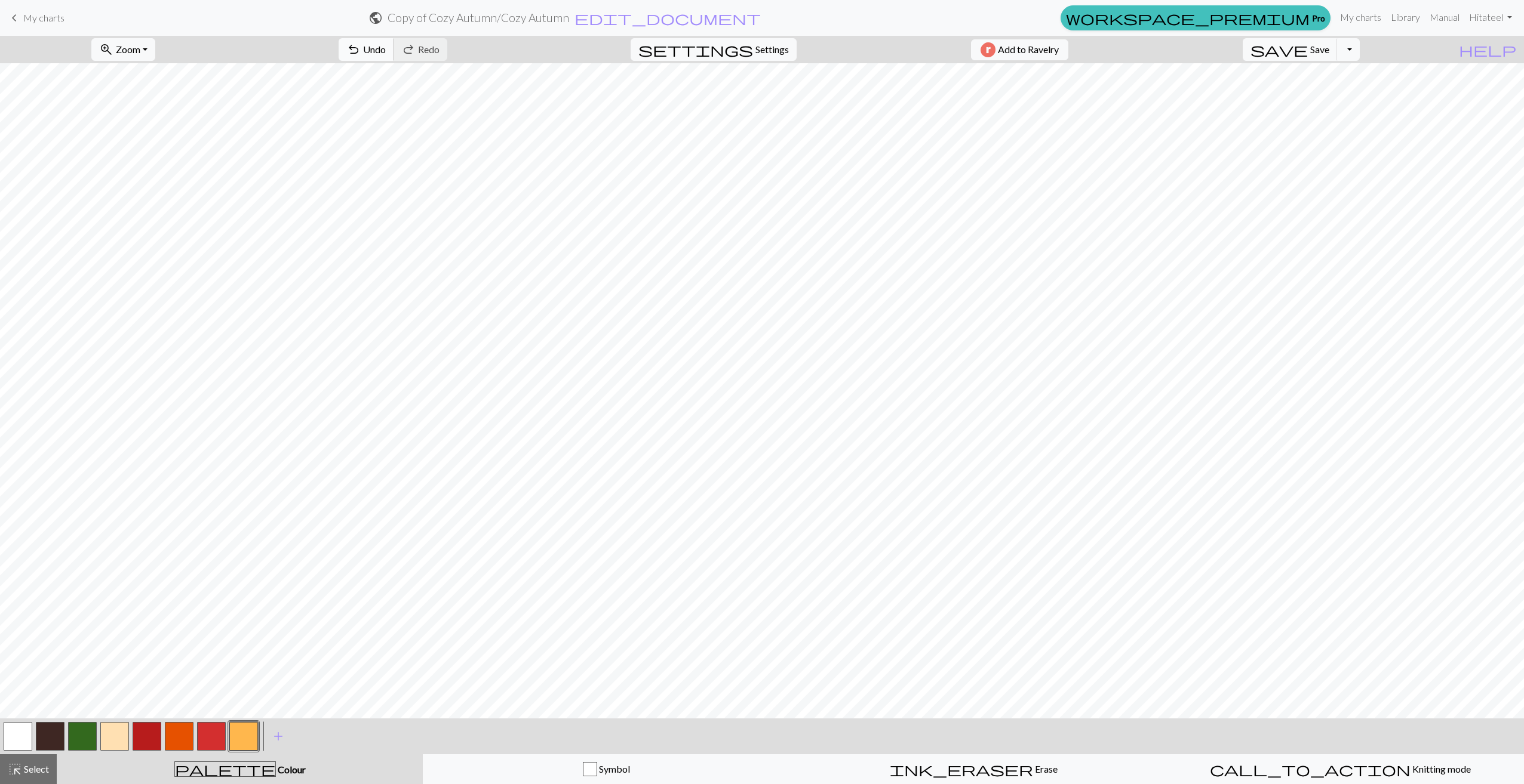
click at [386, 52] on span "Undo" at bounding box center [374, 49] width 23 height 11
click at [755, 40] on button "settings Settings" at bounding box center [713, 50] width 166 height 23
select select "flat"
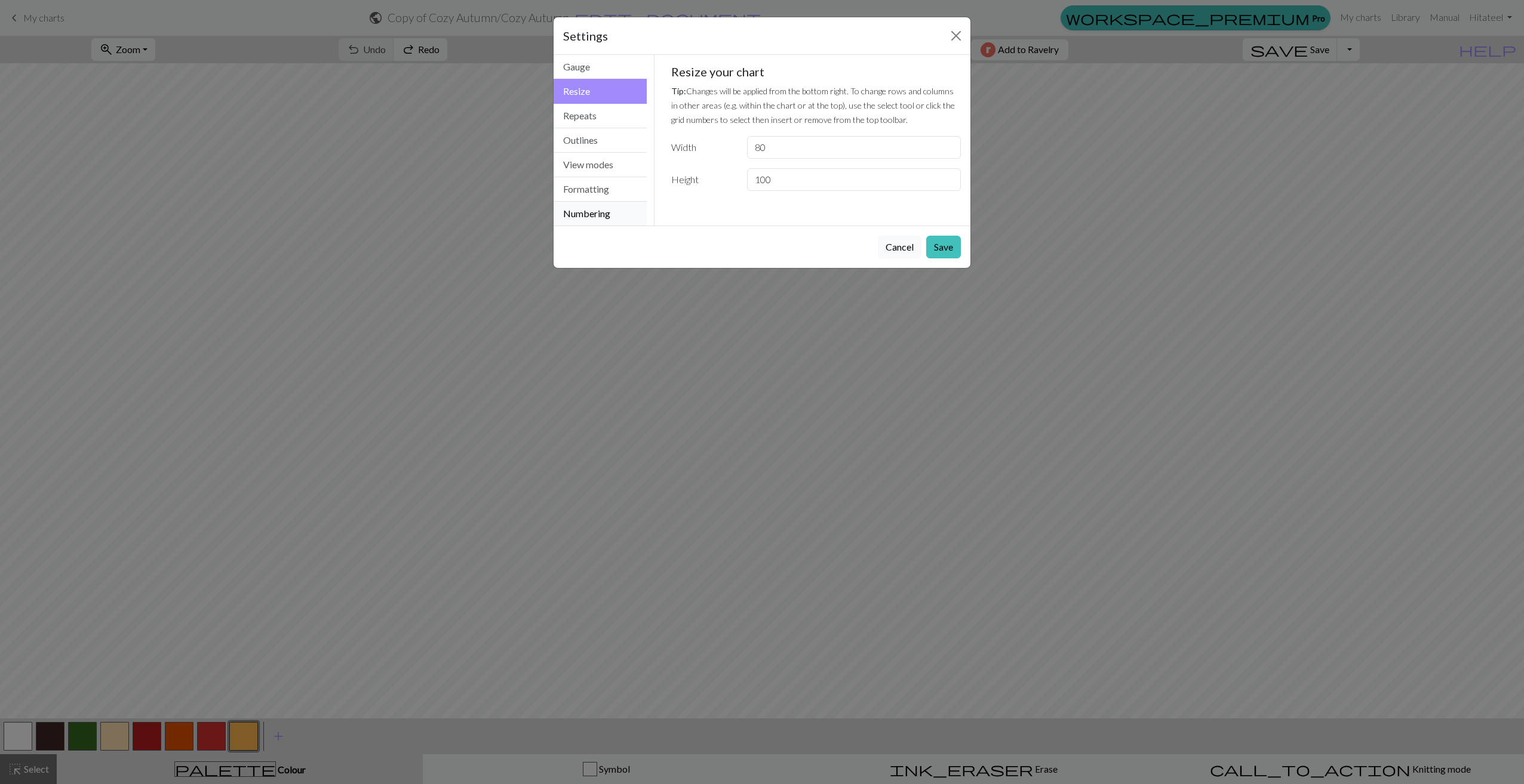
click at [603, 213] on button "Numbering" at bounding box center [600, 214] width 93 height 24
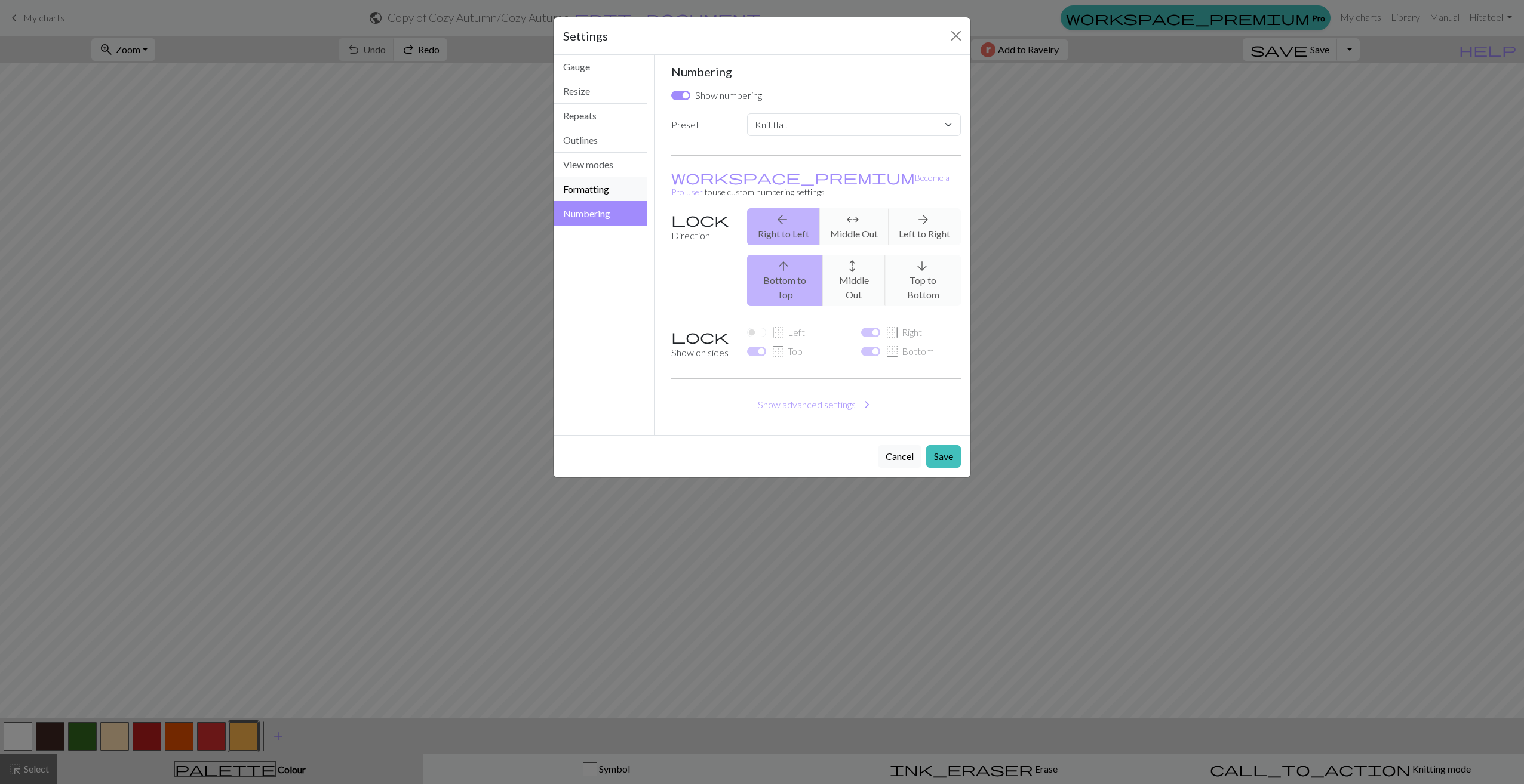
click at [622, 190] on button "Formatting" at bounding box center [600, 189] width 93 height 25
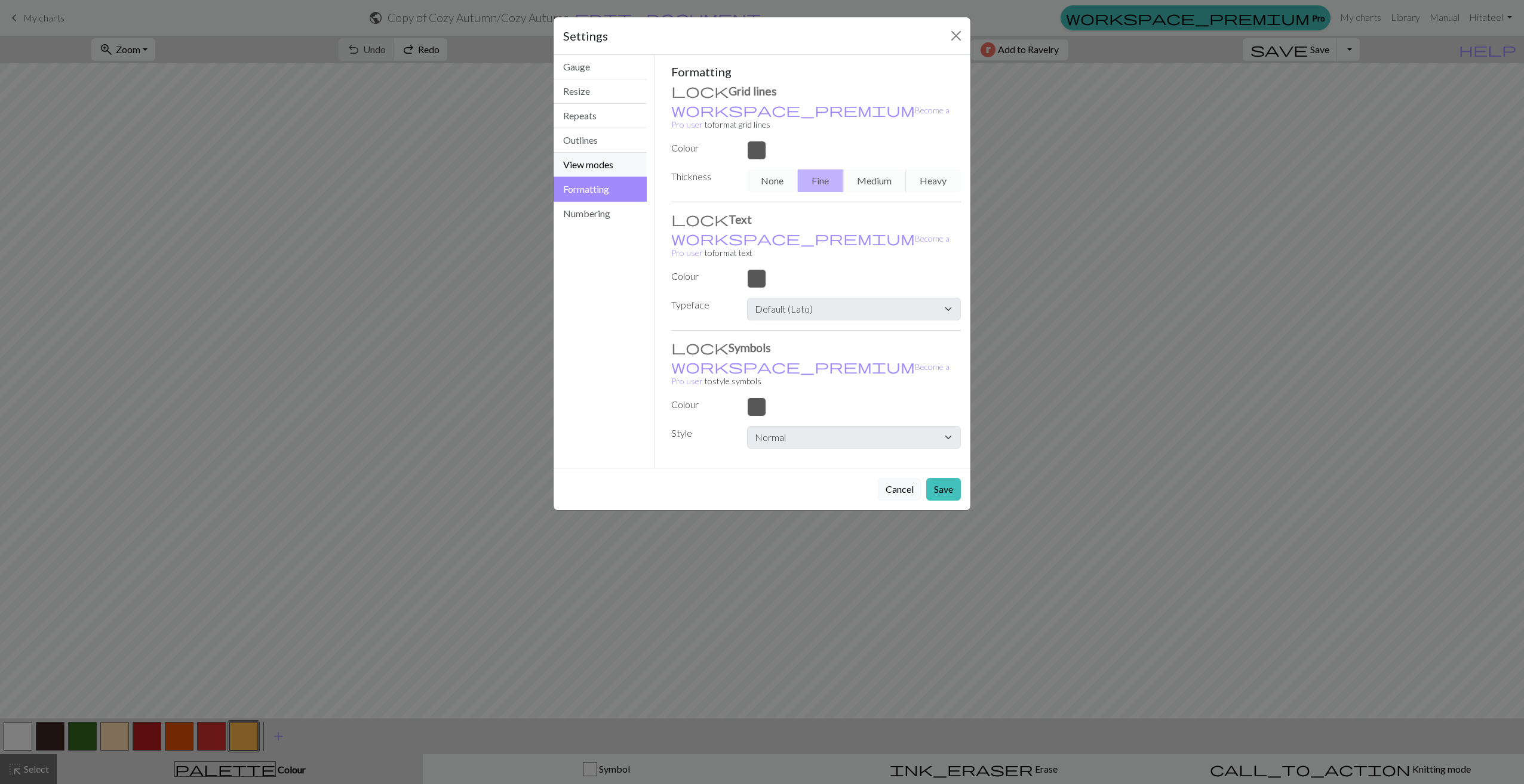
click at [604, 162] on button "View modes" at bounding box center [600, 165] width 93 height 25
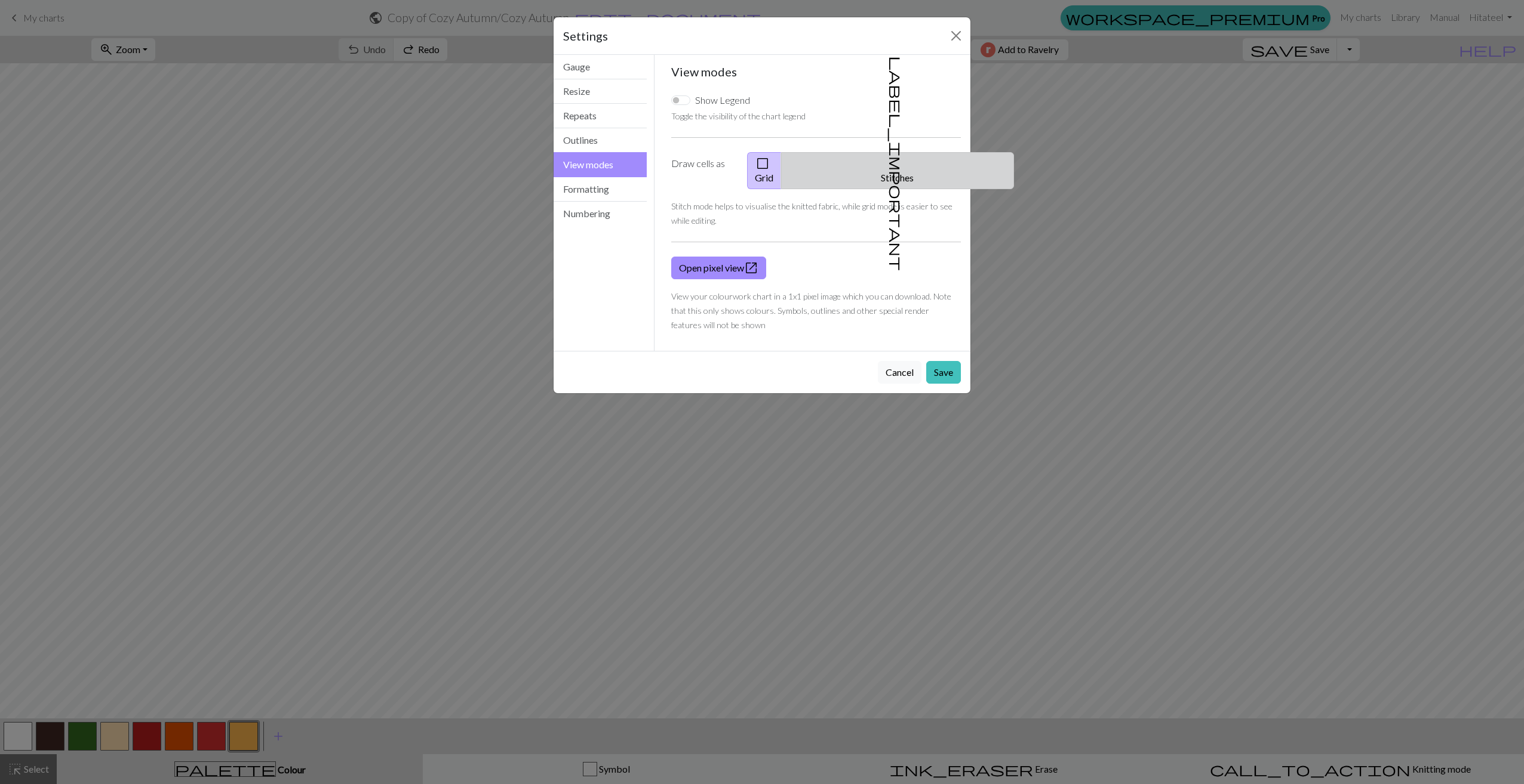
click at [892, 163] on span "label_important" at bounding box center [896, 163] width 17 height 215
click at [599, 146] on button "Outlines" at bounding box center [600, 141] width 93 height 25
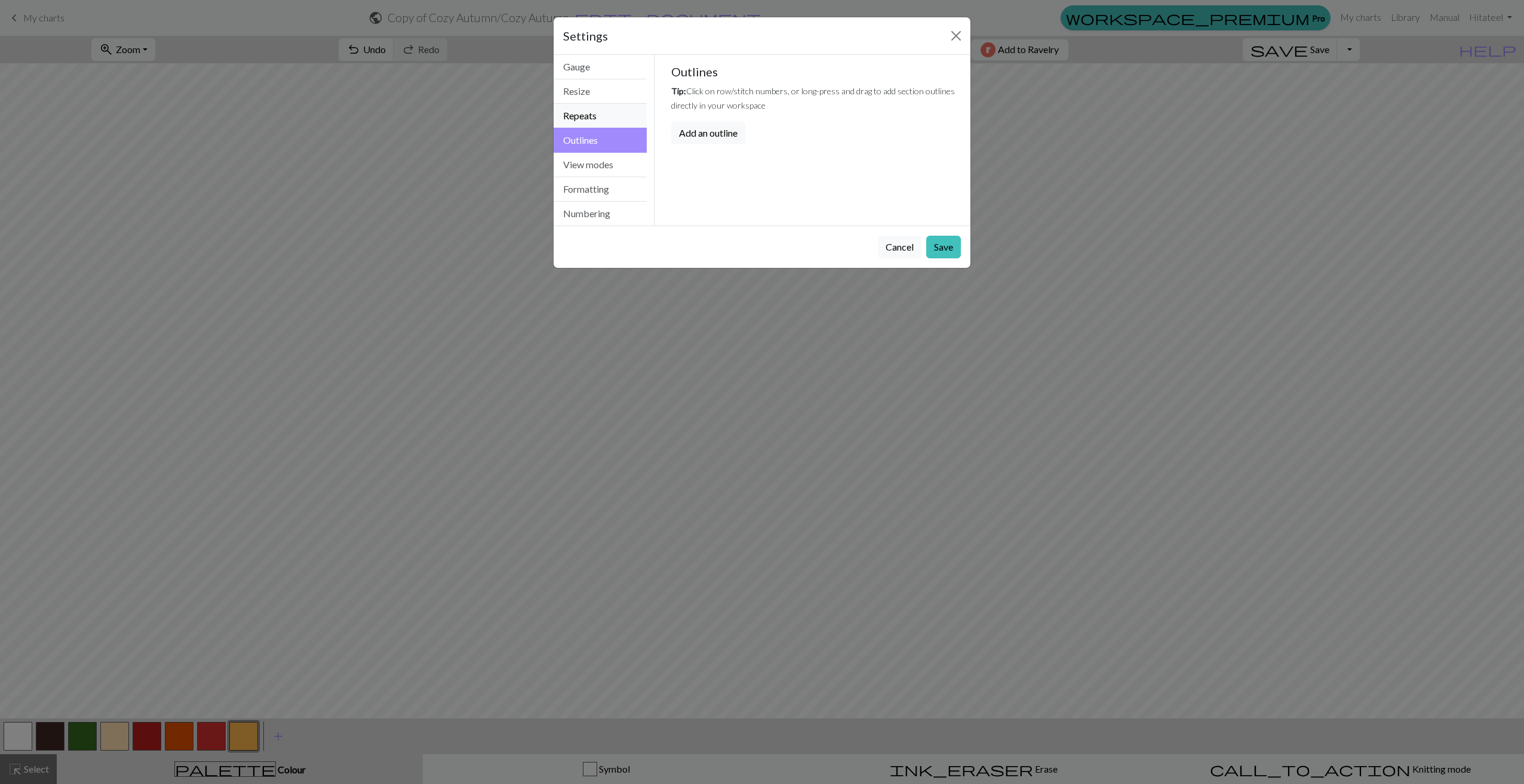
click at [592, 112] on button "Repeats" at bounding box center [600, 116] width 93 height 25
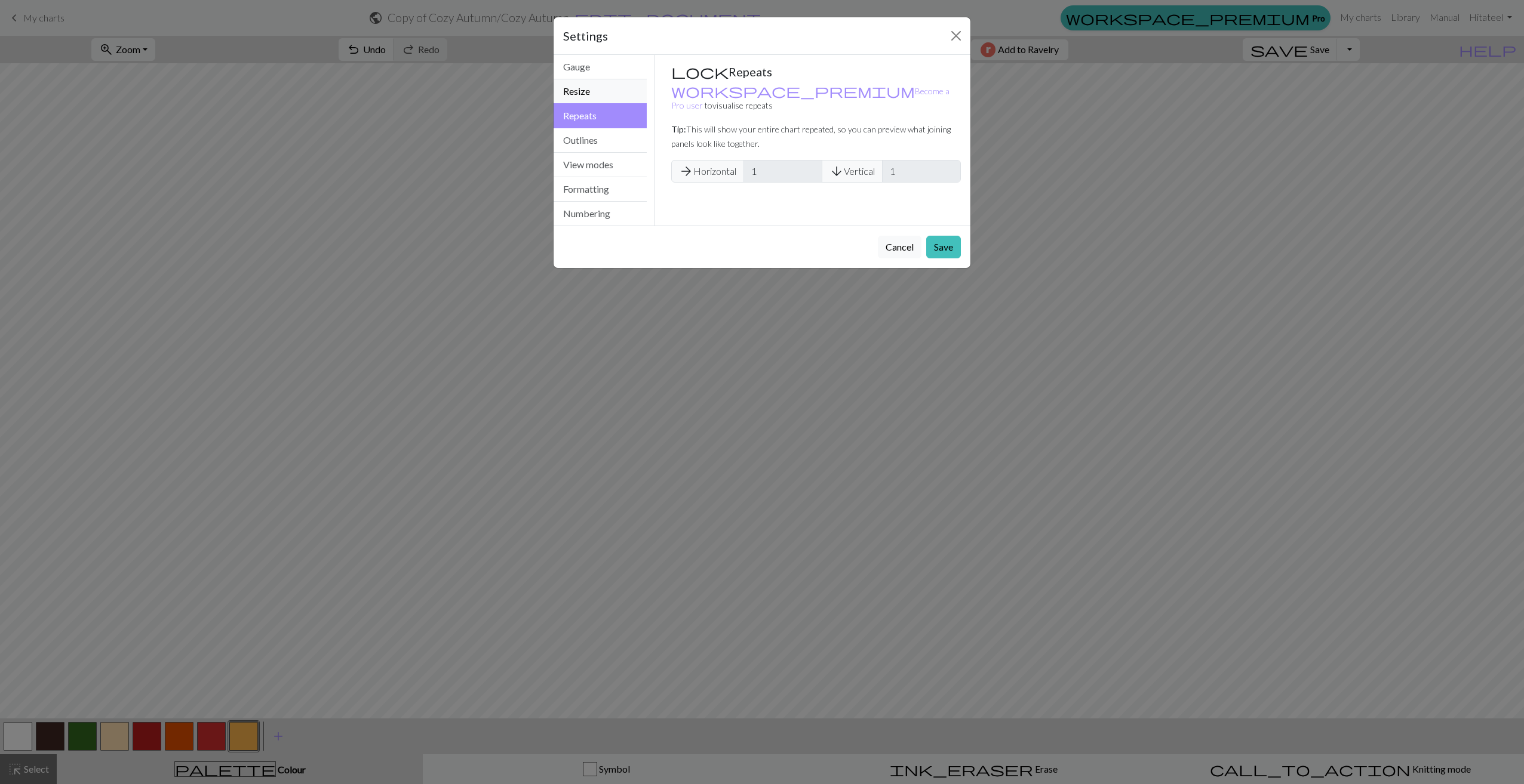
click at [596, 94] on button "Resize" at bounding box center [600, 92] width 93 height 25
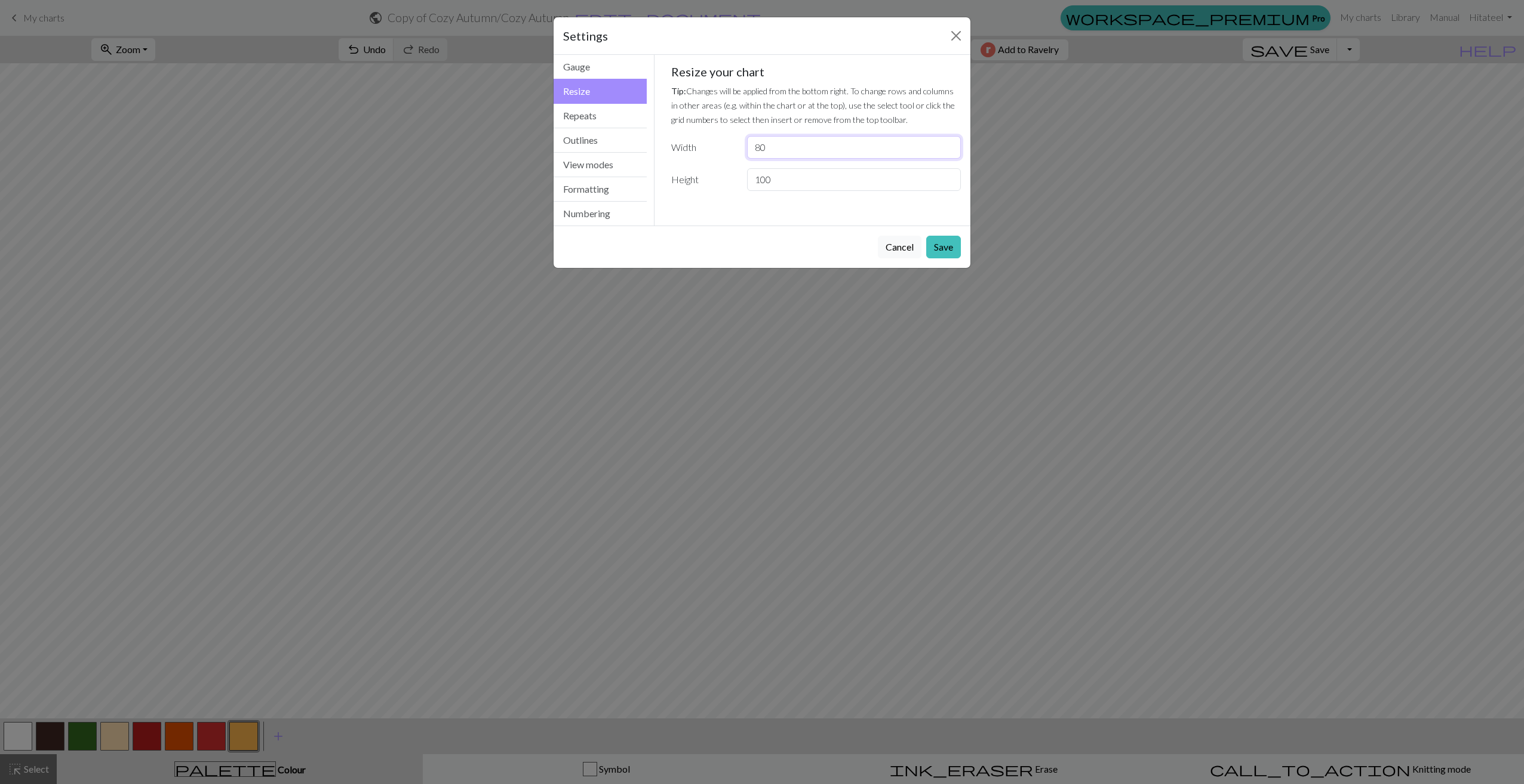
drag, startPoint x: 756, startPoint y: 149, endPoint x: 784, endPoint y: 151, distance: 28.1
click at [784, 151] on input "80" at bounding box center [853, 147] width 214 height 23
click at [783, 149] on input "80" at bounding box center [853, 147] width 214 height 23
click at [933, 250] on button "Save" at bounding box center [944, 247] width 35 height 23
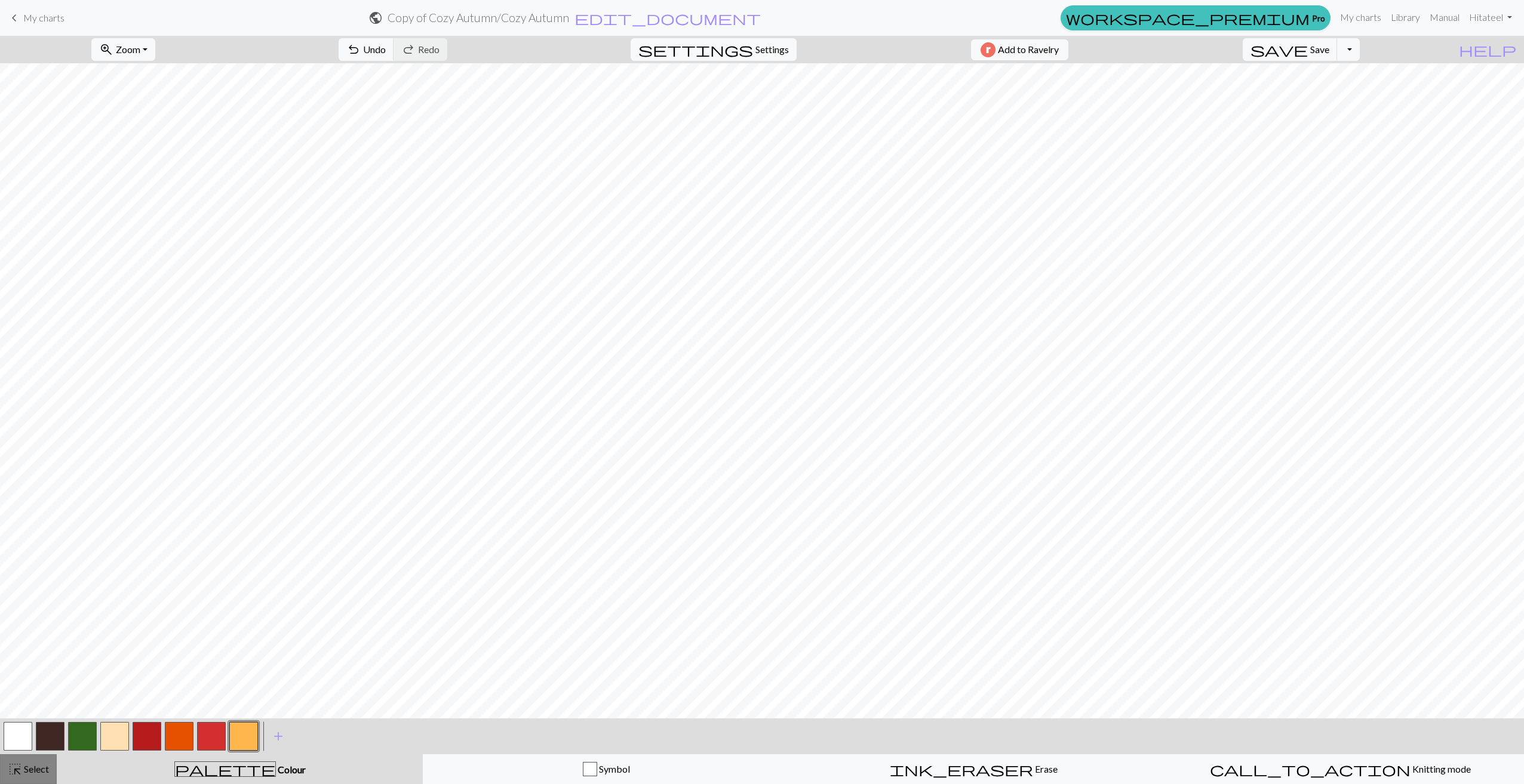
click at [23, 761] on button "highlight_alt Select Select" at bounding box center [28, 769] width 57 height 30
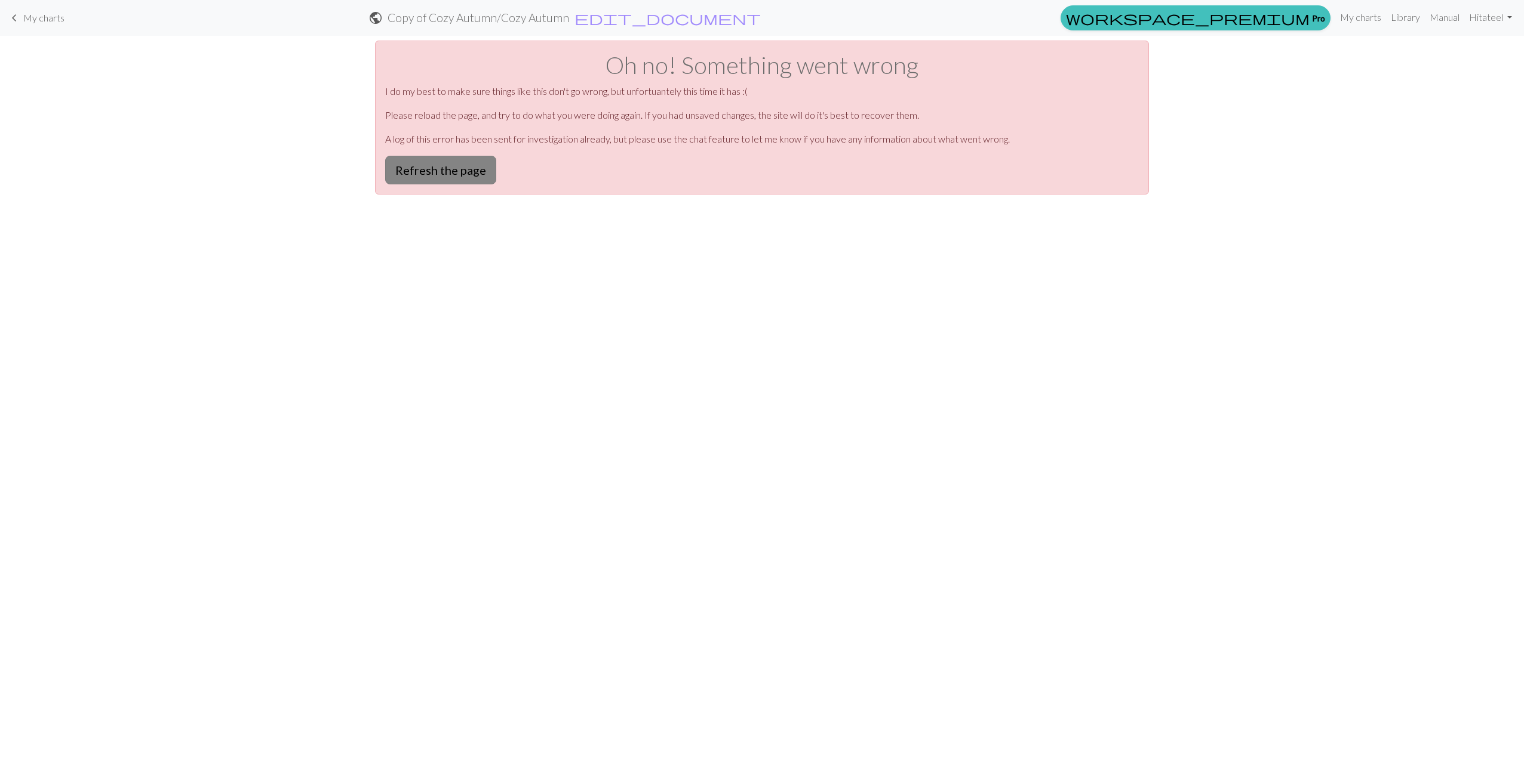
click at [405, 173] on button "Refresh the page" at bounding box center [441, 170] width 111 height 29
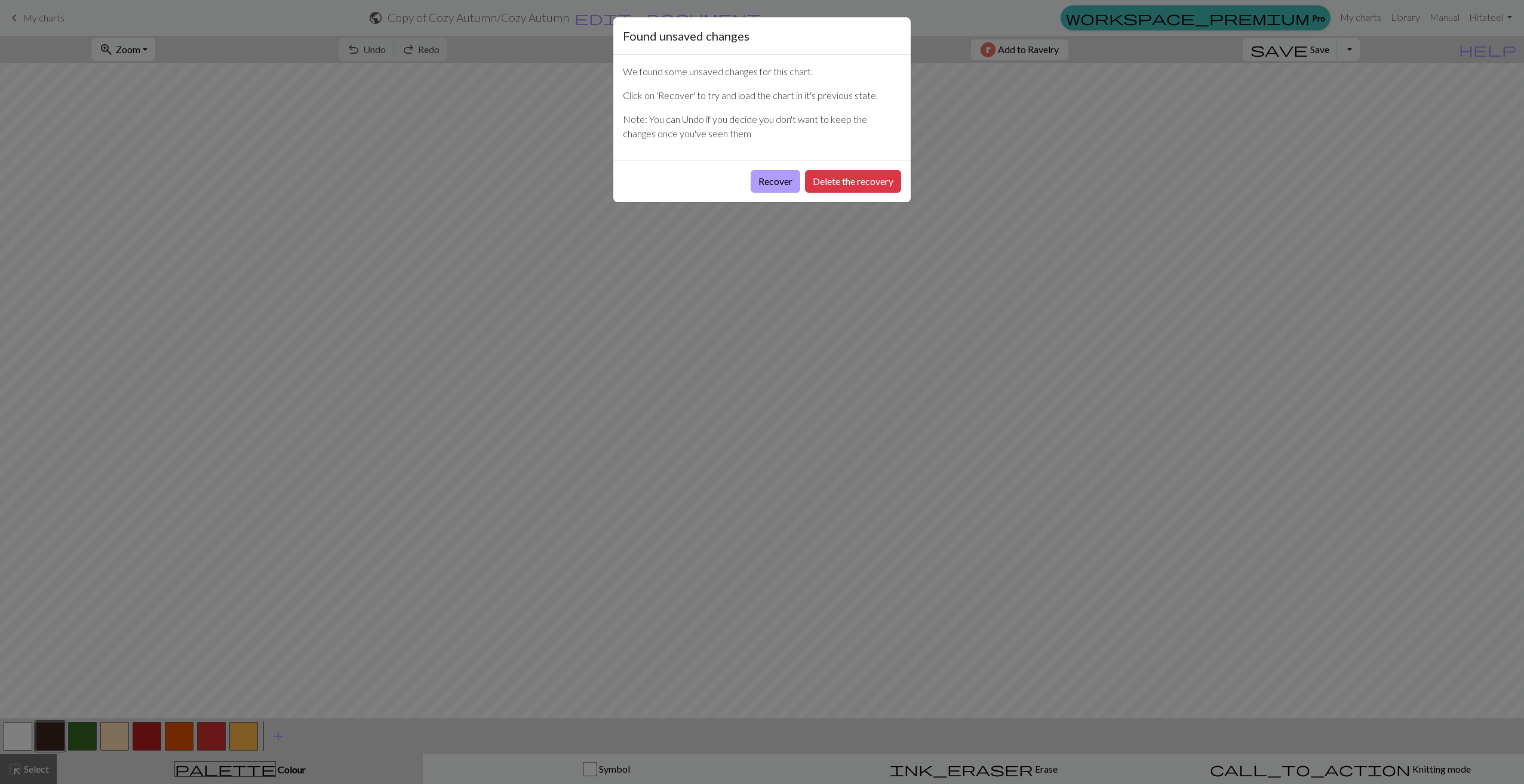
click at [786, 181] on button "Recover" at bounding box center [776, 181] width 50 height 23
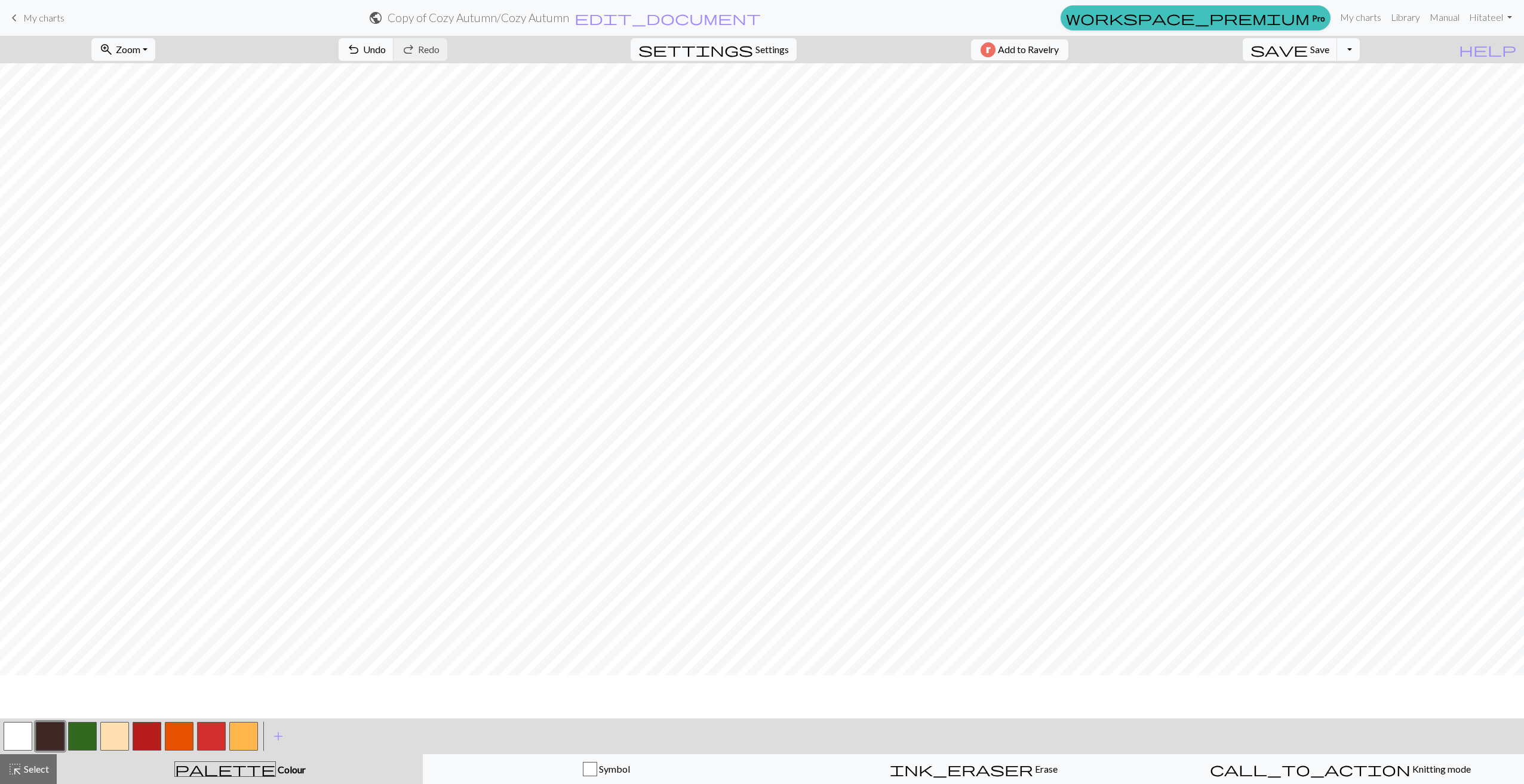
scroll to position [119, 0]
click at [279, 738] on span "add" at bounding box center [278, 736] width 14 height 17
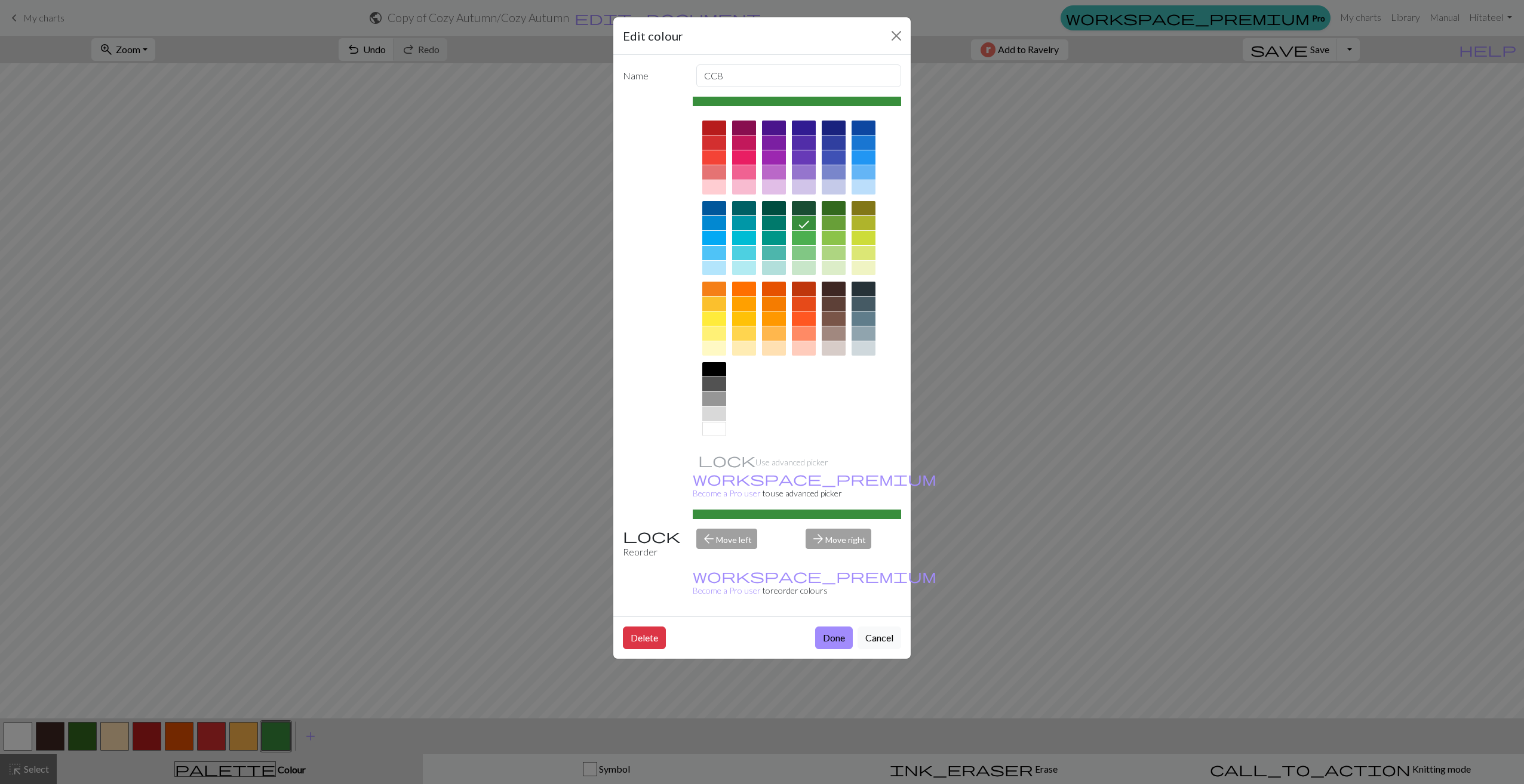
click at [836, 224] on div at bounding box center [834, 223] width 24 height 14
click at [828, 627] on button "Done" at bounding box center [834, 638] width 38 height 23
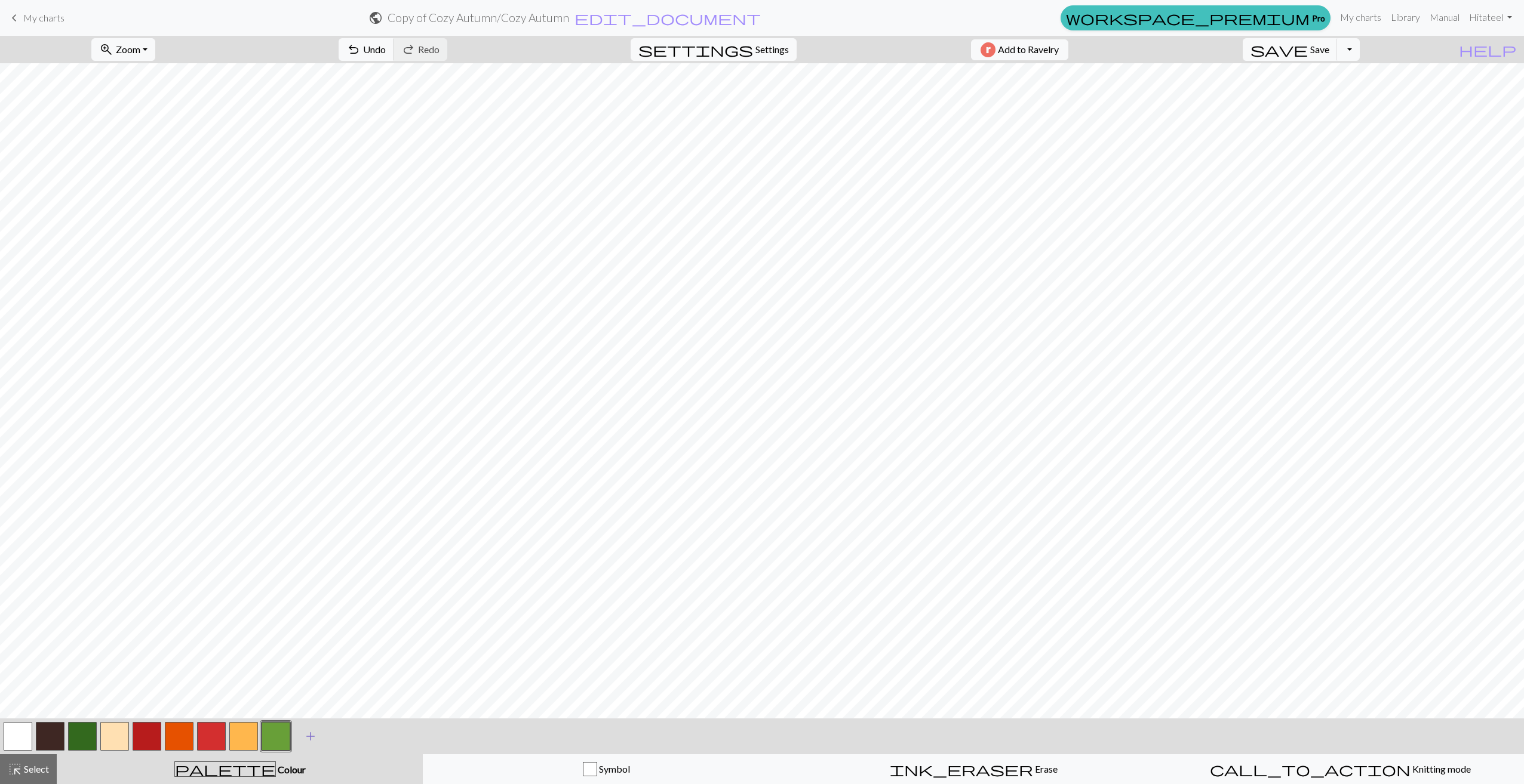
click at [309, 738] on span "add" at bounding box center [310, 736] width 14 height 17
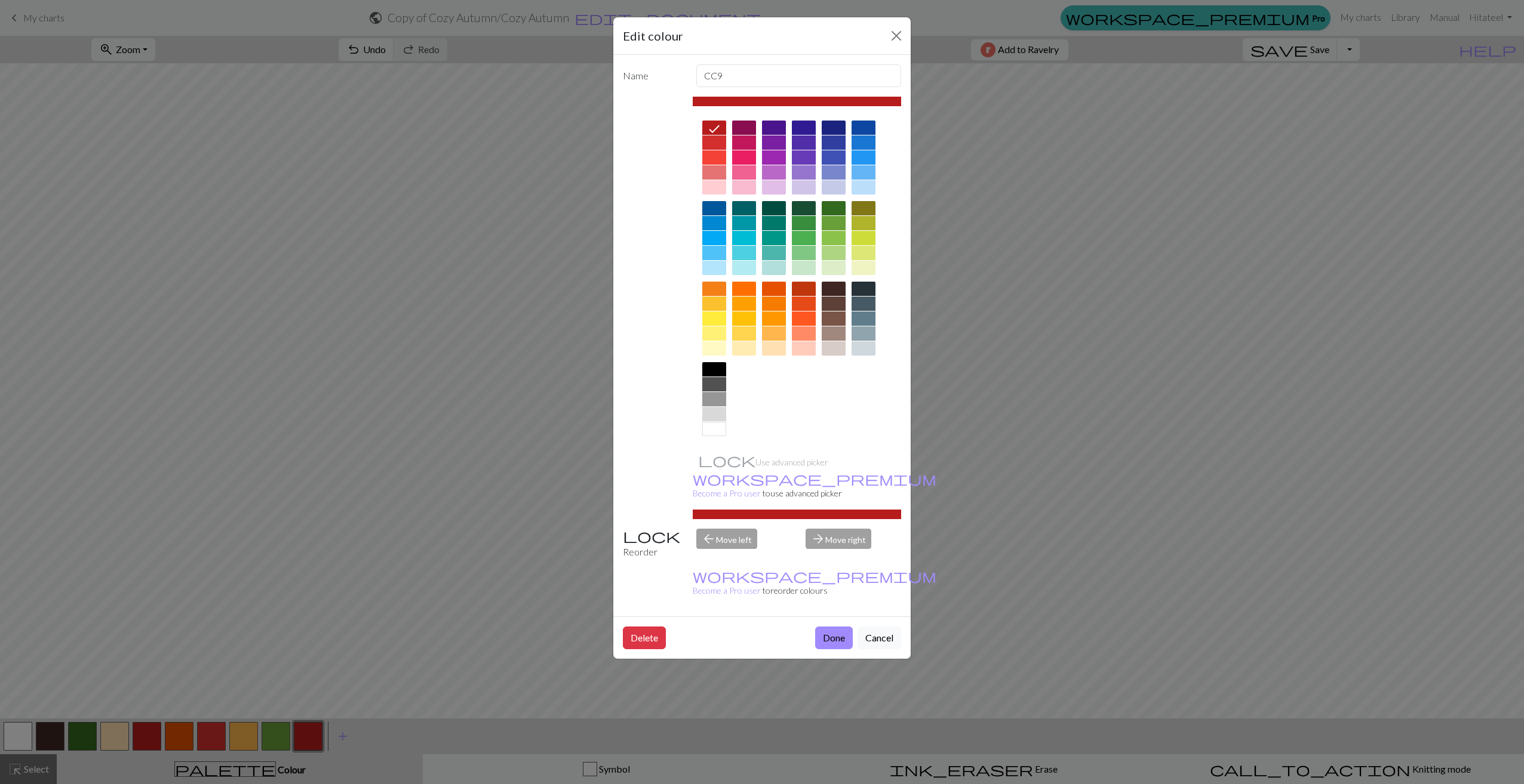
click at [866, 222] on div at bounding box center [863, 223] width 24 height 14
click at [826, 627] on button "Done" at bounding box center [834, 638] width 38 height 23
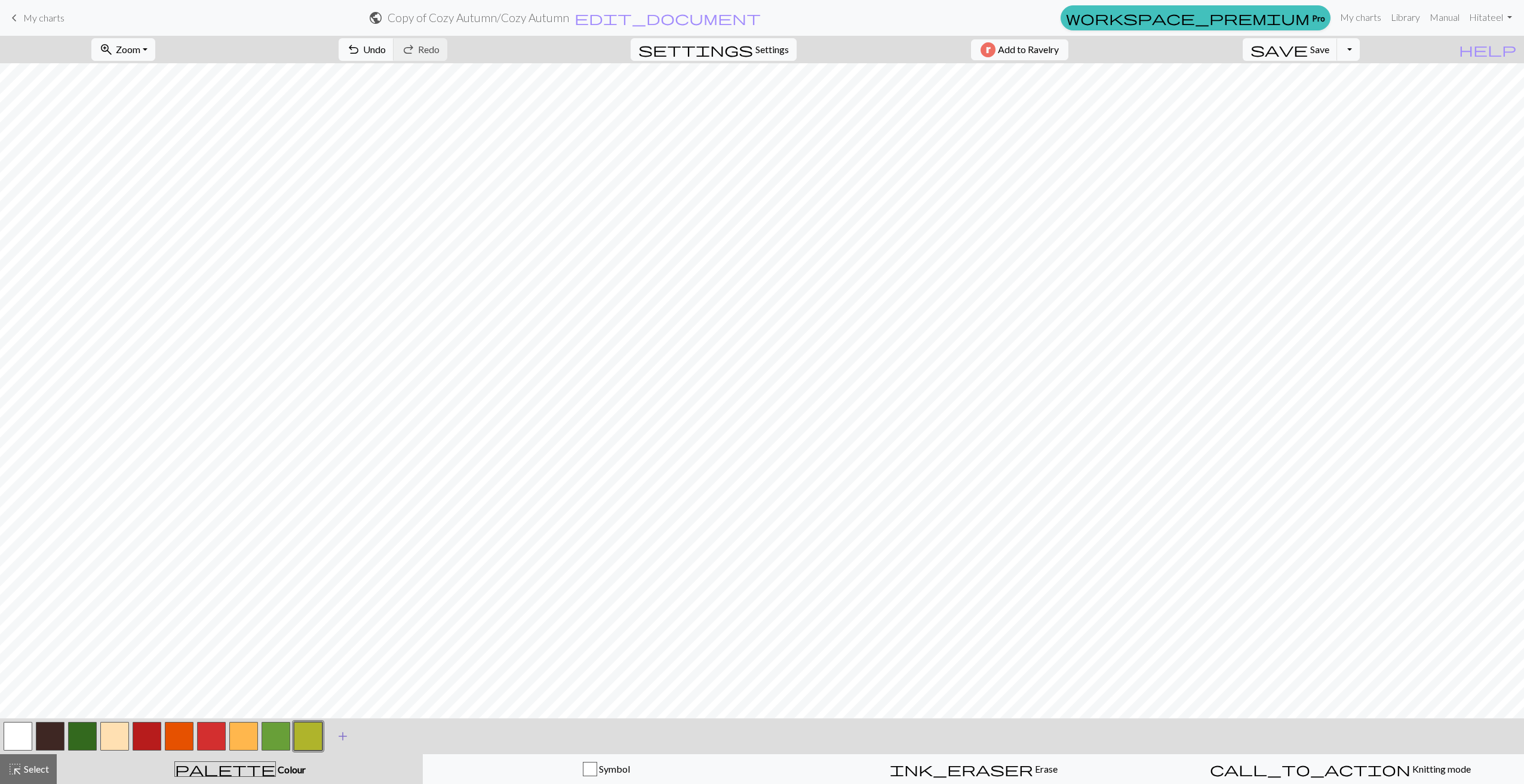
click at [345, 740] on span "add" at bounding box center [342, 736] width 14 height 17
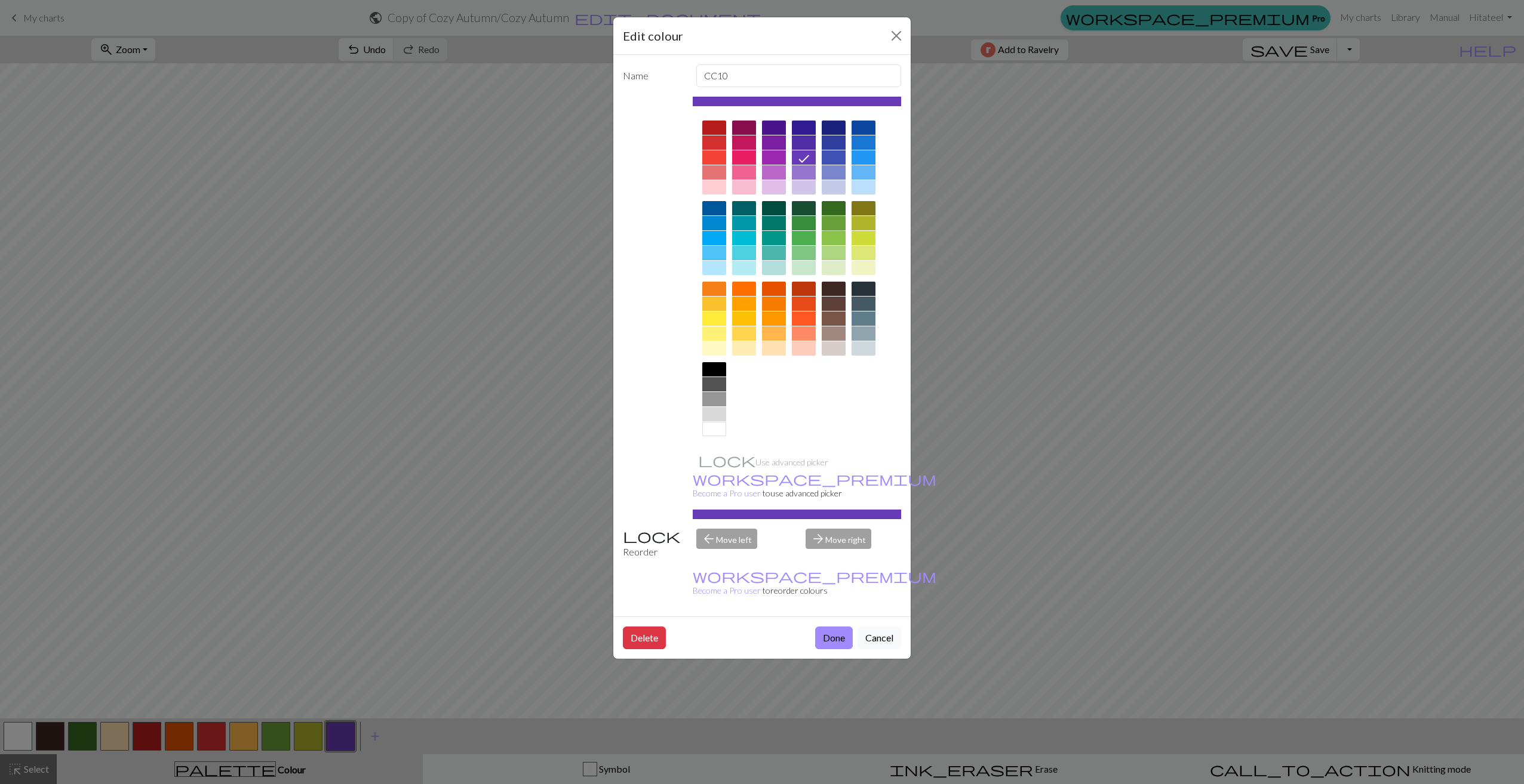
click at [839, 223] on div at bounding box center [834, 223] width 24 height 14
click at [822, 627] on button "Done" at bounding box center [834, 638] width 38 height 23
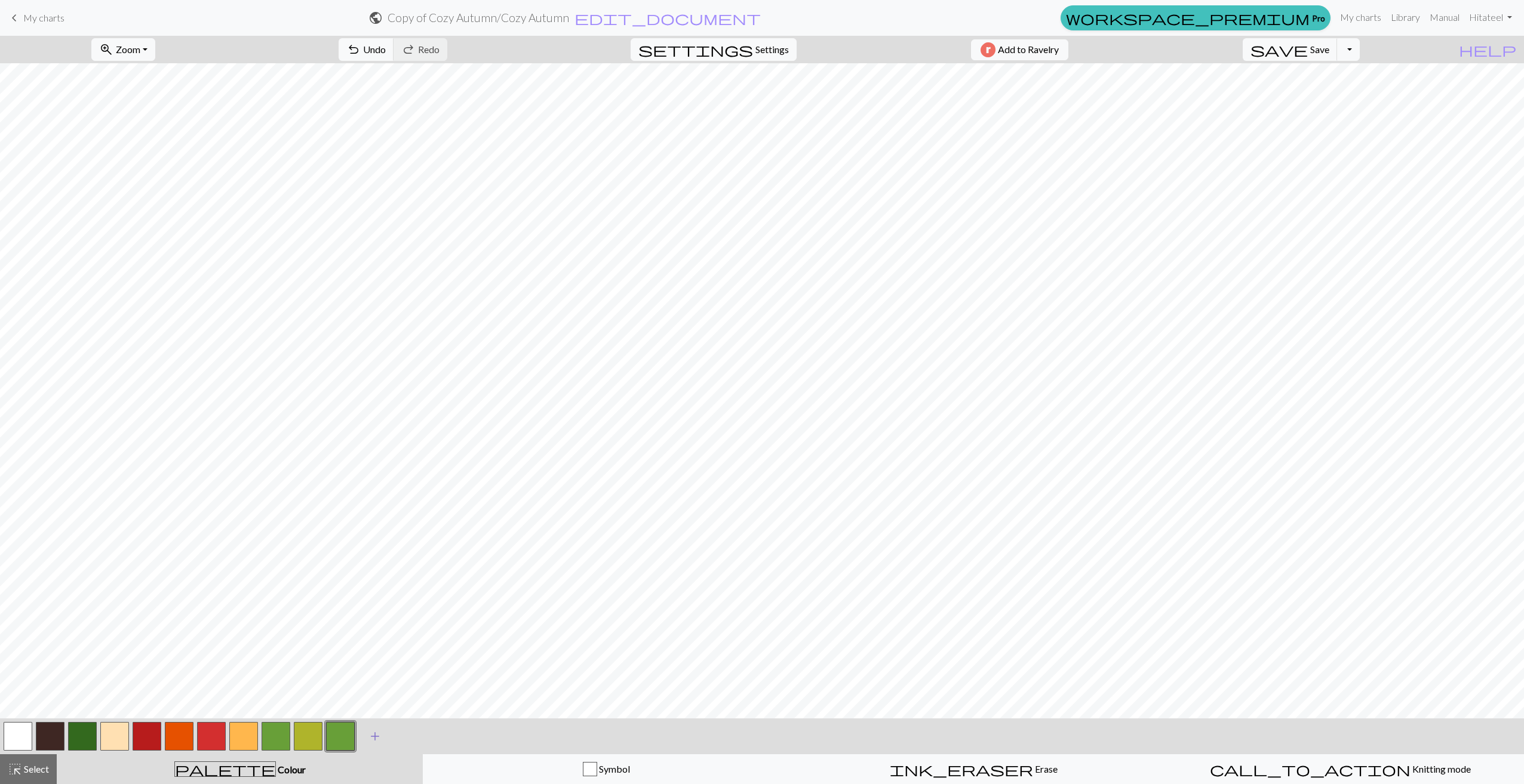
click at [372, 739] on span "add" at bounding box center [374, 736] width 14 height 17
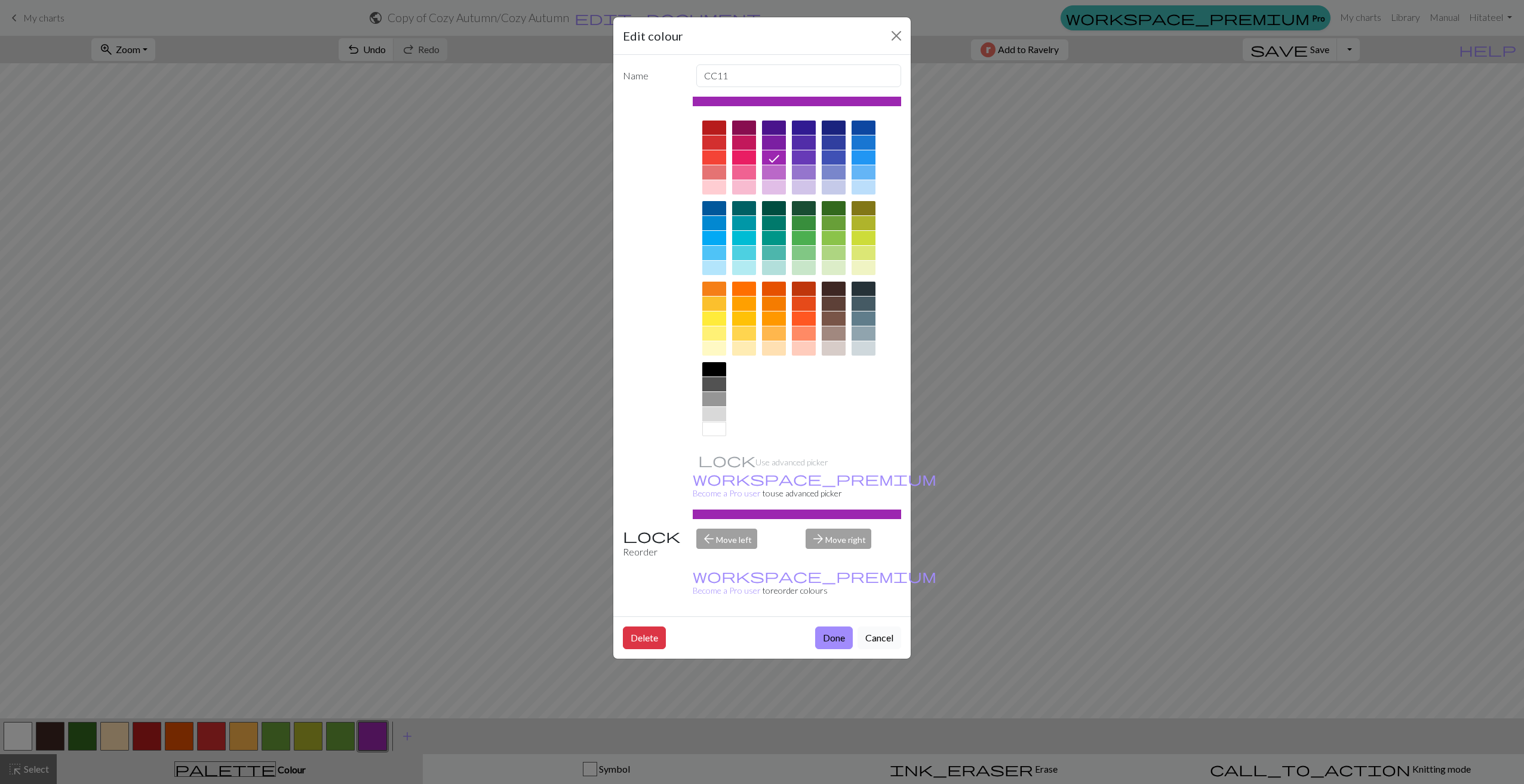
click at [874, 627] on button "Cancel" at bounding box center [879, 638] width 44 height 23
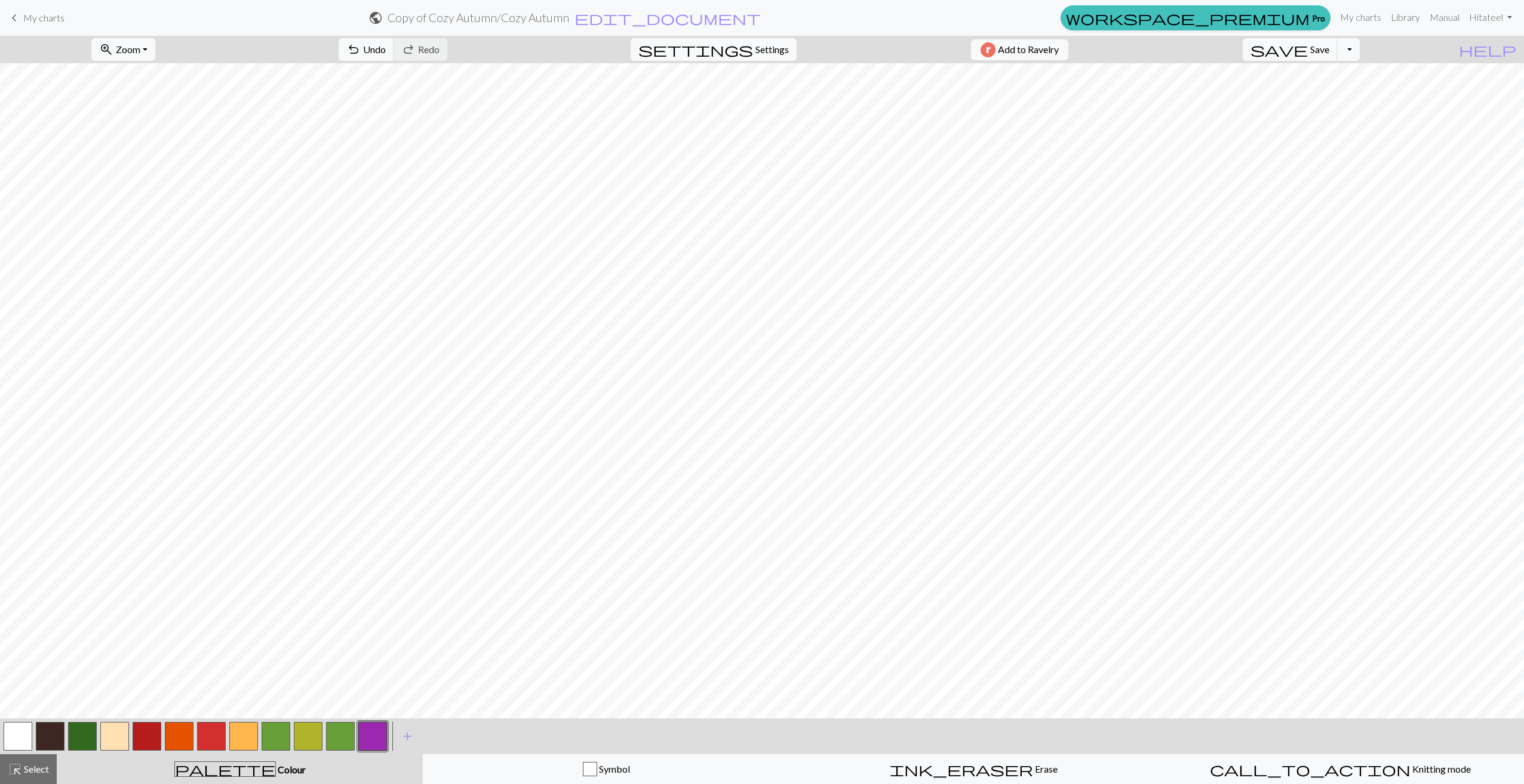
click at [152, 738] on button "button" at bounding box center [147, 736] width 29 height 29
click at [111, 733] on button "button" at bounding box center [115, 736] width 29 height 29
click at [240, 736] on button "button" at bounding box center [243, 736] width 29 height 29
click at [386, 51] on span "Undo" at bounding box center [374, 49] width 23 height 11
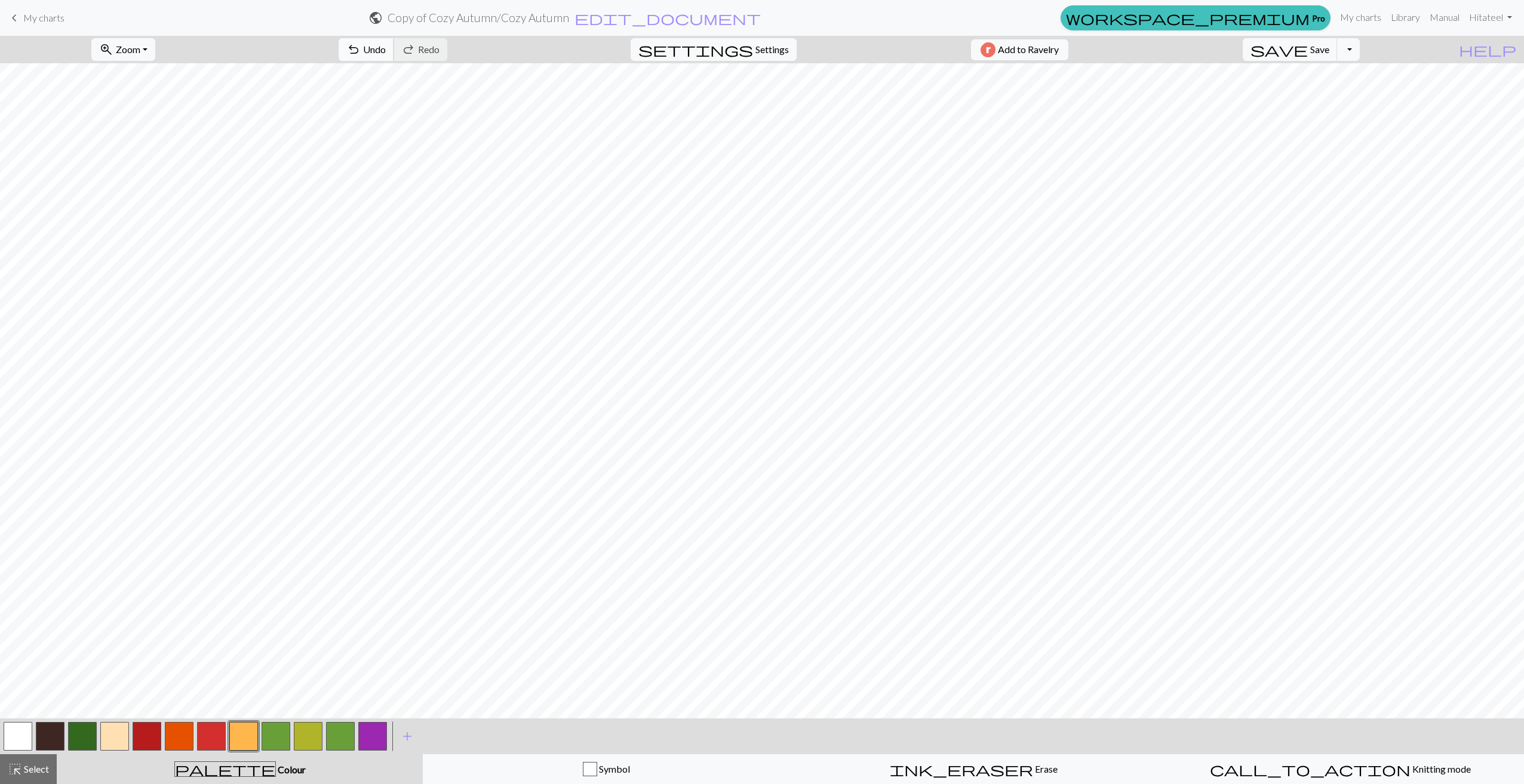
click at [386, 51] on span "Undo" at bounding box center [374, 49] width 23 height 11
click at [360, 47] on span "undo" at bounding box center [353, 50] width 14 height 17
click at [394, 50] on button "undo Undo Undo" at bounding box center [366, 50] width 56 height 23
click at [394, 42] on button "undo Undo Undo" at bounding box center [366, 50] width 56 height 23
click at [386, 48] on span "Undo" at bounding box center [374, 49] width 23 height 11
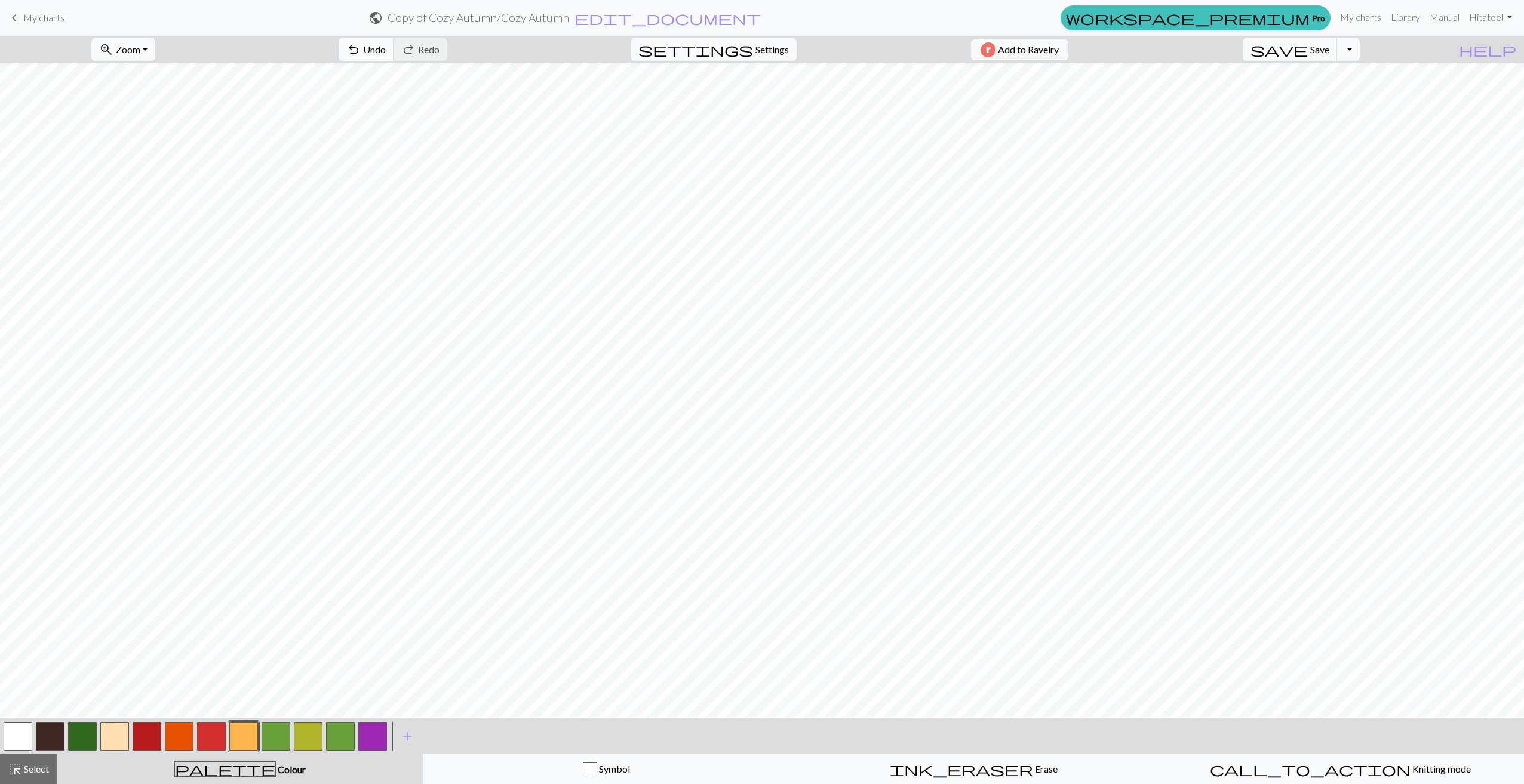
click at [386, 47] on span "Undo" at bounding box center [374, 49] width 23 height 11
click at [115, 740] on button "button" at bounding box center [115, 736] width 29 height 29
click at [410, 736] on span "add" at bounding box center [407, 736] width 14 height 17
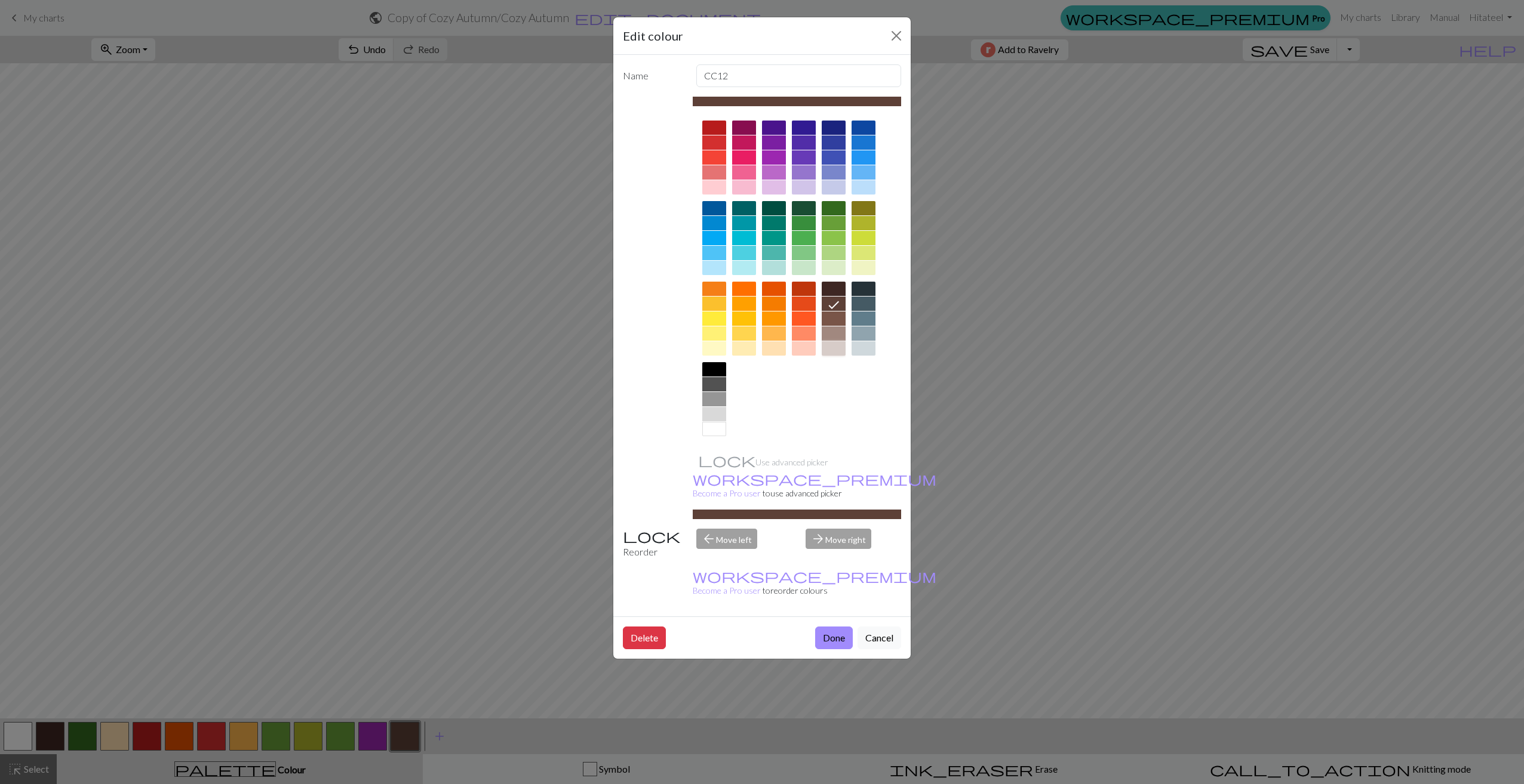
click at [831, 343] on div at bounding box center [834, 348] width 24 height 14
click at [723, 430] on div at bounding box center [714, 428] width 24 height 14
click at [891, 627] on button "Cancel" at bounding box center [879, 638] width 44 height 23
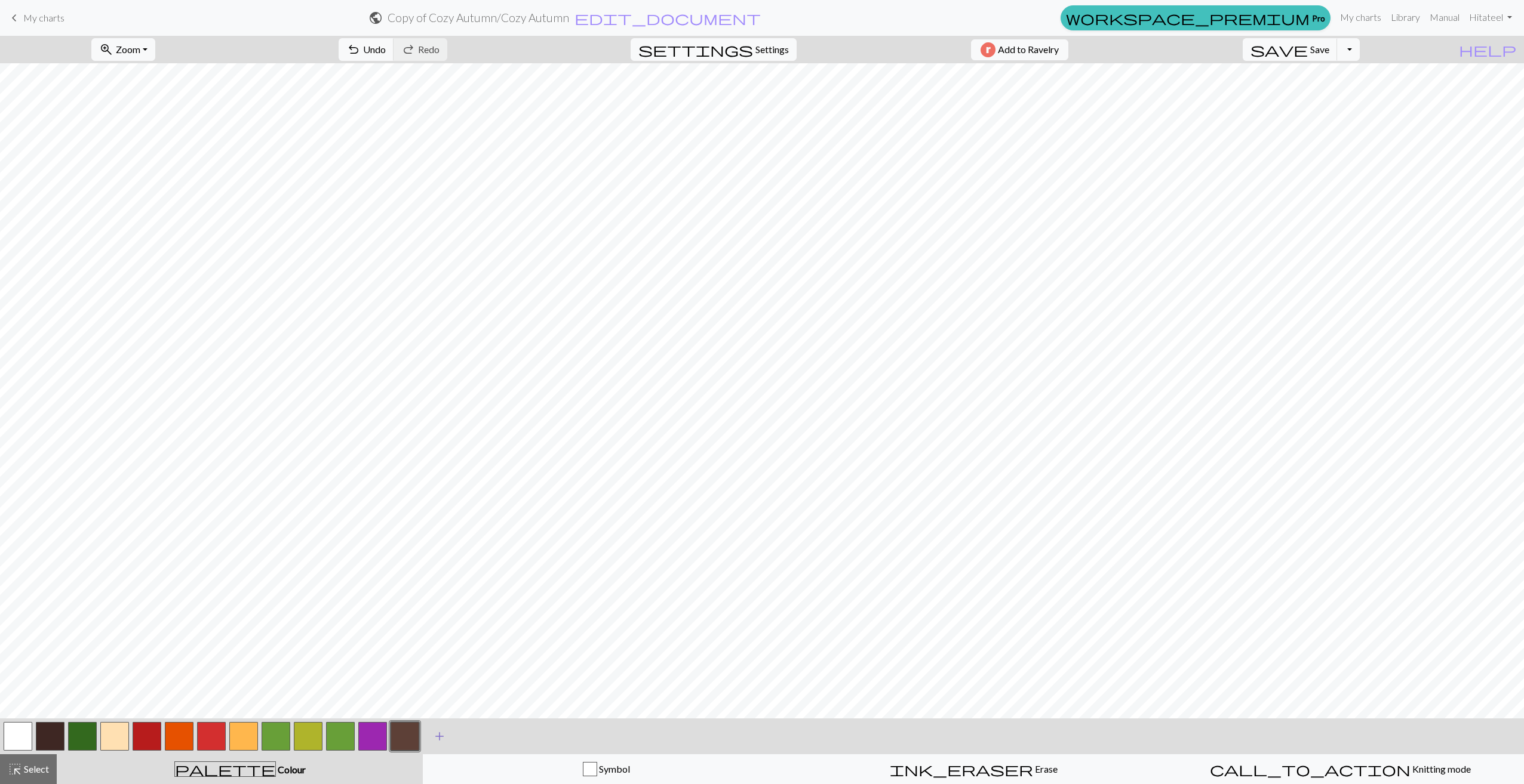
click at [438, 737] on span "add" at bounding box center [439, 736] width 14 height 17
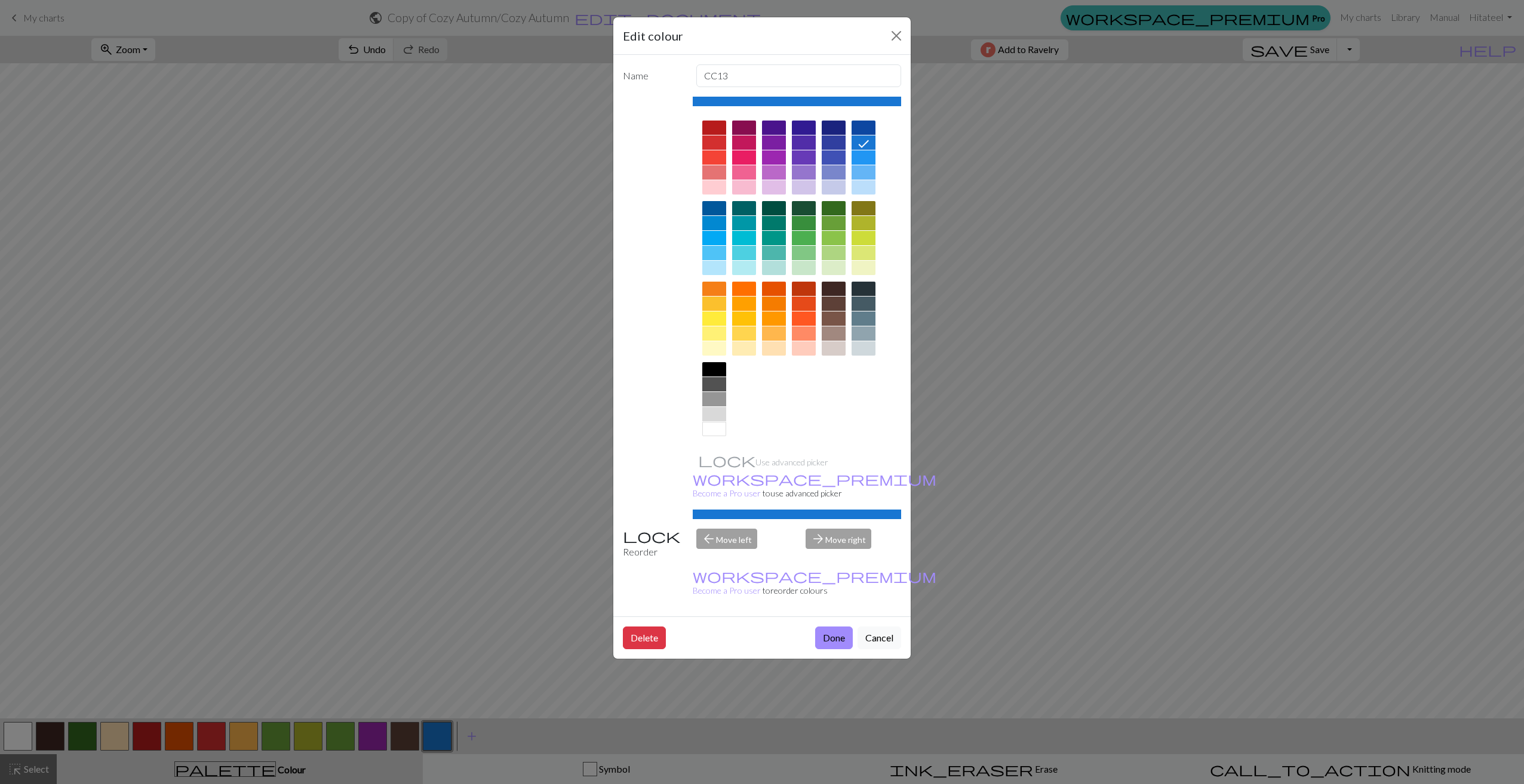
click at [841, 206] on div at bounding box center [834, 208] width 24 height 14
click at [825, 627] on button "Done" at bounding box center [834, 638] width 38 height 23
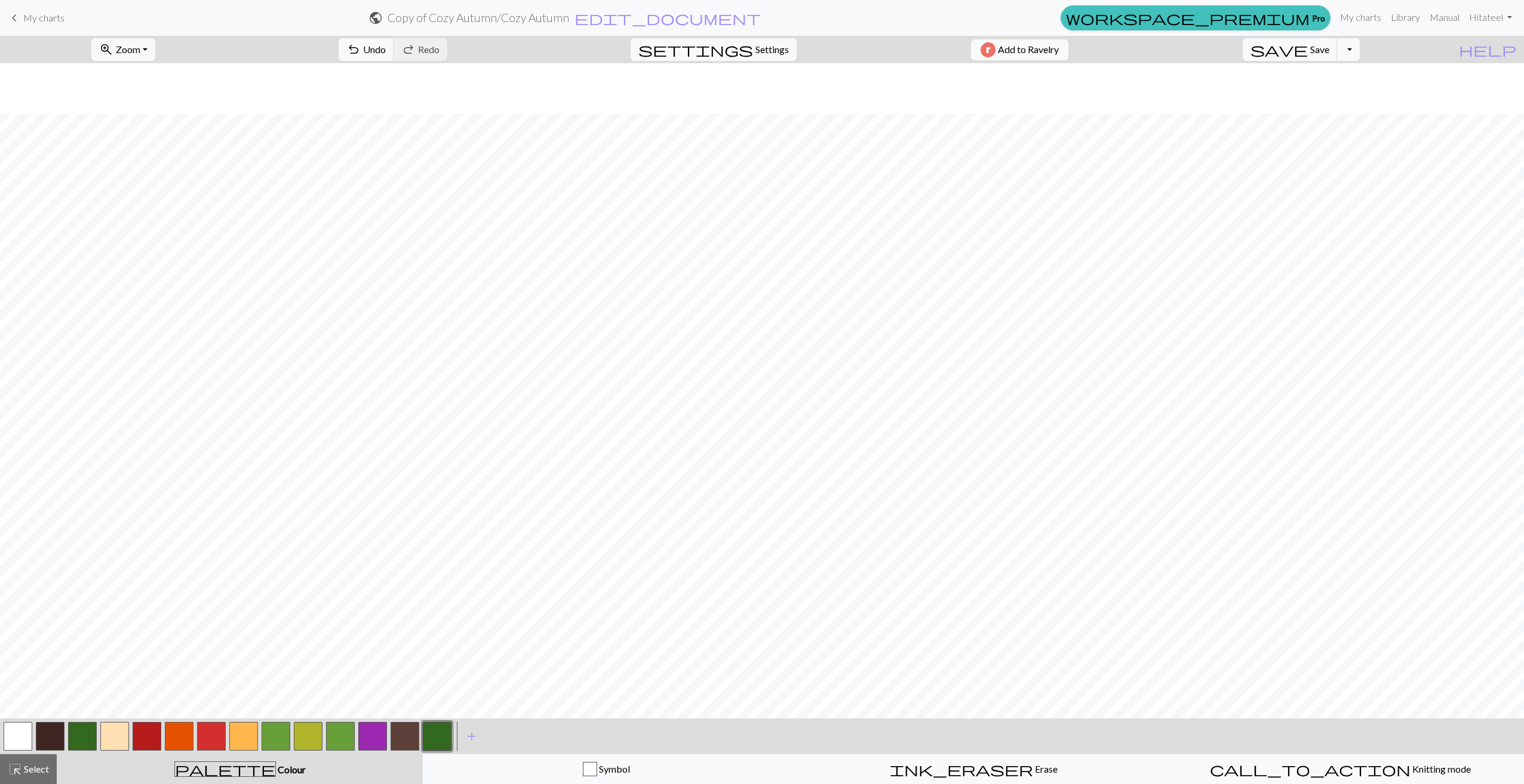
scroll to position [418, 0]
click at [145, 734] on button "button" at bounding box center [147, 736] width 29 height 29
click at [177, 732] on button "button" at bounding box center [179, 736] width 29 height 29
click at [151, 736] on button "button" at bounding box center [147, 736] width 29 height 29
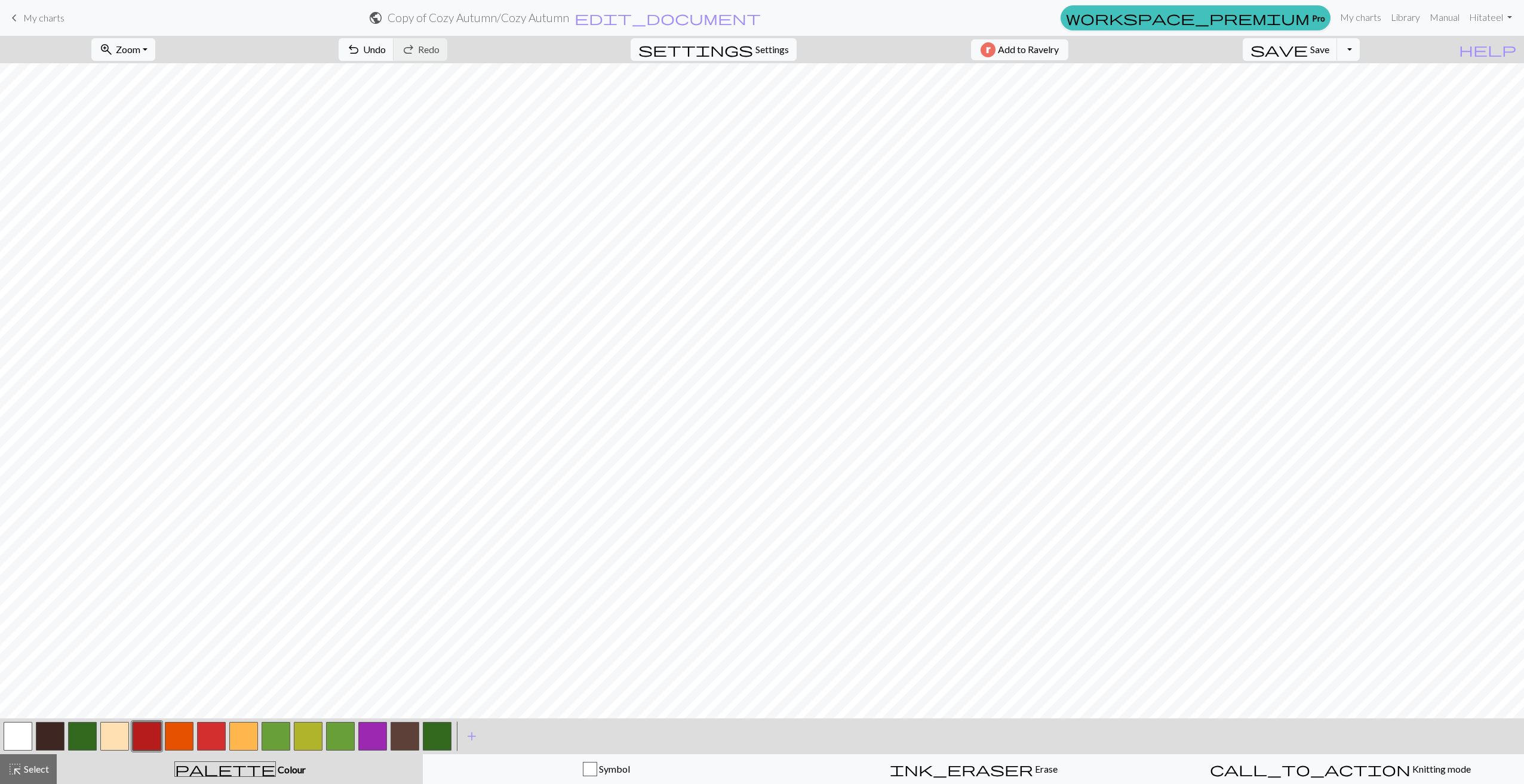
click at [248, 731] on button "button" at bounding box center [243, 736] width 29 height 29
click at [386, 52] on span "Undo" at bounding box center [374, 49] width 23 height 11
click at [394, 50] on button "undo Undo Undo" at bounding box center [366, 50] width 56 height 23
click at [386, 50] on span "Undo" at bounding box center [374, 49] width 23 height 11
click at [360, 47] on span "undo" at bounding box center [353, 50] width 14 height 17
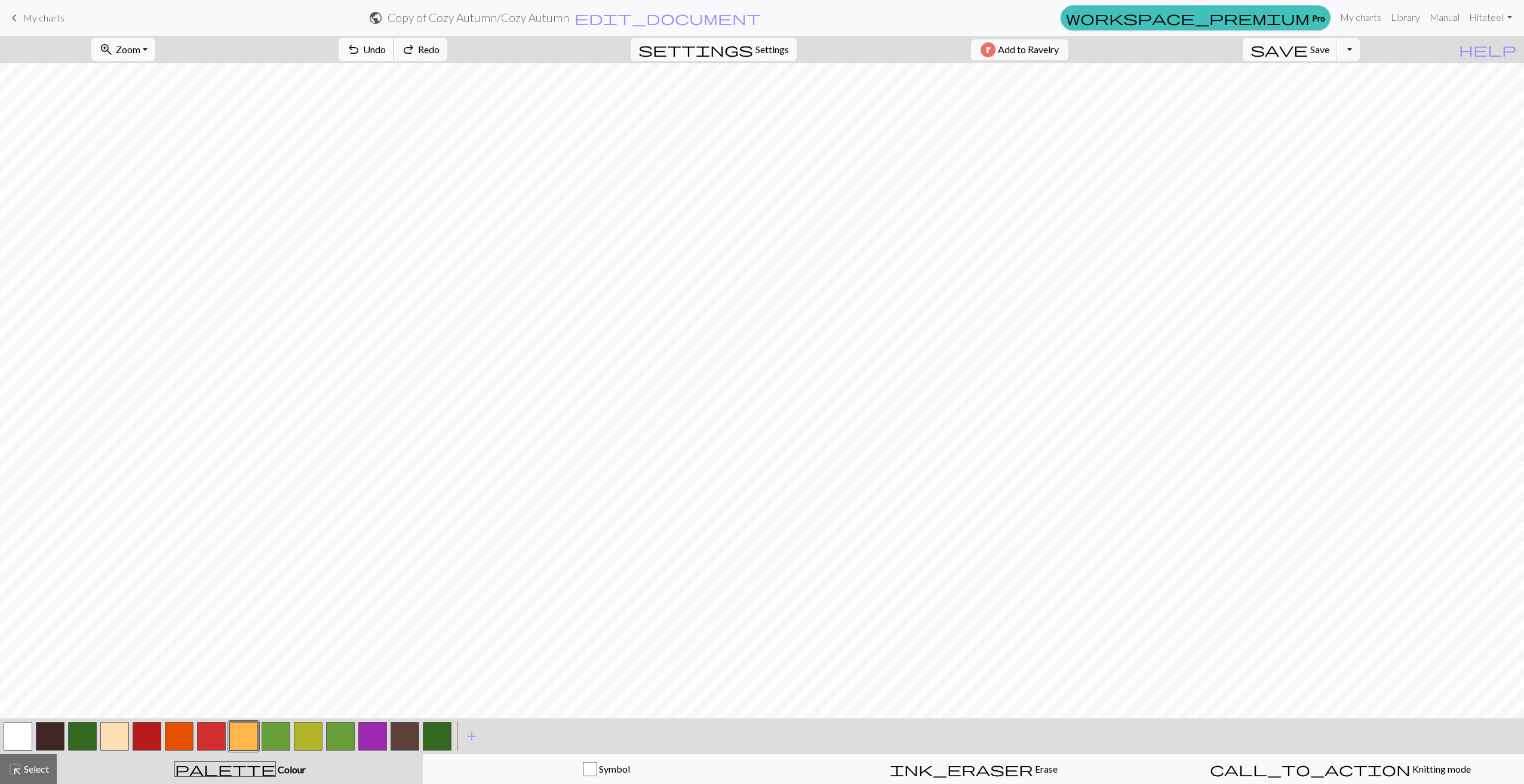
click at [360, 47] on span "undo" at bounding box center [353, 50] width 14 height 17
click at [1329, 47] on span "Save" at bounding box center [1320, 49] width 19 height 11
click at [756, 50] on span "Settings" at bounding box center [772, 49] width 33 height 14
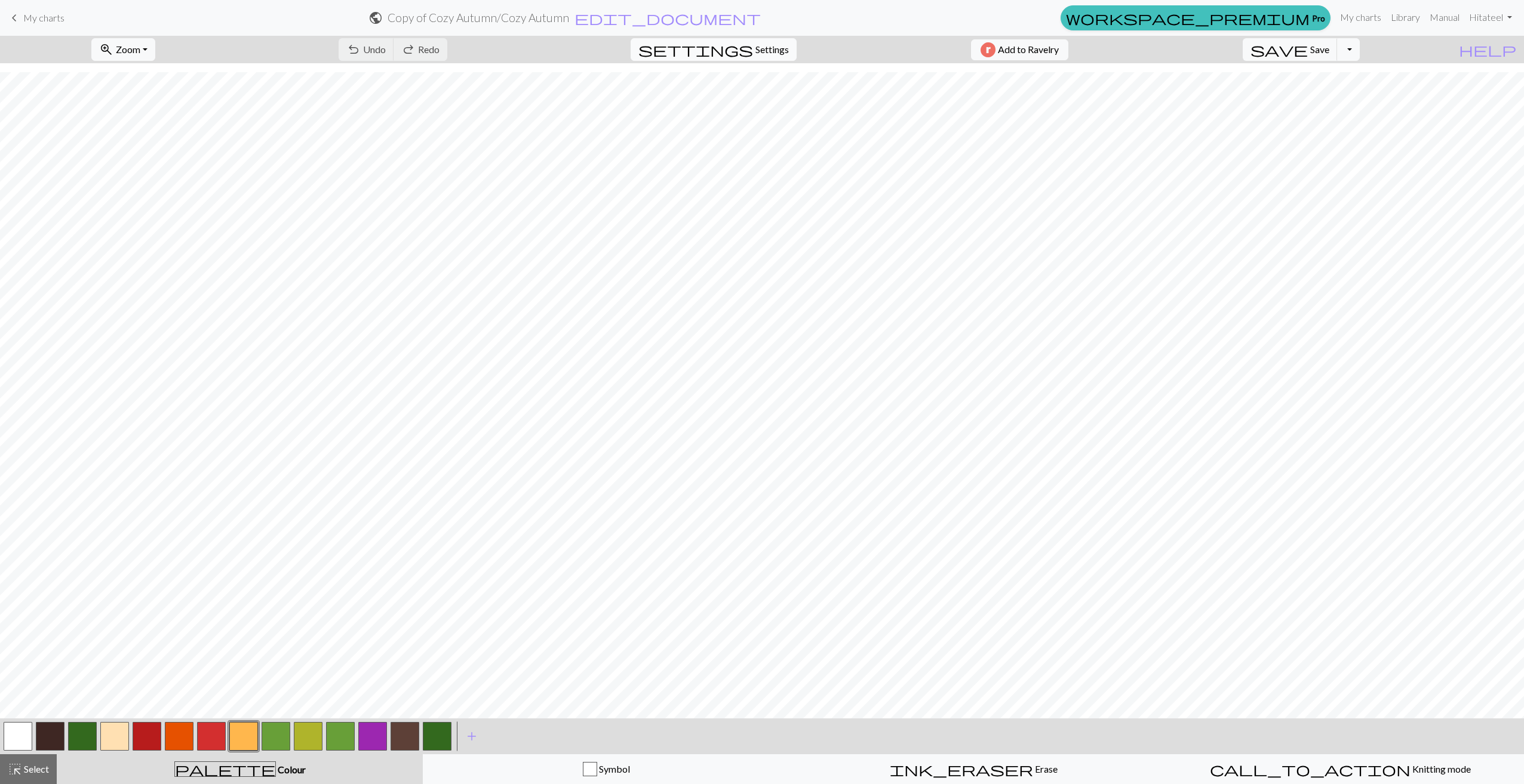
select select "aran"
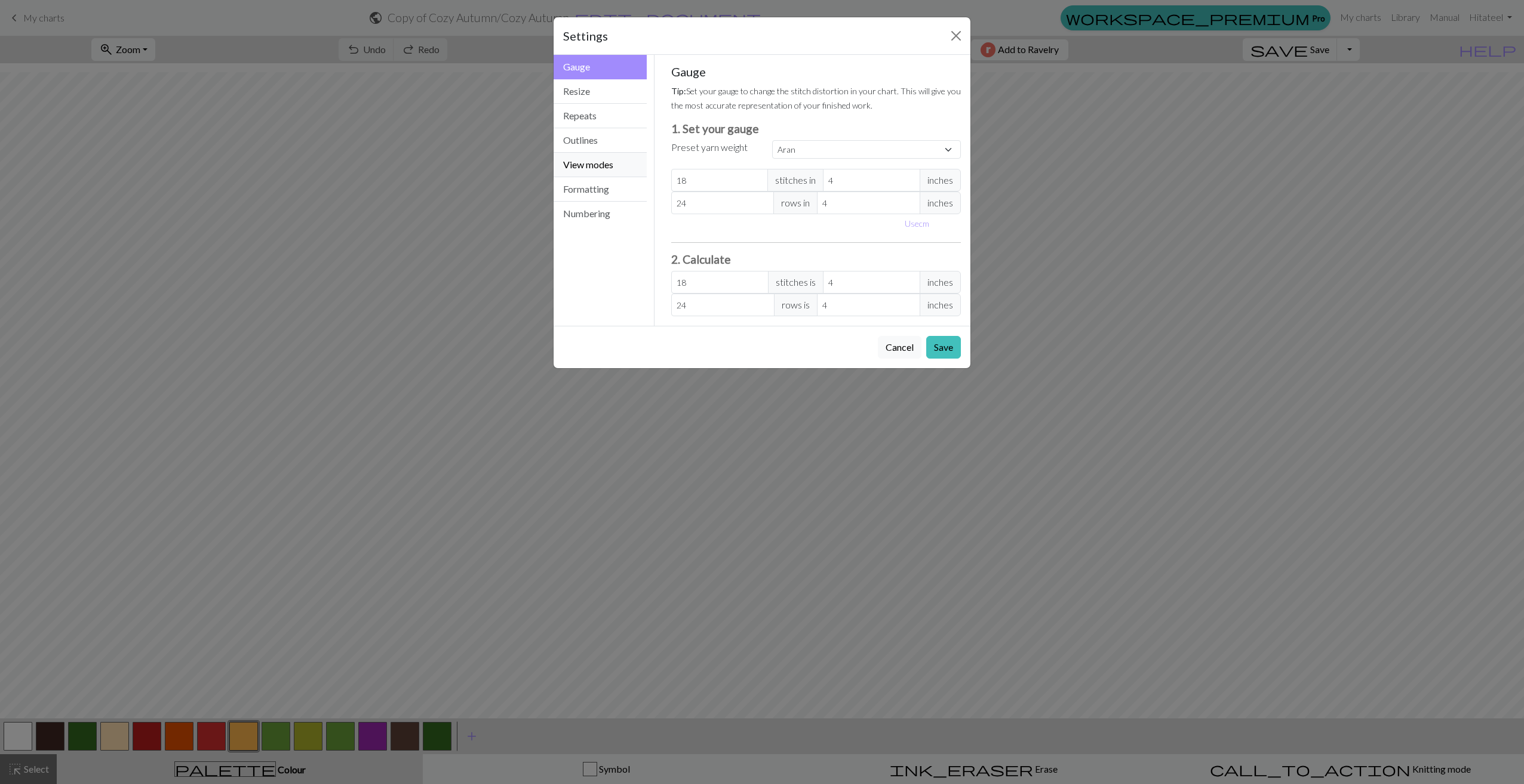
click at [599, 168] on button "View modes" at bounding box center [600, 165] width 93 height 25
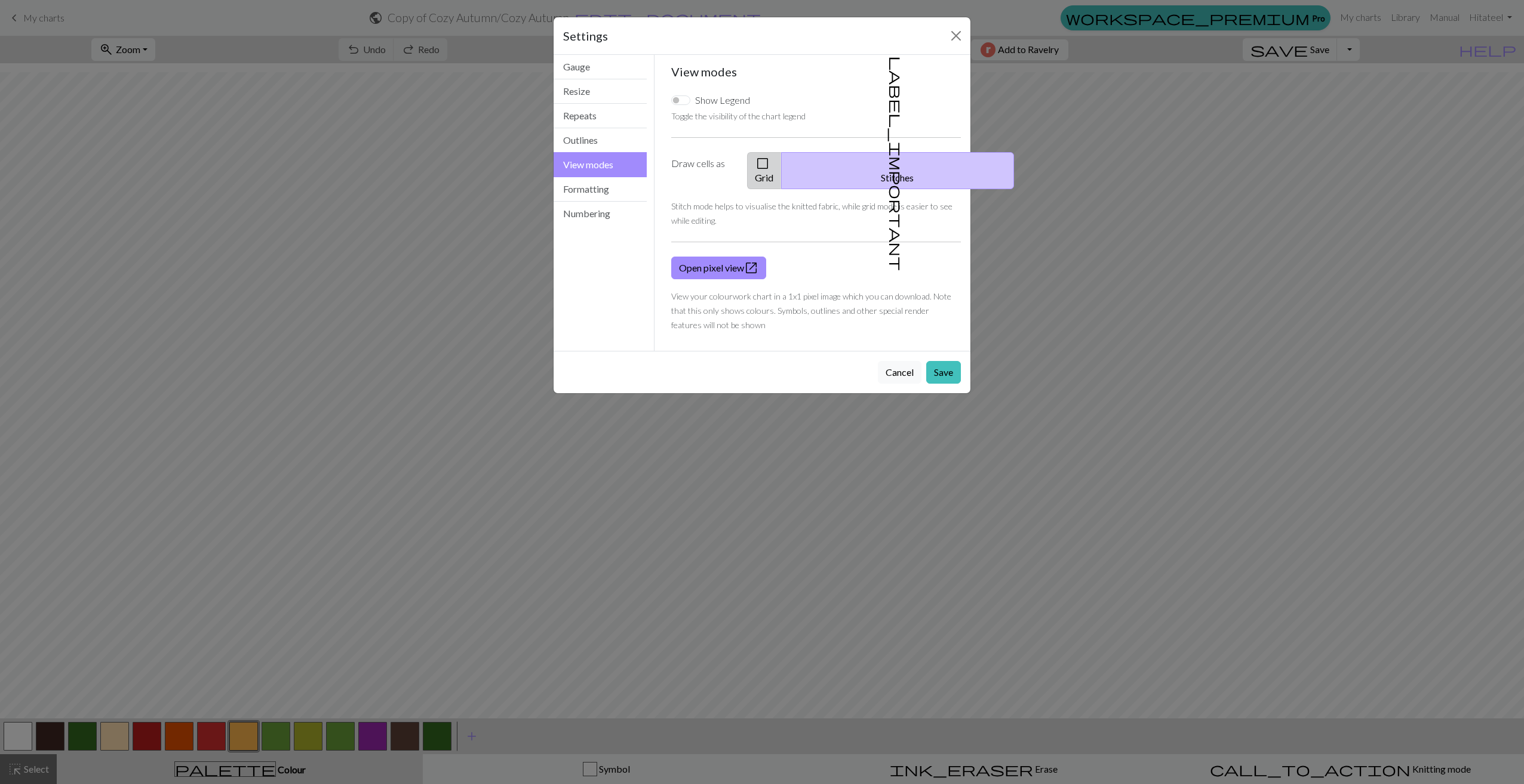
click at [770, 168] on span "check_box_outline_blank" at bounding box center [762, 163] width 14 height 17
click at [934, 361] on button "Save" at bounding box center [944, 372] width 35 height 23
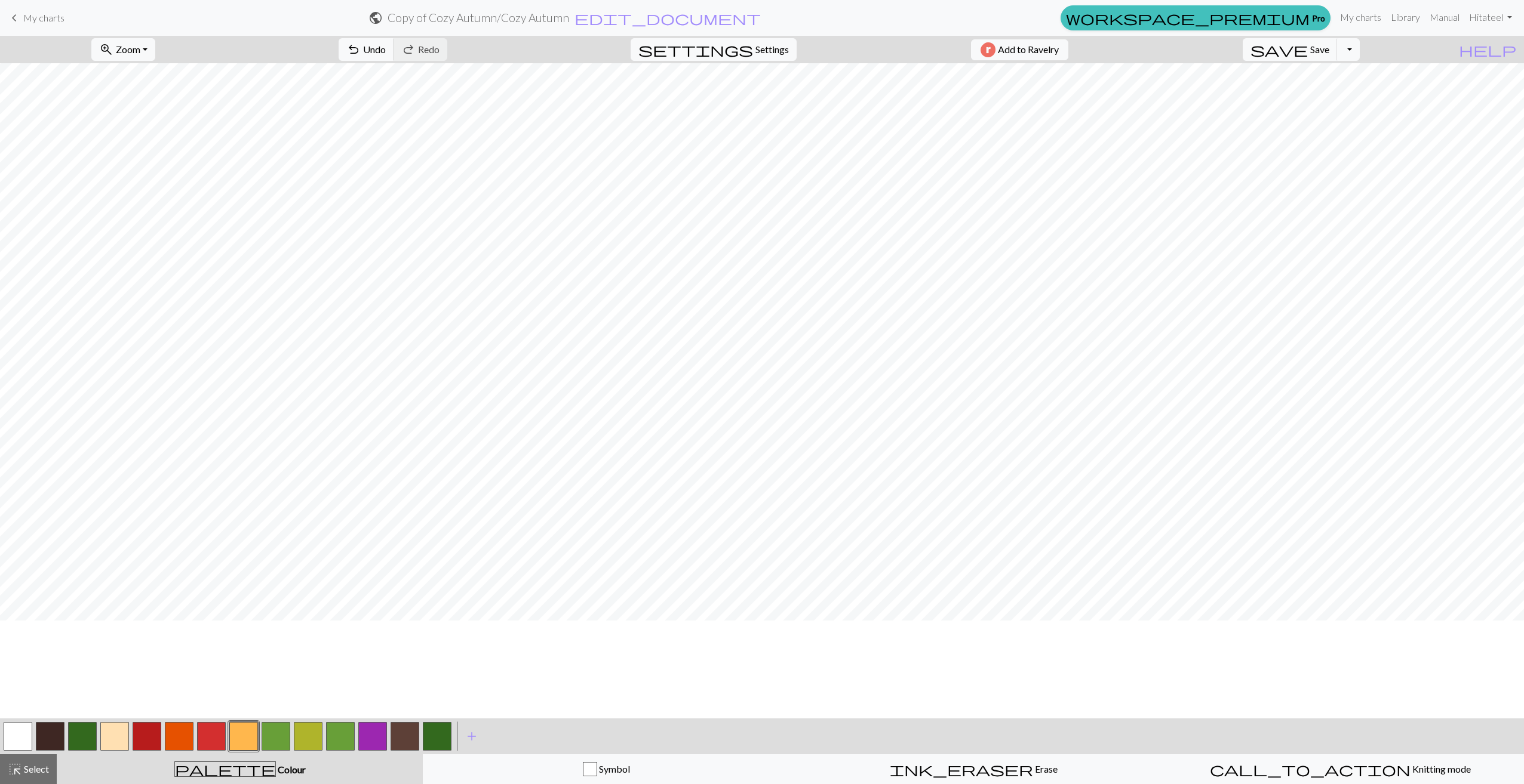
scroll to position [243, 0]
click at [746, 43] on button "settings Settings" at bounding box center [713, 50] width 166 height 23
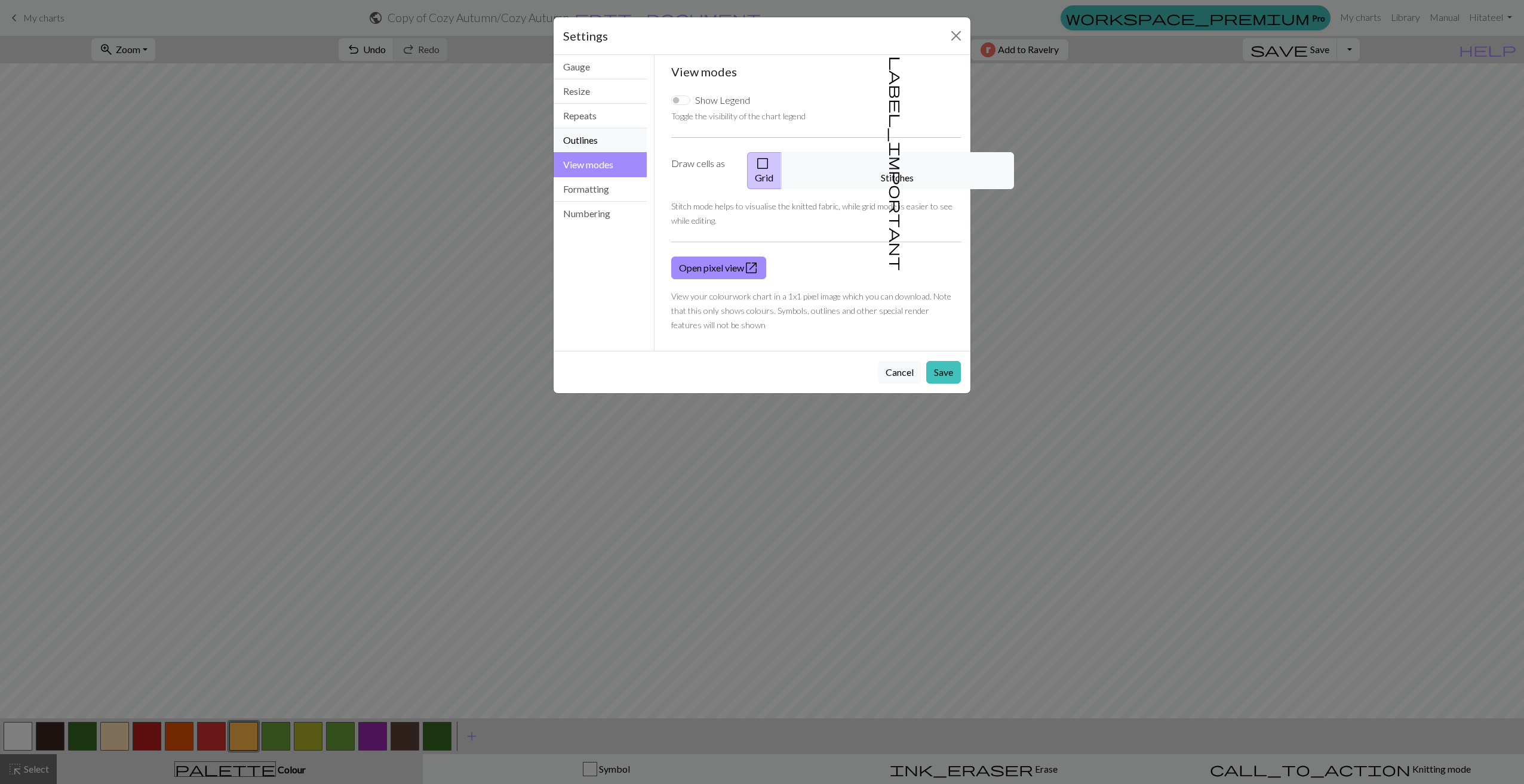
click at [596, 143] on button "Outlines" at bounding box center [600, 141] width 93 height 25
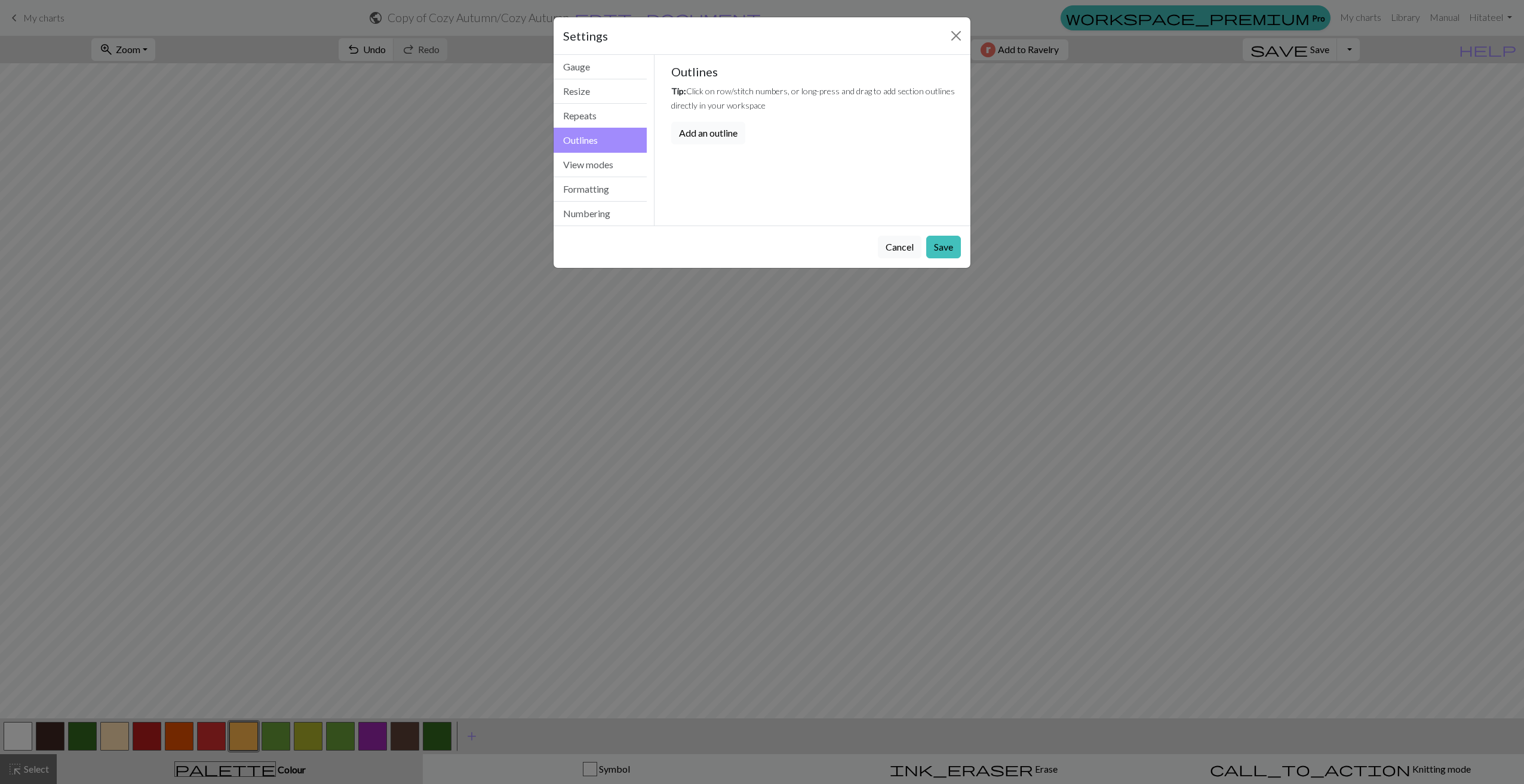
click at [699, 135] on button "Add an outline" at bounding box center [708, 133] width 74 height 23
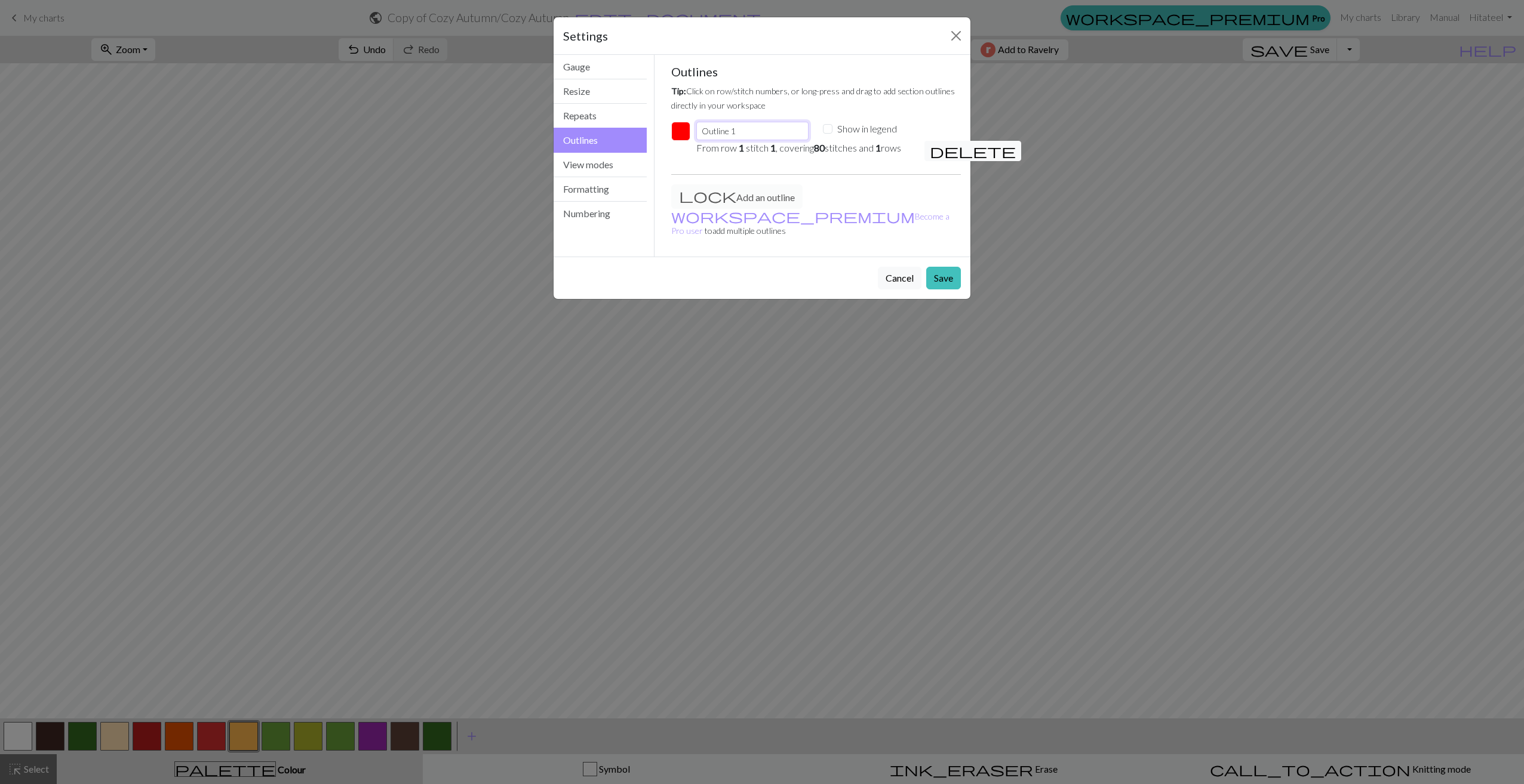
click at [766, 127] on input "Outline 1" at bounding box center [752, 131] width 113 height 19
click at [827, 128] on input "Show in legend" at bounding box center [827, 129] width 9 height 9
click at [831, 128] on input "Show in legend" at bounding box center [827, 129] width 9 height 9
checkbox input "false"
click at [774, 134] on input "Outline 1" at bounding box center [752, 131] width 113 height 19
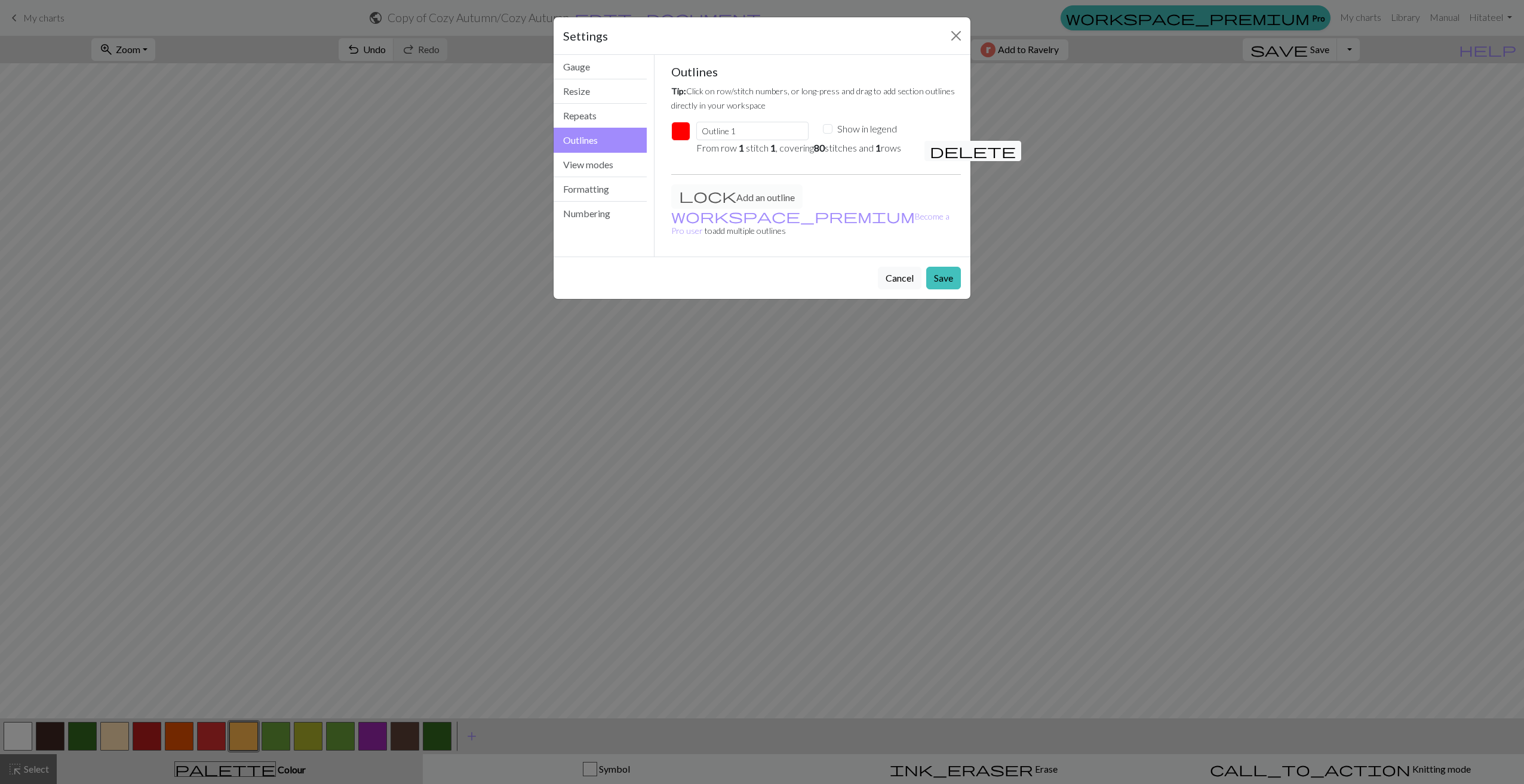
click at [822, 147] on em "80" at bounding box center [819, 147] width 11 height 11
click at [790, 151] on p "From row 1 stitch 1 , covering 80 stitches and 1 rows" at bounding box center [803, 147] width 214 height 14
click at [937, 266] on button "Save" at bounding box center [944, 278] width 35 height 23
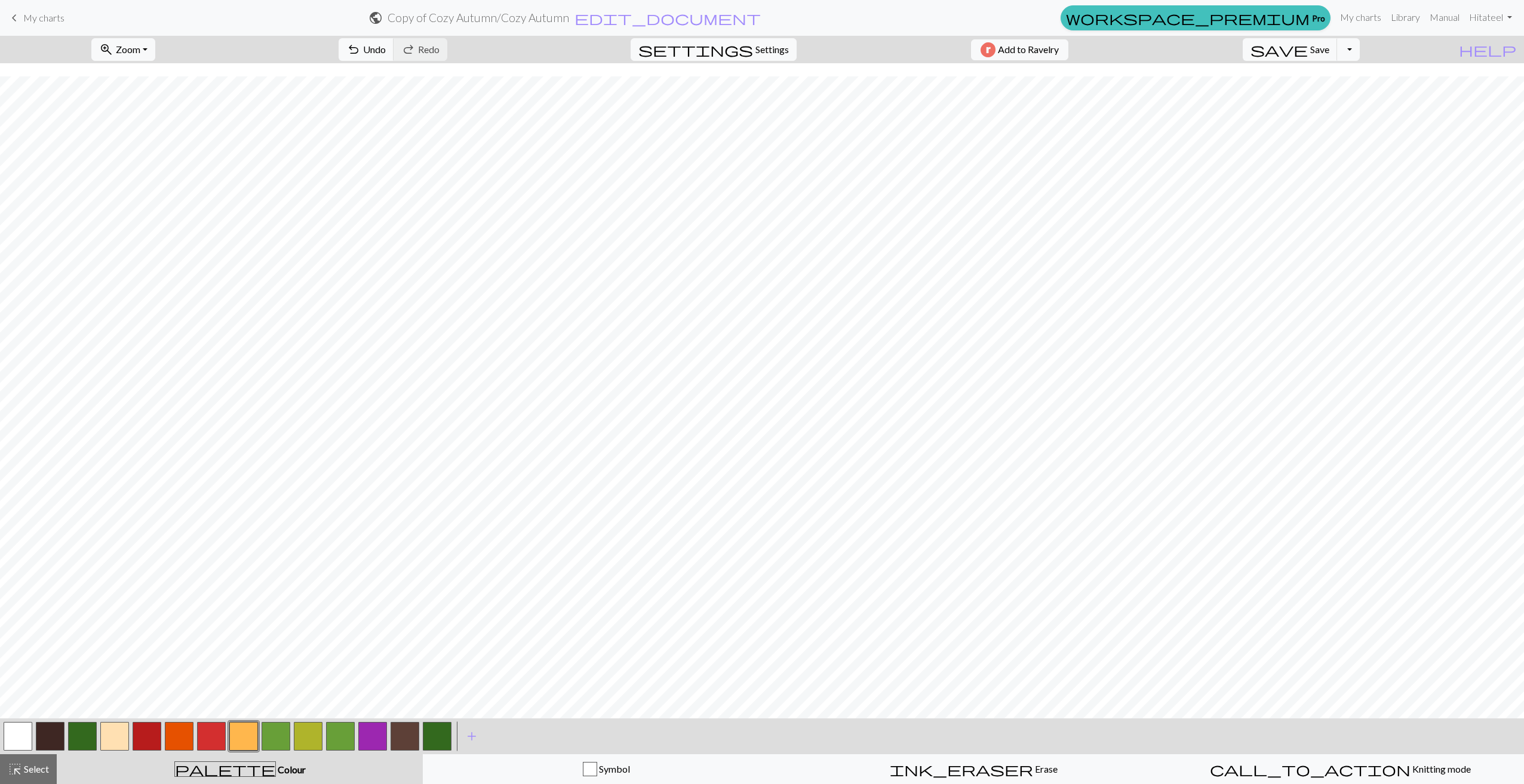
scroll to position [601, 0]
click at [360, 47] on span "undo" at bounding box center [353, 50] width 14 height 17
click at [117, 734] on button "button" at bounding box center [115, 736] width 29 height 29
click at [212, 732] on button "button" at bounding box center [211, 736] width 29 height 29
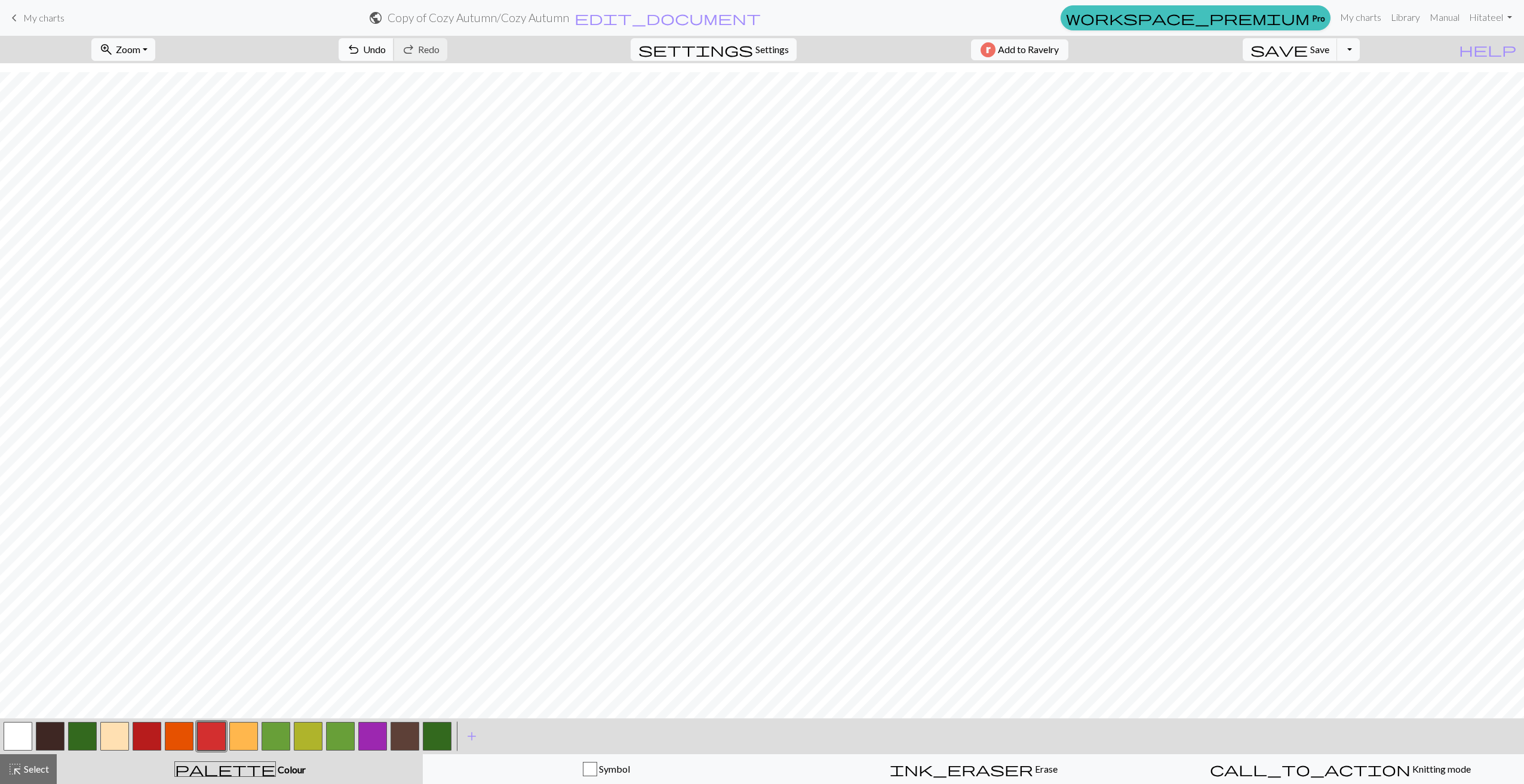
click at [386, 48] on span "Undo" at bounding box center [374, 49] width 23 height 11
click at [56, 740] on button "button" at bounding box center [50, 736] width 29 height 29
click at [386, 51] on span "Undo" at bounding box center [374, 49] width 23 height 11
click at [238, 738] on button "button" at bounding box center [243, 736] width 29 height 29
click at [386, 52] on span "Undo" at bounding box center [374, 49] width 23 height 11
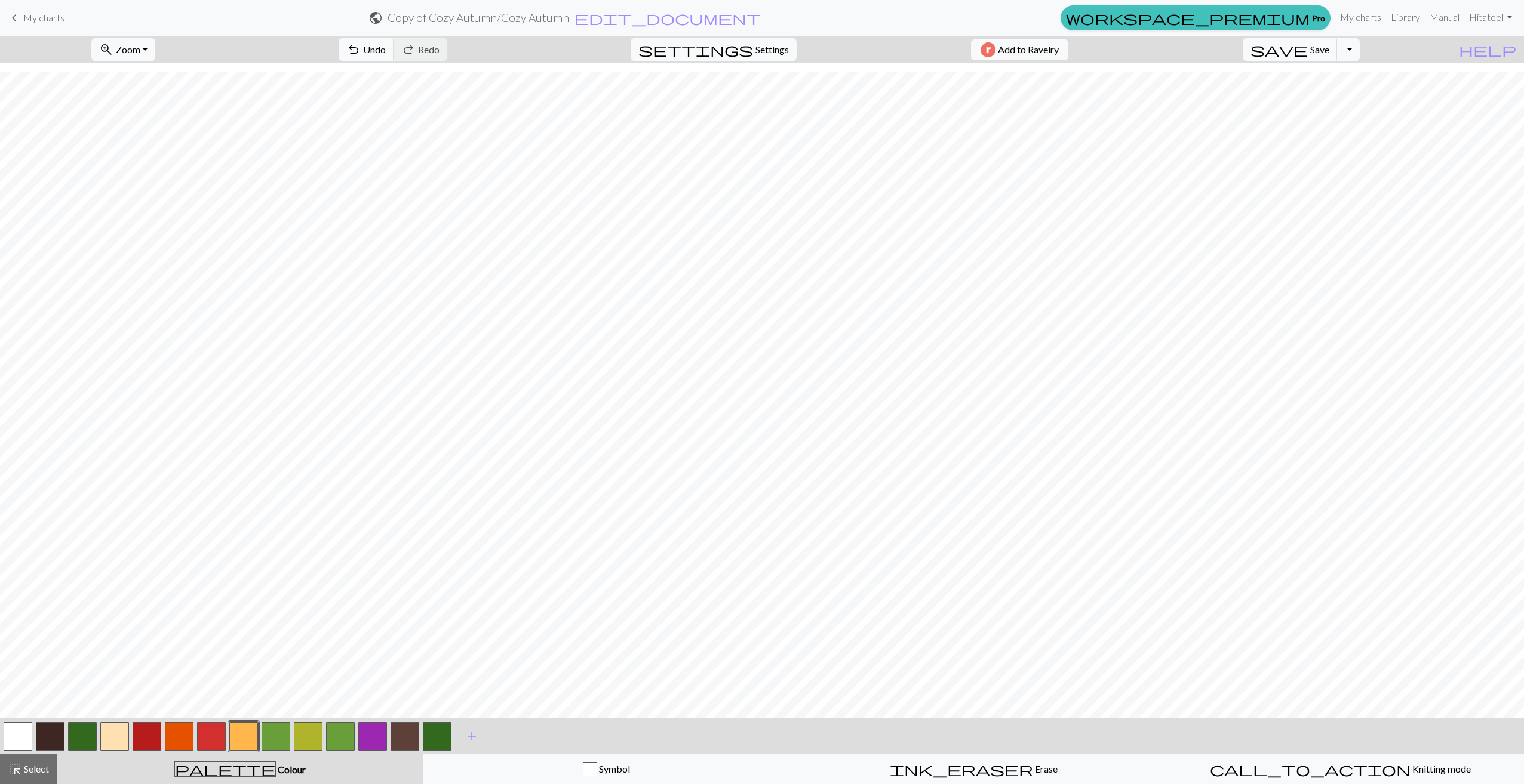
click at [107, 732] on button "button" at bounding box center [115, 736] width 29 height 29
click at [245, 740] on button "button" at bounding box center [243, 736] width 29 height 29
drag, startPoint x: 119, startPoint y: 738, endPoint x: 111, endPoint y: 734, distance: 8.9
click at [119, 737] on button "button" at bounding box center [115, 736] width 29 height 29
click at [243, 735] on button "button" at bounding box center [243, 736] width 29 height 29
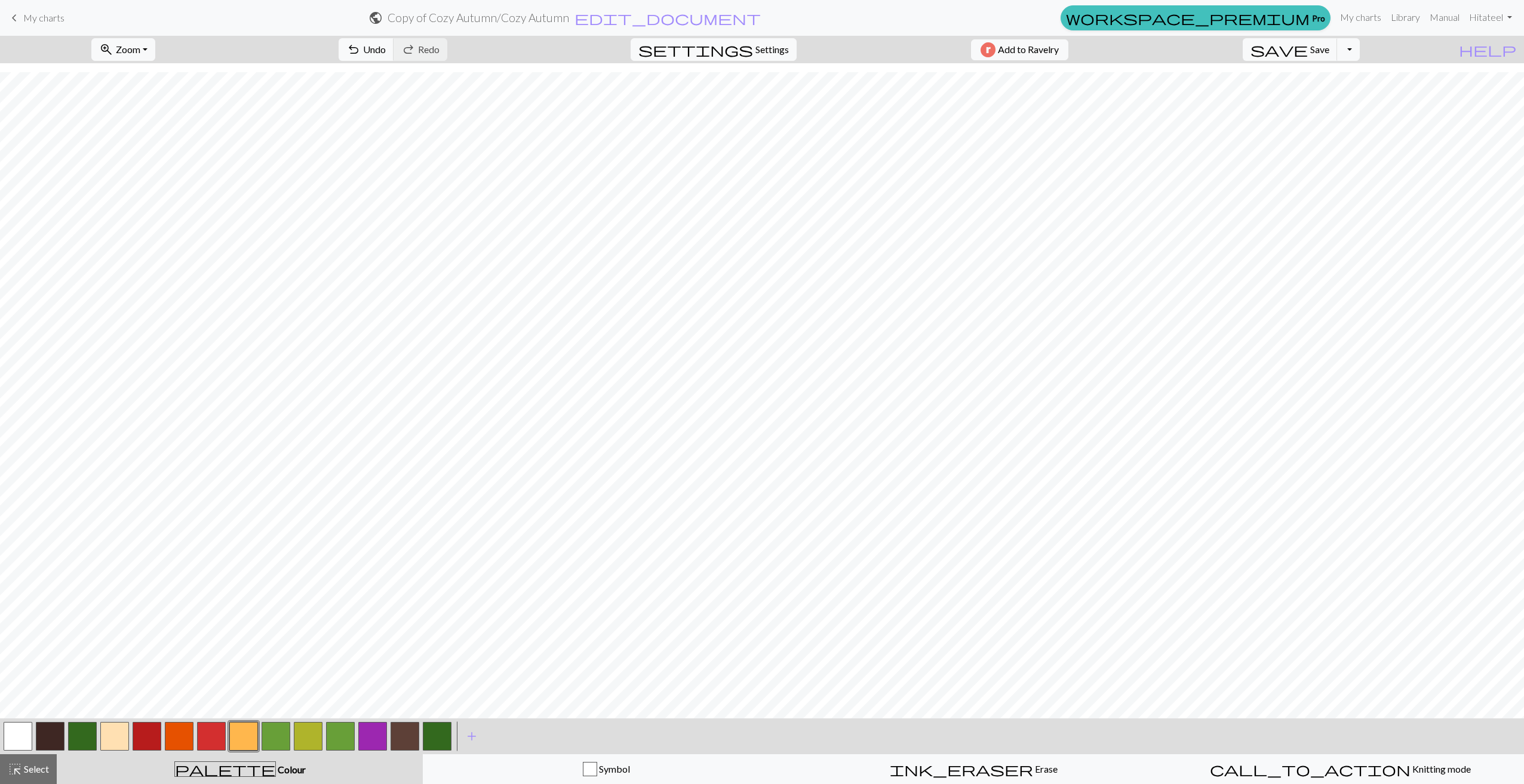
click at [102, 736] on button "button" at bounding box center [115, 736] width 29 height 29
click at [135, 732] on button "button" at bounding box center [147, 736] width 29 height 29
click at [128, 736] on button "button" at bounding box center [115, 736] width 29 height 29
click at [50, 741] on button "button" at bounding box center [50, 736] width 29 height 29
click at [360, 52] on span "undo" at bounding box center [353, 50] width 14 height 17
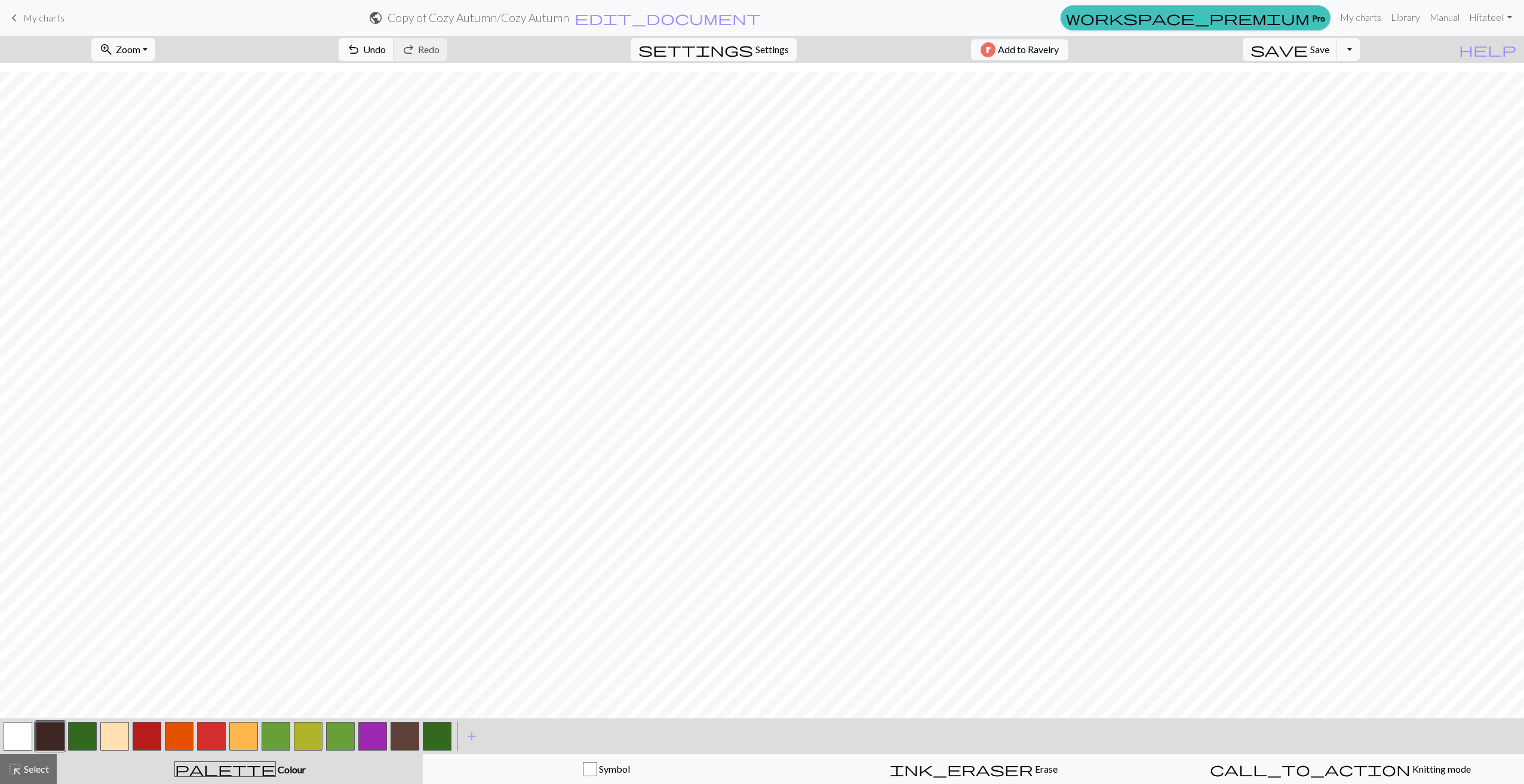
click at [405, 739] on button "button" at bounding box center [405, 736] width 29 height 29
click at [58, 735] on button "button" at bounding box center [50, 736] width 29 height 29
click at [143, 734] on button "button" at bounding box center [147, 736] width 29 height 29
click at [151, 730] on button "button" at bounding box center [147, 736] width 29 height 29
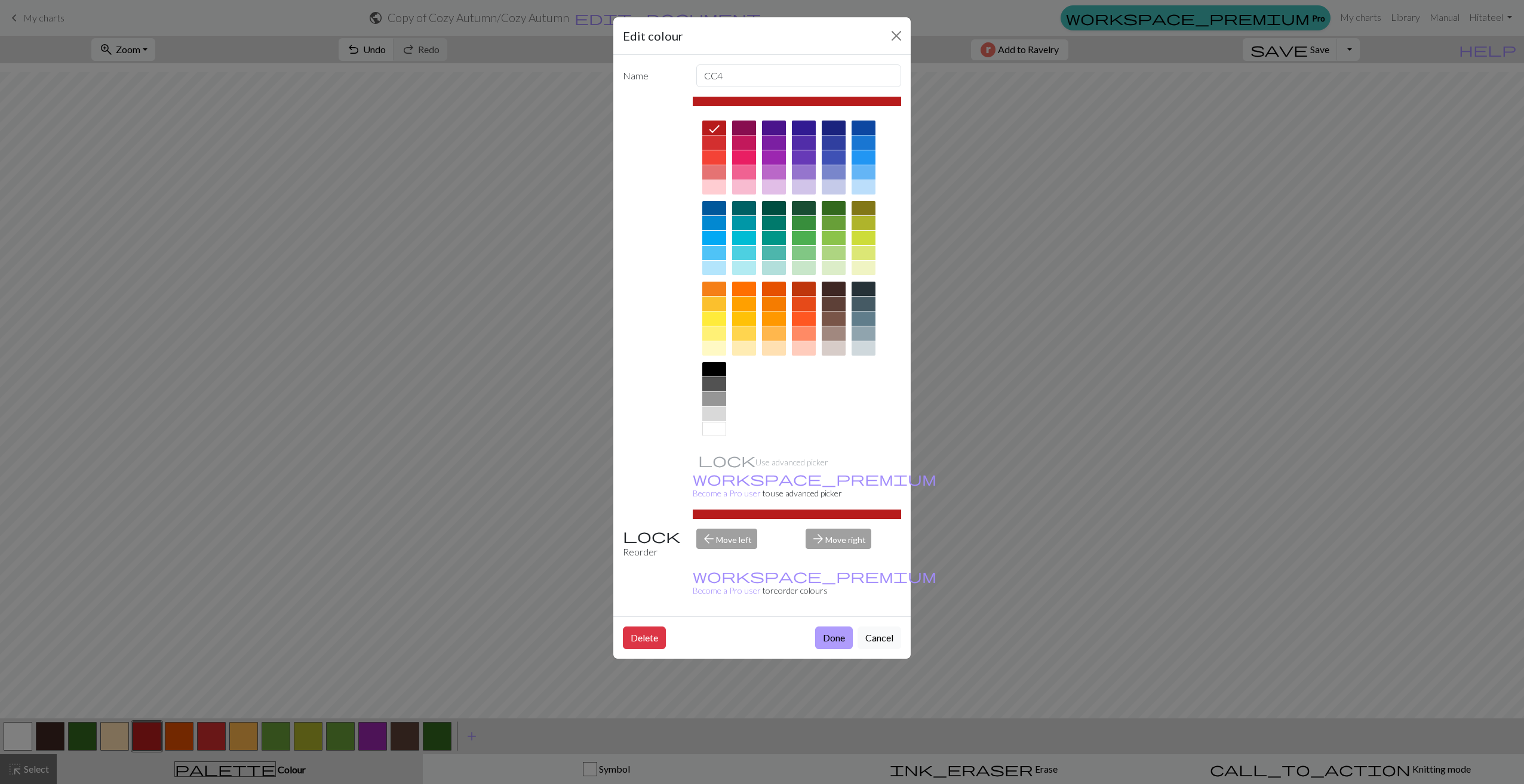
click at [835, 627] on button "Done" at bounding box center [834, 638] width 38 height 23
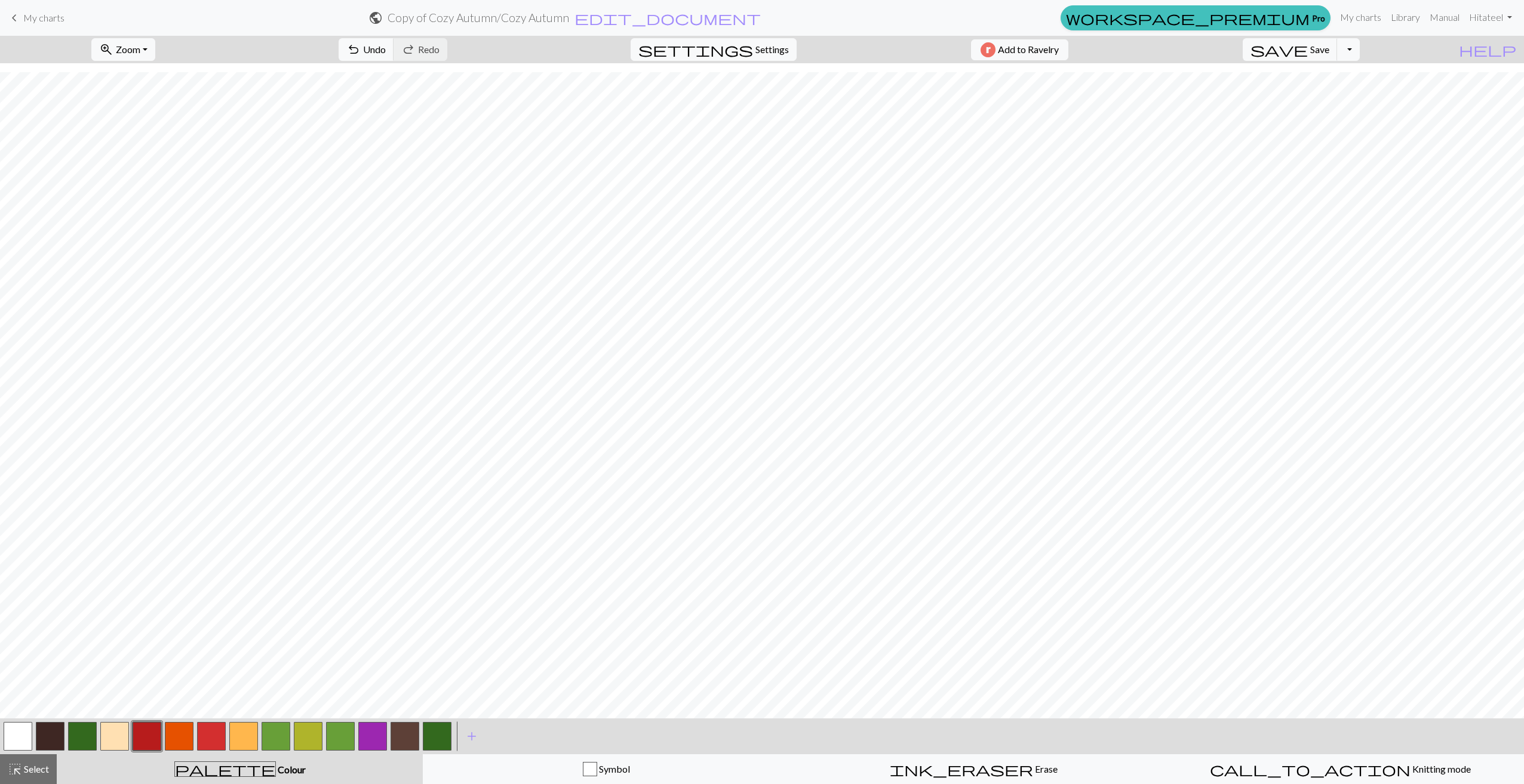
click at [251, 738] on button "button" at bounding box center [243, 736] width 29 height 29
click at [1308, 45] on span "save" at bounding box center [1279, 50] width 58 height 17
click at [1308, 47] on span "save" at bounding box center [1279, 50] width 58 height 17
click at [116, 736] on button "button" at bounding box center [115, 736] width 29 height 29
click at [360, 52] on span "undo" at bounding box center [353, 50] width 14 height 17
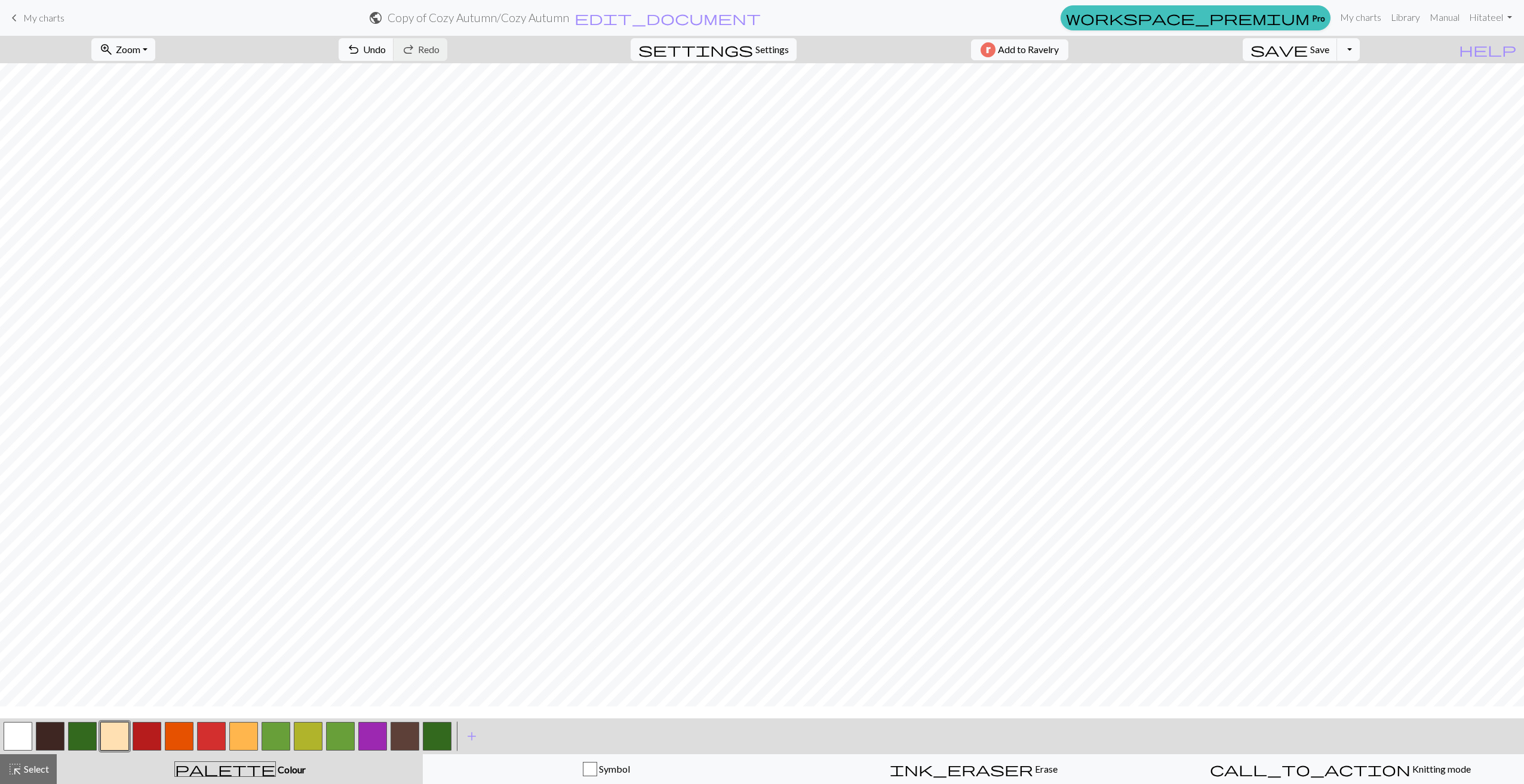
scroll to position [481, 0]
click at [1329, 44] on span "Save" at bounding box center [1320, 49] width 19 height 11
click at [1360, 48] on button "Toggle Dropdown" at bounding box center [1348, 50] width 23 height 23
click at [1350, 89] on button "save_alt Download" at bounding box center [1261, 94] width 197 height 19
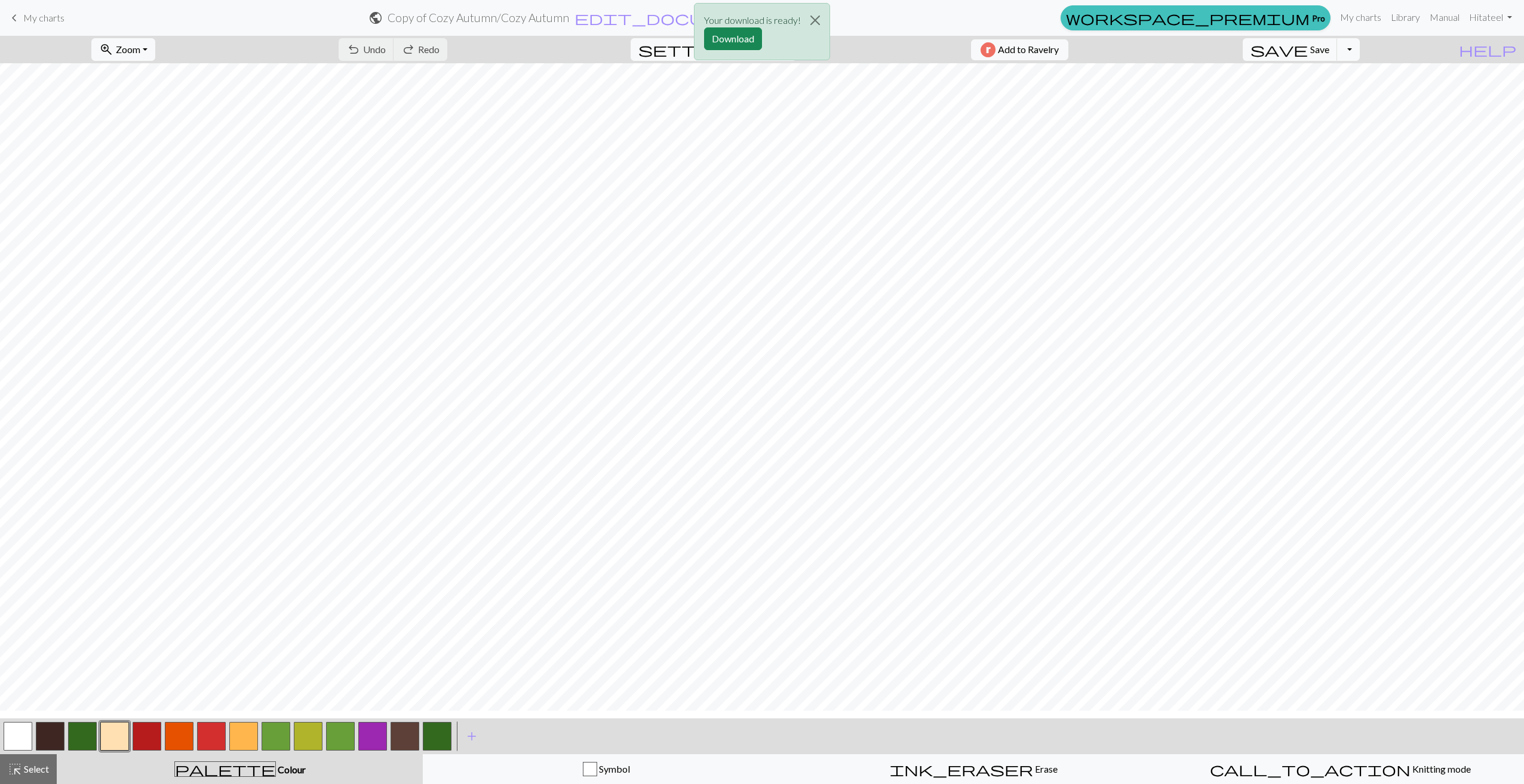
scroll to position [64, 0]
click at [716, 33] on button "Download" at bounding box center [733, 39] width 58 height 23
